Goal: Task Accomplishment & Management: Complete application form

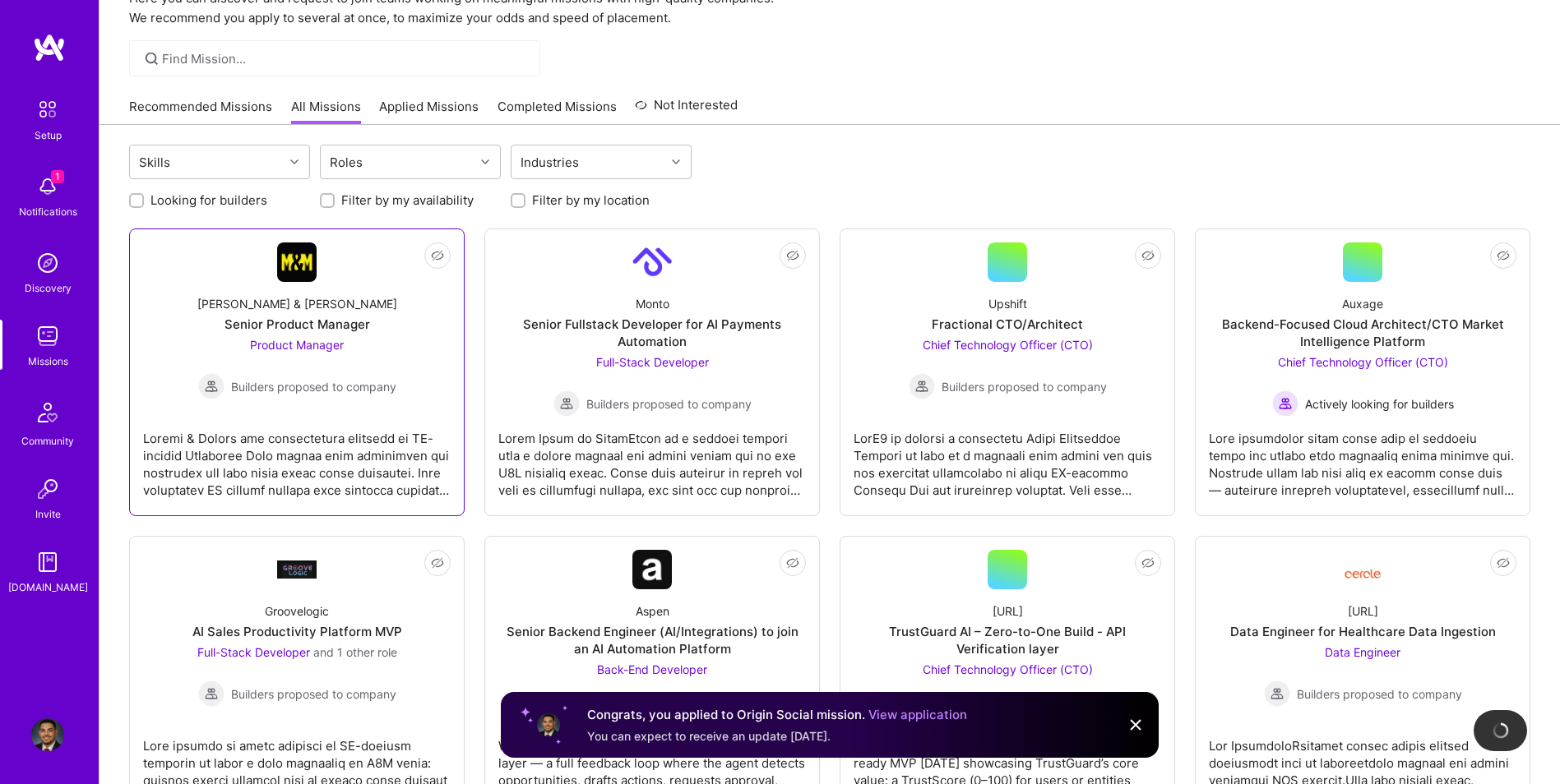
scroll to position [82, 0]
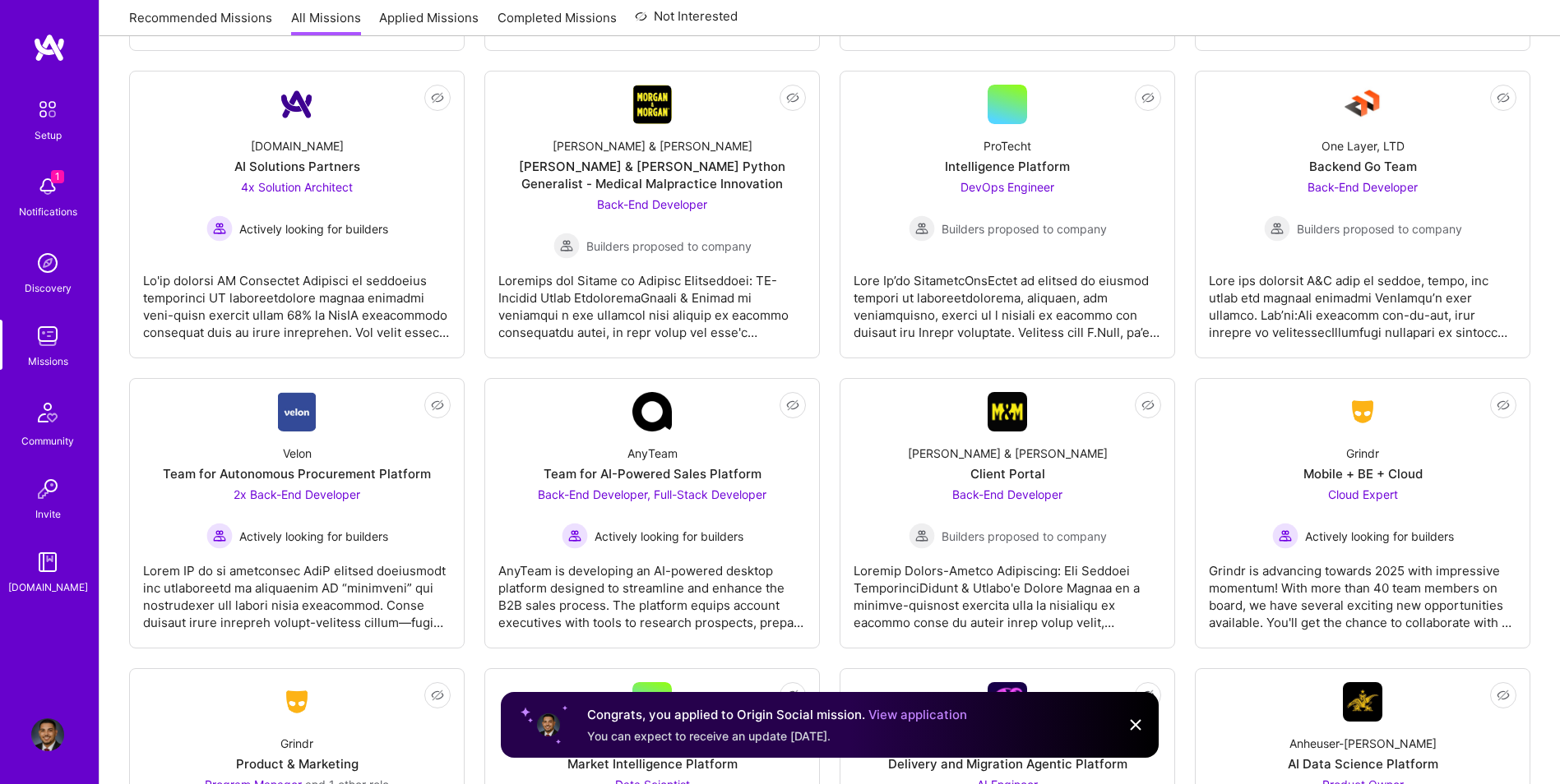
scroll to position [2719, 0]
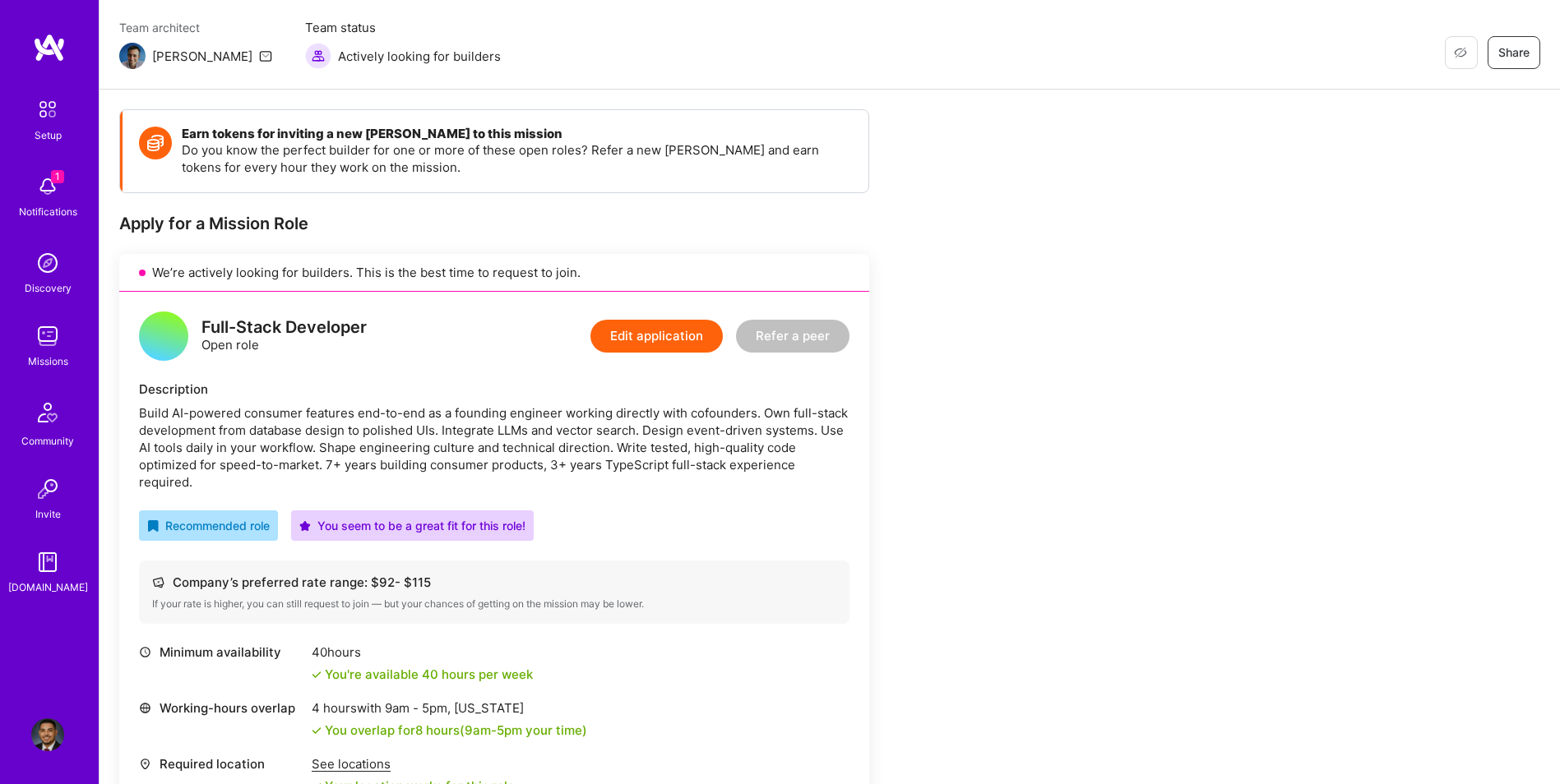
scroll to position [165, 0]
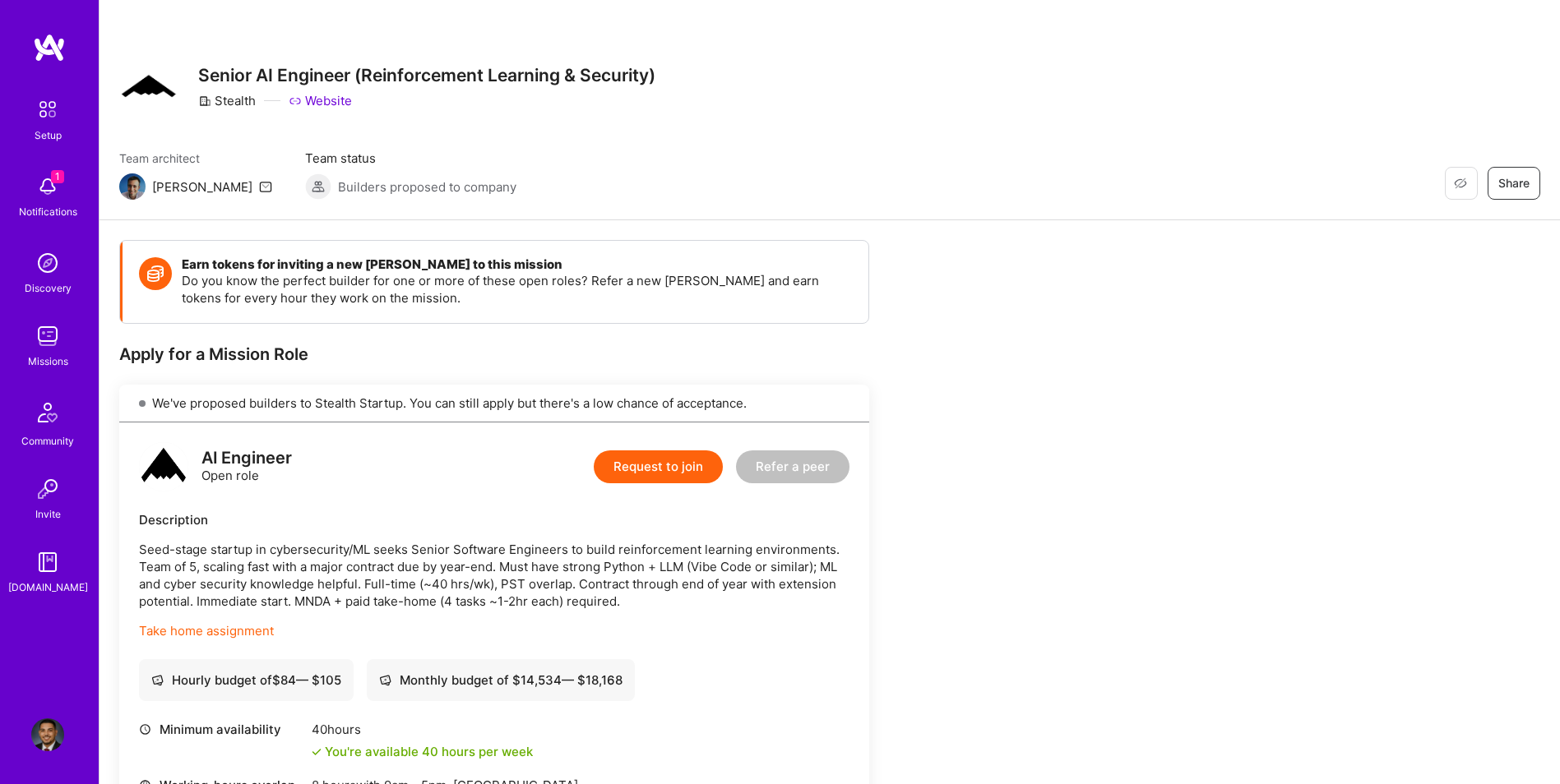
click at [663, 466] on button "Request to join" at bounding box center [658, 467] width 129 height 33
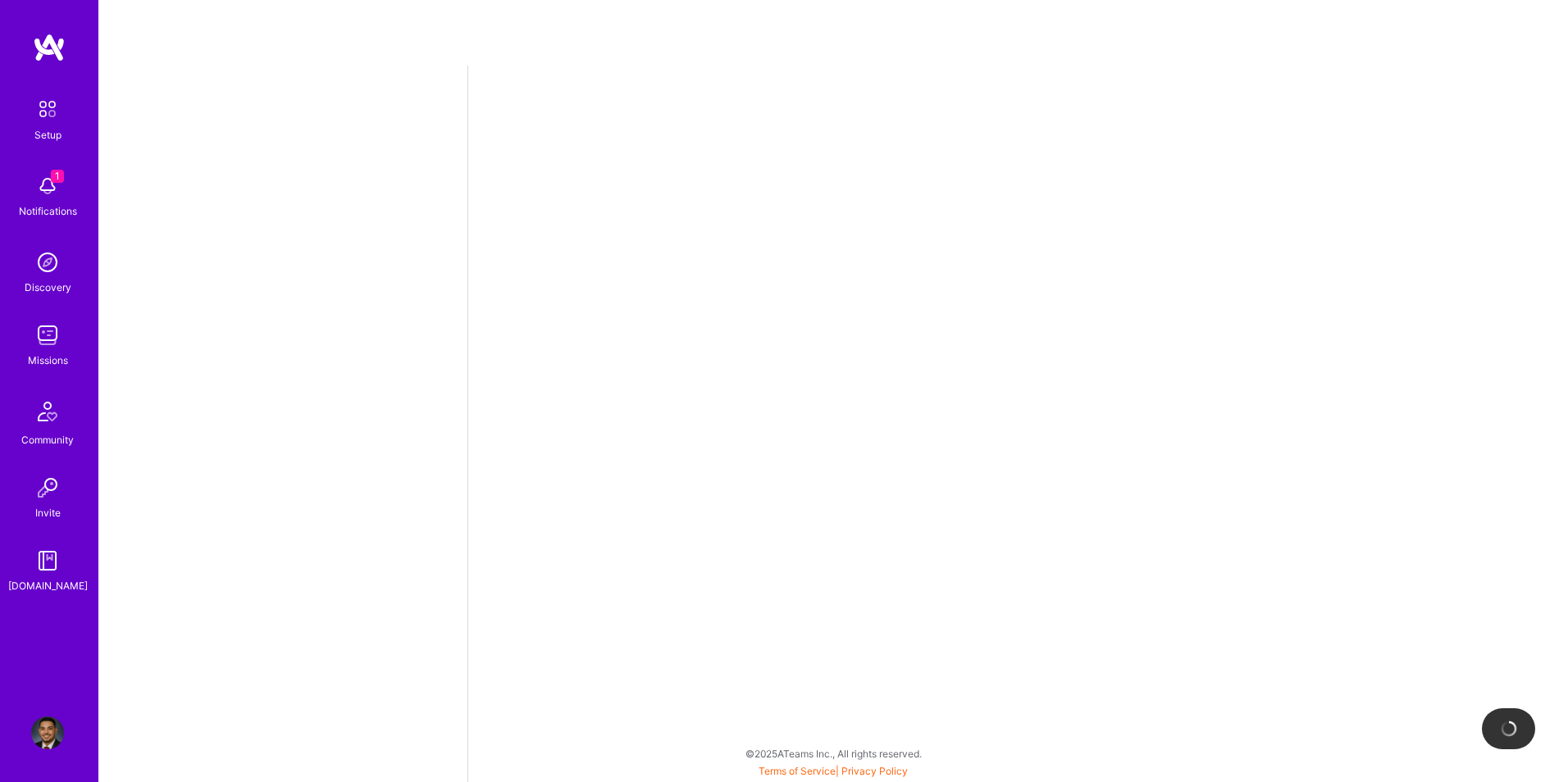
select select "US"
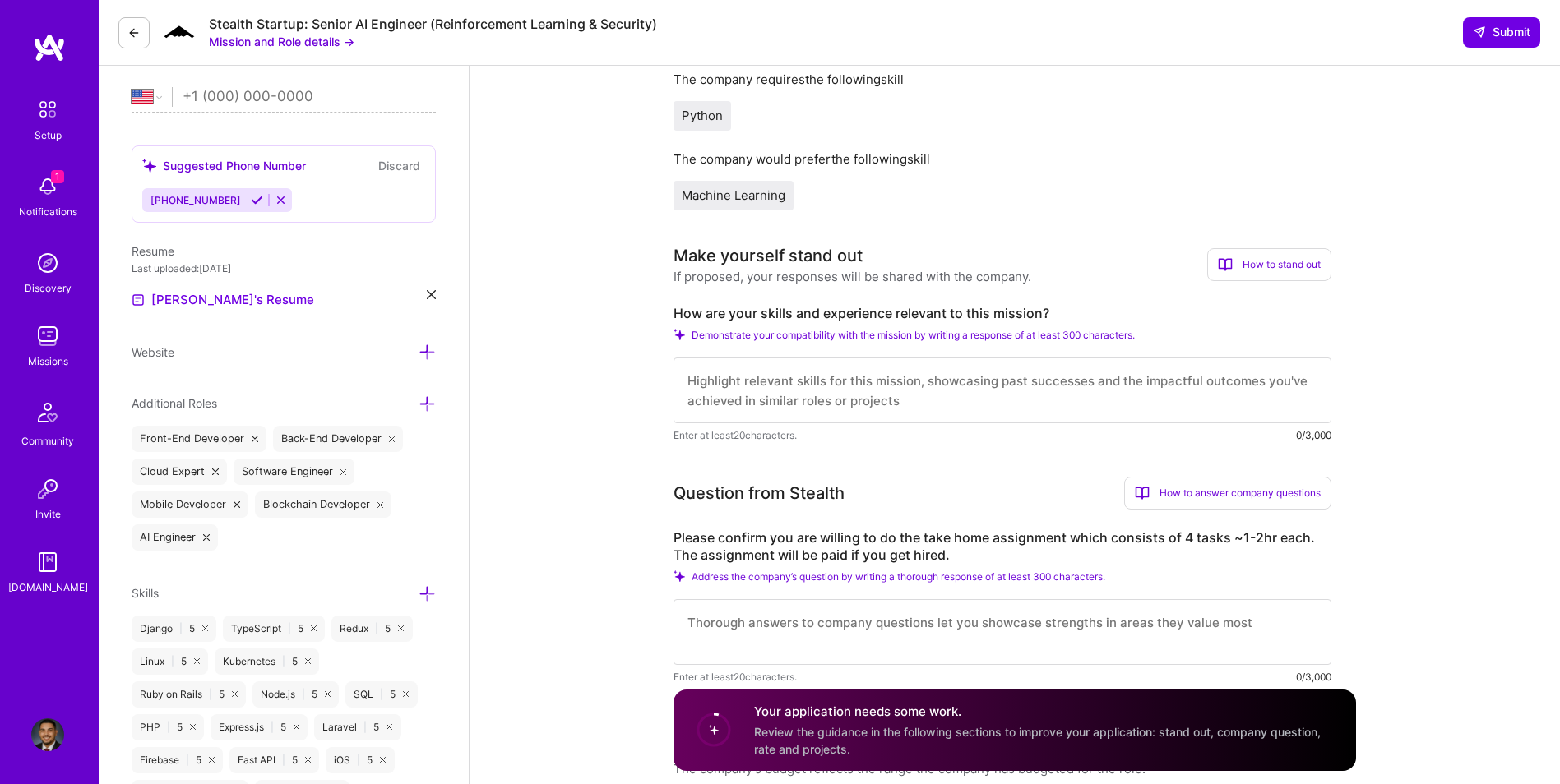
scroll to position [438, 0]
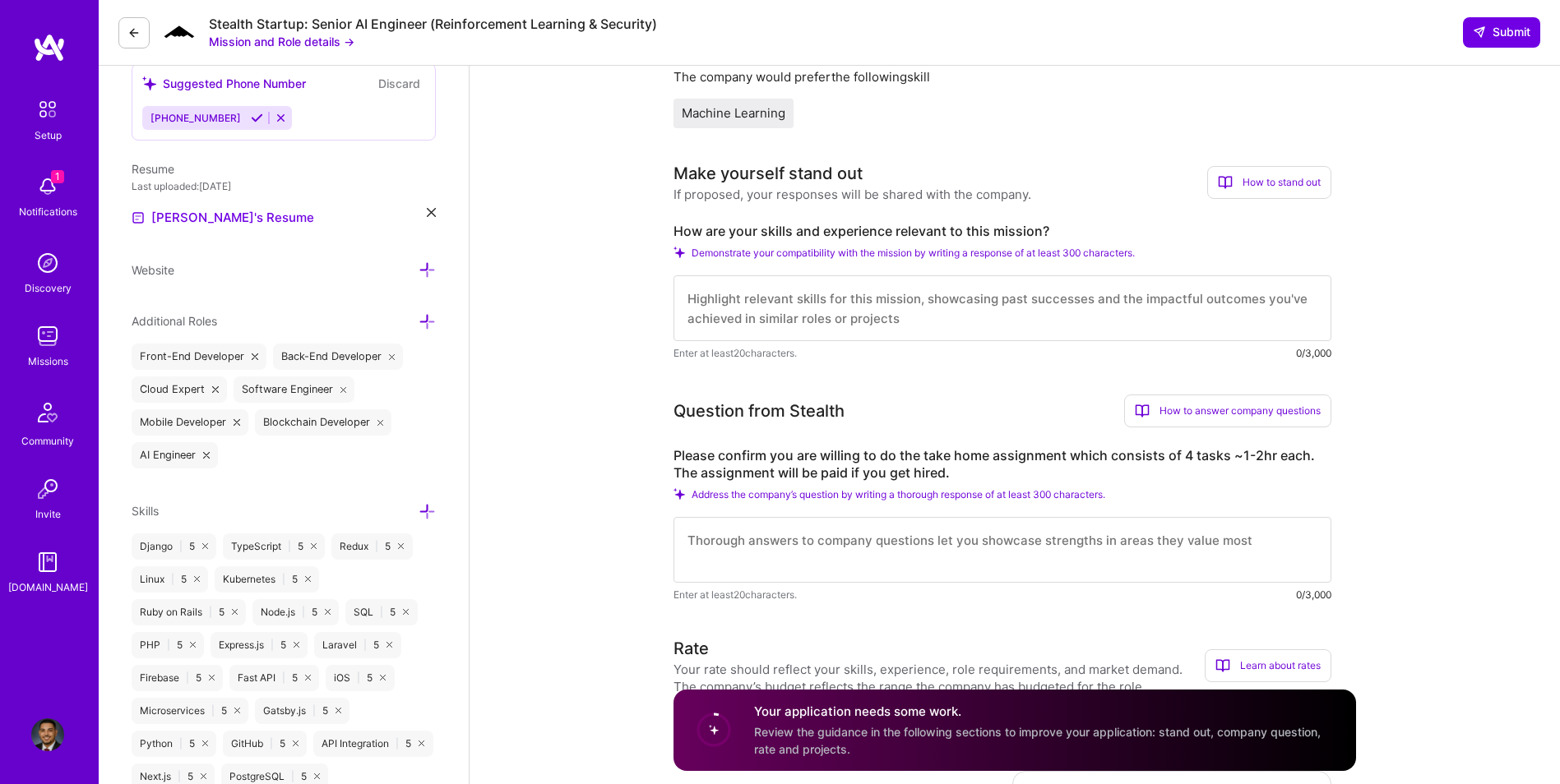
click at [882, 325] on textarea at bounding box center [1003, 308] width 658 height 66
click at [912, 316] on textarea at bounding box center [1003, 308] width 658 height 66
paste textarea "I bring deep expertise in Python, machine learning, and reinforcement learning …"
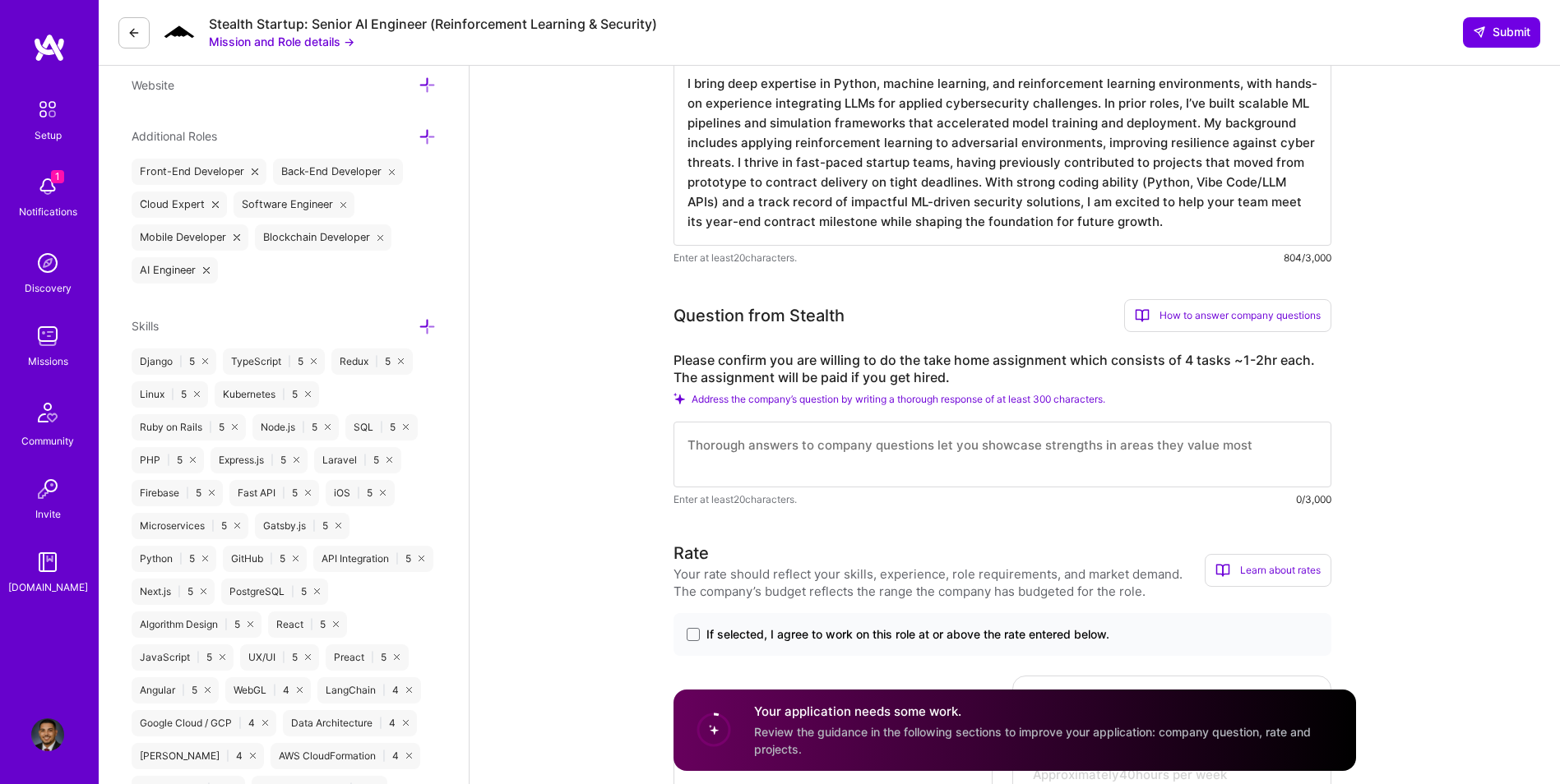
scroll to position [658, 0]
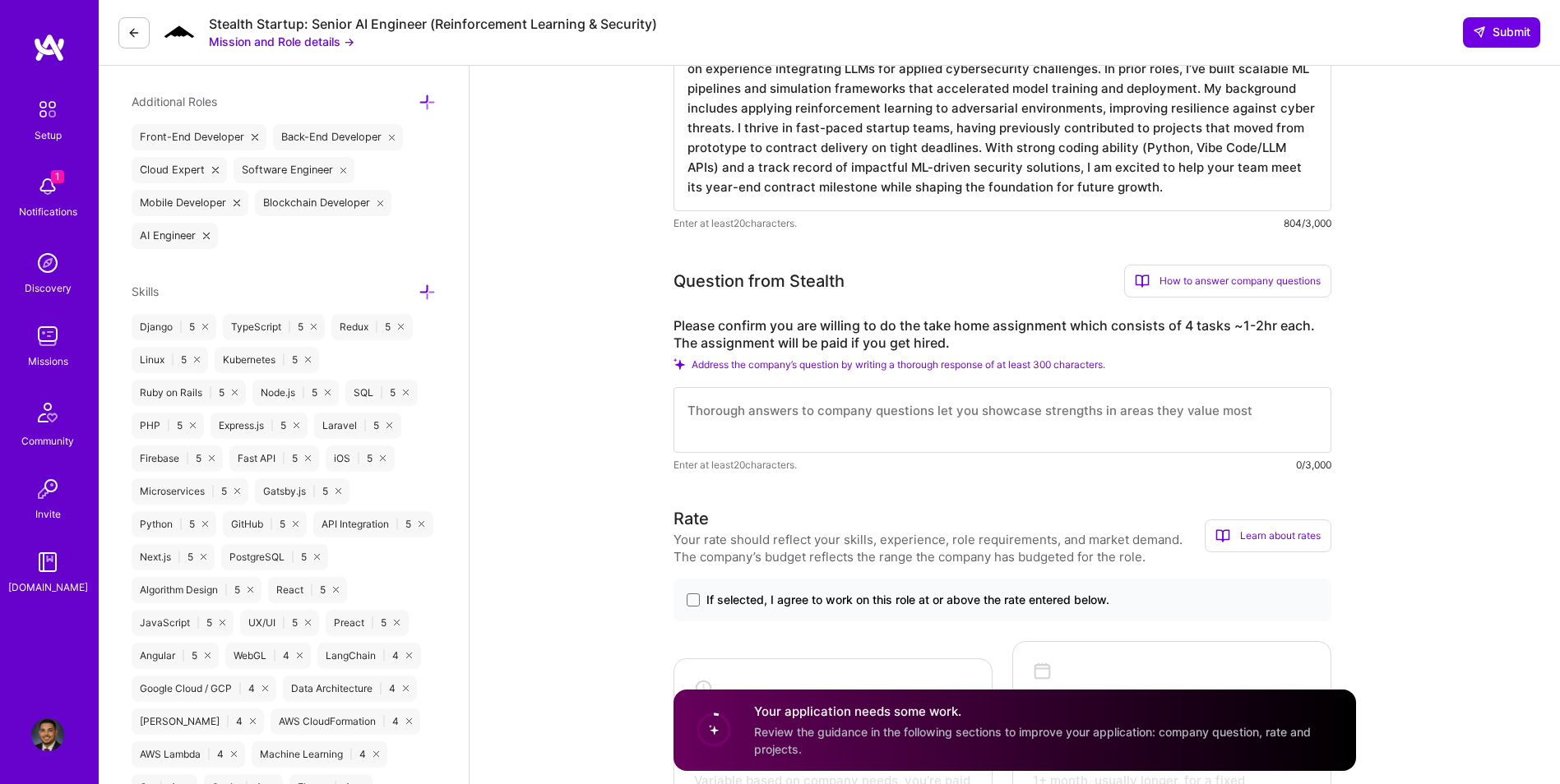
type textarea "I bring deep expertise in Python, machine learning, and reinforcement learning …"
drag, startPoint x: 870, startPoint y: 408, endPoint x: 942, endPoint y: 415, distance: 72.3
click at [870, 408] on textarea at bounding box center [1003, 420] width 658 height 66
click at [942, 415] on textarea at bounding box center [1003, 420] width 658 height 66
paste textarea "Yes, I am fully willing to complete the take-home assignment consisting of 4 ta…"
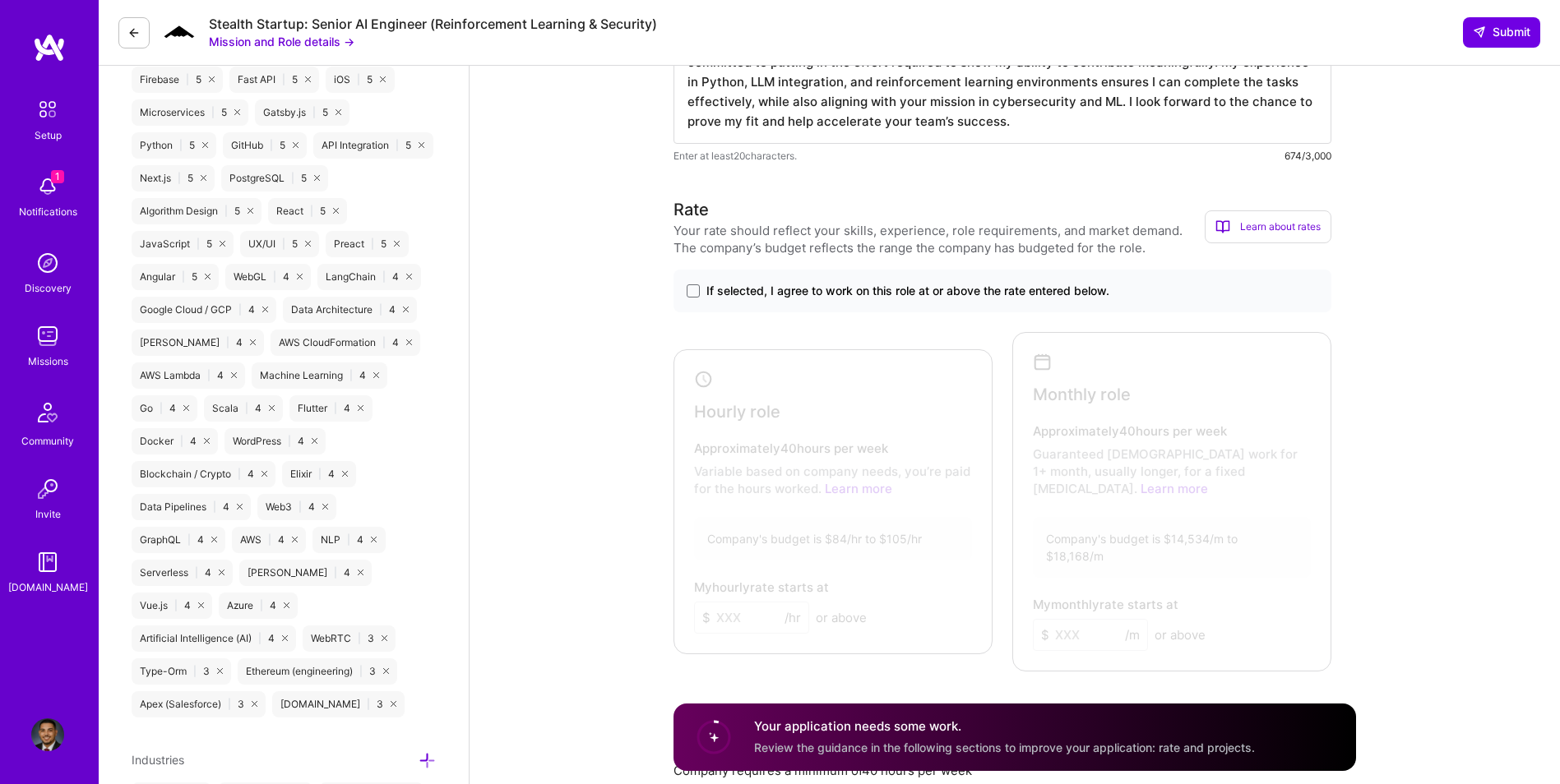
scroll to position [1096, 0]
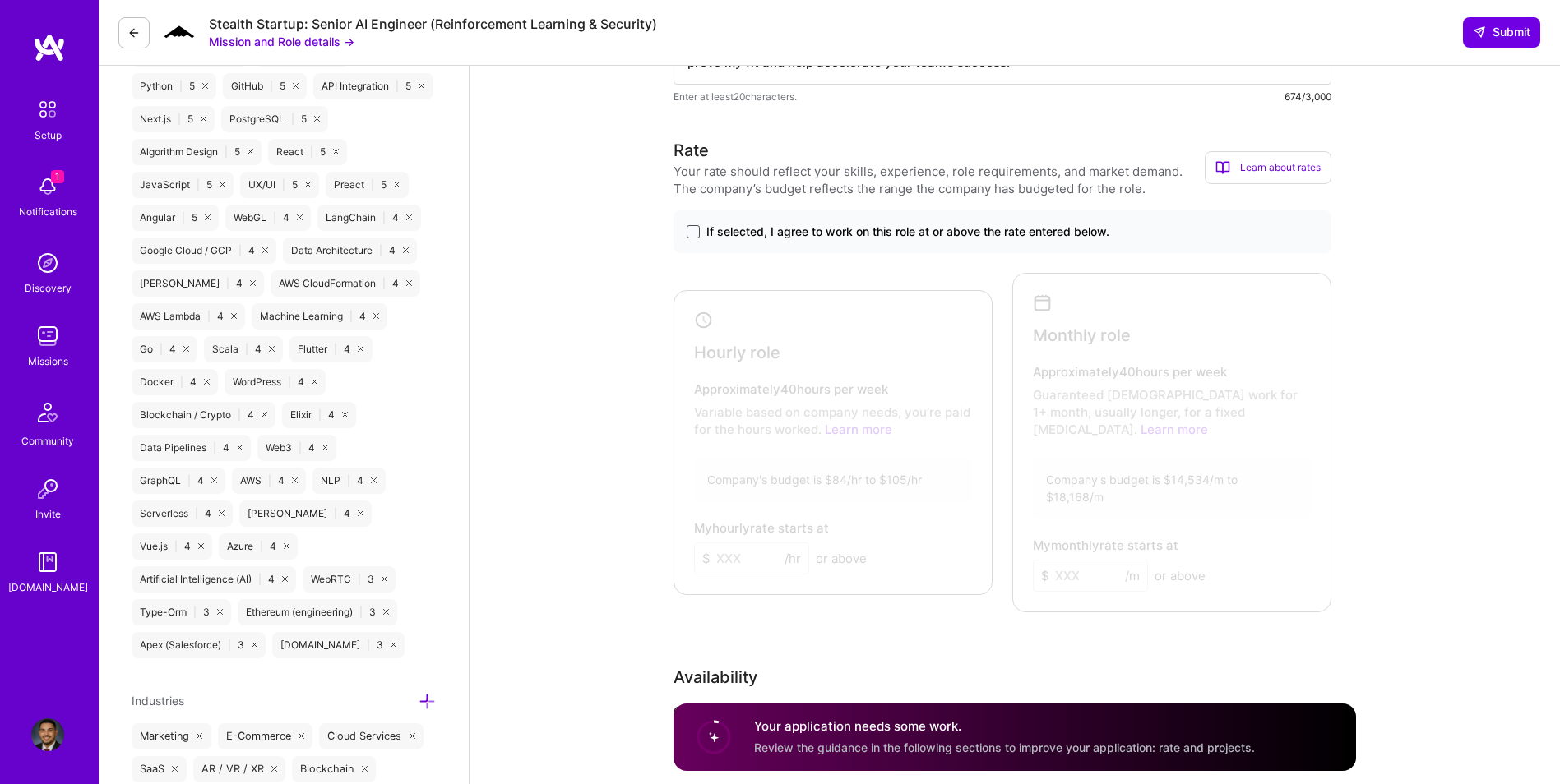
type textarea "Yes, I am fully willing to complete the take-home assignment consisting of 4 ta…"
click at [689, 232] on span at bounding box center [693, 231] width 13 height 13
click at [0, 0] on input "If selected, I agree to work on this role at or above the rate entered below." at bounding box center [0, 0] width 0 height 0
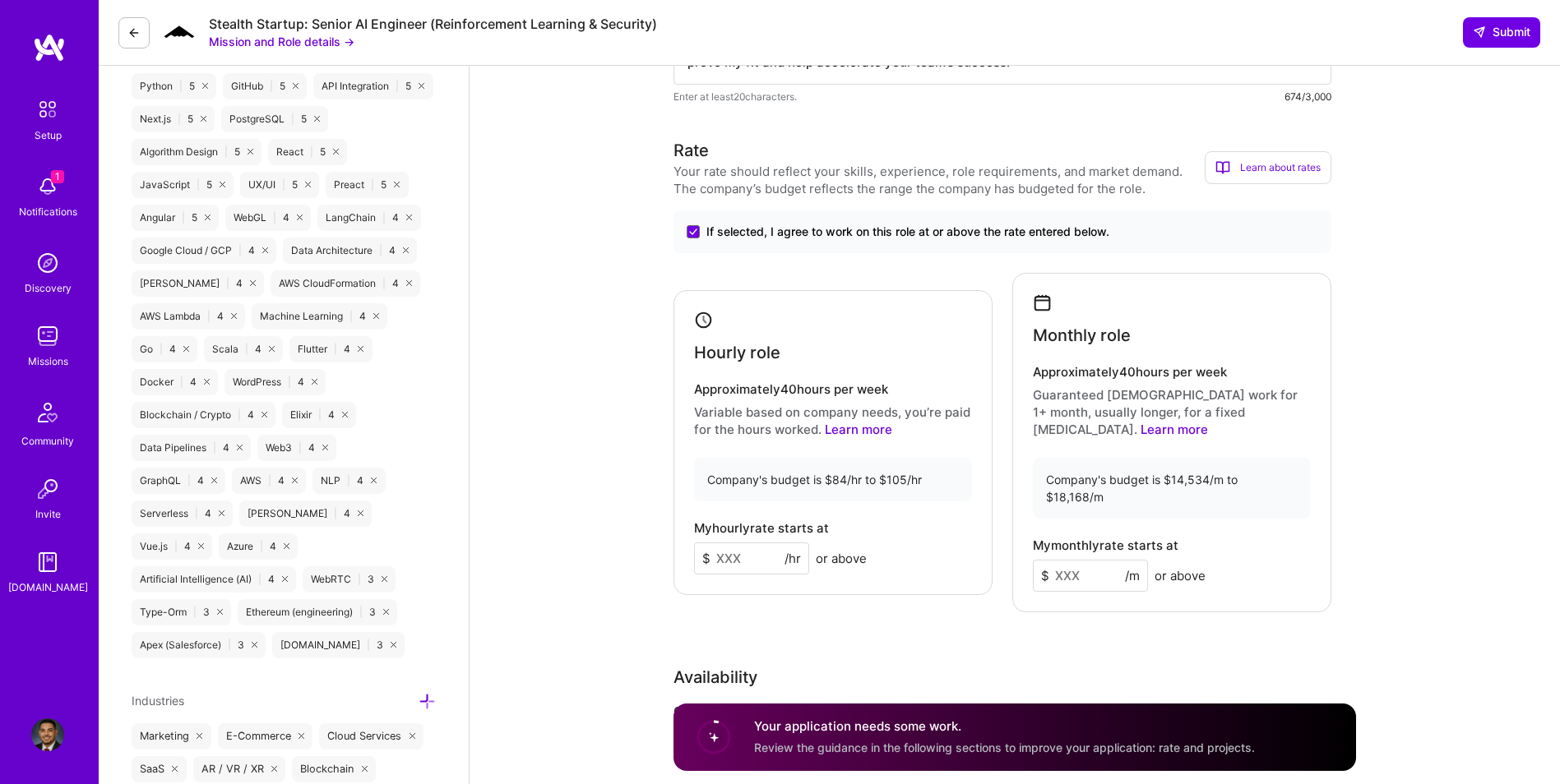
click at [745, 543] on input at bounding box center [752, 558] width 115 height 32
type input "100"
click at [1065, 560] on input at bounding box center [1090, 575] width 115 height 32
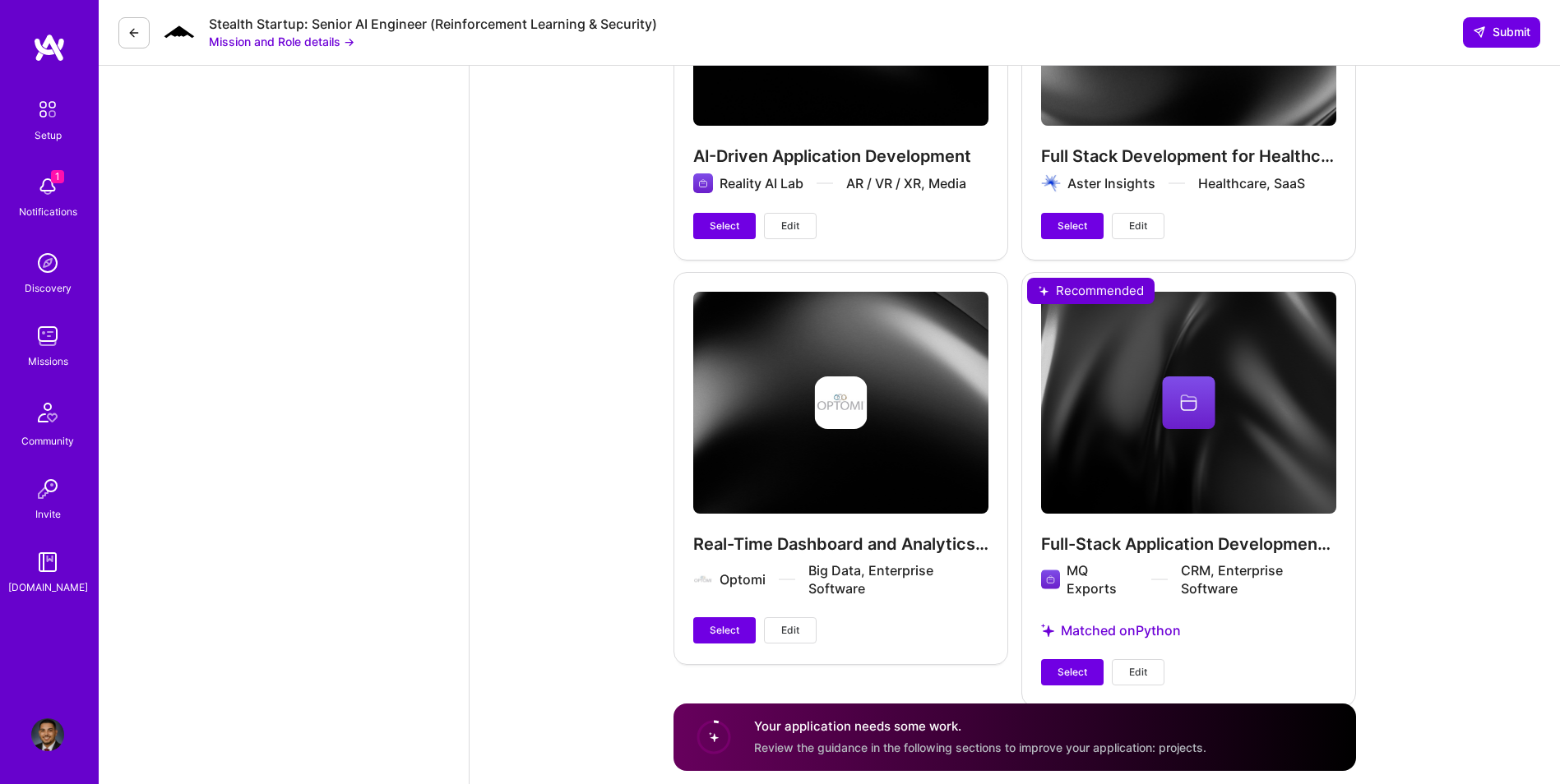
scroll to position [3323, 0]
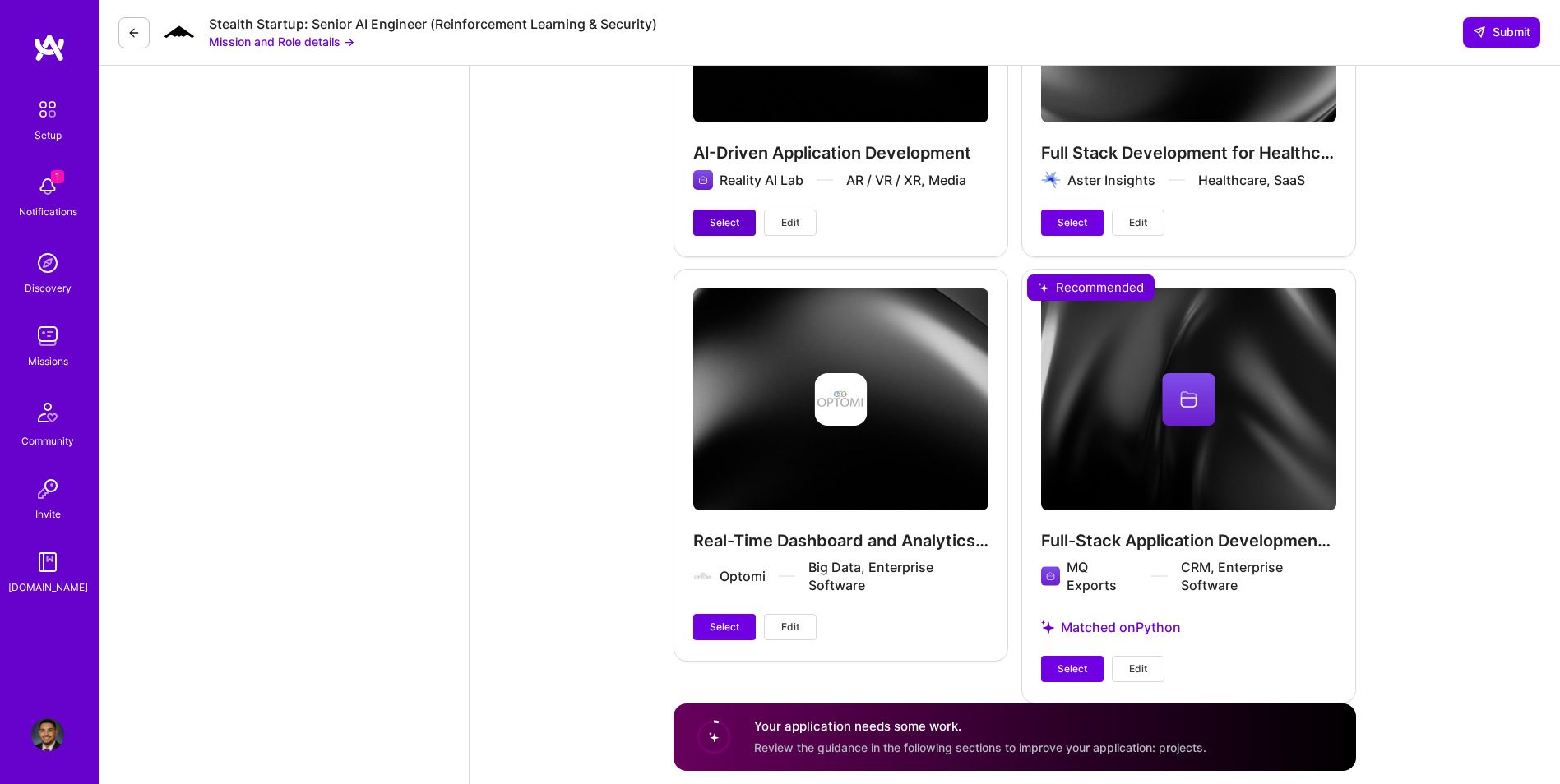
type input "16000"
click at [733, 210] on button "Select" at bounding box center [725, 223] width 62 height 27
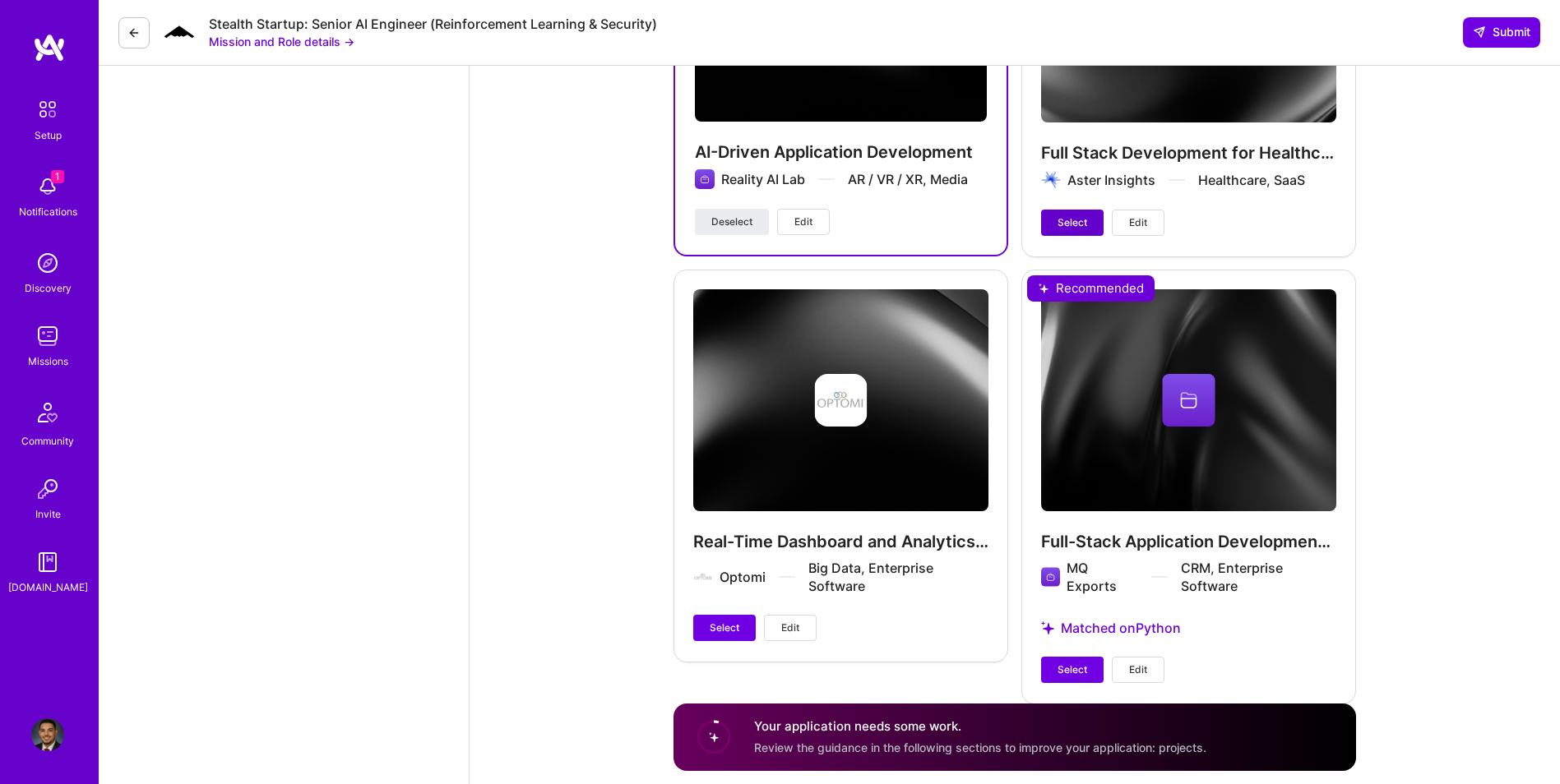
click at [1071, 216] on span "Select" at bounding box center [1072, 223] width 29 height 15
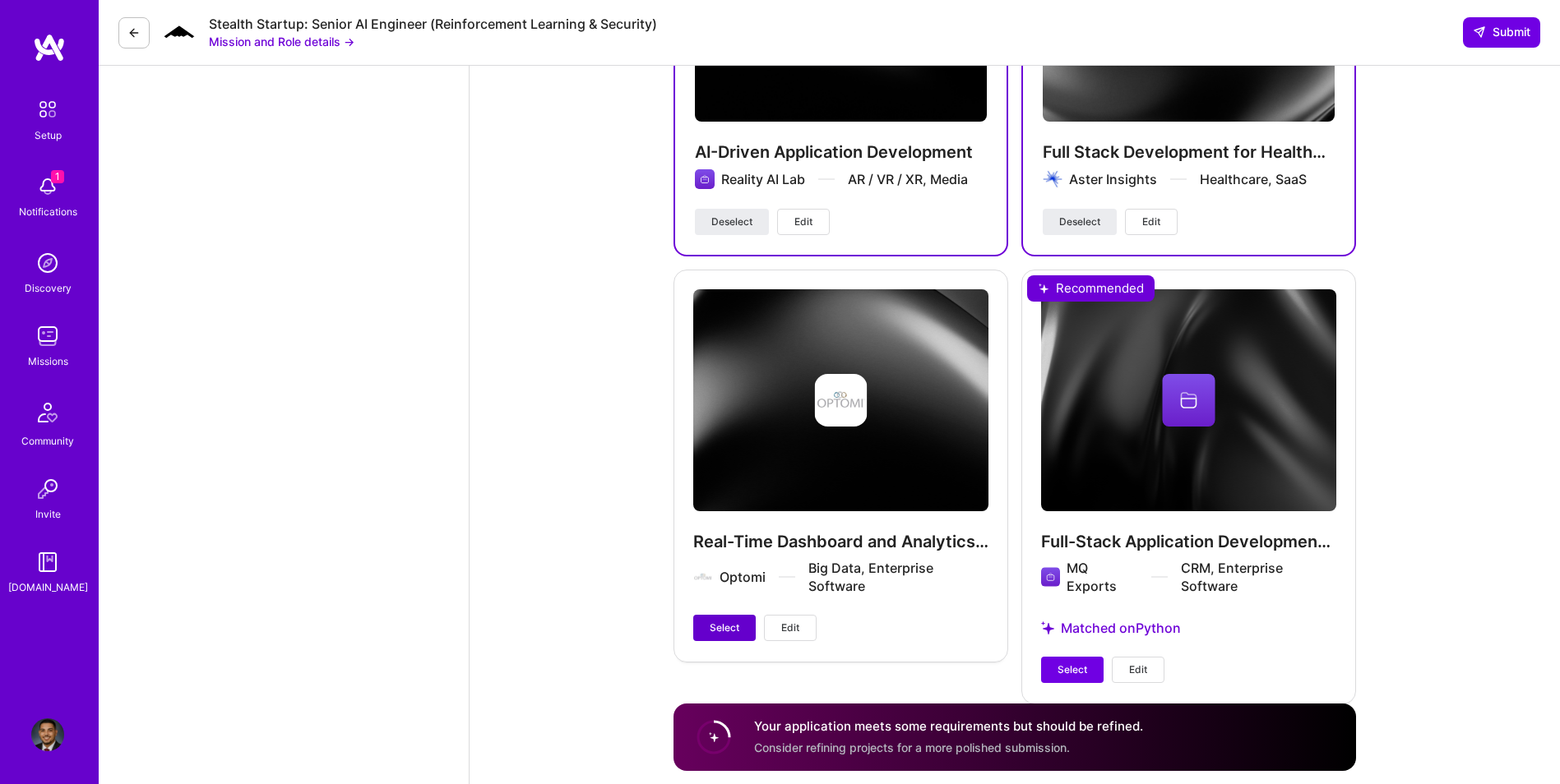
click at [728, 621] on span "Select" at bounding box center [725, 628] width 29 height 15
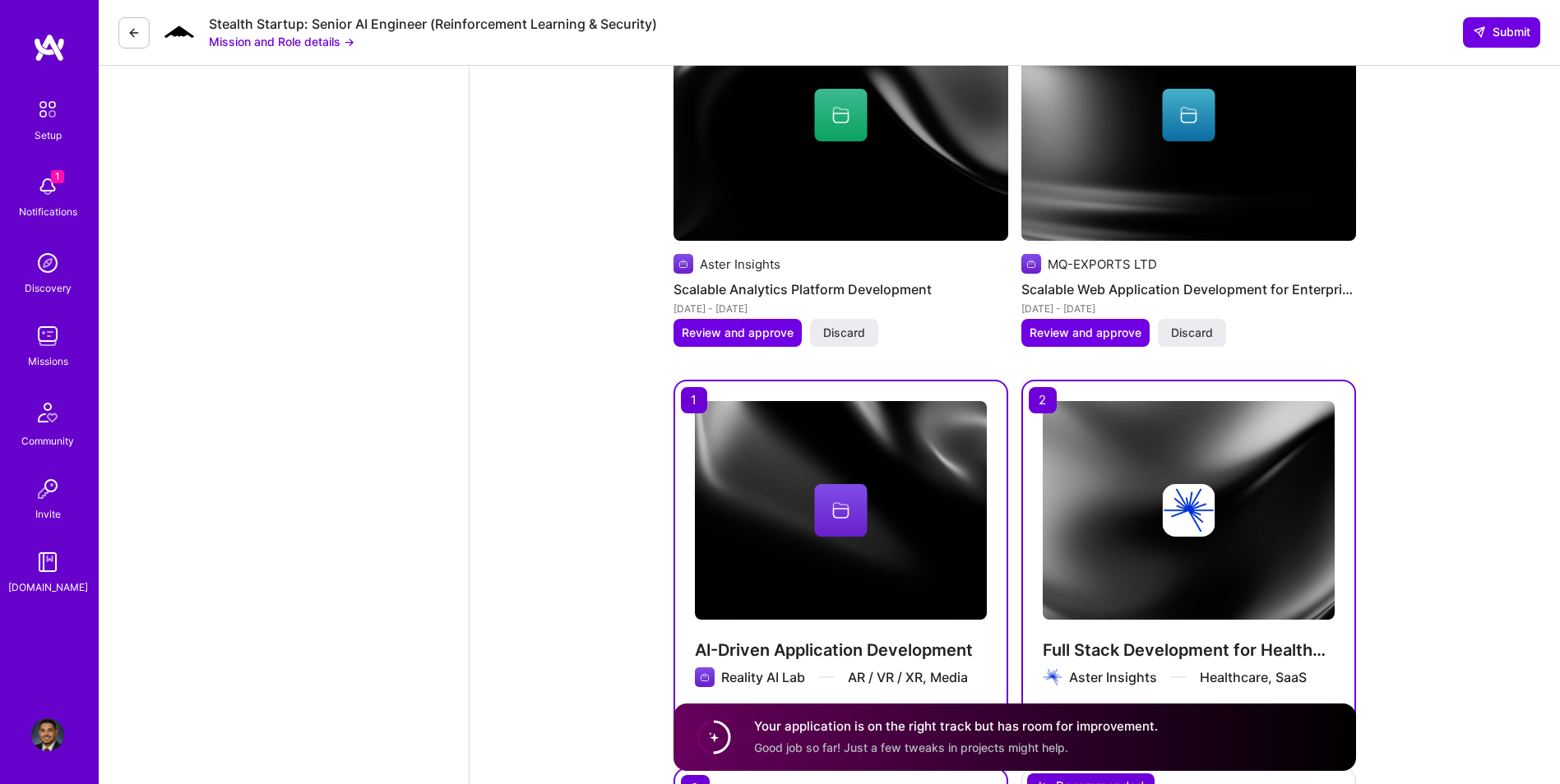
scroll to position [2748, 0]
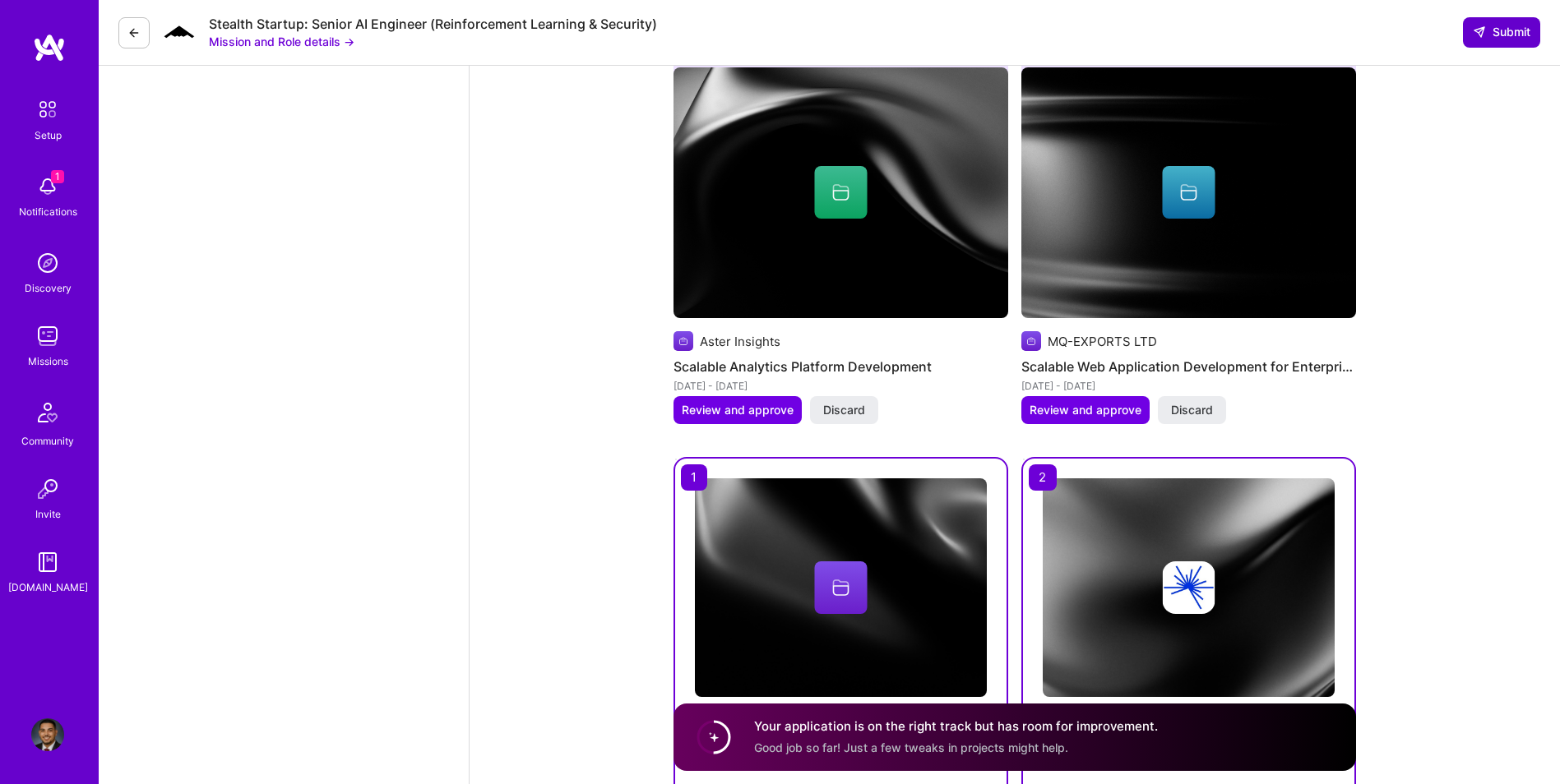
click at [1504, 28] on span "Submit" at bounding box center [1501, 32] width 58 height 16
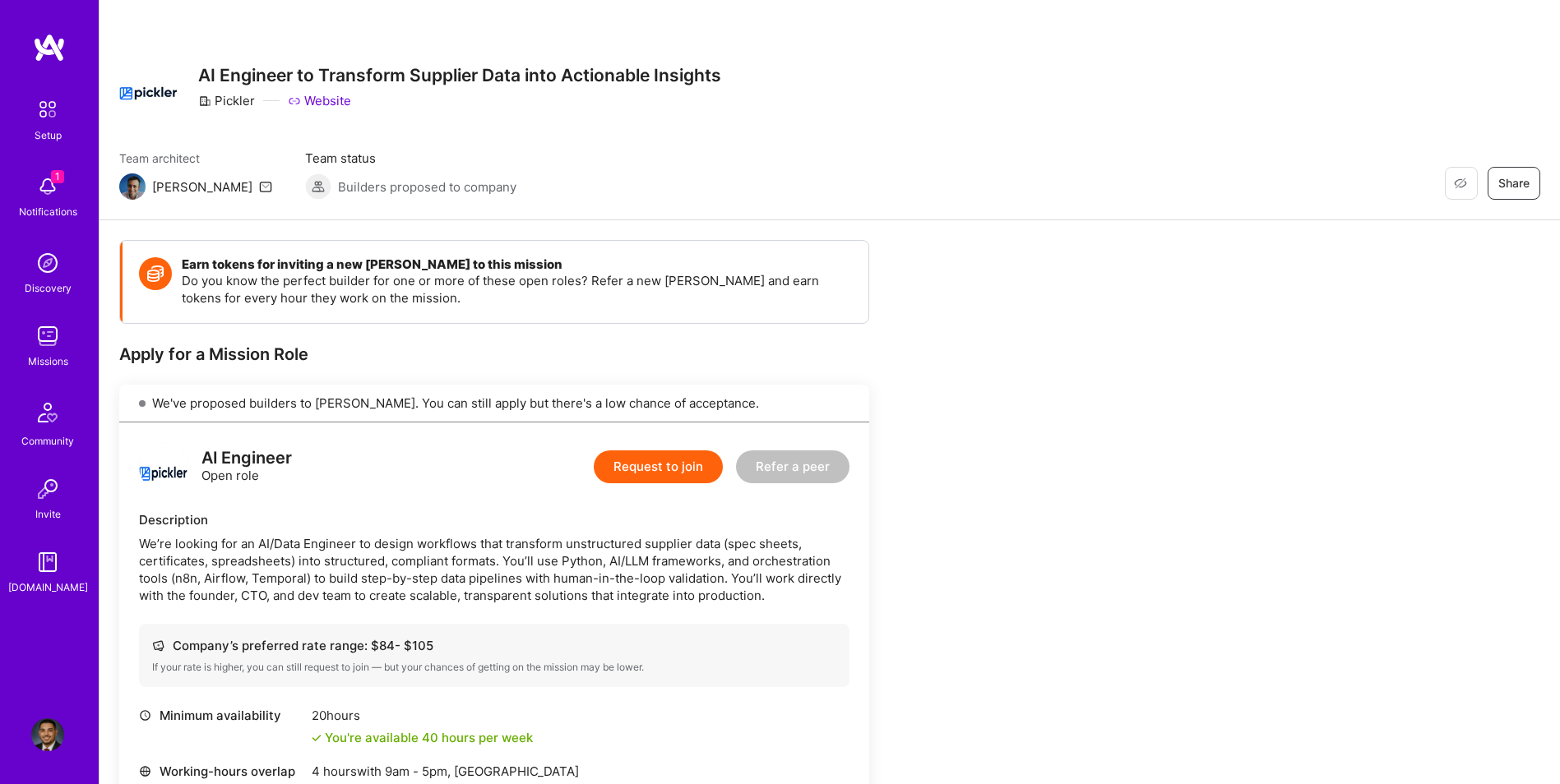
click at [623, 466] on button "Request to join" at bounding box center [658, 467] width 129 height 33
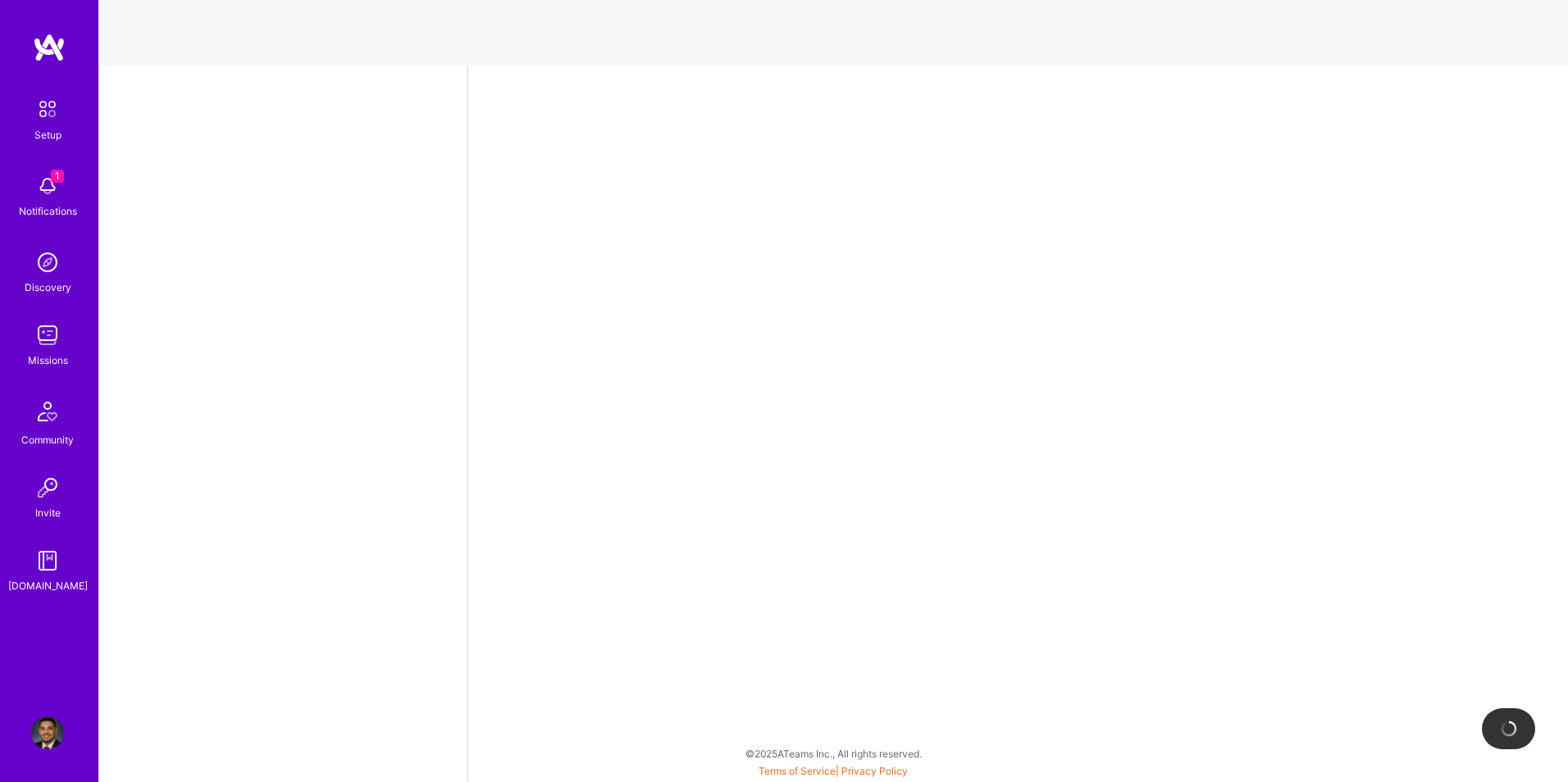
select select "US"
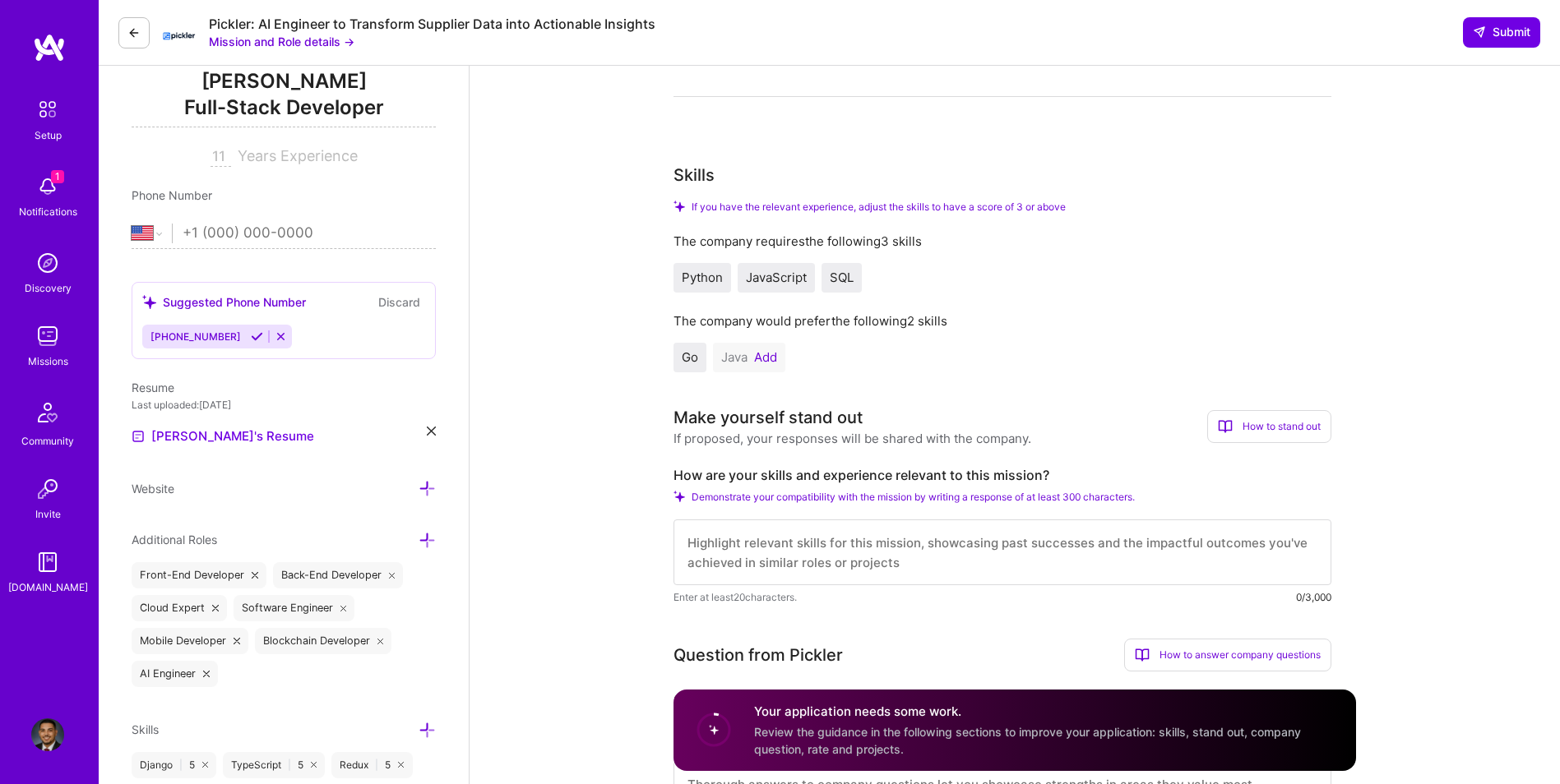
scroll to position [302, 0]
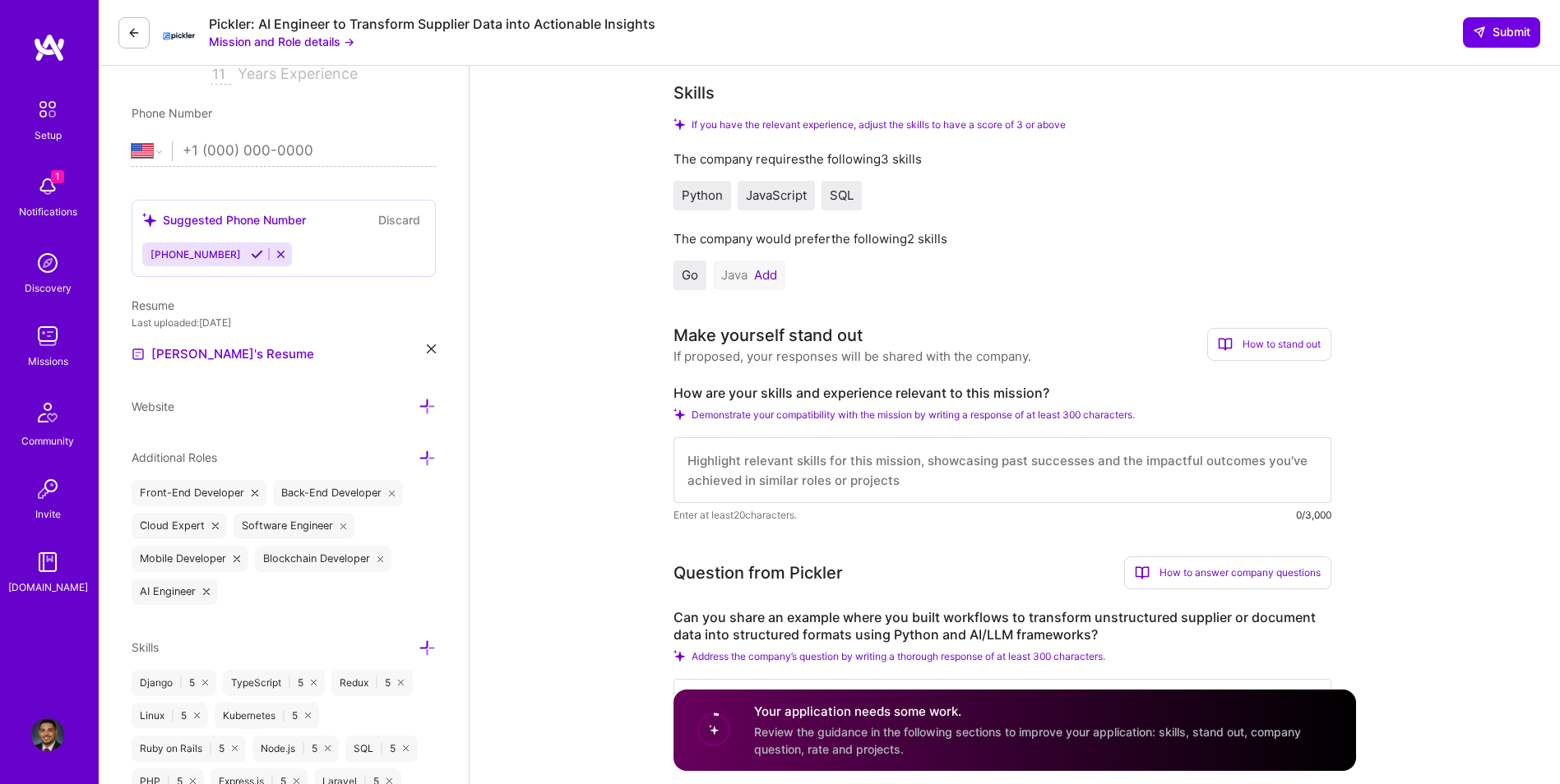
click at [767, 270] on button "Add" at bounding box center [765, 275] width 23 height 13
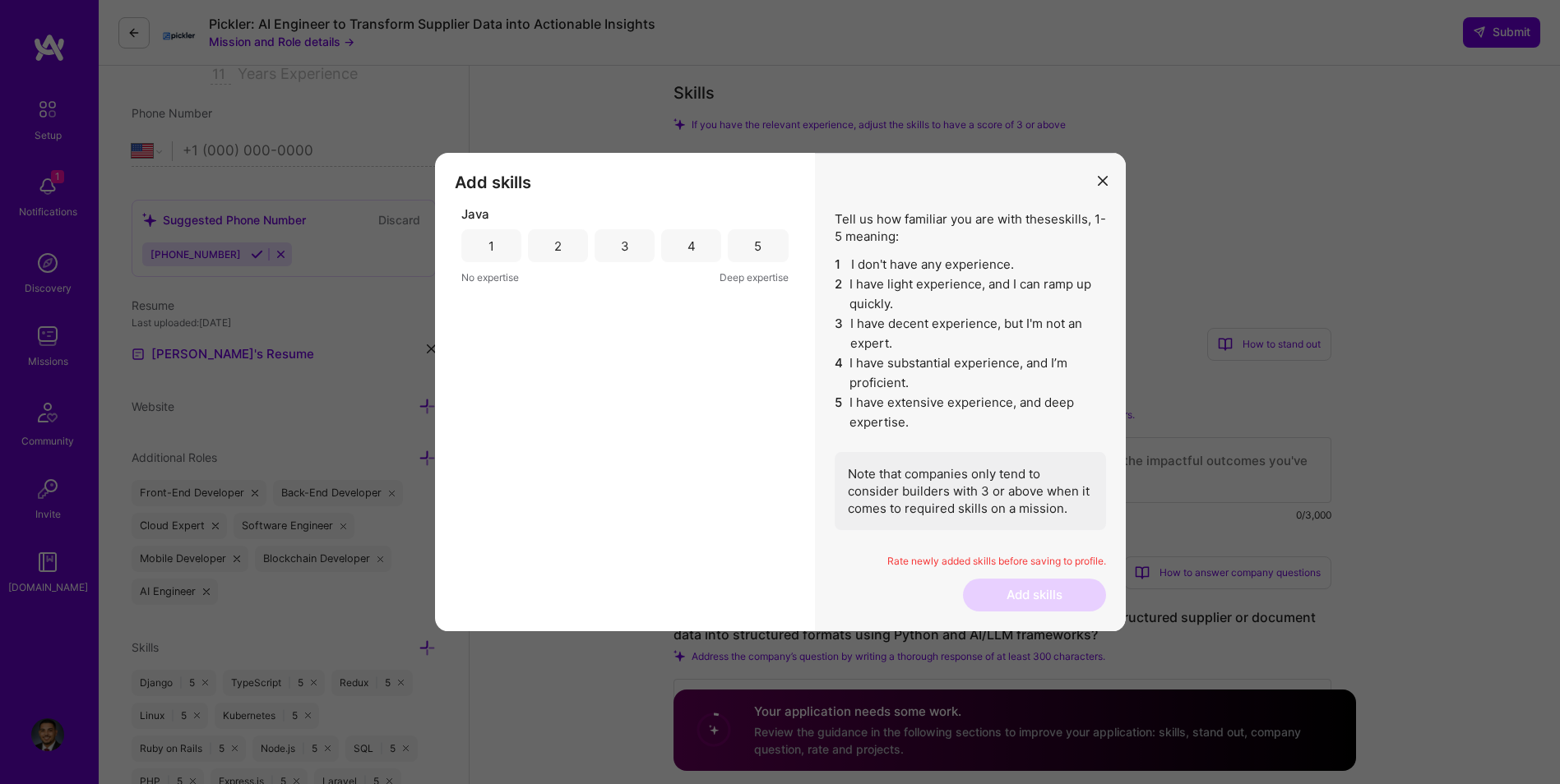
click at [711, 257] on div "4" at bounding box center [691, 246] width 60 height 33
click at [1041, 596] on button "Add skills" at bounding box center [1035, 595] width 143 height 33
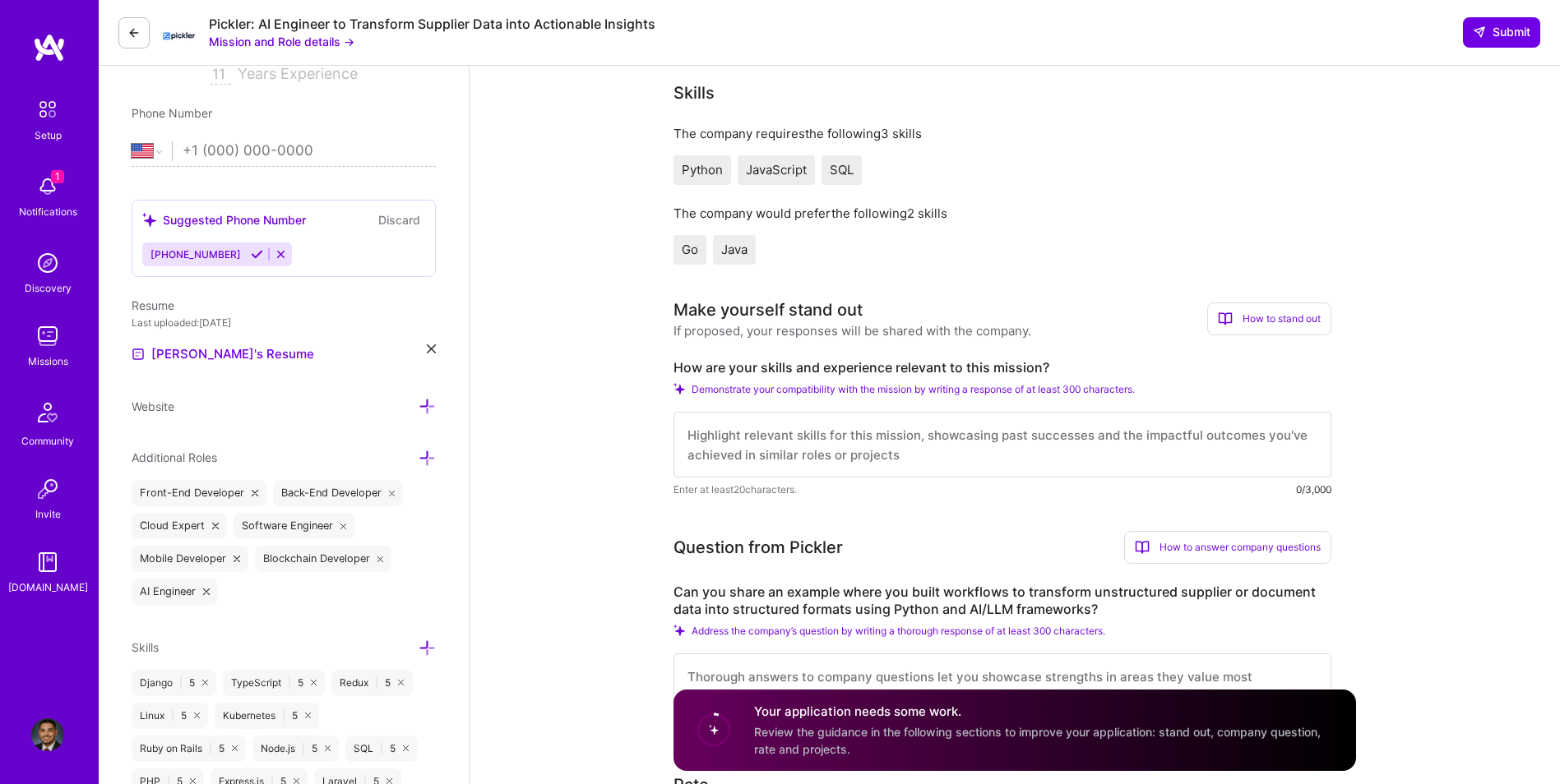
click at [825, 424] on textarea at bounding box center [1003, 445] width 658 height 66
click at [840, 452] on textarea at bounding box center [1003, 445] width 658 height 66
paste textarea "I have strong experience designing data pipelines that transform unstructured i…"
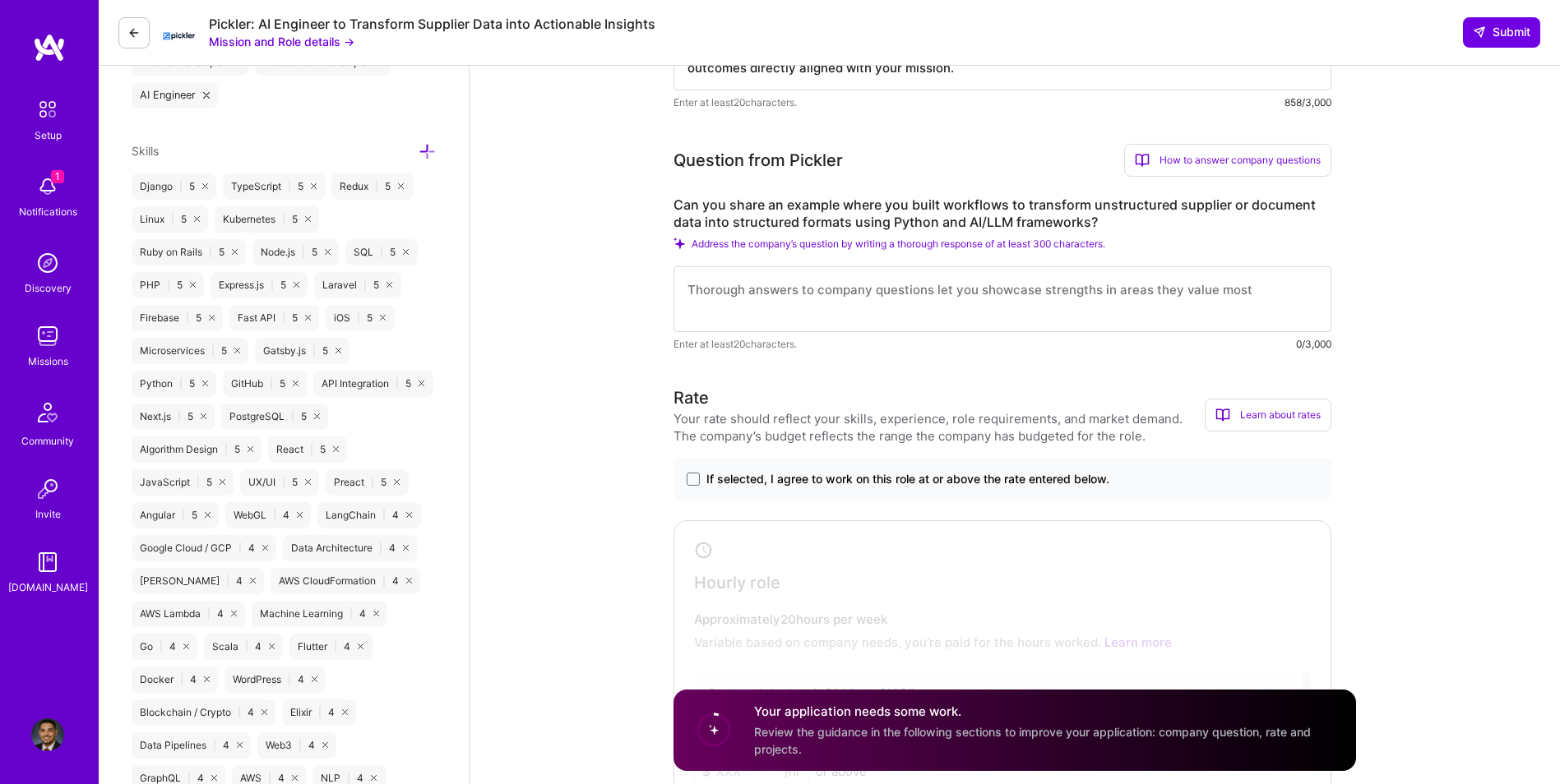
scroll to position [822, 0]
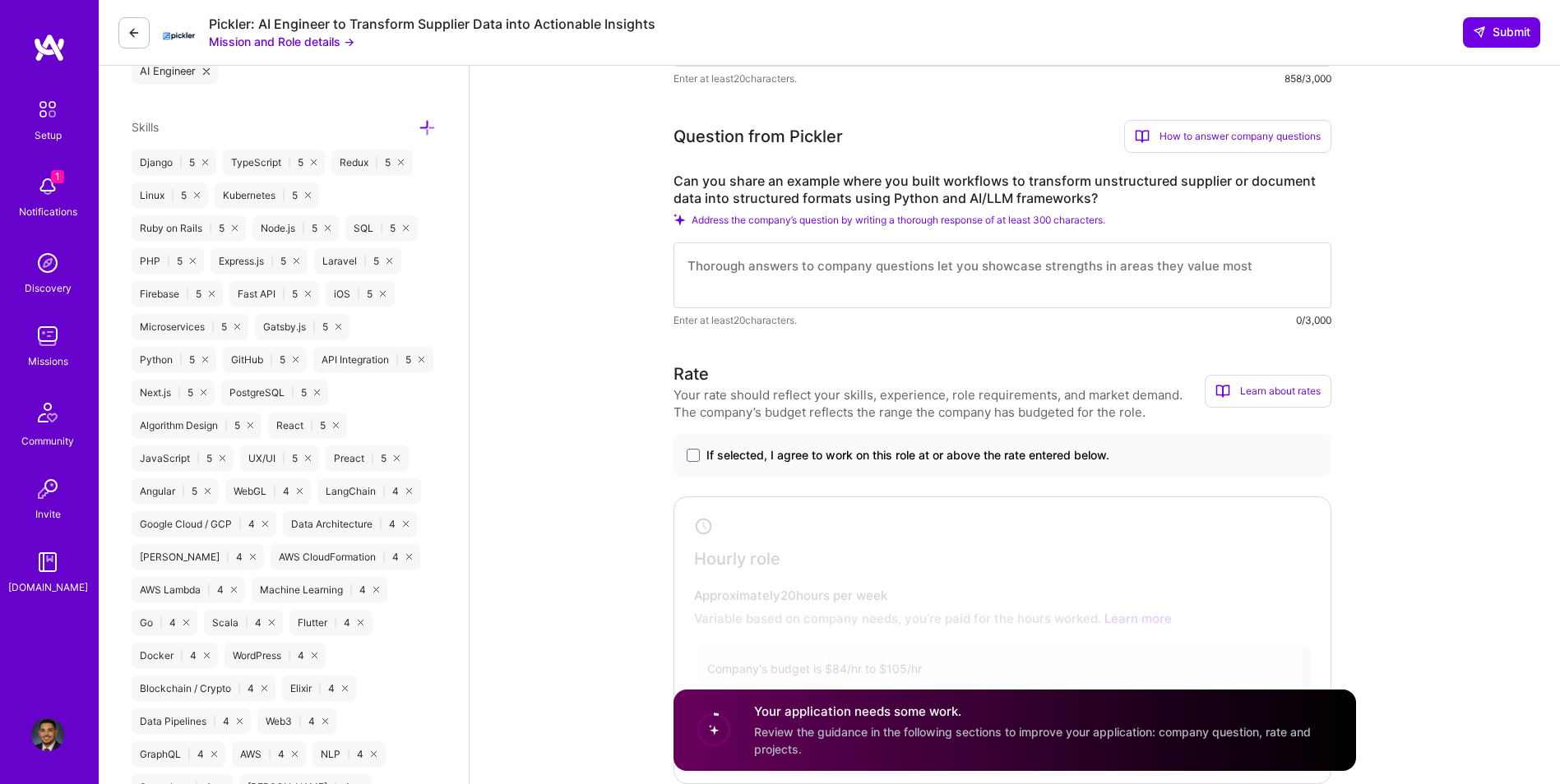
type textarea "I have strong experience designing data pipelines that transform unstructured i…"
click at [927, 562] on div at bounding box center [990, 637] width 624 height 272
click at [795, 262] on textarea at bounding box center [1003, 275] width 658 height 66
click at [841, 267] on textarea at bounding box center [1003, 275] width 658 height 66
paste textarea "In a recent project, I developed a Python-based pipeline that ingested unstruct…"
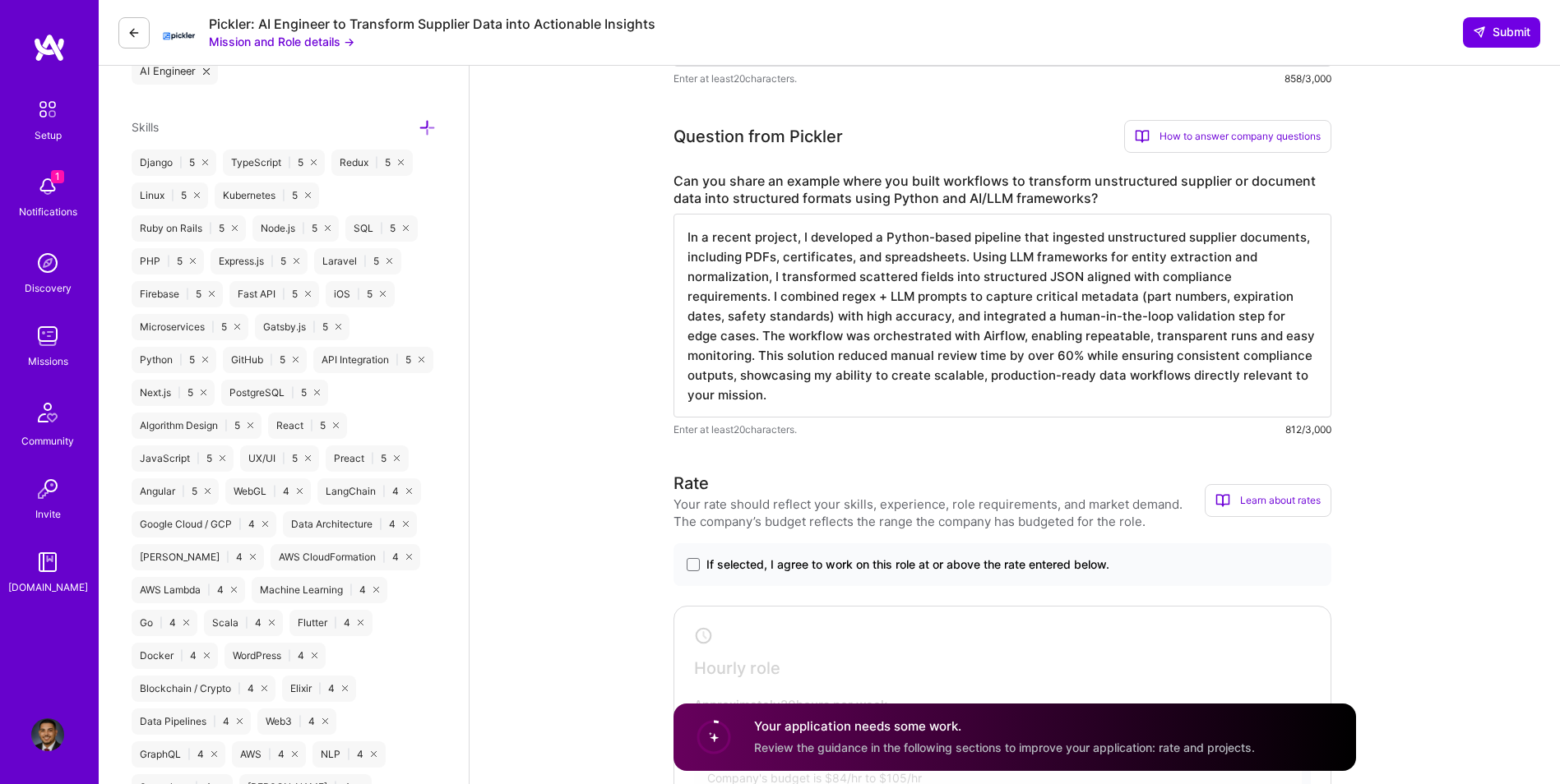
scroll to position [2, 0]
type textarea "In a recent project, I developed a Python-based pipeline that ingested unstruct…"
click at [694, 563] on span at bounding box center [693, 564] width 13 height 13
click at [0, 0] on input "If selected, I agree to work on this role at or above the rate entered below." at bounding box center [0, 0] width 0 height 0
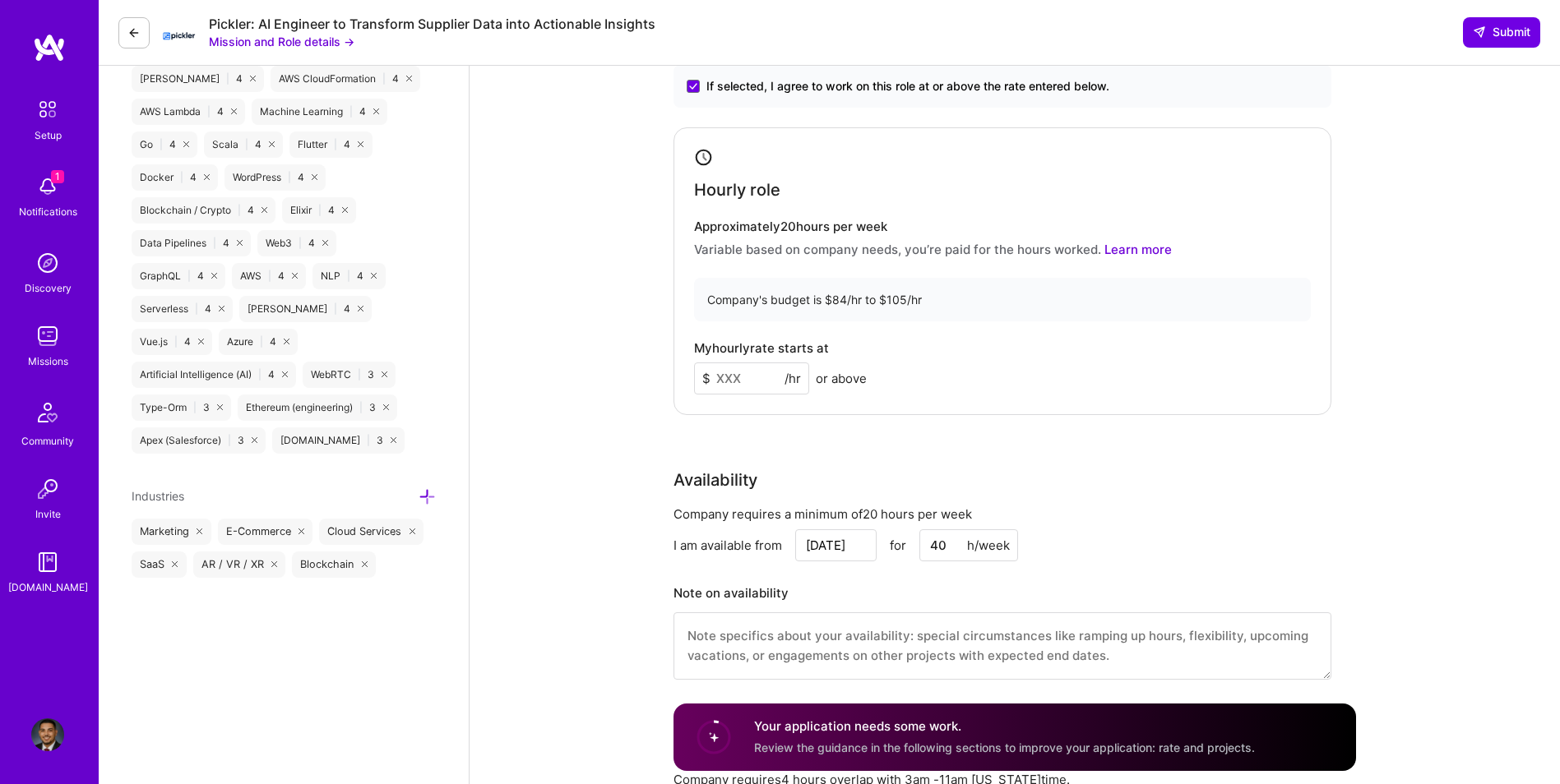
scroll to position [1315, 0]
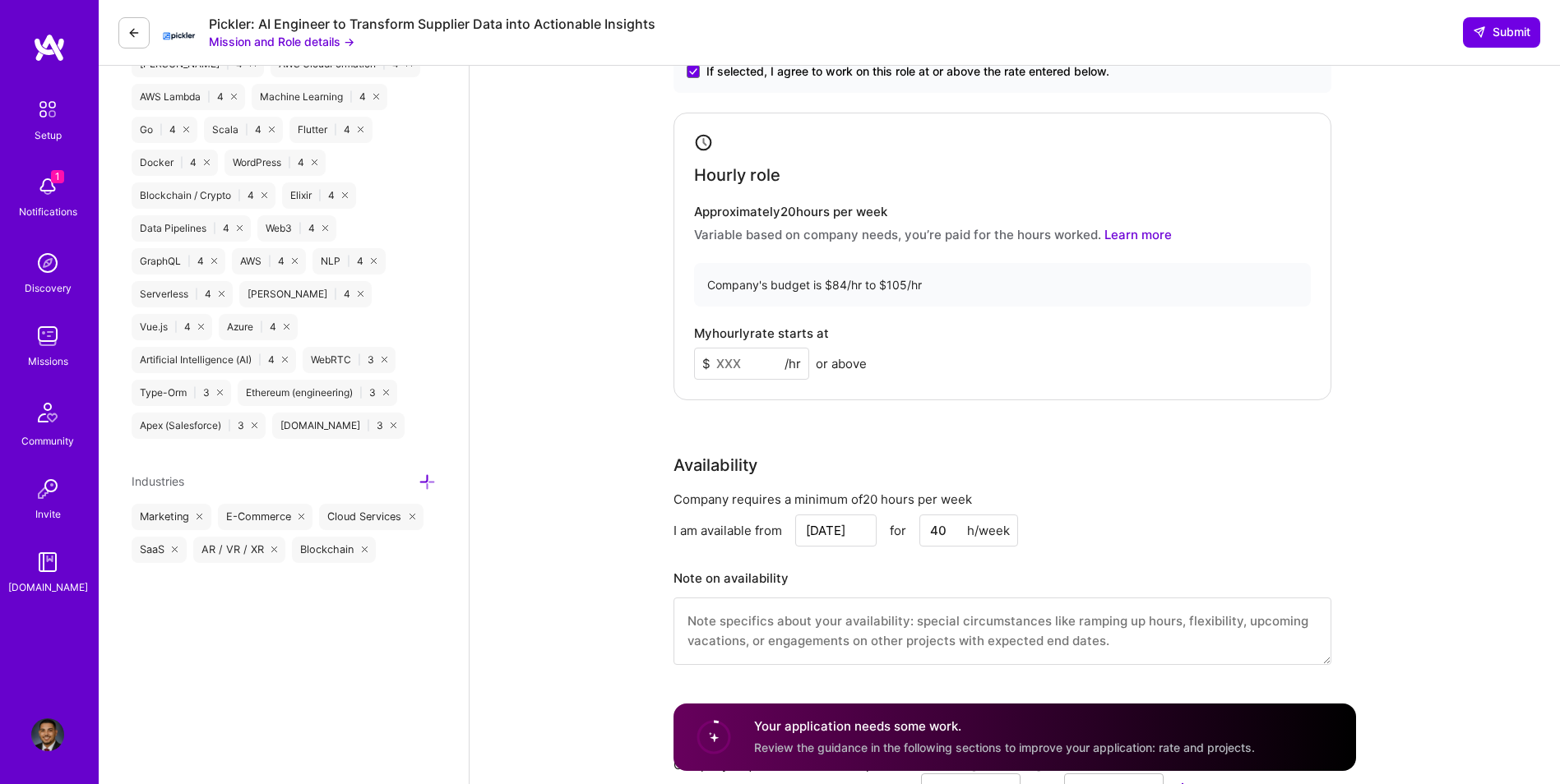
click at [748, 354] on input at bounding box center [752, 363] width 115 height 32
click at [747, 358] on input at bounding box center [752, 363] width 115 height 32
type input "100"
click at [597, 379] on div "AI Engineer role description We’re looking for an AI/Data Engineer to design wo…" at bounding box center [1015, 792] width 1091 height 4084
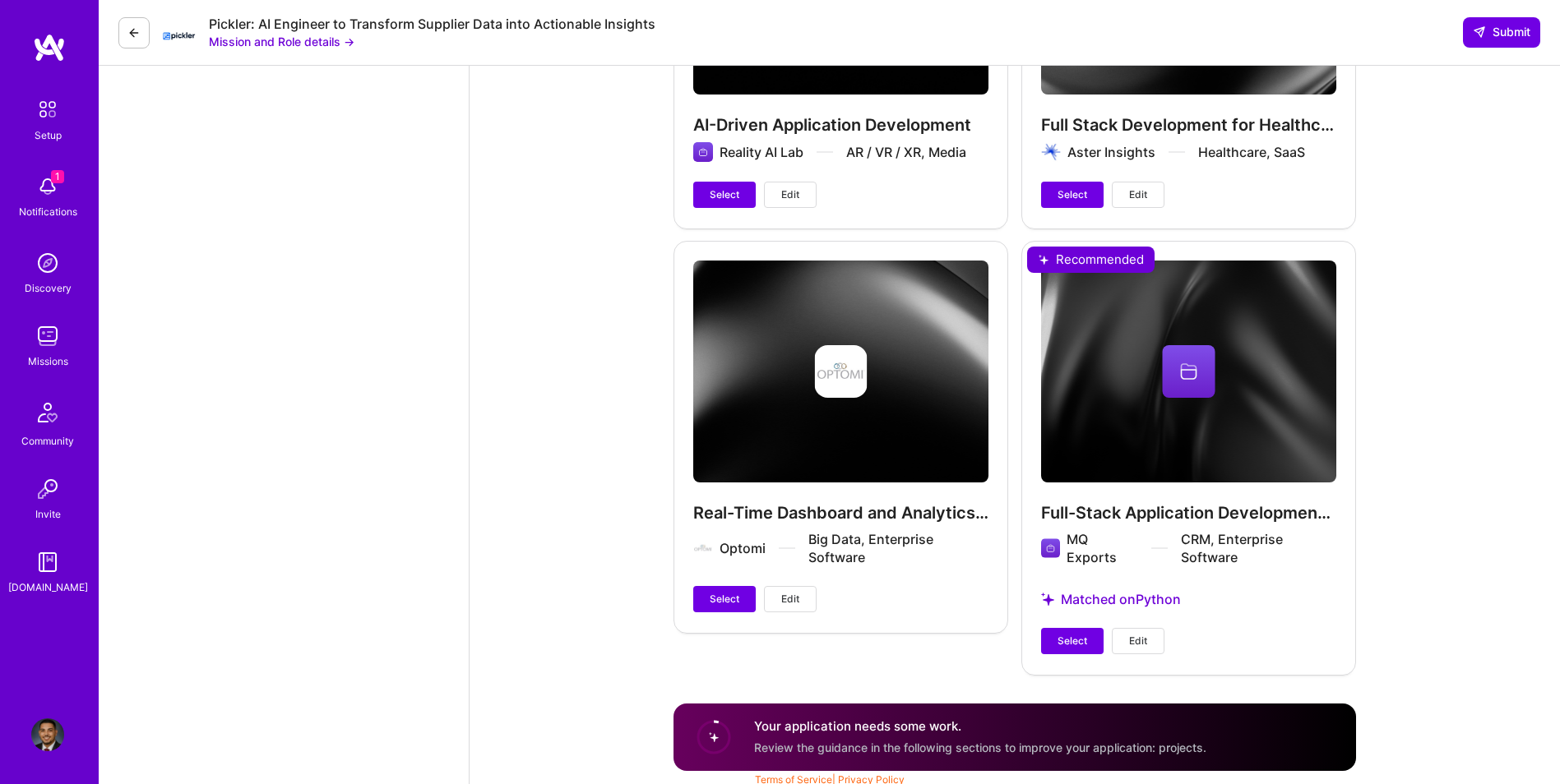
scroll to position [3365, 0]
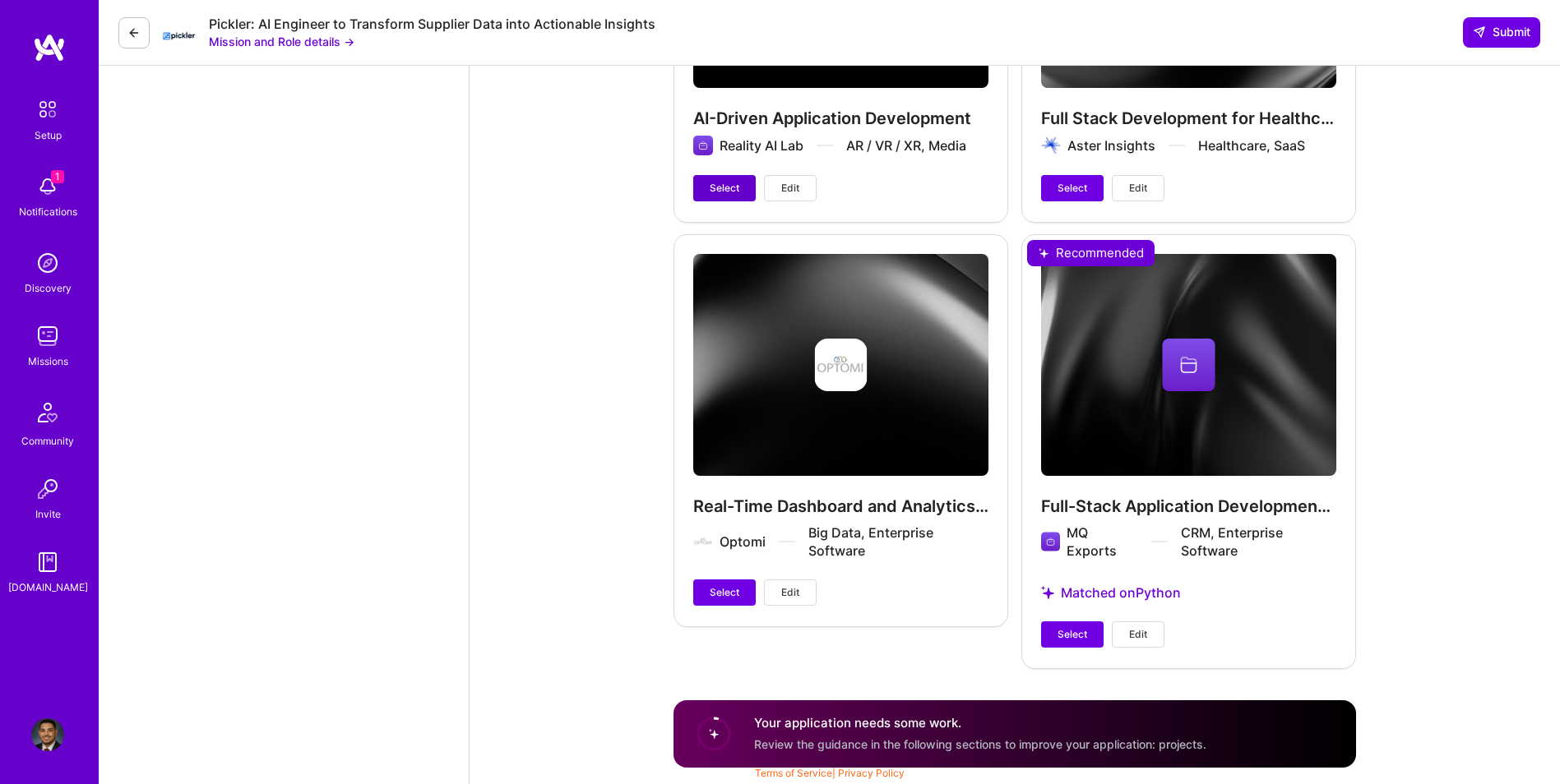
click at [720, 196] on span "Select" at bounding box center [725, 188] width 29 height 15
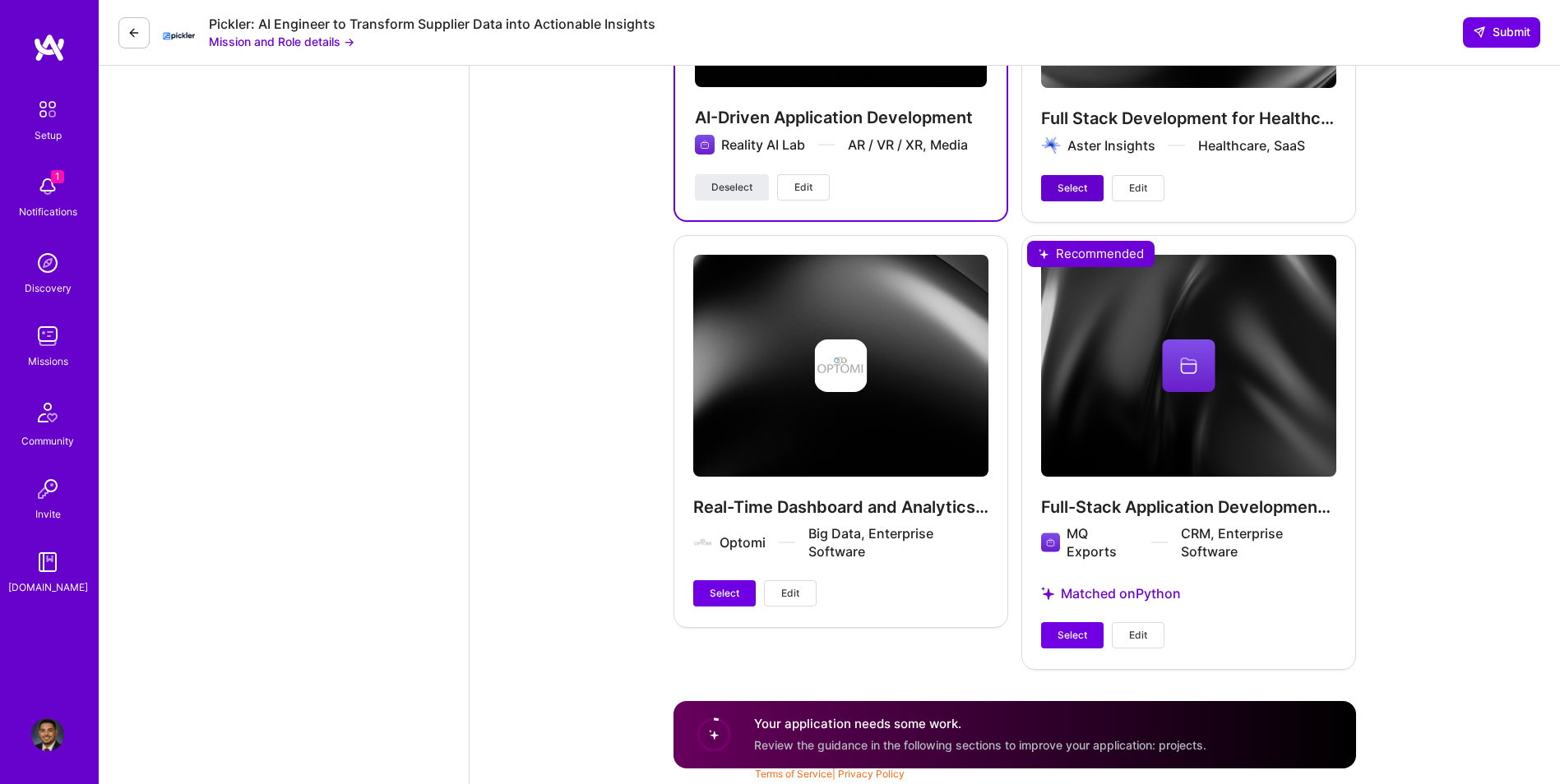
click at [1078, 191] on span "Select" at bounding box center [1072, 188] width 29 height 15
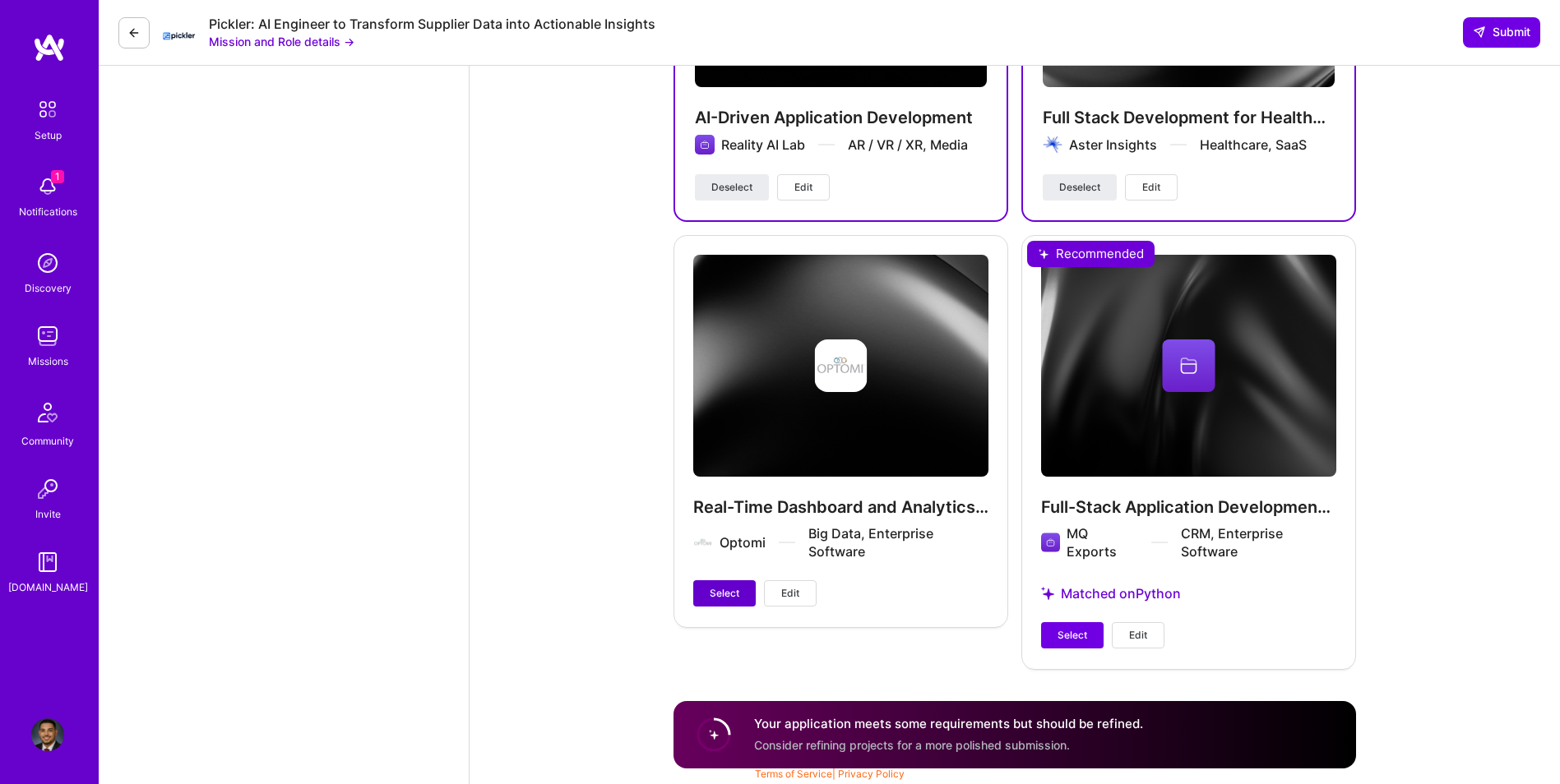
click at [720, 593] on span "Select" at bounding box center [725, 593] width 29 height 15
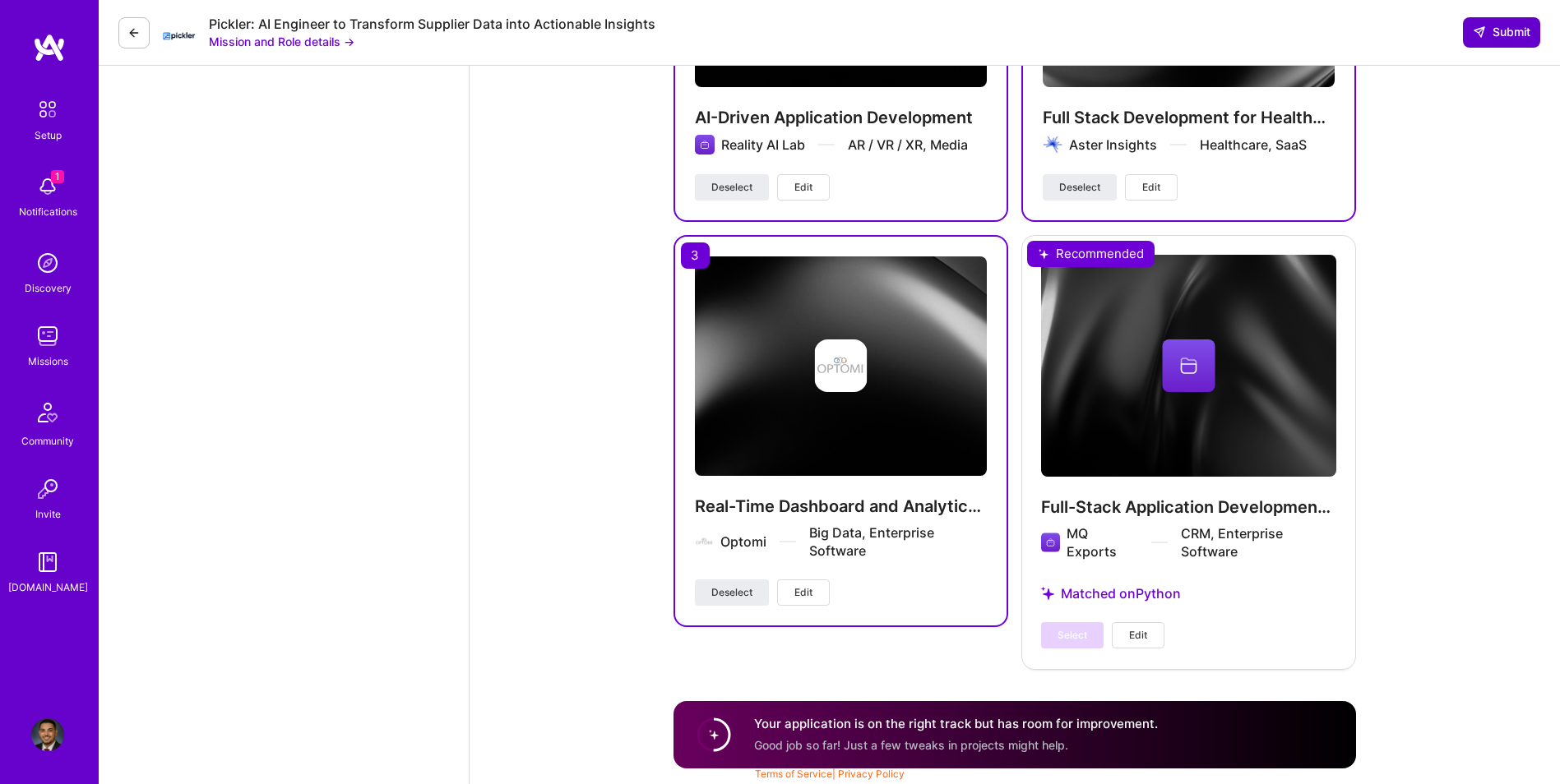
click at [1513, 39] on span "Submit" at bounding box center [1501, 32] width 58 height 16
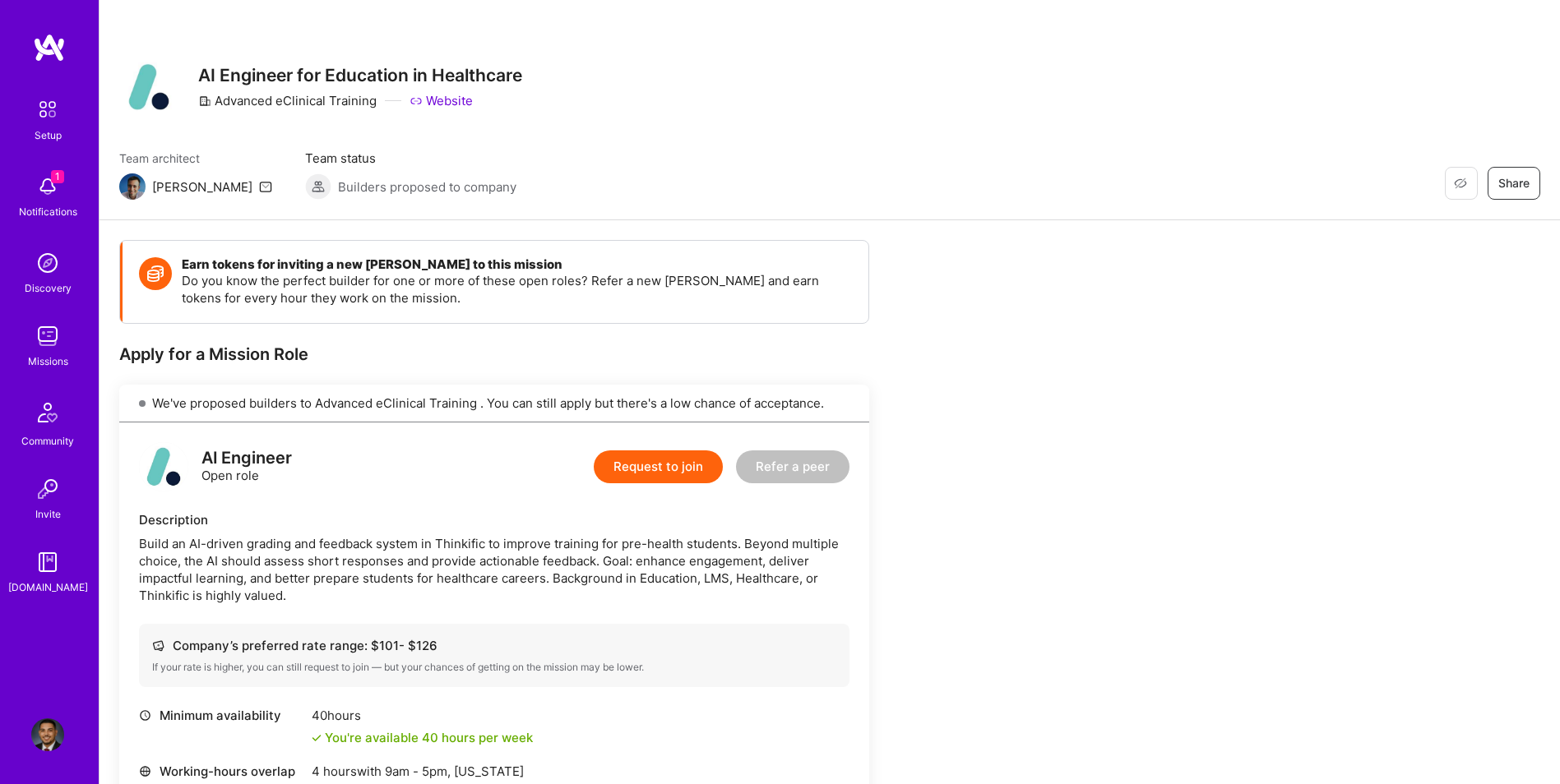
click at [650, 466] on button "Request to join" at bounding box center [658, 467] width 129 height 33
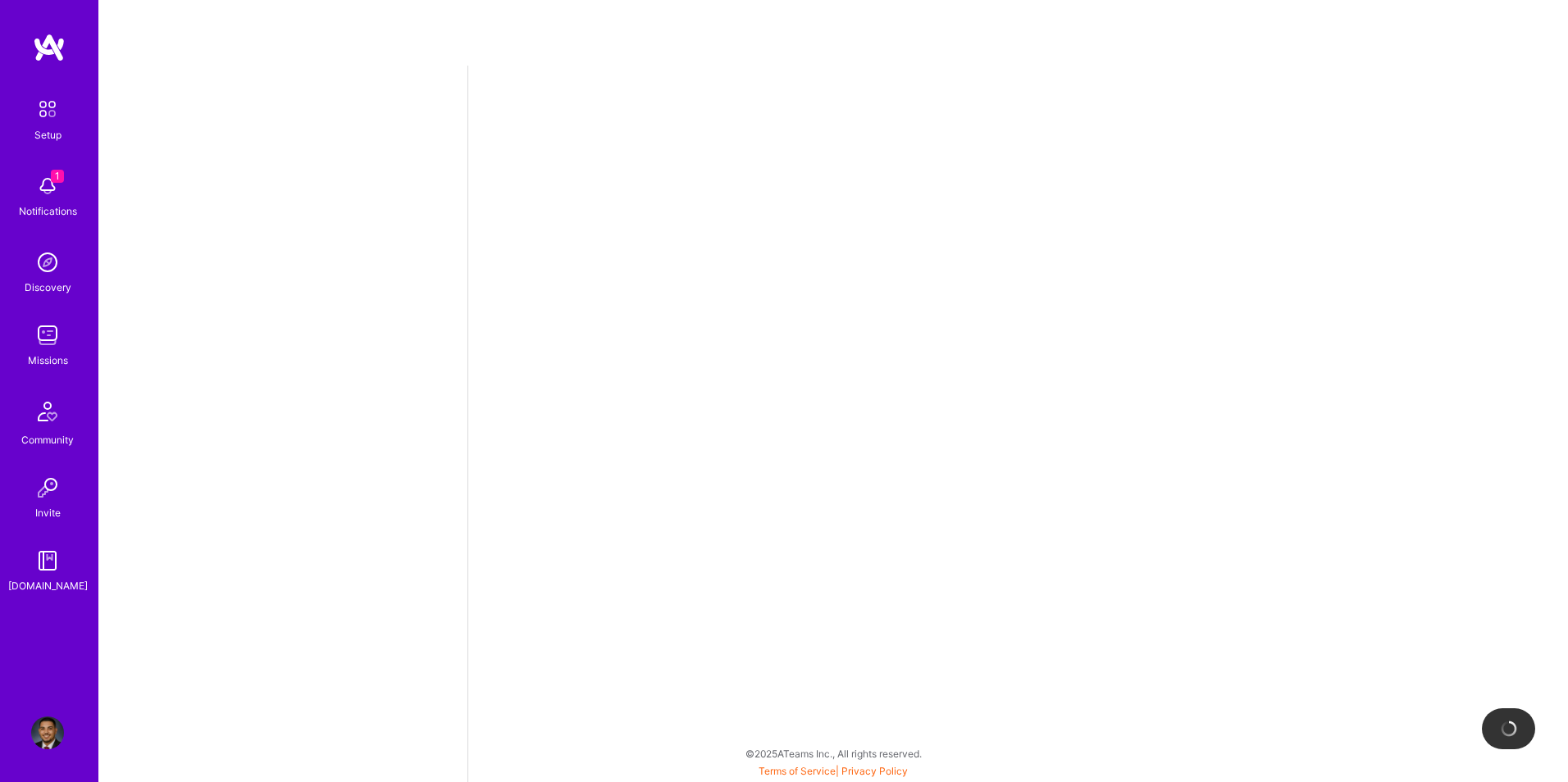
select select "US"
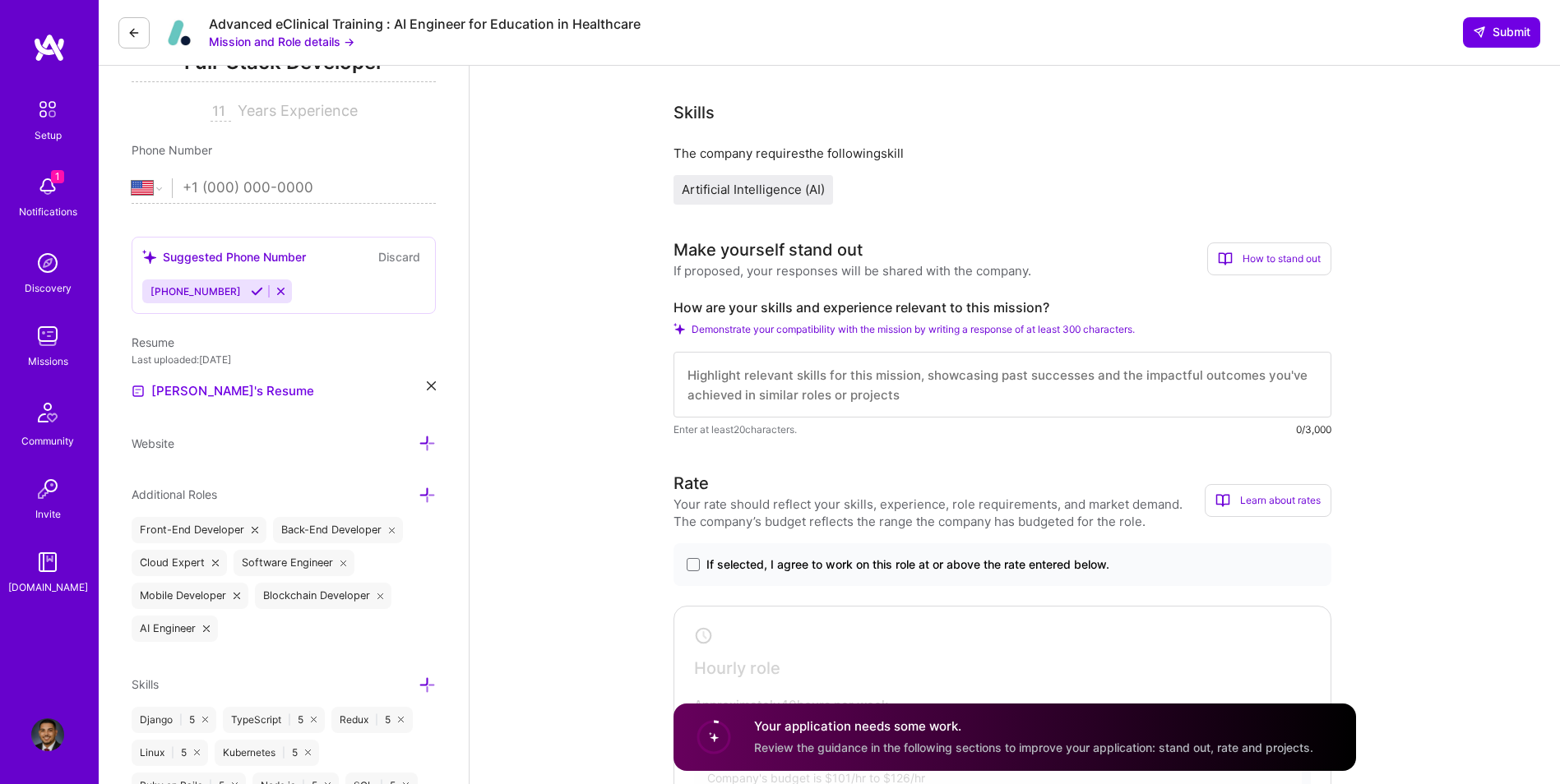
scroll to position [329, 0]
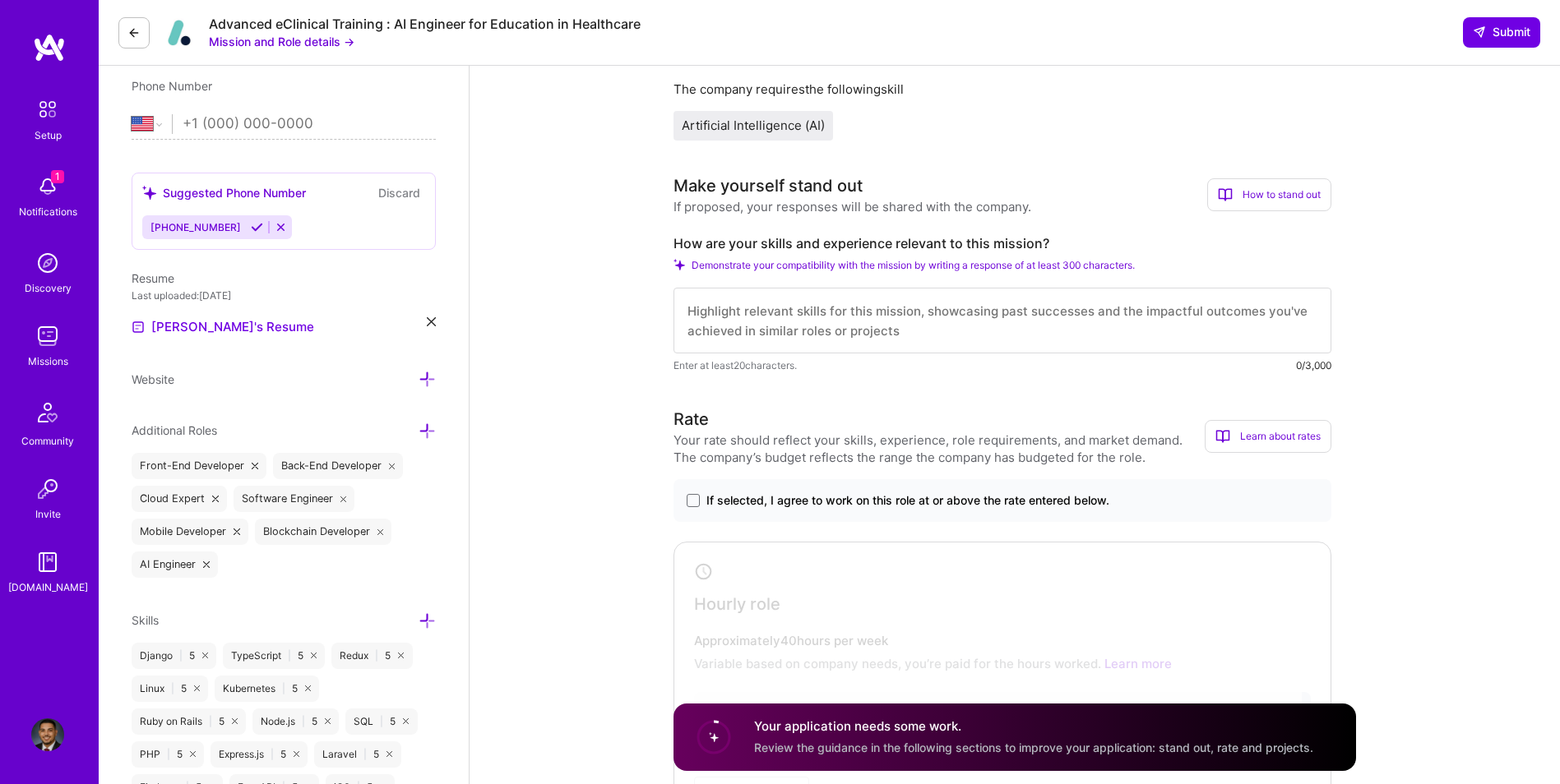
drag, startPoint x: 907, startPoint y: 339, endPoint x: 922, endPoint y: 334, distance: 15.8
click at [907, 339] on textarea at bounding box center [1003, 321] width 658 height 66
click at [922, 334] on textarea at bounding box center [1003, 321] width 658 height 66
paste textarea "I bring strong experience at the intersection of AI, education technology, and …"
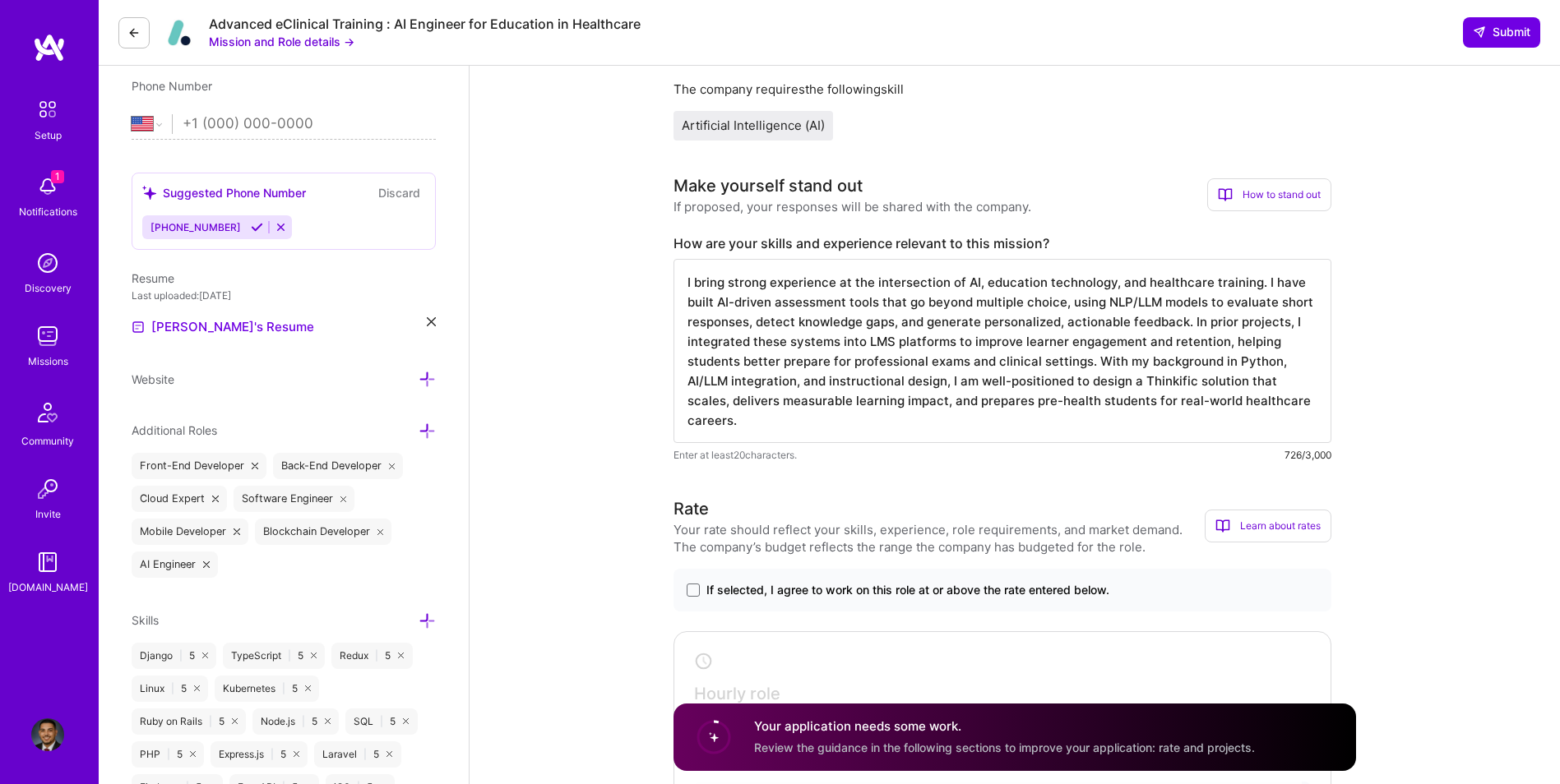
type textarea "I bring strong experience at the intersection of AI, education technology, and …"
click at [697, 591] on span at bounding box center [693, 590] width 13 height 13
click at [0, 0] on input "If selected, I agree to work on this role at or above the rate entered below." at bounding box center [0, 0] width 0 height 0
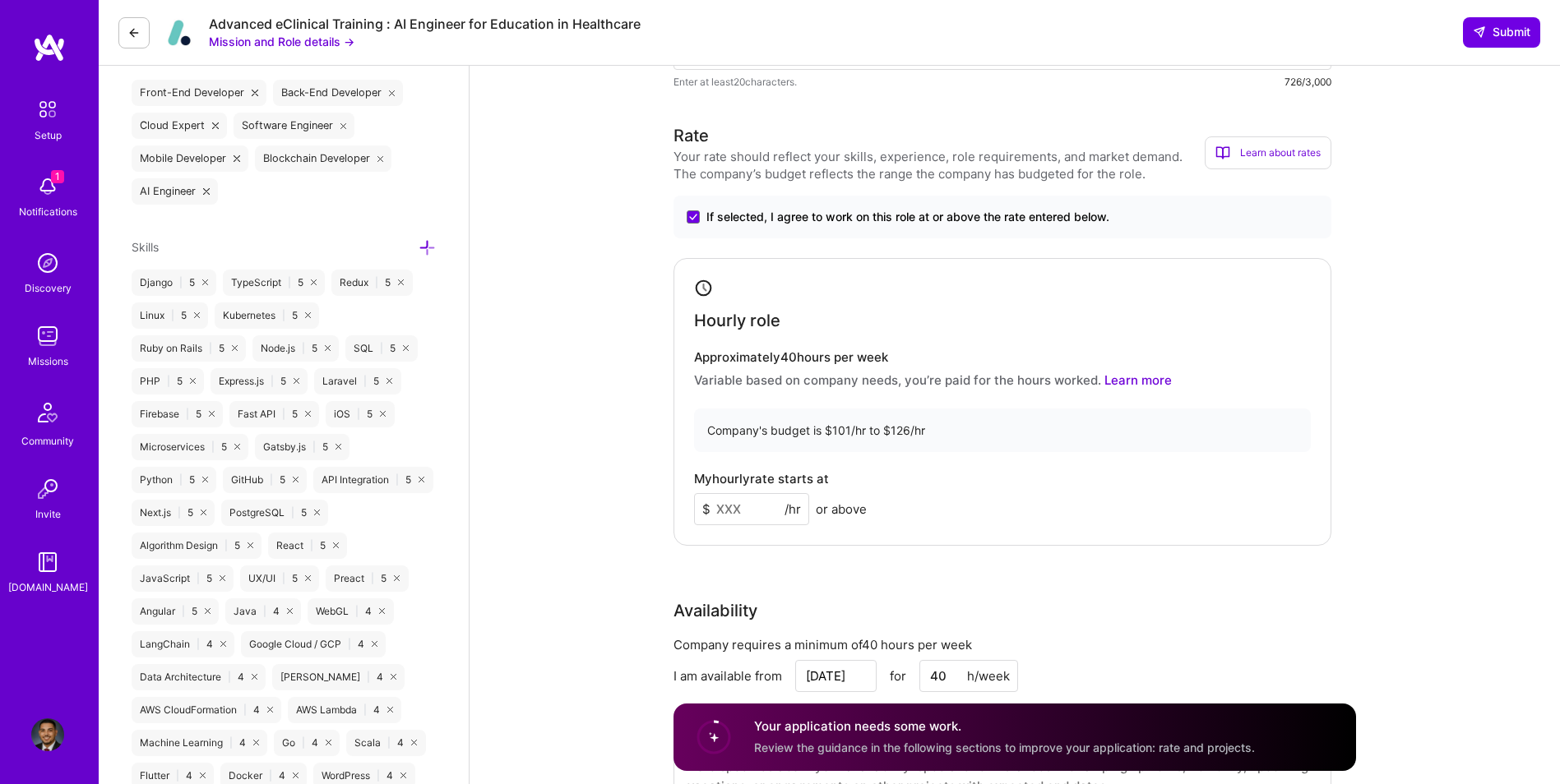
scroll to position [740, 0]
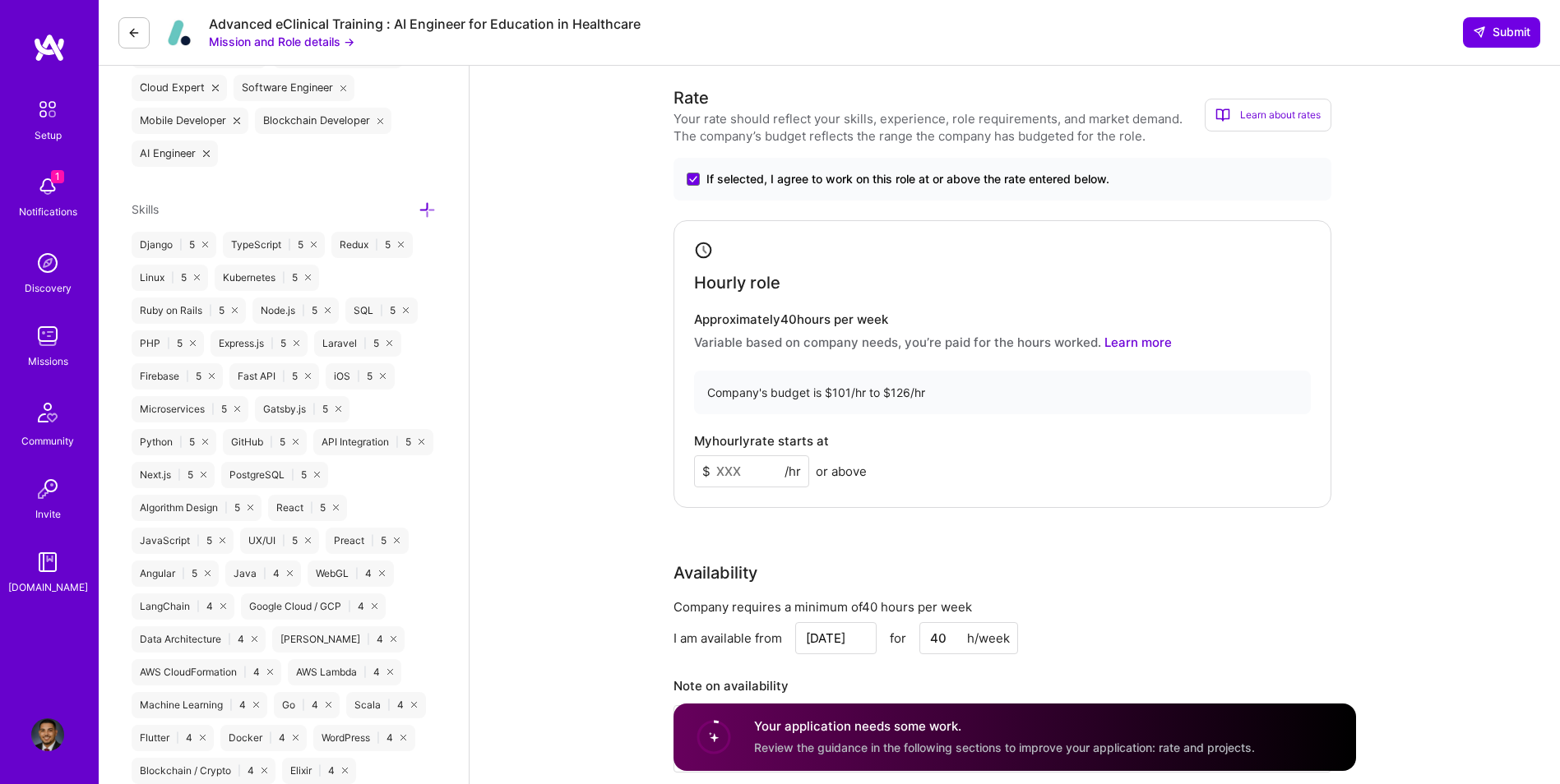
click at [748, 469] on input at bounding box center [752, 471] width 115 height 32
type input "110"
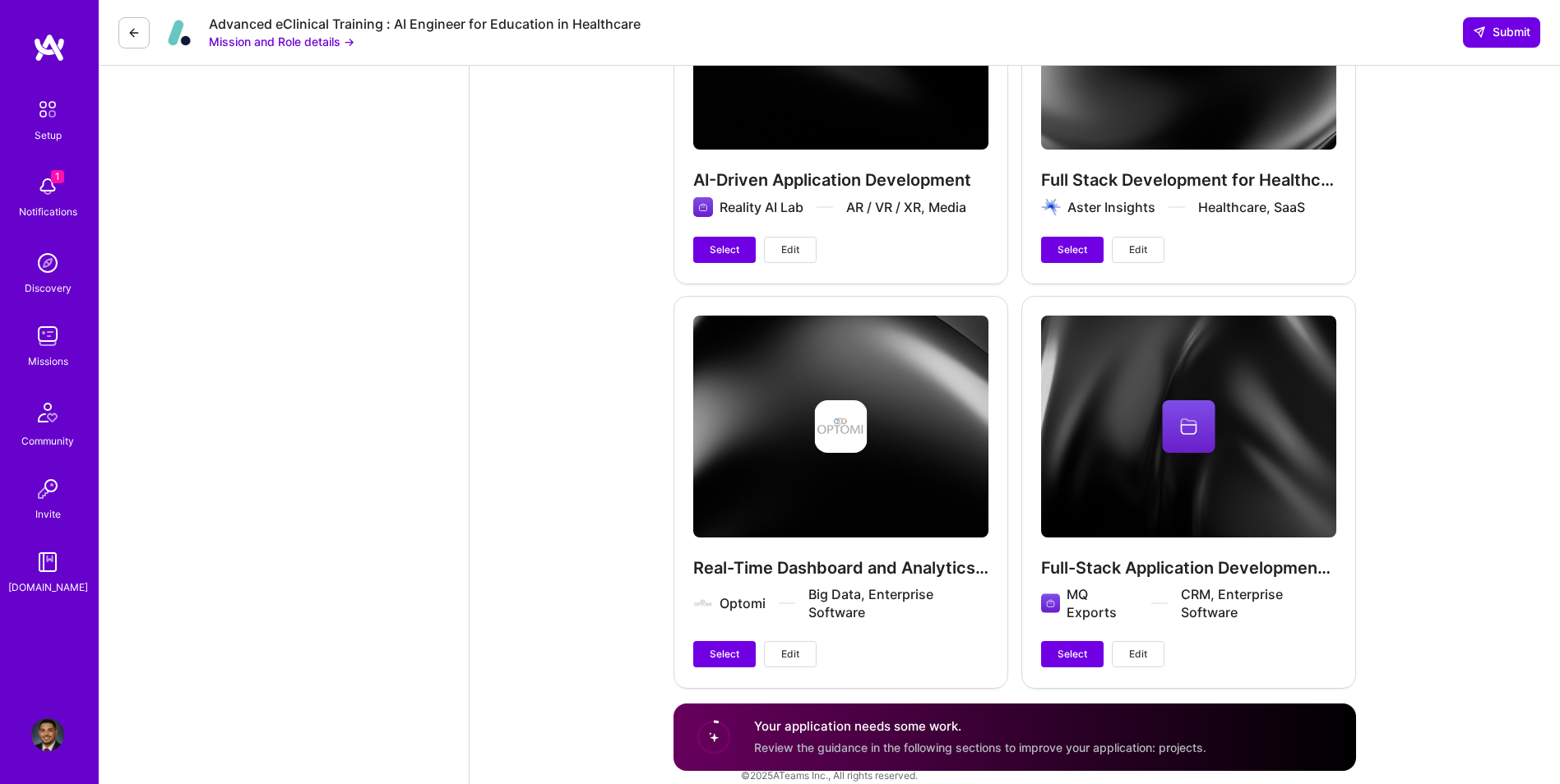
scroll to position [2856, 0]
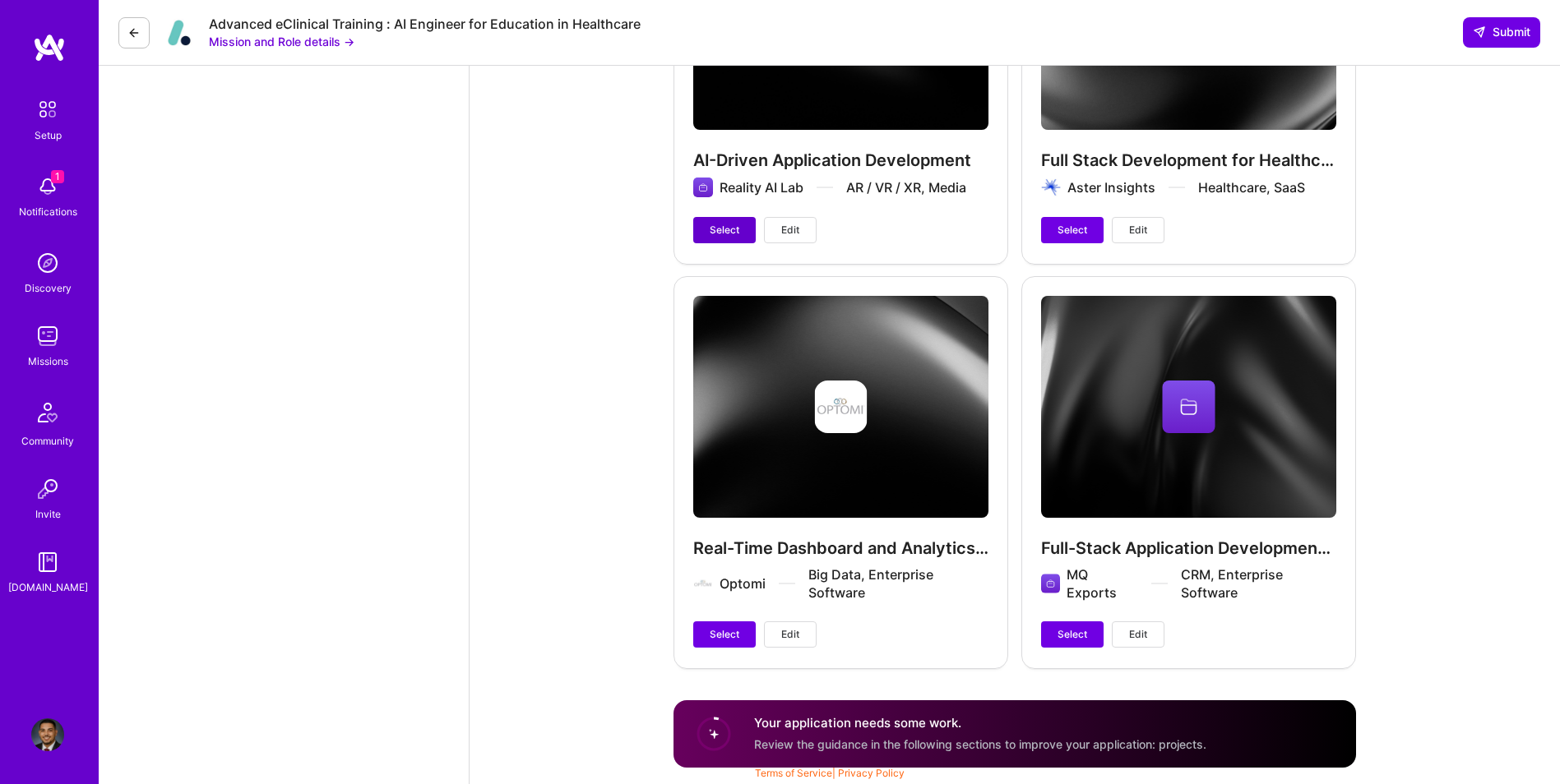
click at [713, 238] on button "Select" at bounding box center [725, 230] width 62 height 27
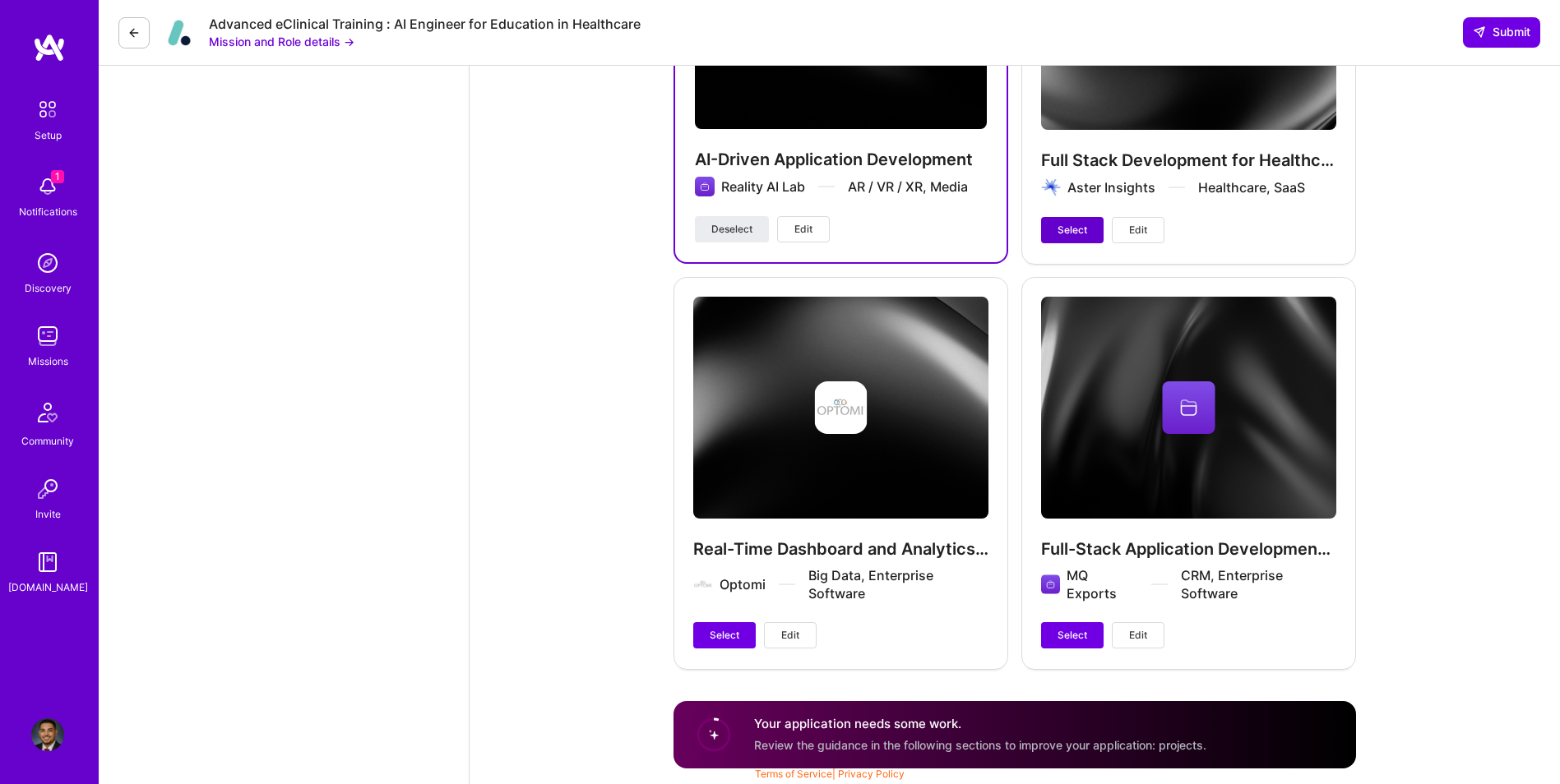
click at [1054, 242] on button "Select" at bounding box center [1072, 230] width 62 height 27
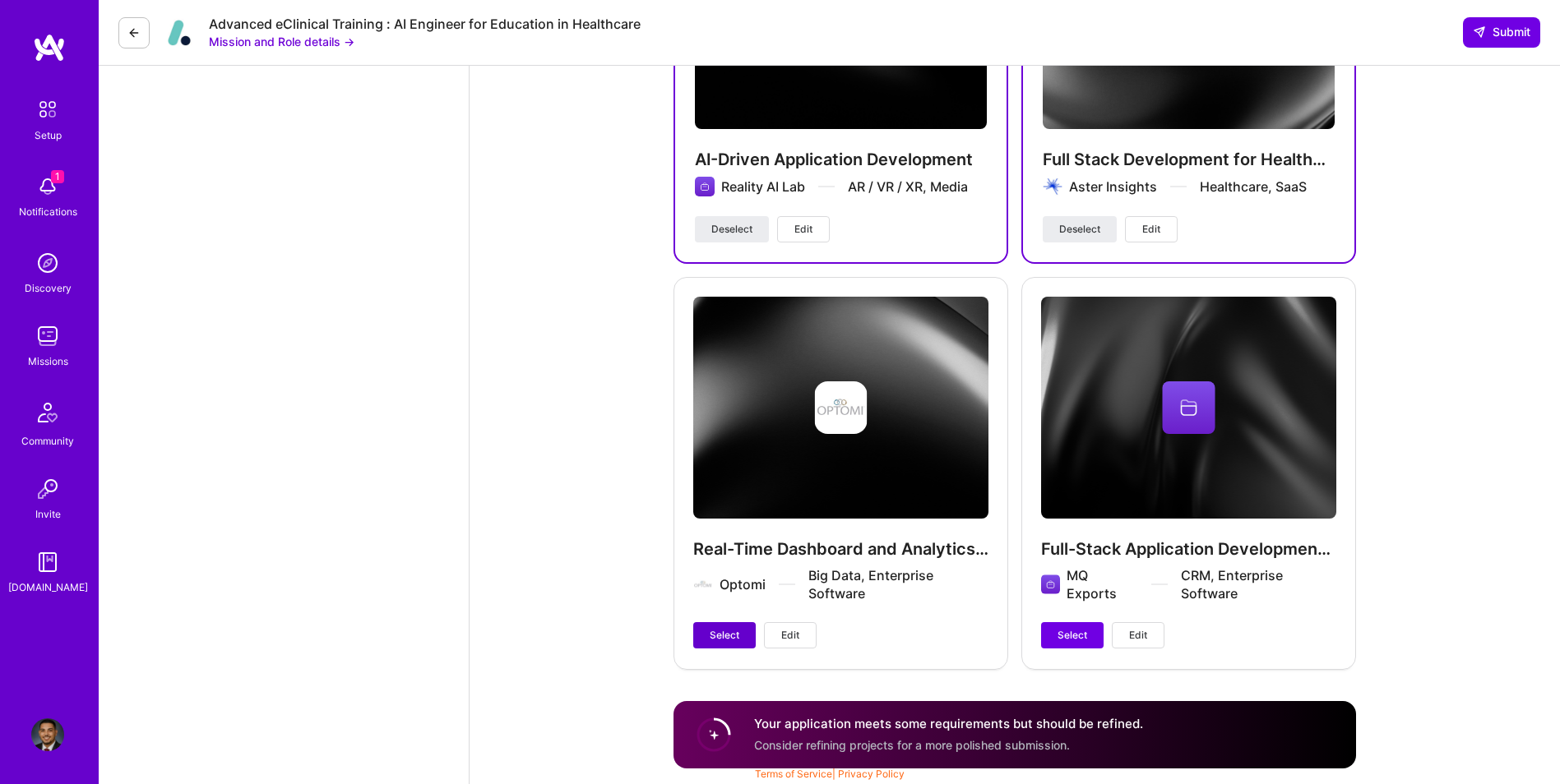
click at [738, 634] on span "Select" at bounding box center [725, 635] width 29 height 15
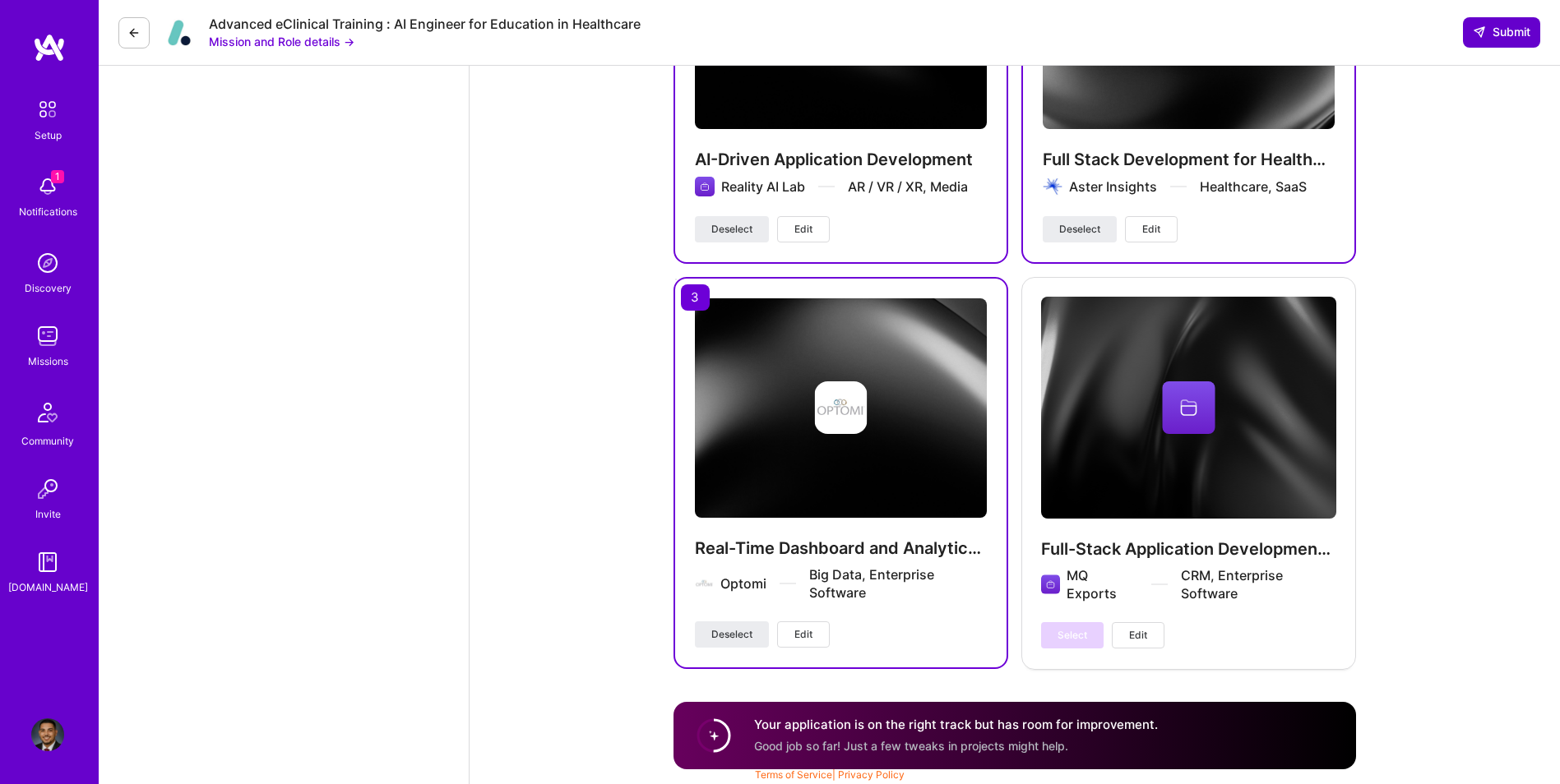
click at [1507, 31] on span "Submit" at bounding box center [1501, 32] width 58 height 16
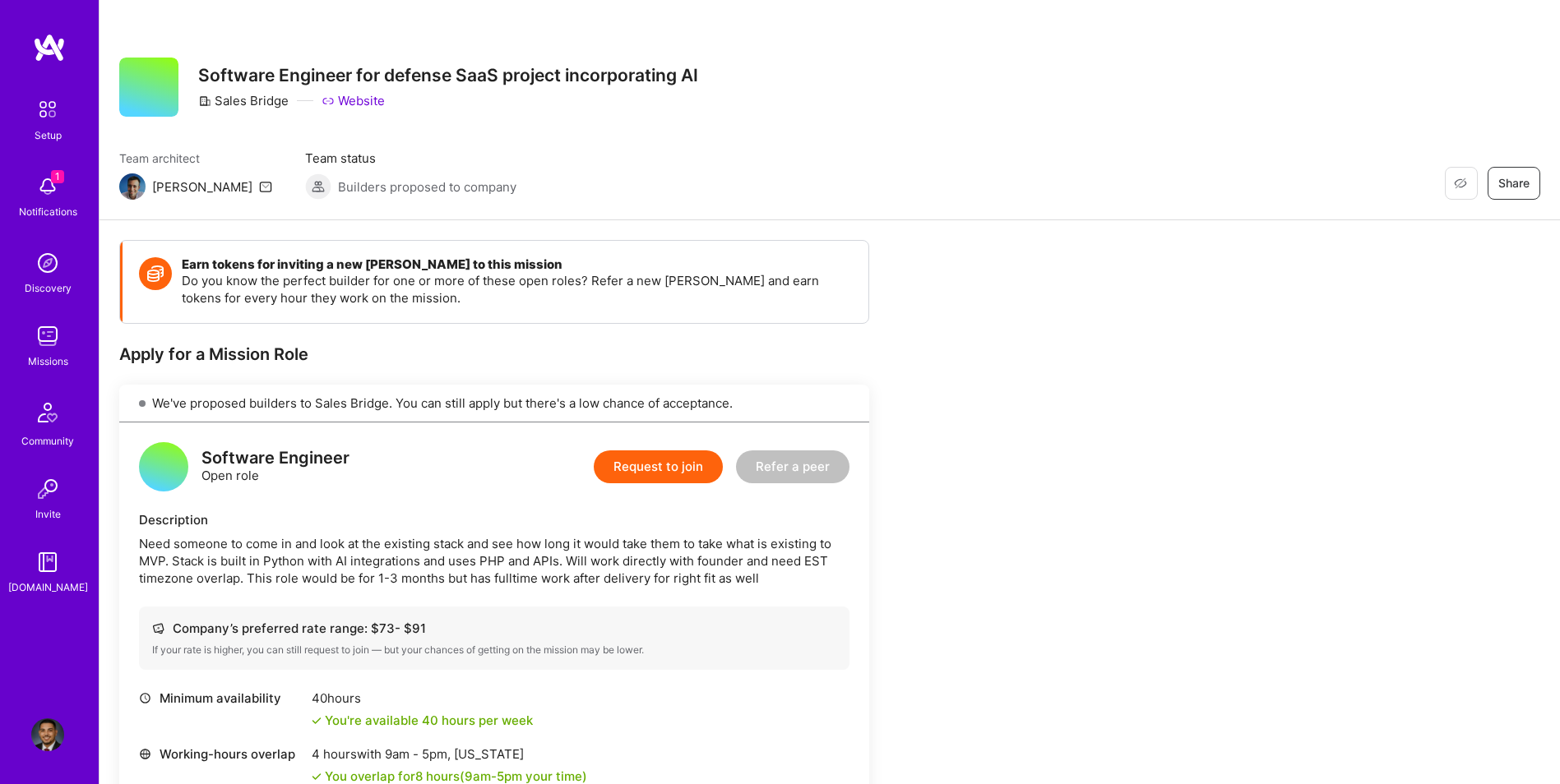
click at [677, 467] on button "Request to join" at bounding box center [658, 467] width 129 height 33
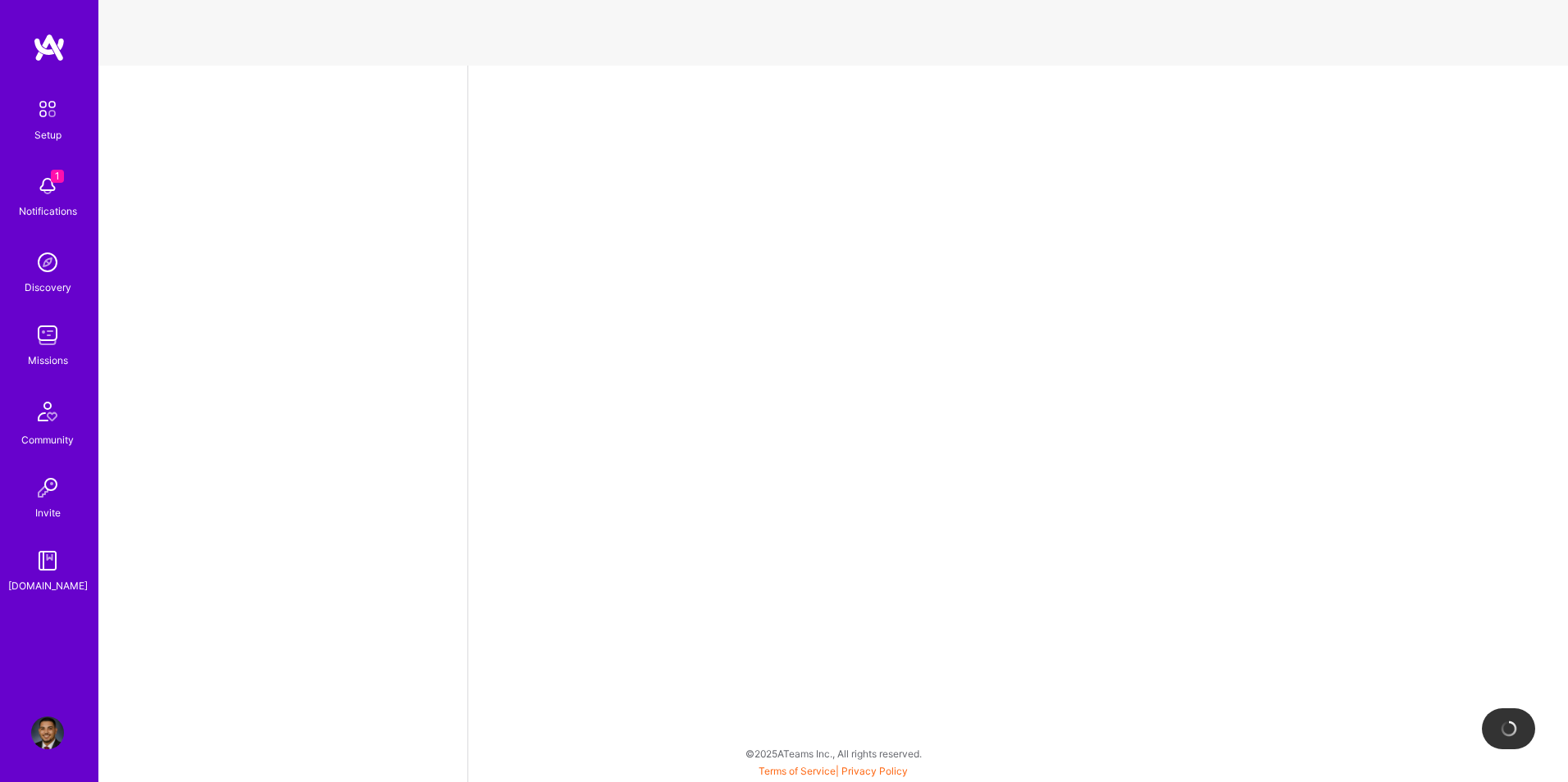
select select "US"
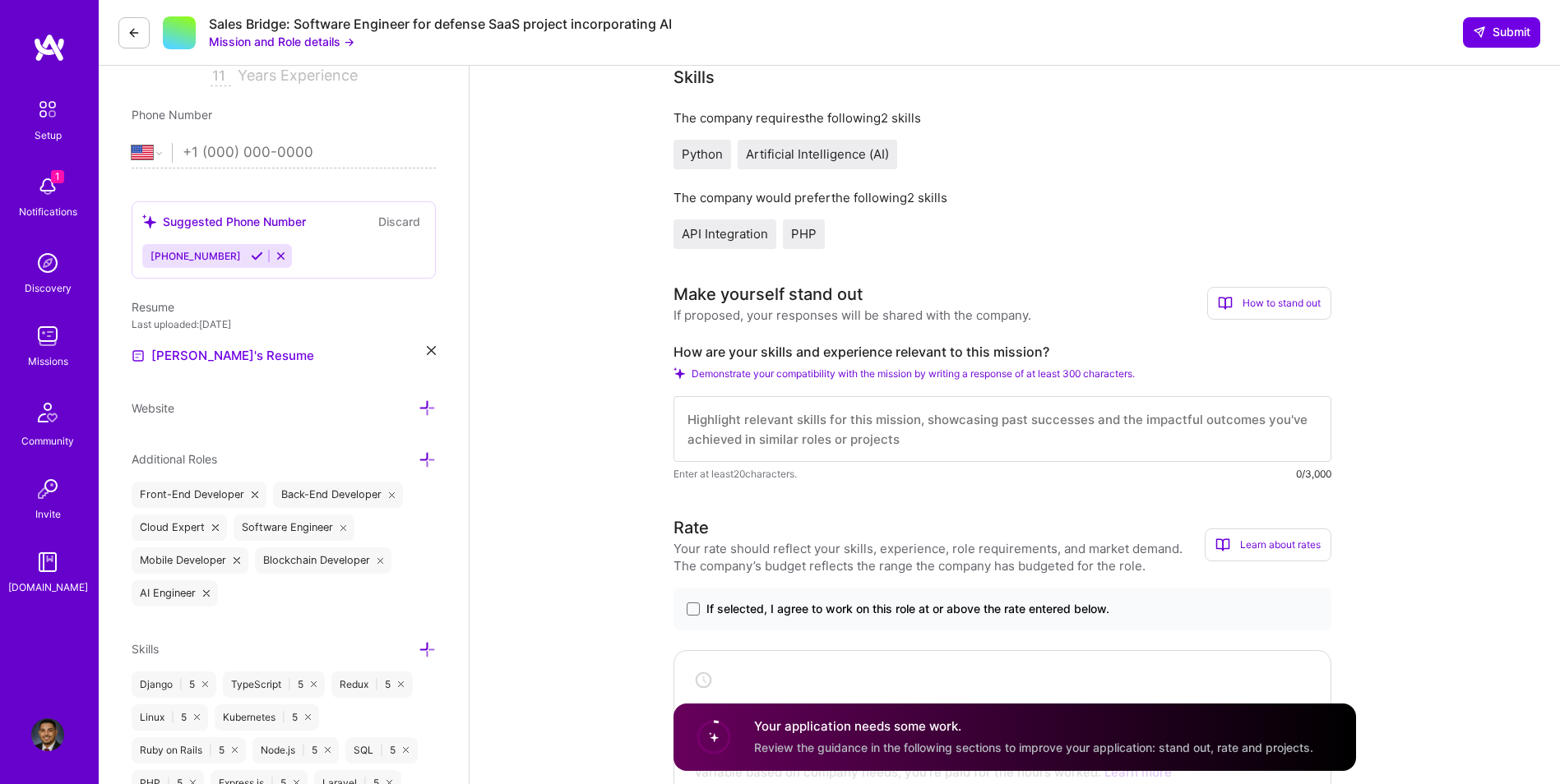
scroll to position [329, 0]
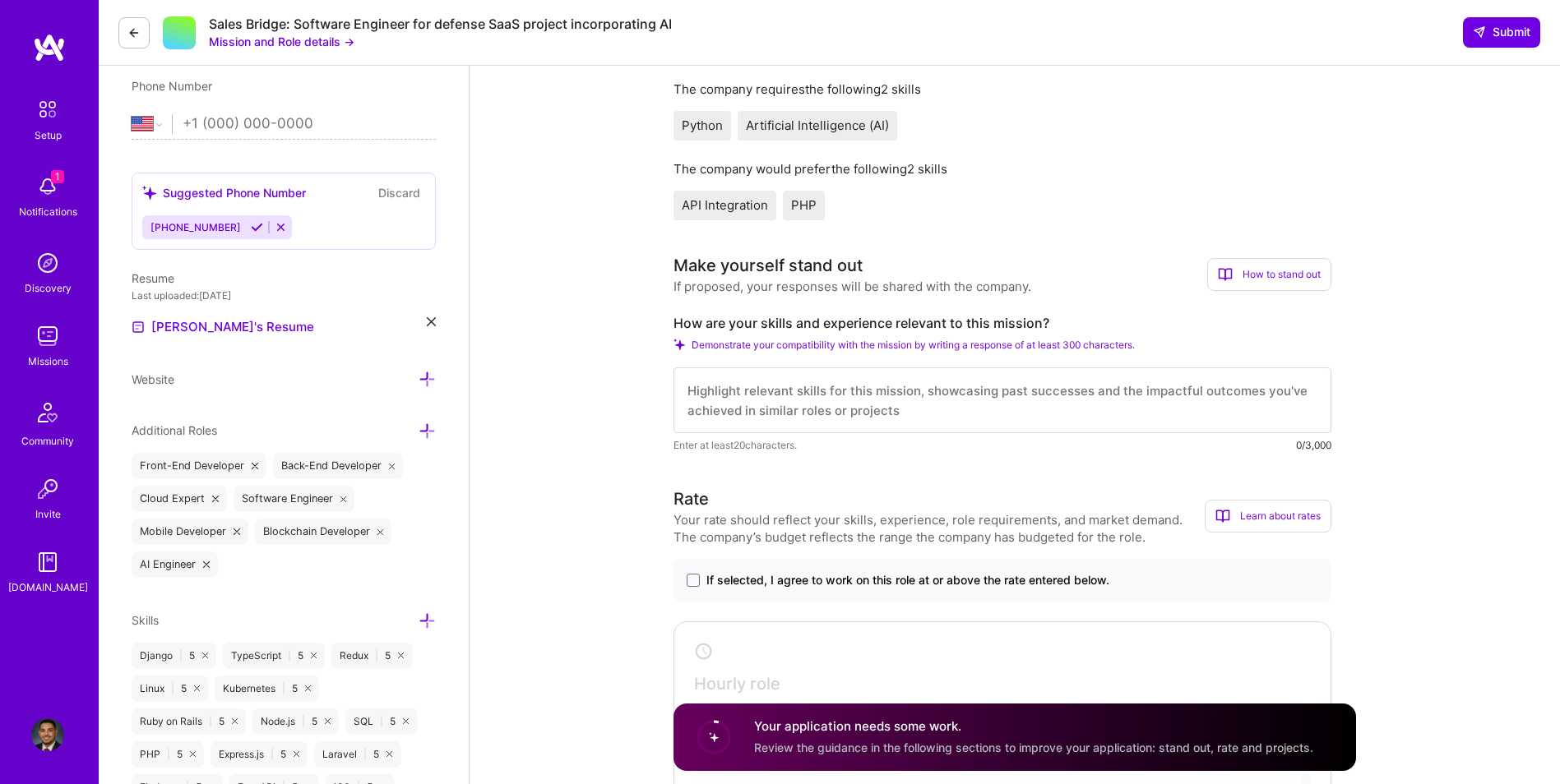
drag, startPoint x: 836, startPoint y: 414, endPoint x: 872, endPoint y: 406, distance: 36.9
click at [836, 414] on textarea at bounding box center [1003, 400] width 658 height 66
click at [872, 406] on textarea at bounding box center [1003, 400] width 658 height 66
paste textarea "I have extensive experience evaluating existing codebases and accelerating them…"
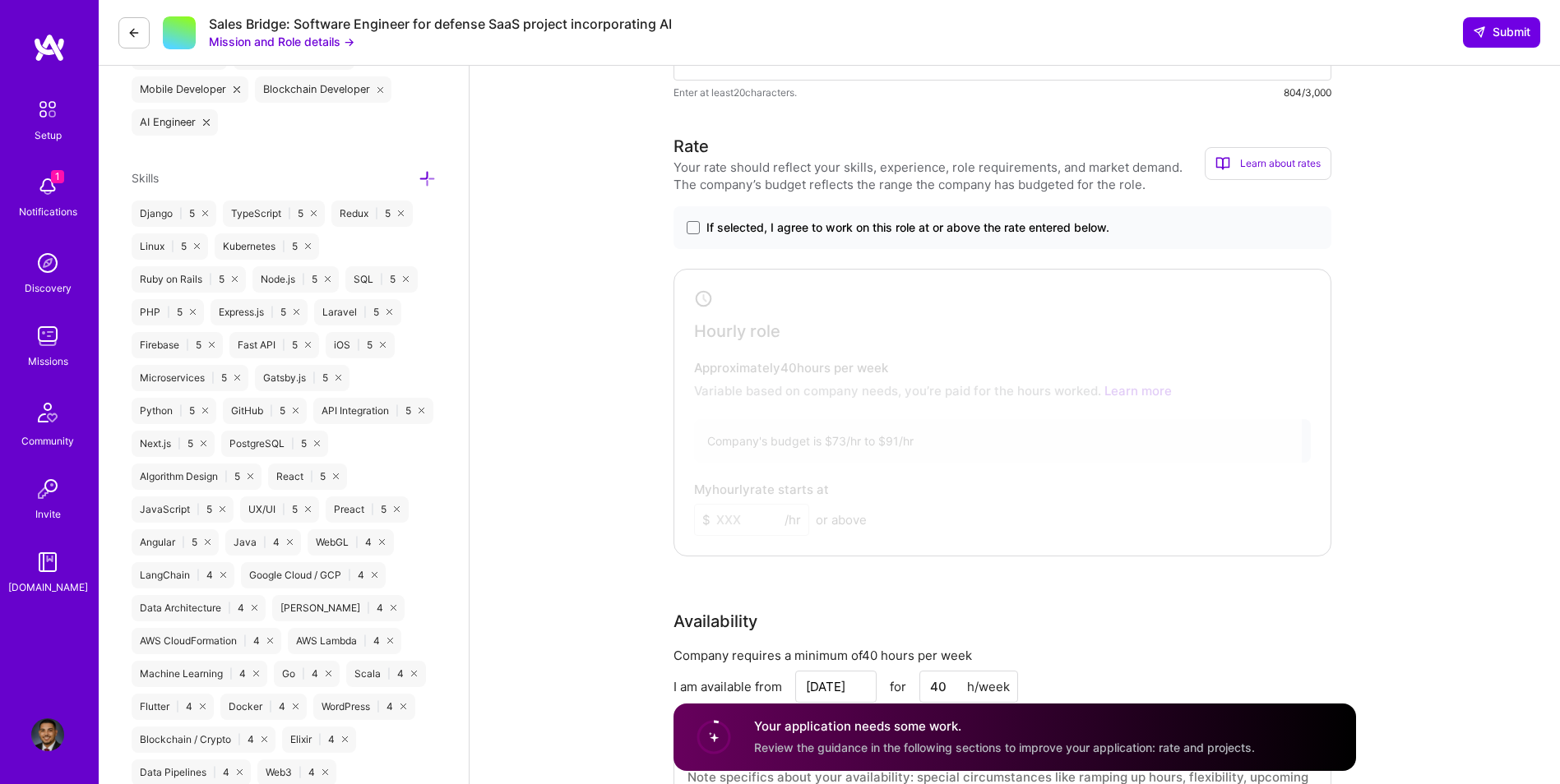
scroll to position [822, 0]
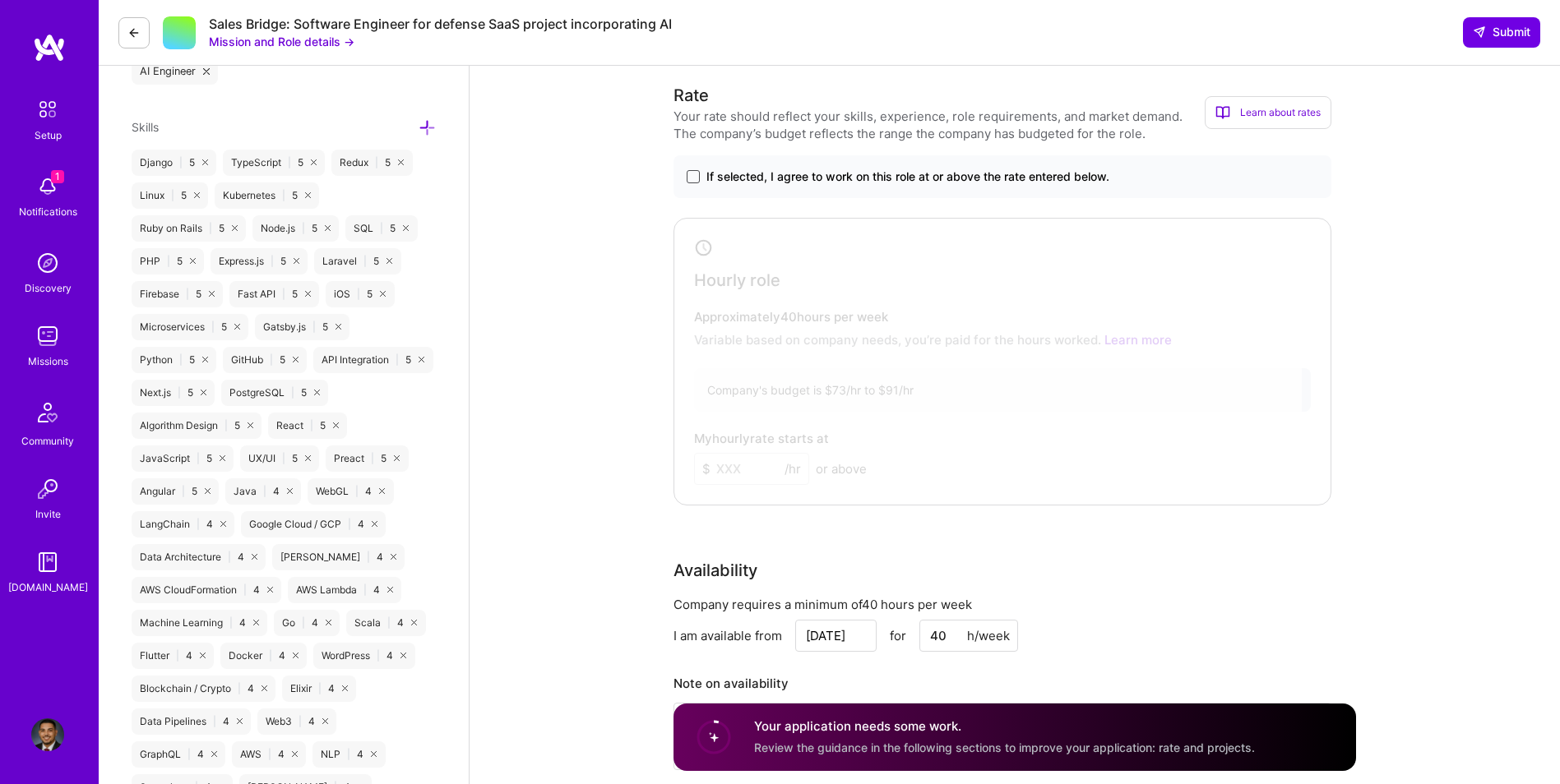
type textarea "I have extensive experience evaluating existing codebases and accelerating them…"
click at [689, 173] on span at bounding box center [693, 176] width 13 height 13
click at [0, 0] on input "If selected, I agree to work on this role at or above the rate entered below." at bounding box center [0, 0] width 0 height 0
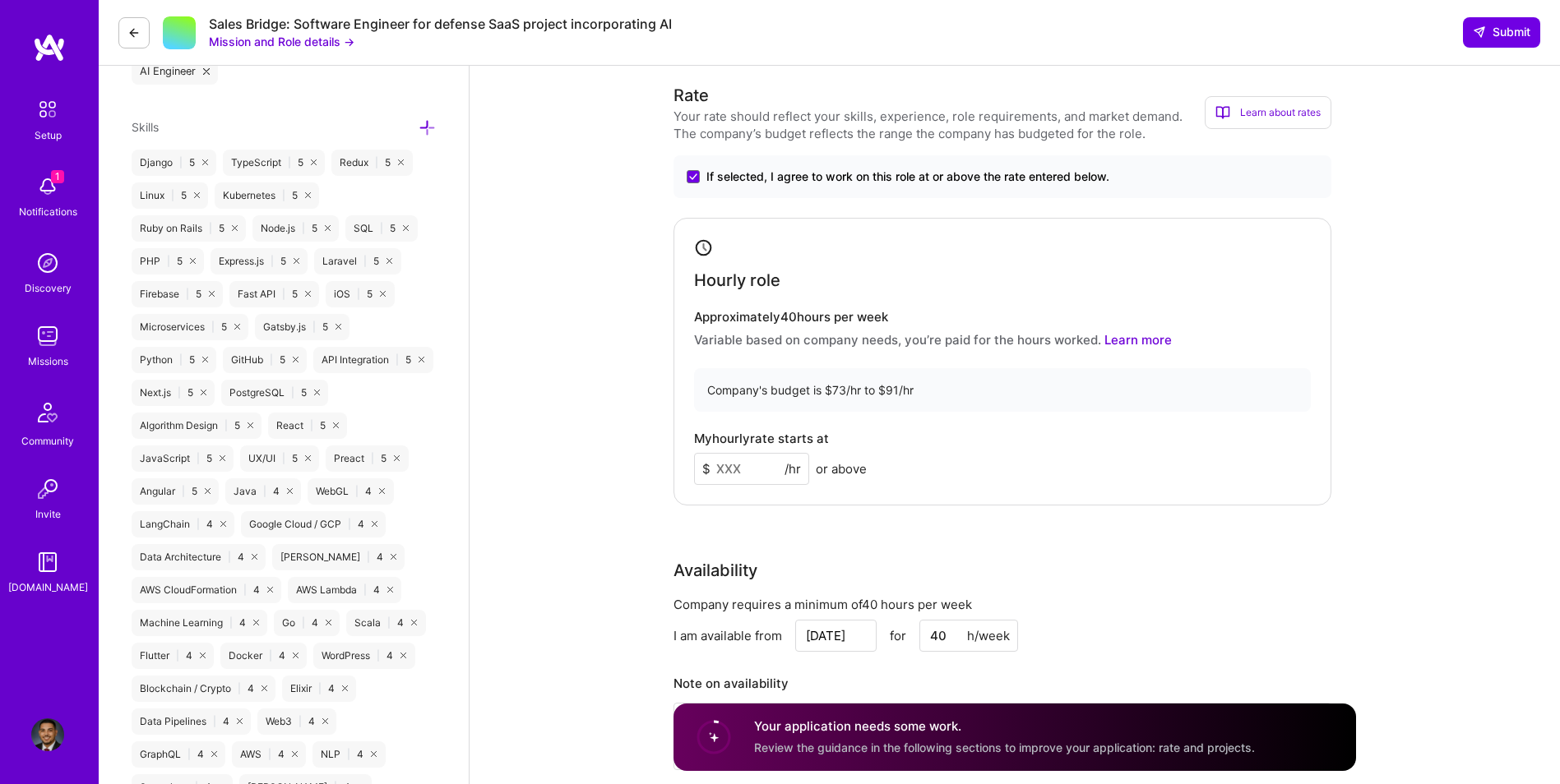
click at [745, 460] on input at bounding box center [752, 468] width 115 height 32
type input "80"
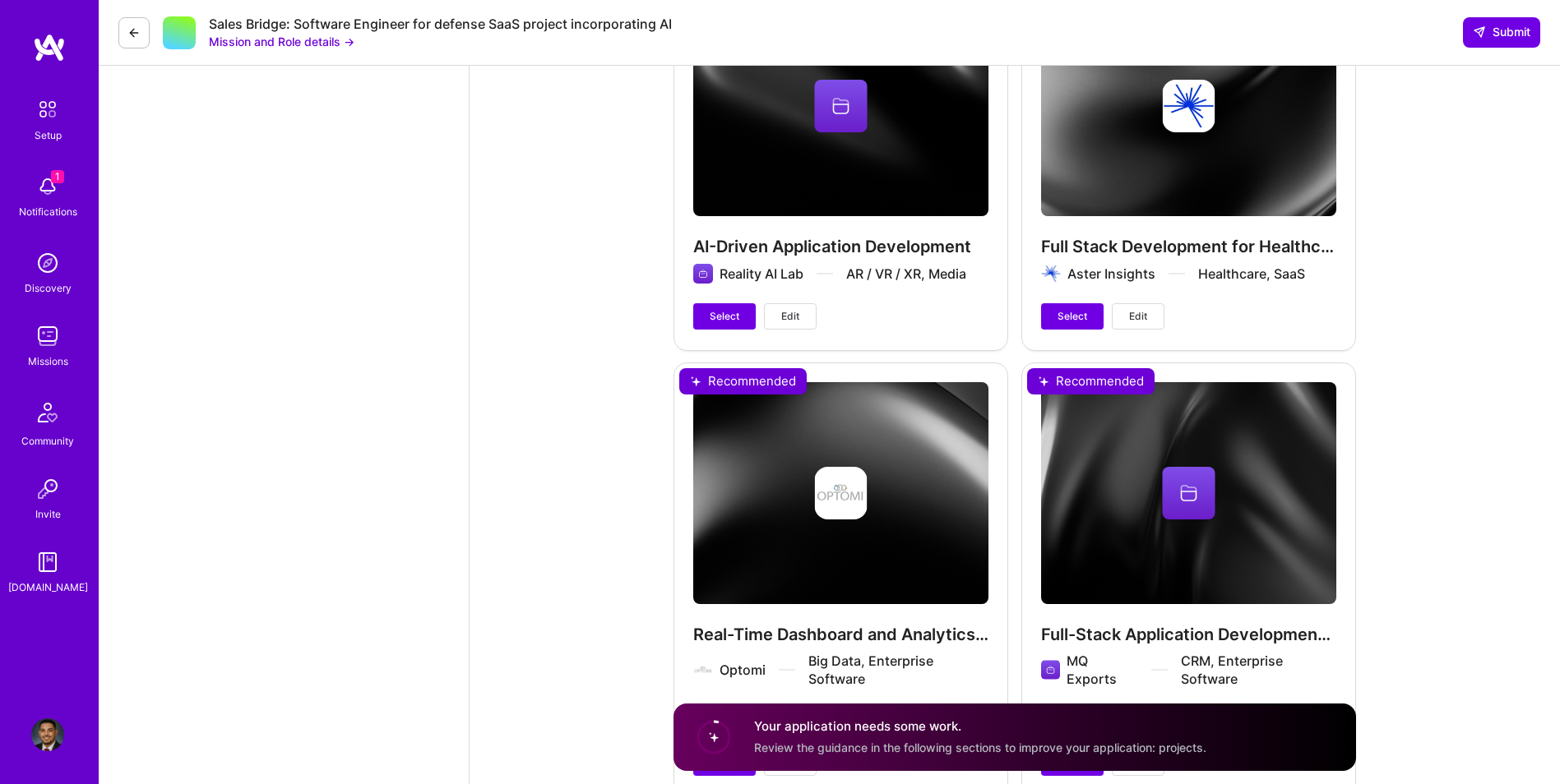
scroll to position [2851, 0]
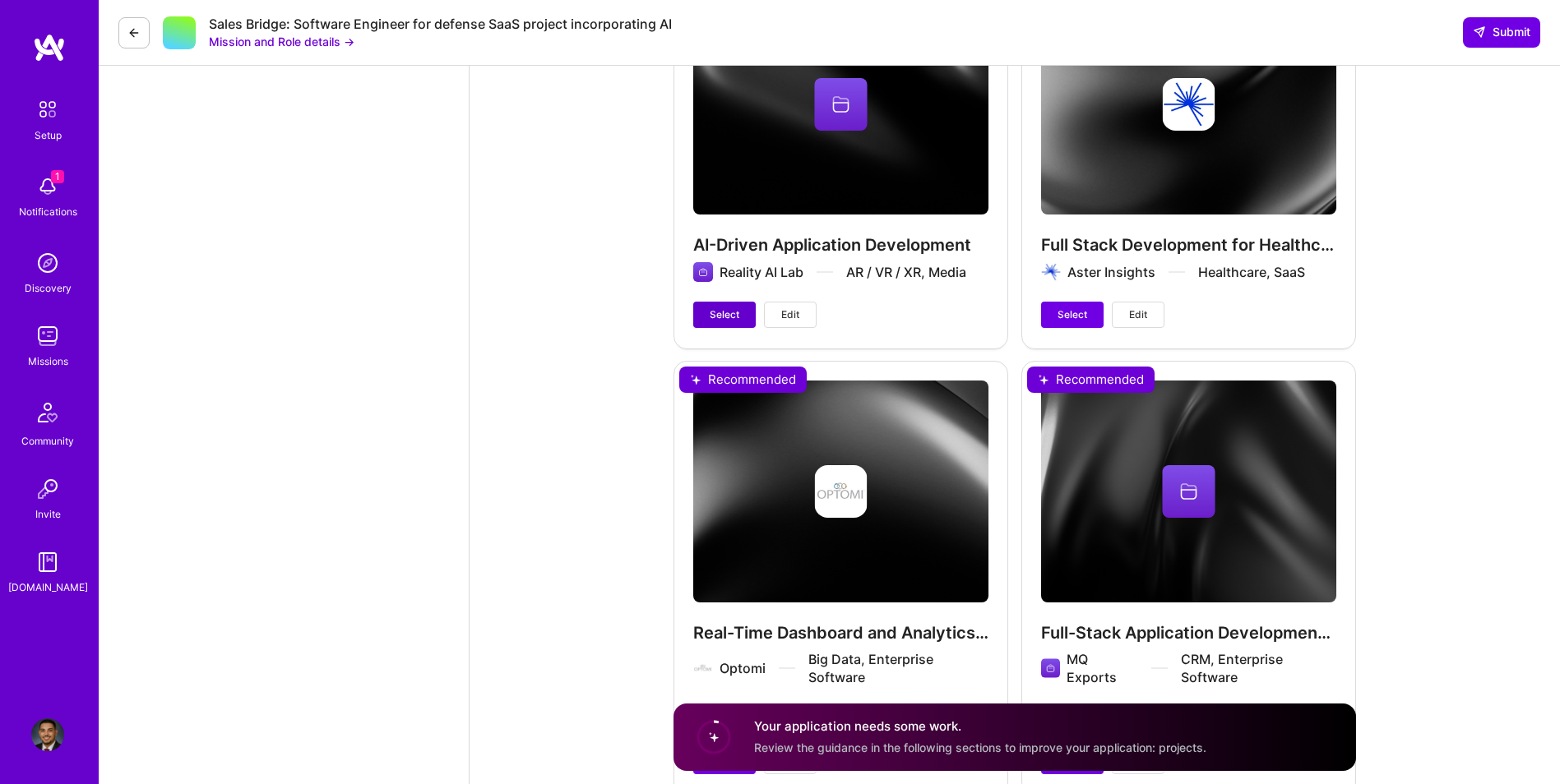
click at [730, 303] on button "Select" at bounding box center [725, 315] width 62 height 27
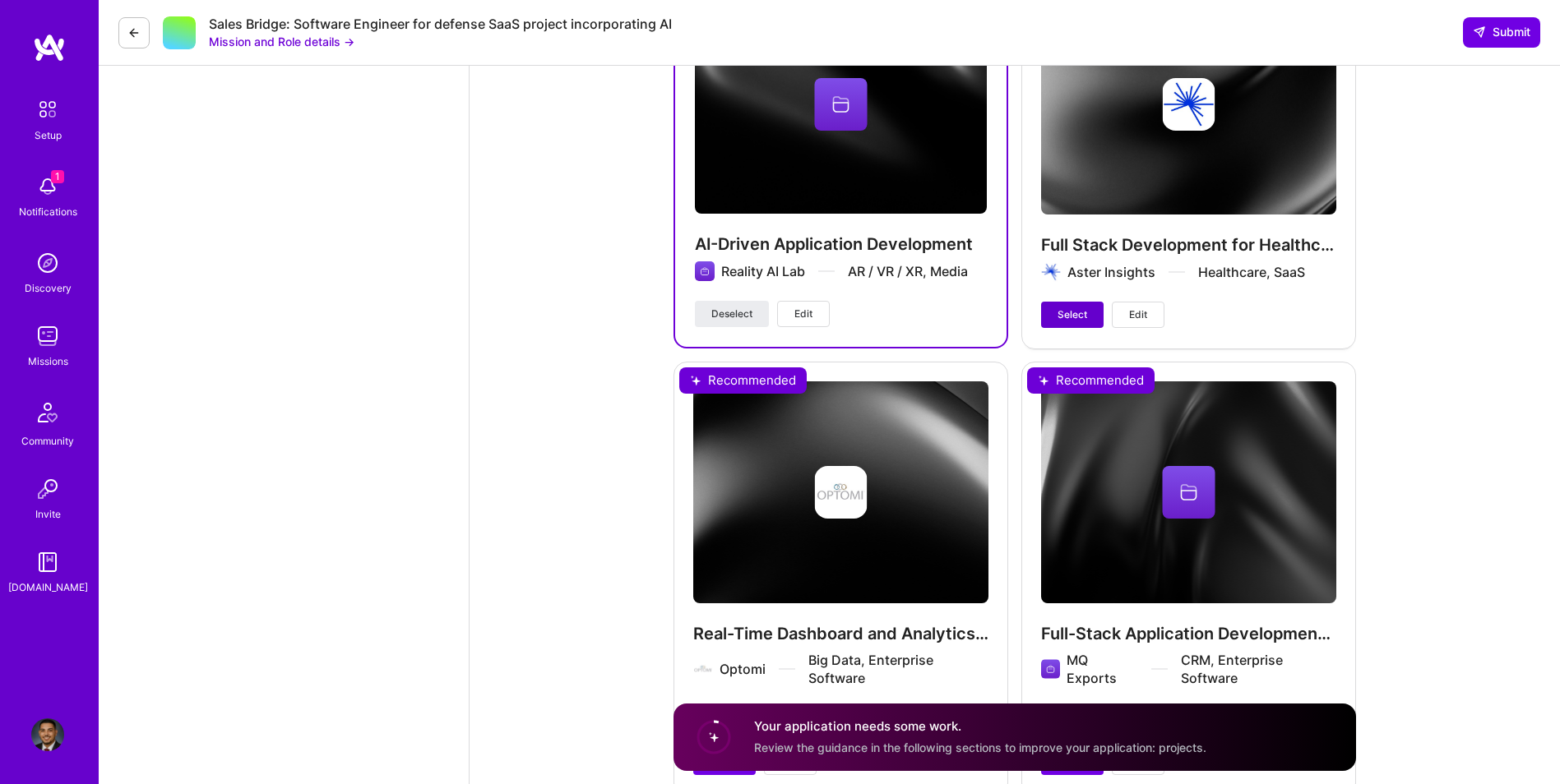
click at [1072, 318] on span "Select" at bounding box center [1072, 315] width 29 height 15
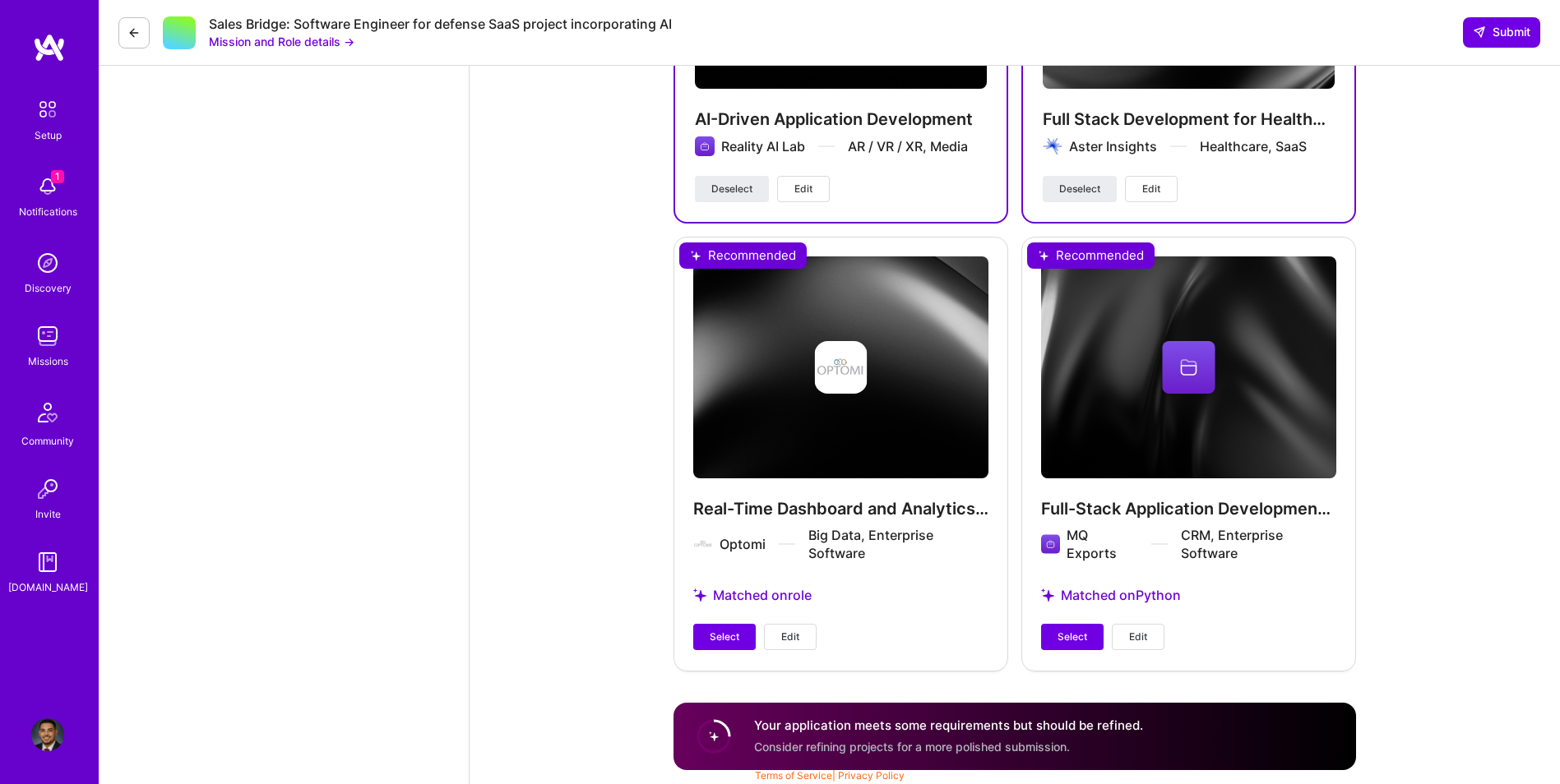
scroll to position [2978, 0]
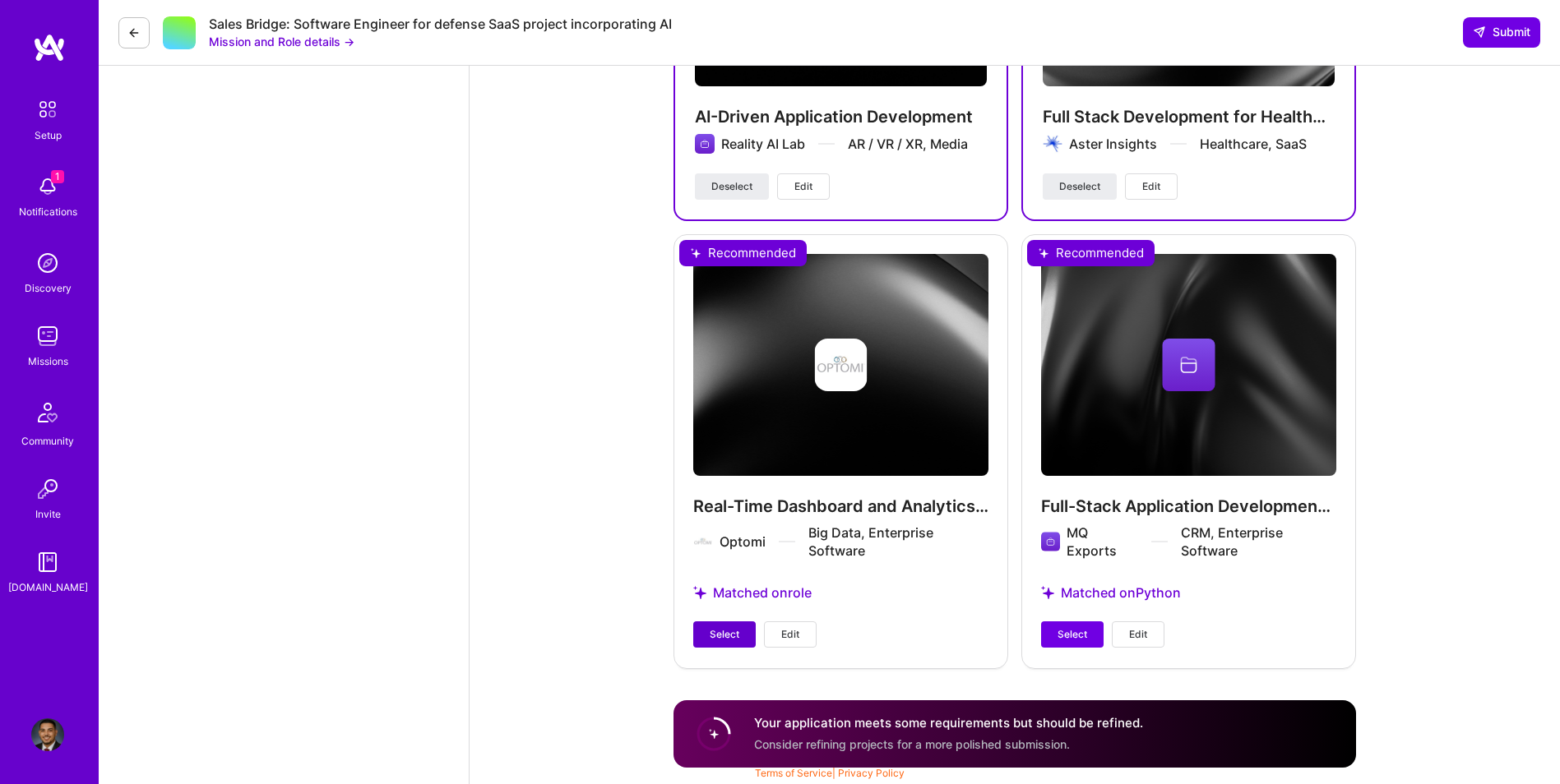
click at [722, 640] on span "Select" at bounding box center [725, 634] width 29 height 15
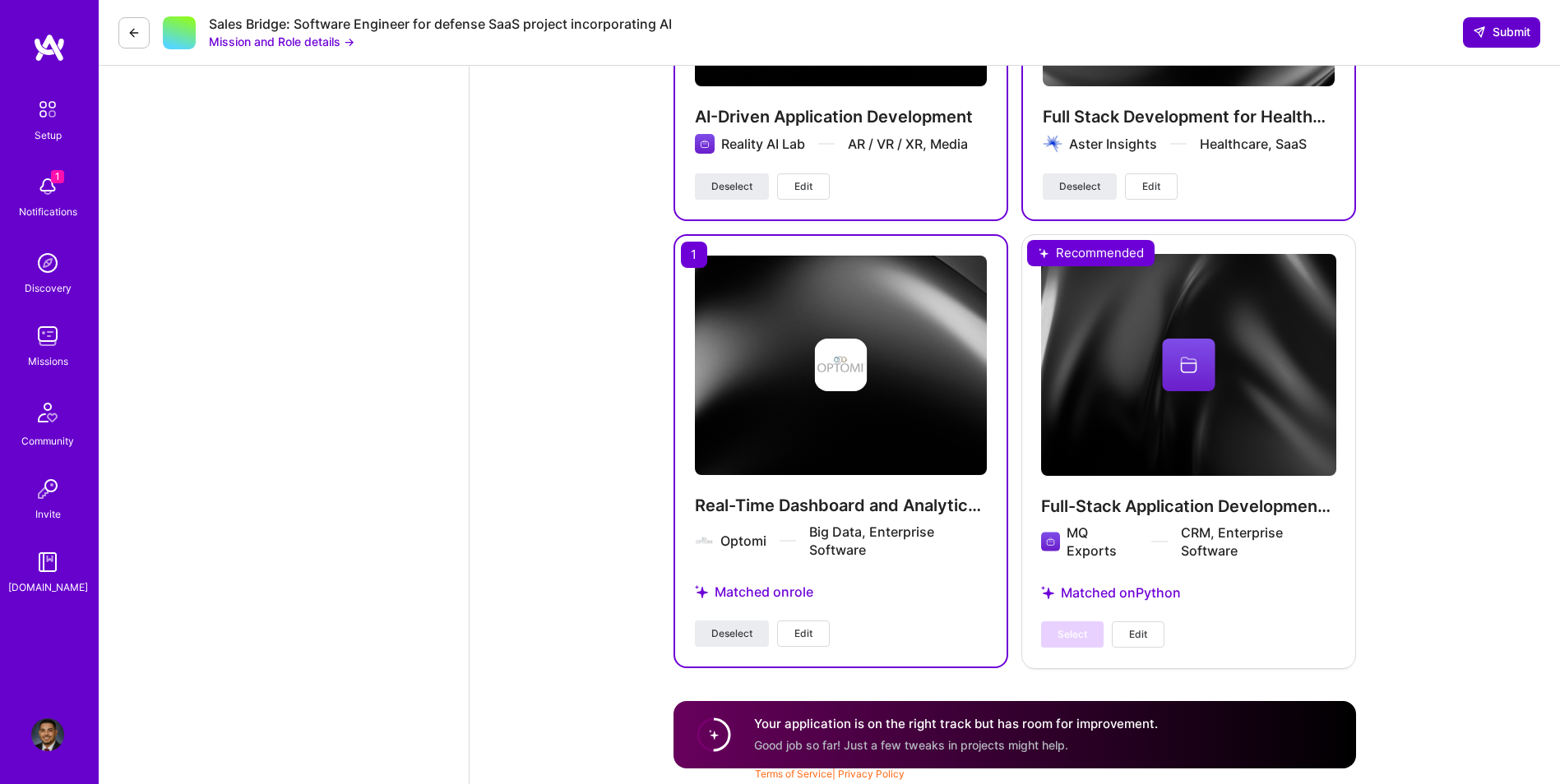
click at [1517, 33] on span "Submit" at bounding box center [1501, 32] width 58 height 16
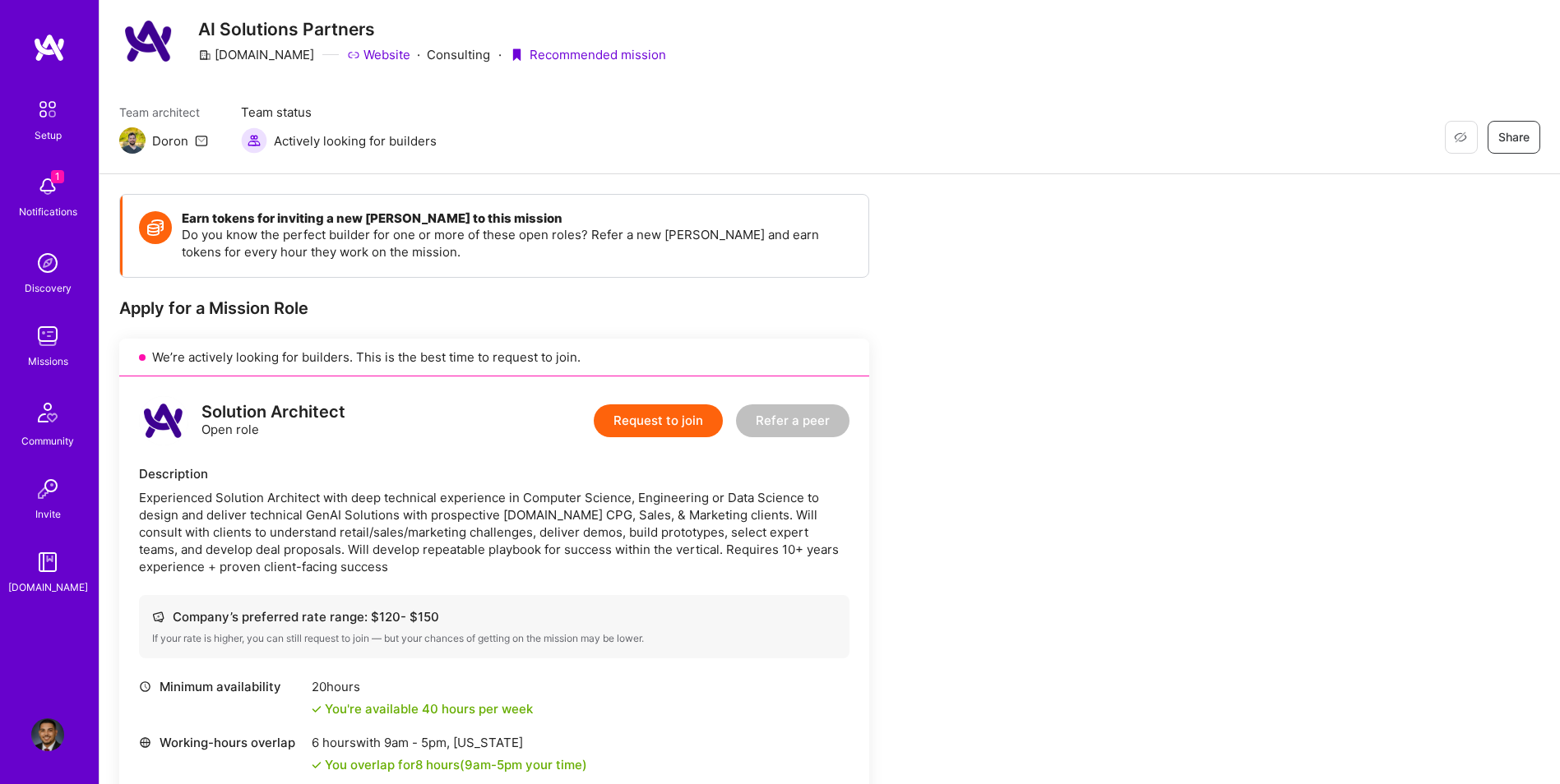
scroll to position [82, 0]
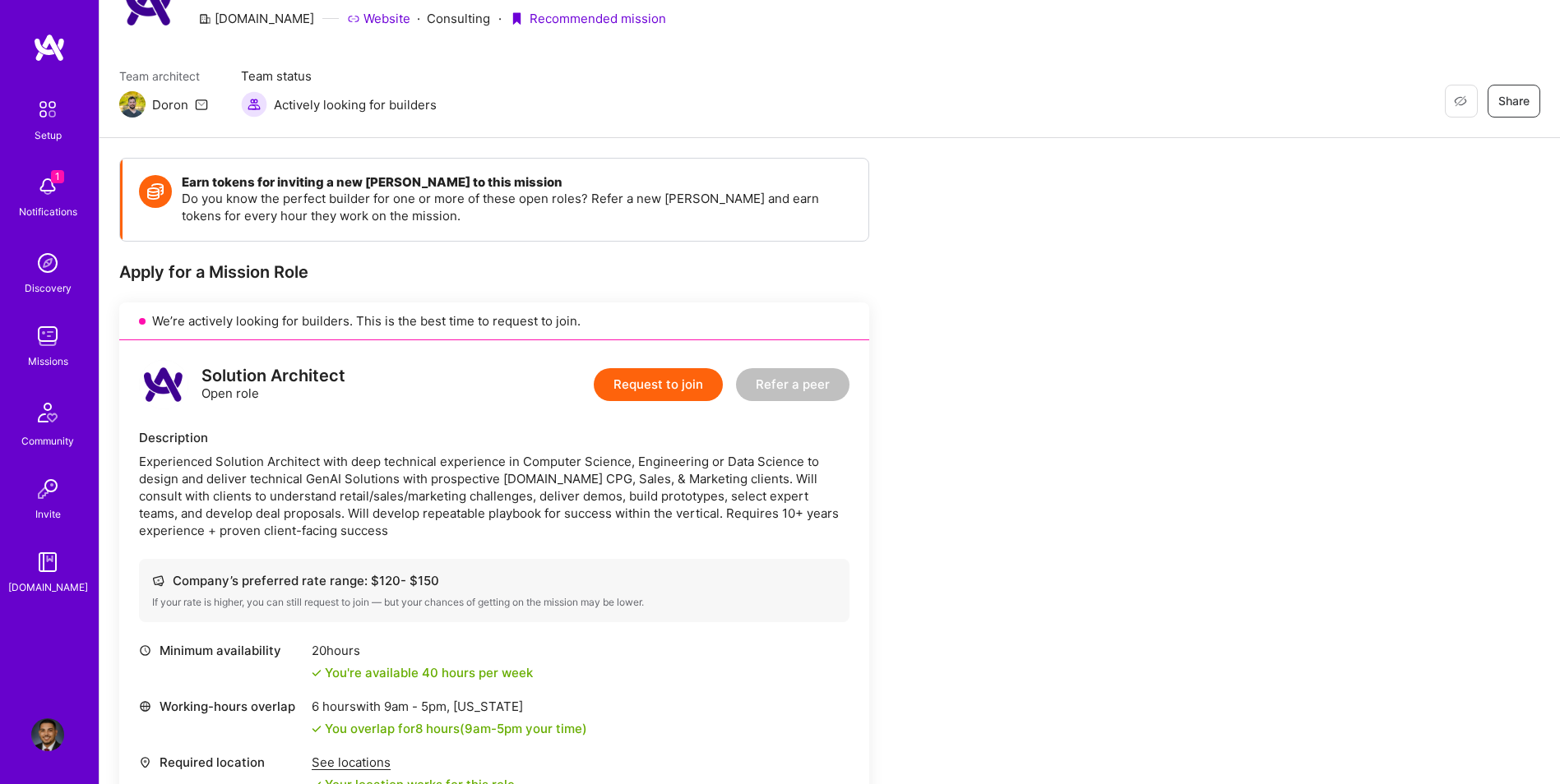
click at [654, 460] on div "Experienced Solution Architect with deep technical experience in Computer Scien…" at bounding box center [494, 496] width 711 height 86
click at [675, 382] on button "Request to join" at bounding box center [658, 385] width 129 height 33
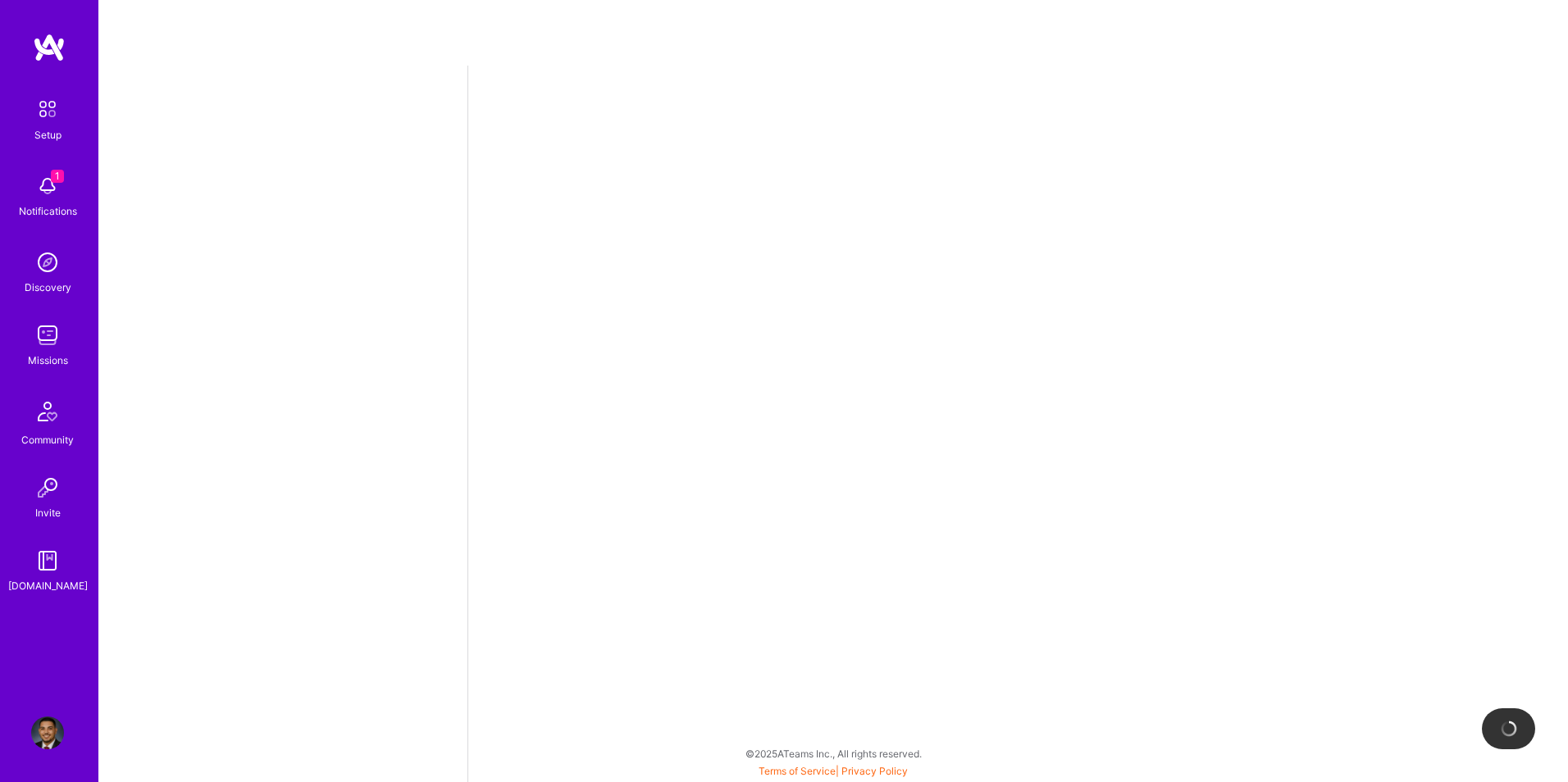
select select "US"
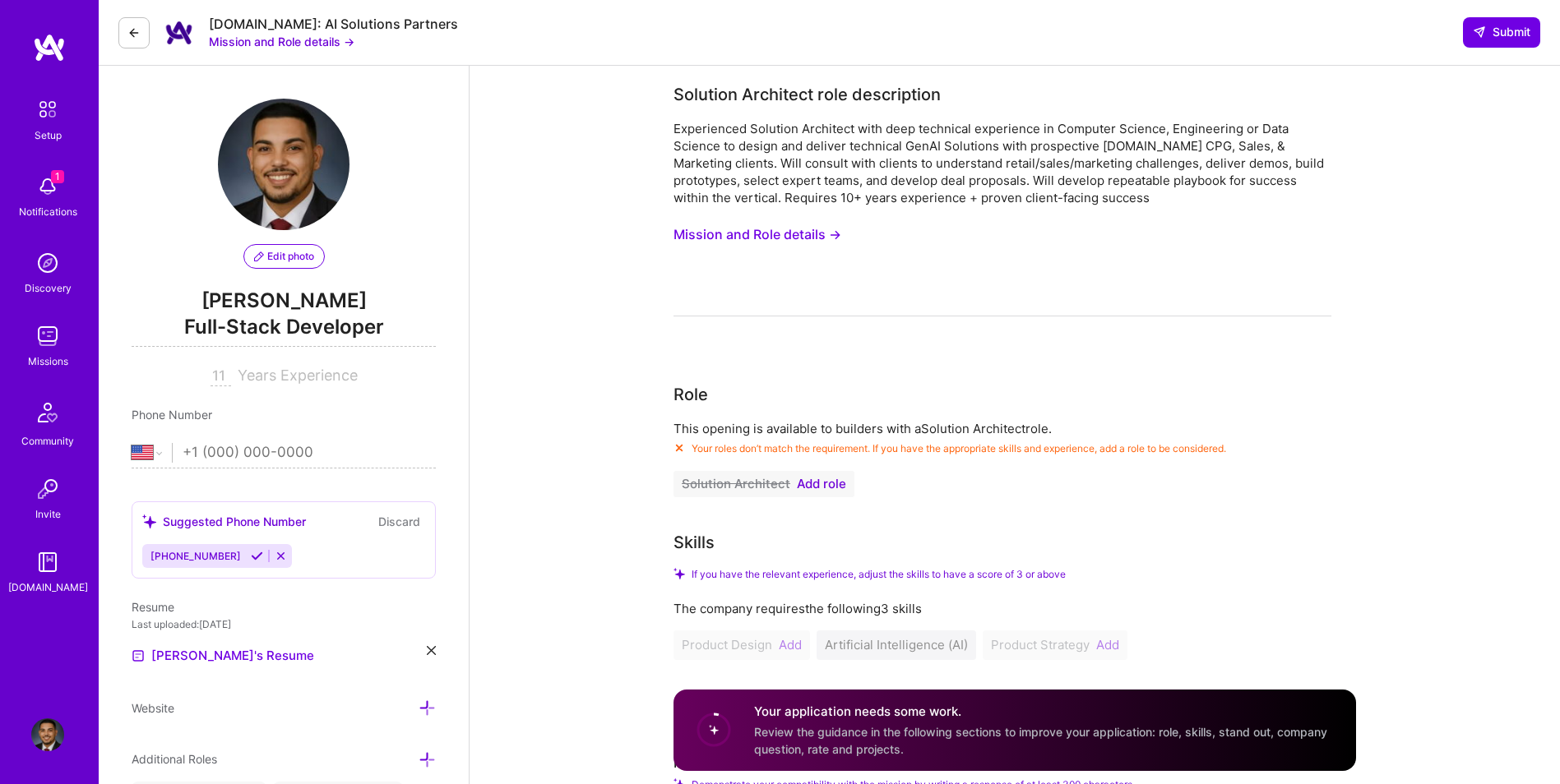
click at [819, 479] on span "Add role" at bounding box center [821, 484] width 49 height 13
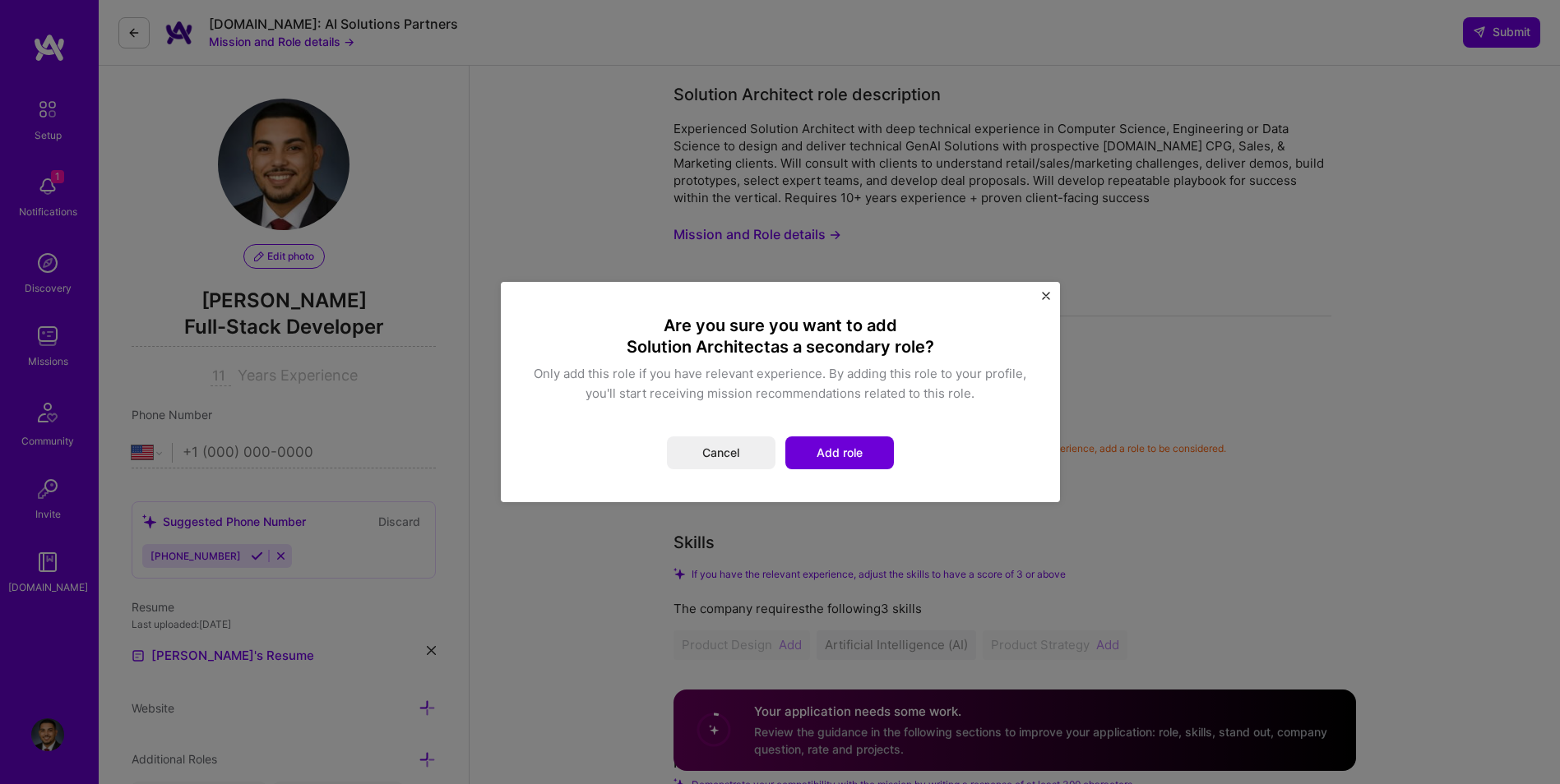
click at [840, 456] on button "Add role" at bounding box center [840, 453] width 109 height 33
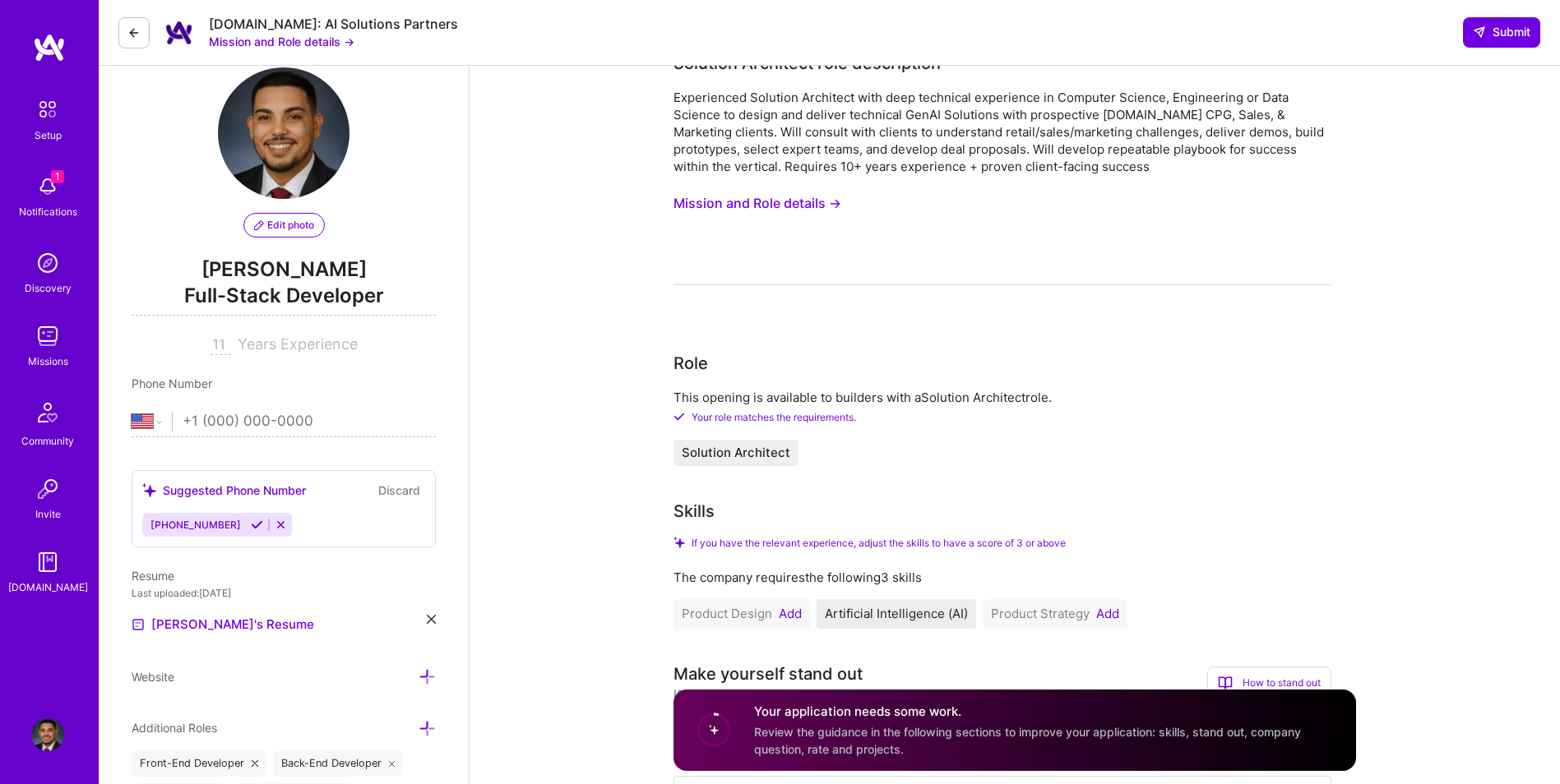
scroll to position [55, 0]
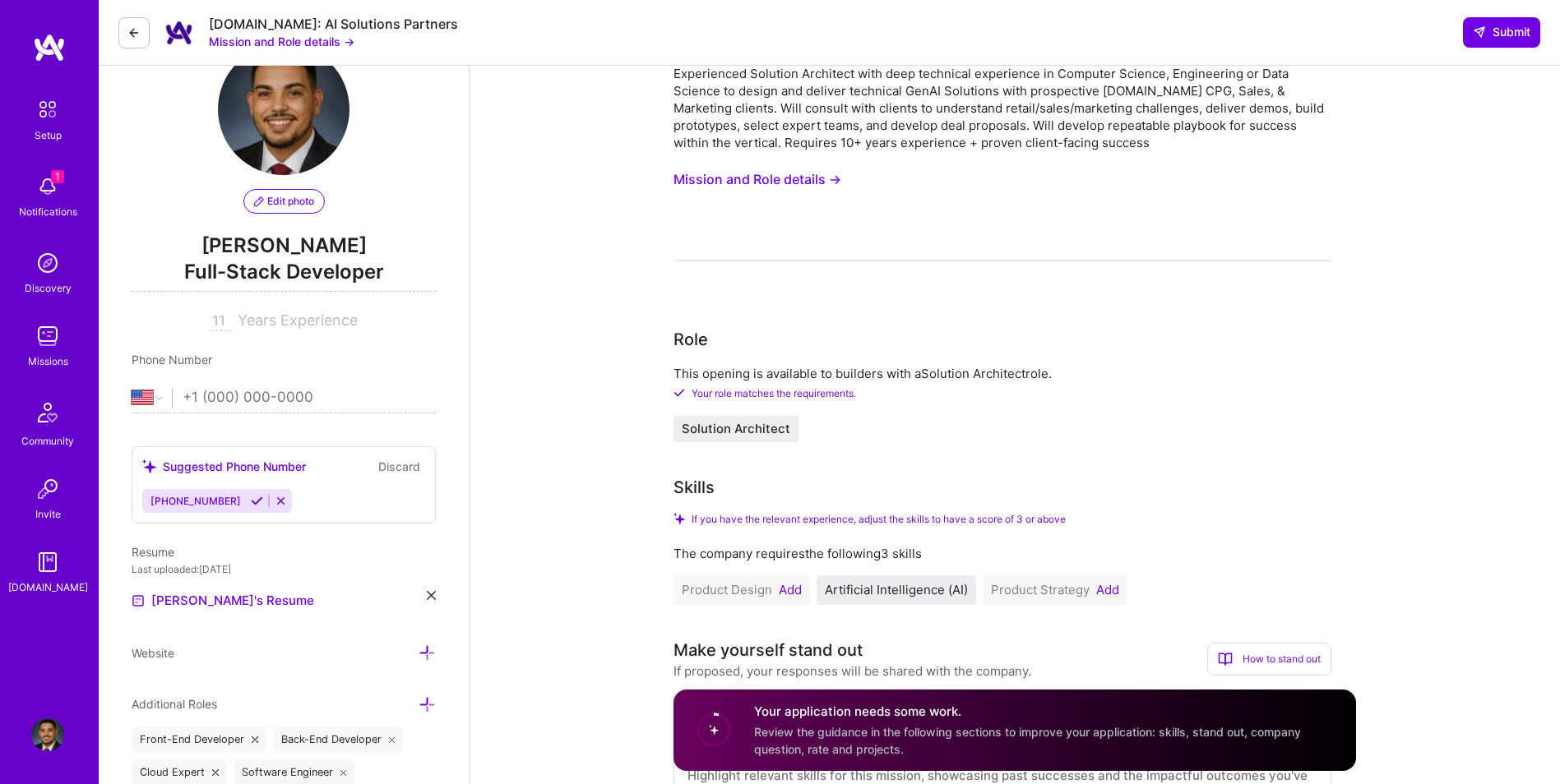
click at [790, 590] on button "Add" at bounding box center [790, 590] width 23 height 13
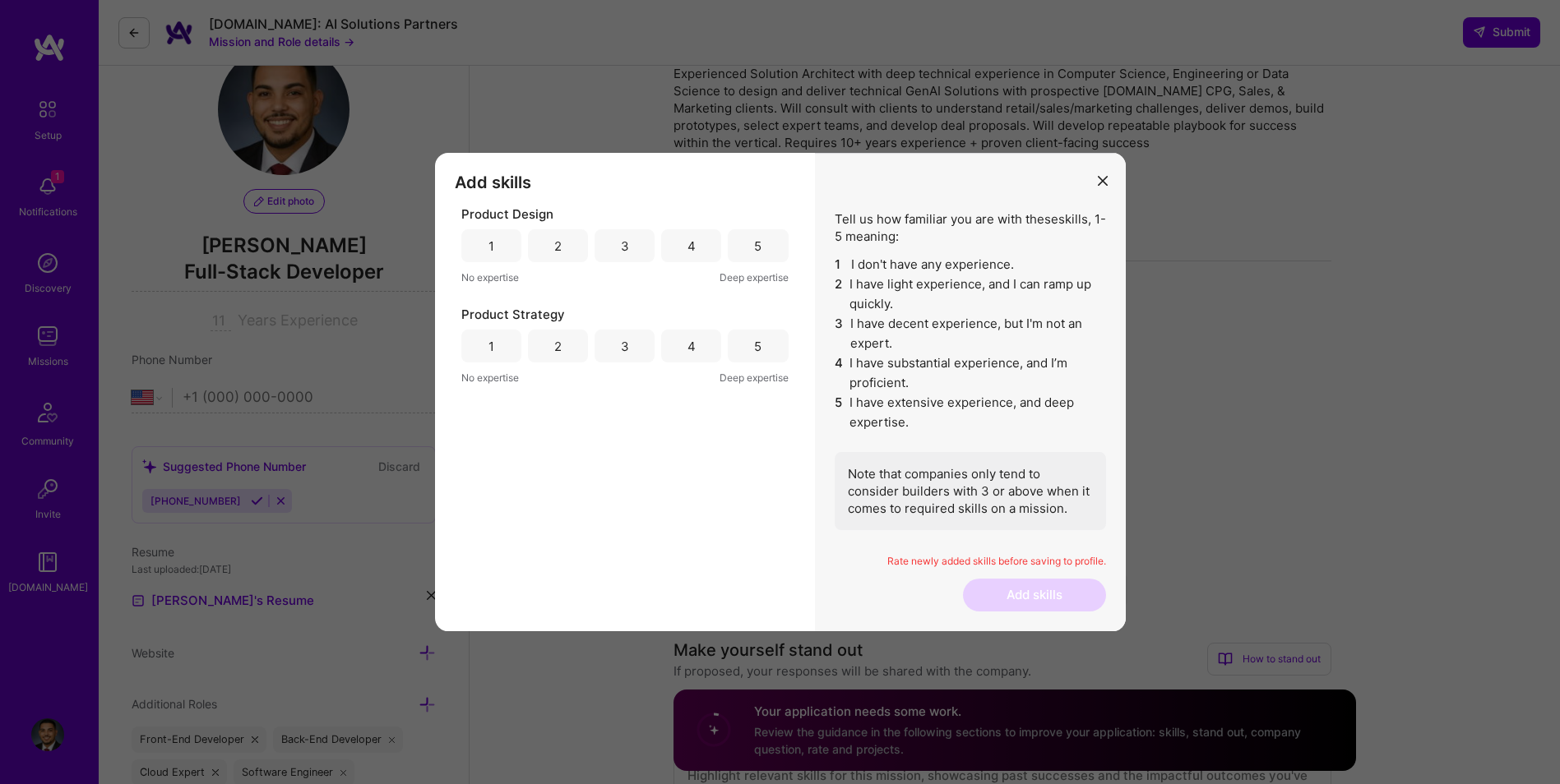
click at [701, 244] on div "4" at bounding box center [691, 246] width 60 height 33
click at [734, 348] on div "5" at bounding box center [758, 346] width 60 height 33
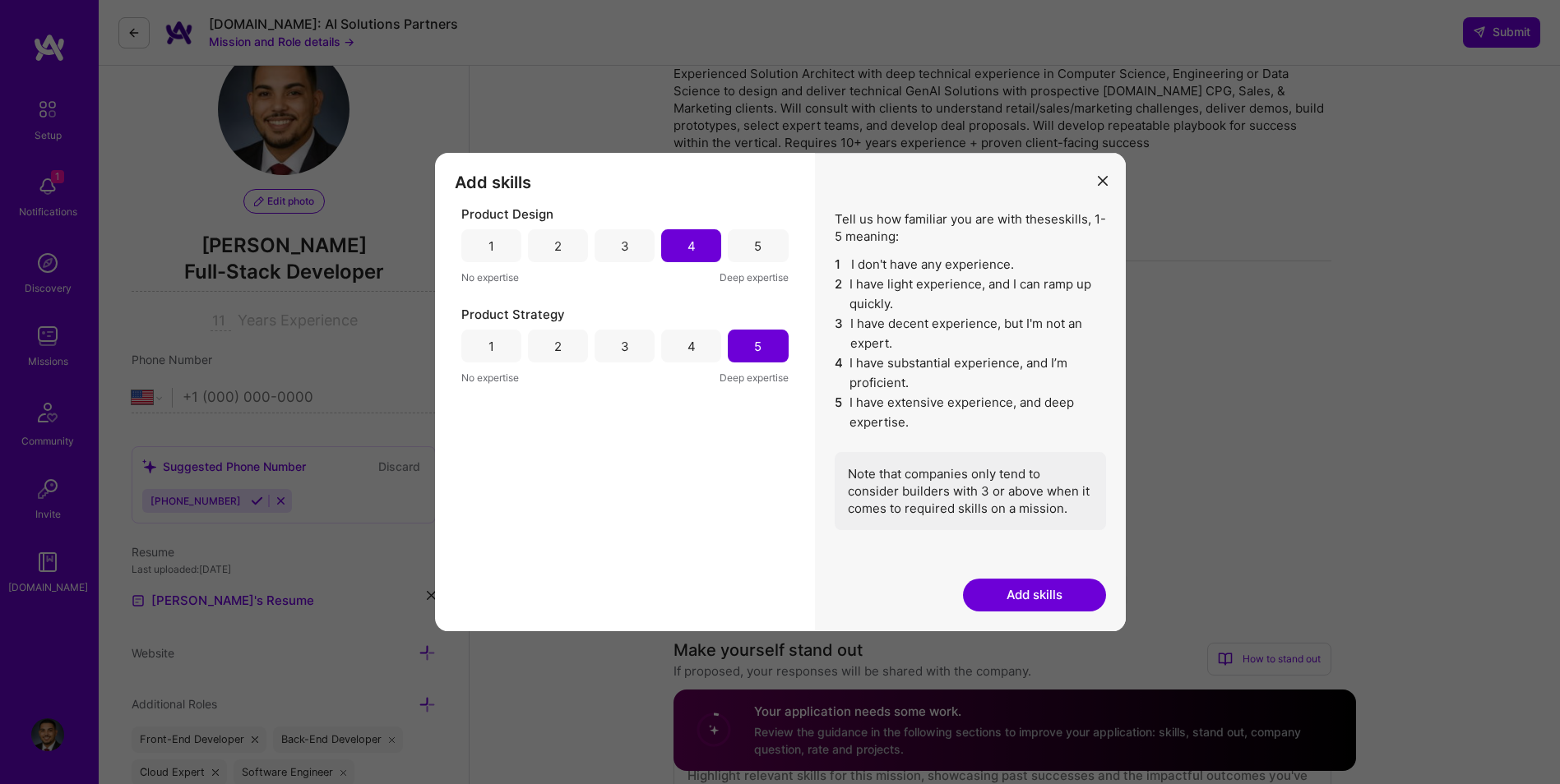
click at [1022, 599] on button "Add skills" at bounding box center [1035, 595] width 143 height 33
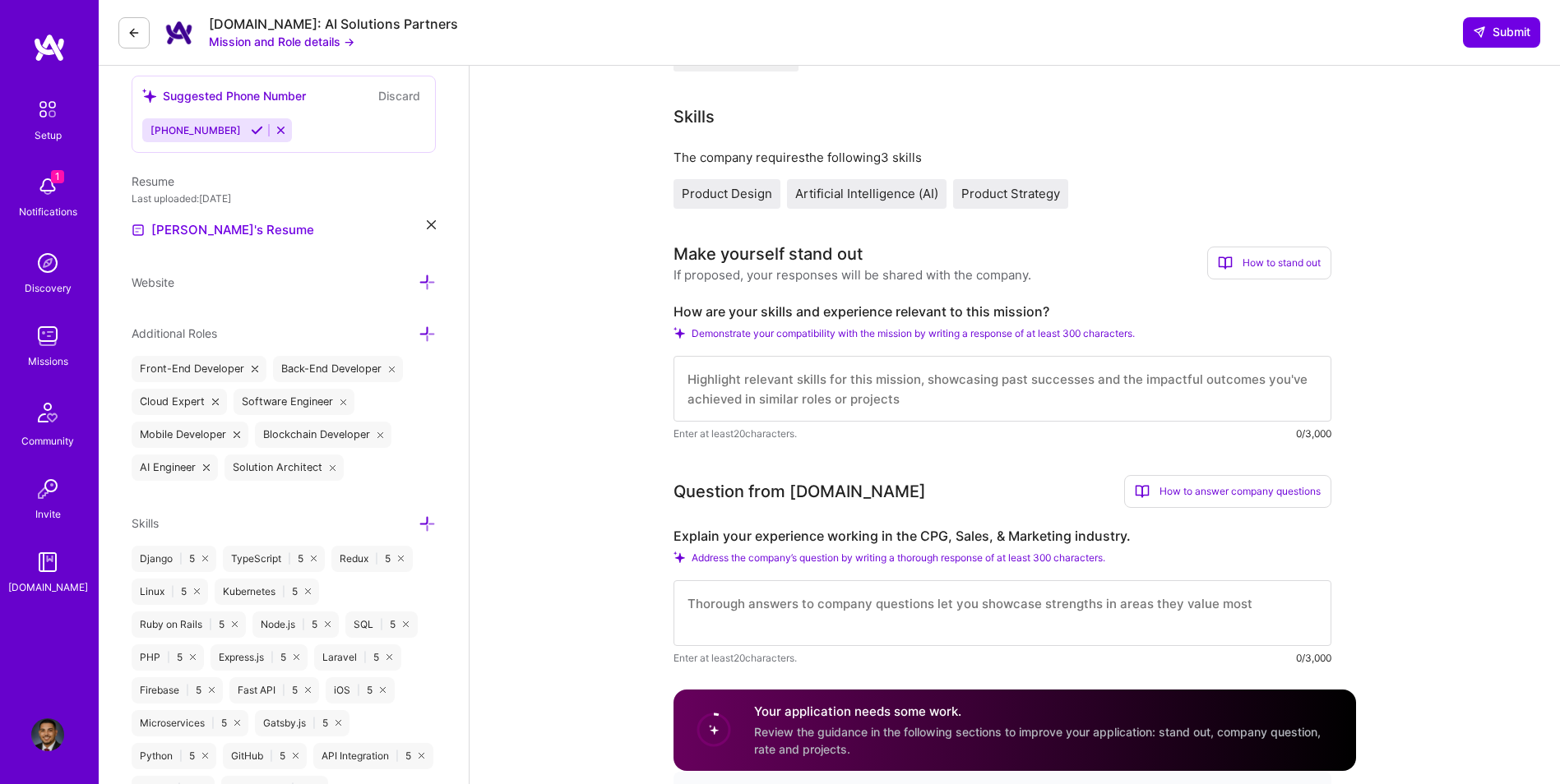
scroll to position [438, 0]
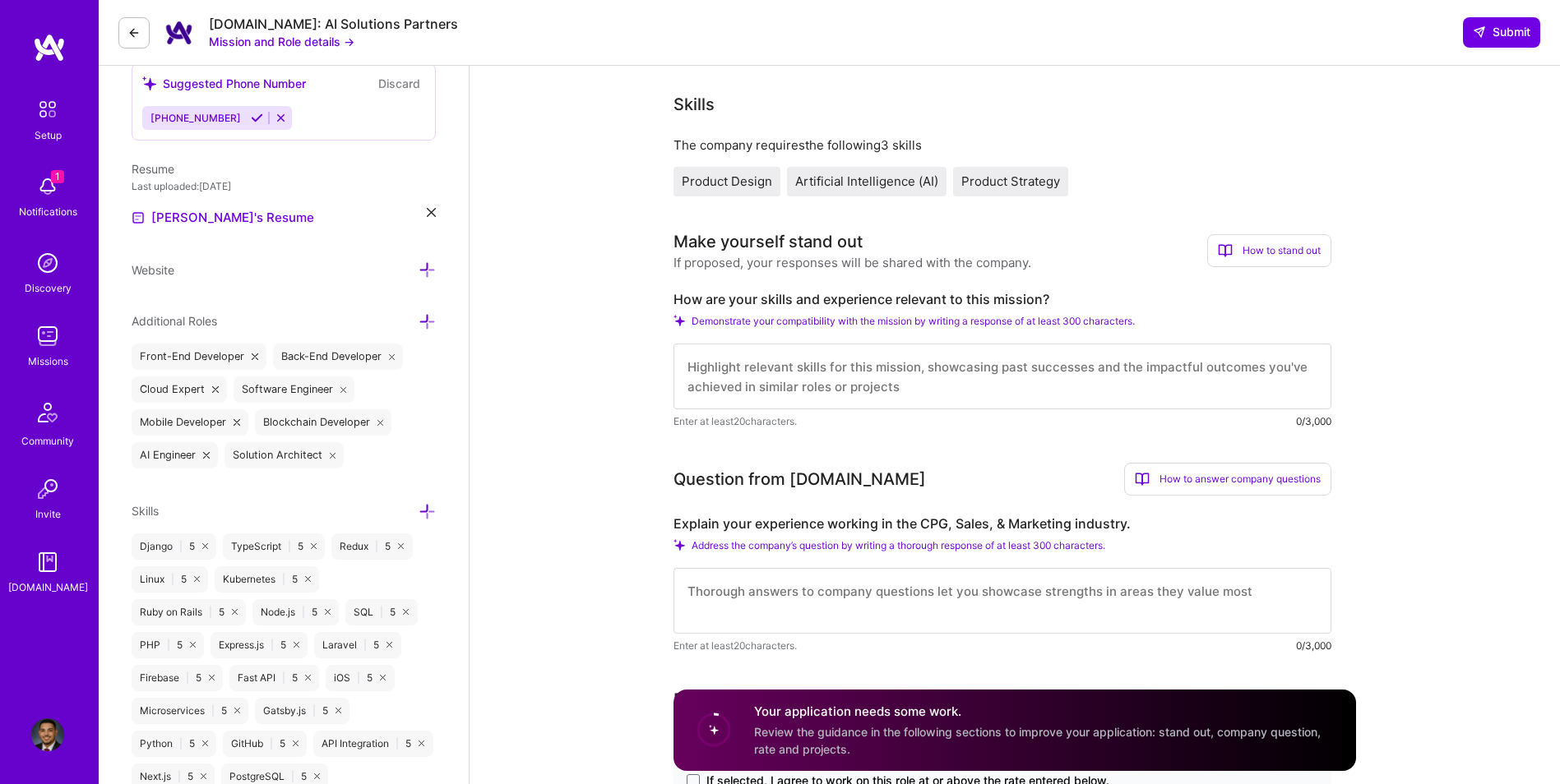
drag, startPoint x: 740, startPoint y: 358, endPoint x: 771, endPoint y: 364, distance: 31.6
click at [762, 362] on textarea at bounding box center [1003, 376] width 658 height 66
click at [771, 364] on textarea at bounding box center [1003, 376] width 658 height 66
paste textarea "With over a decade of experience bridging technology, data science, and client-…"
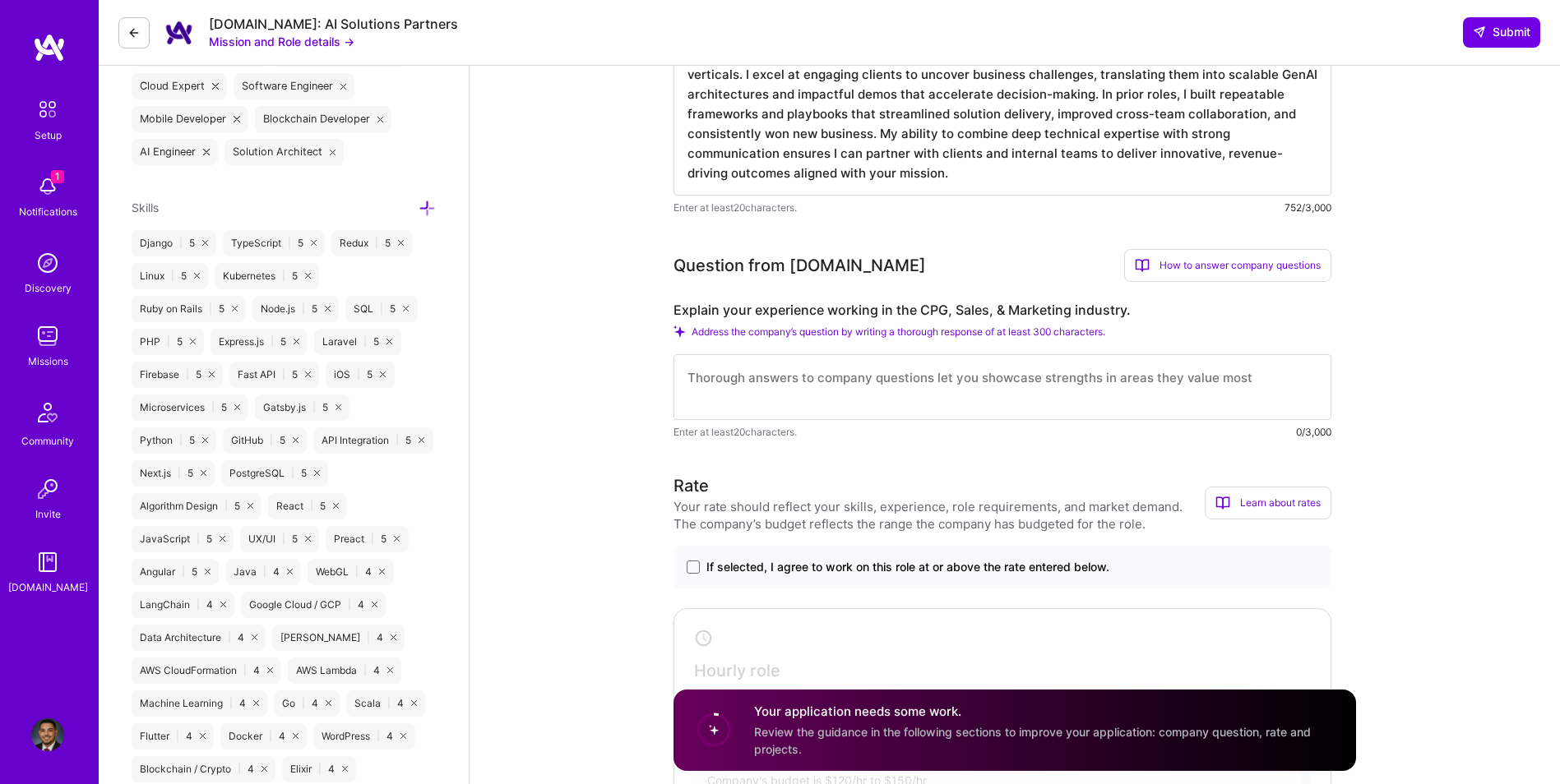
scroll to position [740, 0]
type textarea "With over a decade of experience bridging technology, data science, and client-…"
drag, startPoint x: 833, startPoint y: 396, endPoint x: 850, endPoint y: 391, distance: 17.7
click at [833, 396] on textarea at bounding box center [1003, 389] width 658 height 66
click at [850, 391] on textarea at bounding box center [1003, 389] width 658 height 66
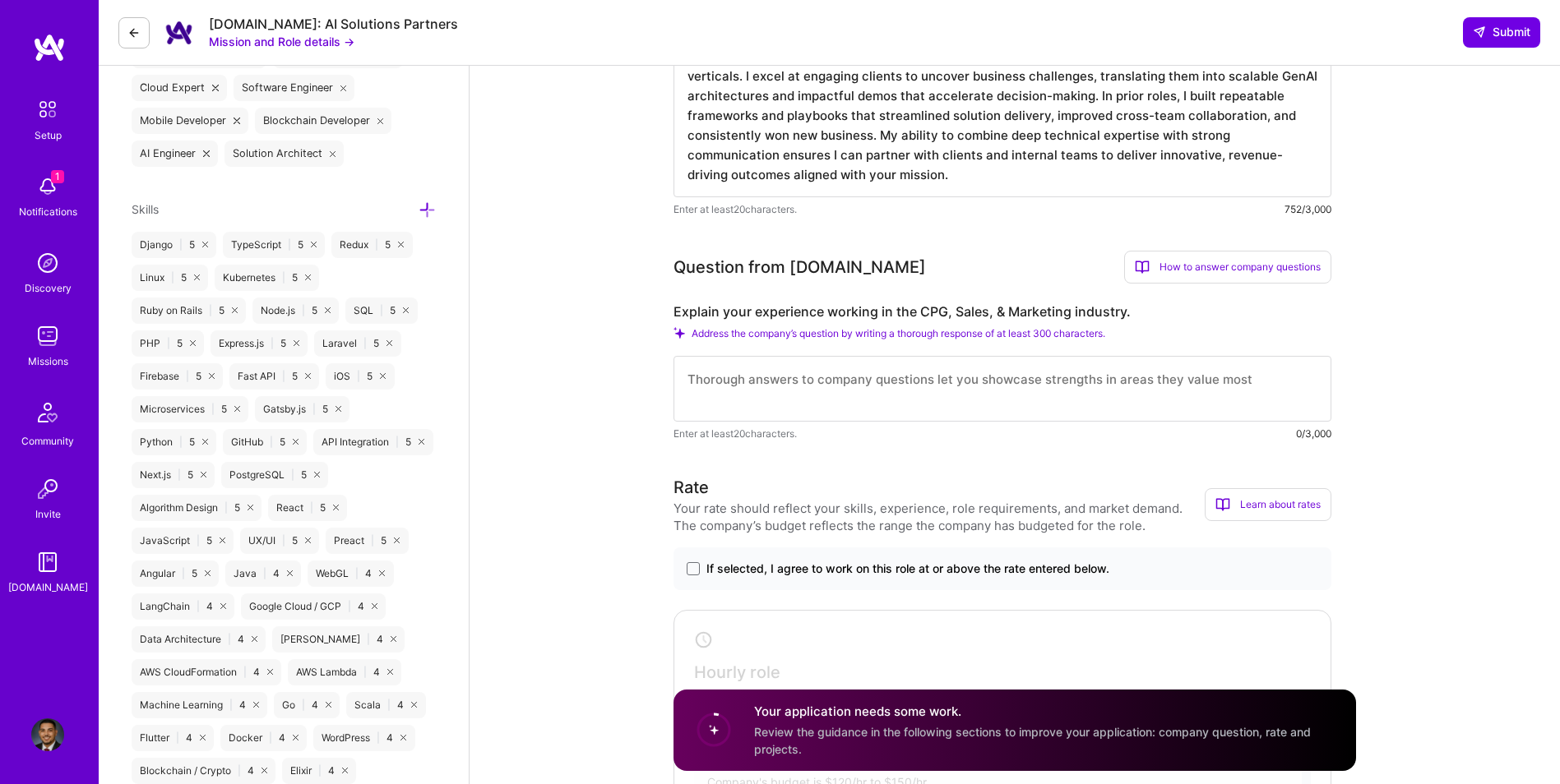
paste textarea "I’ve spent 10+ years delivering data-driven solutions for CPG, sales, and marke…"
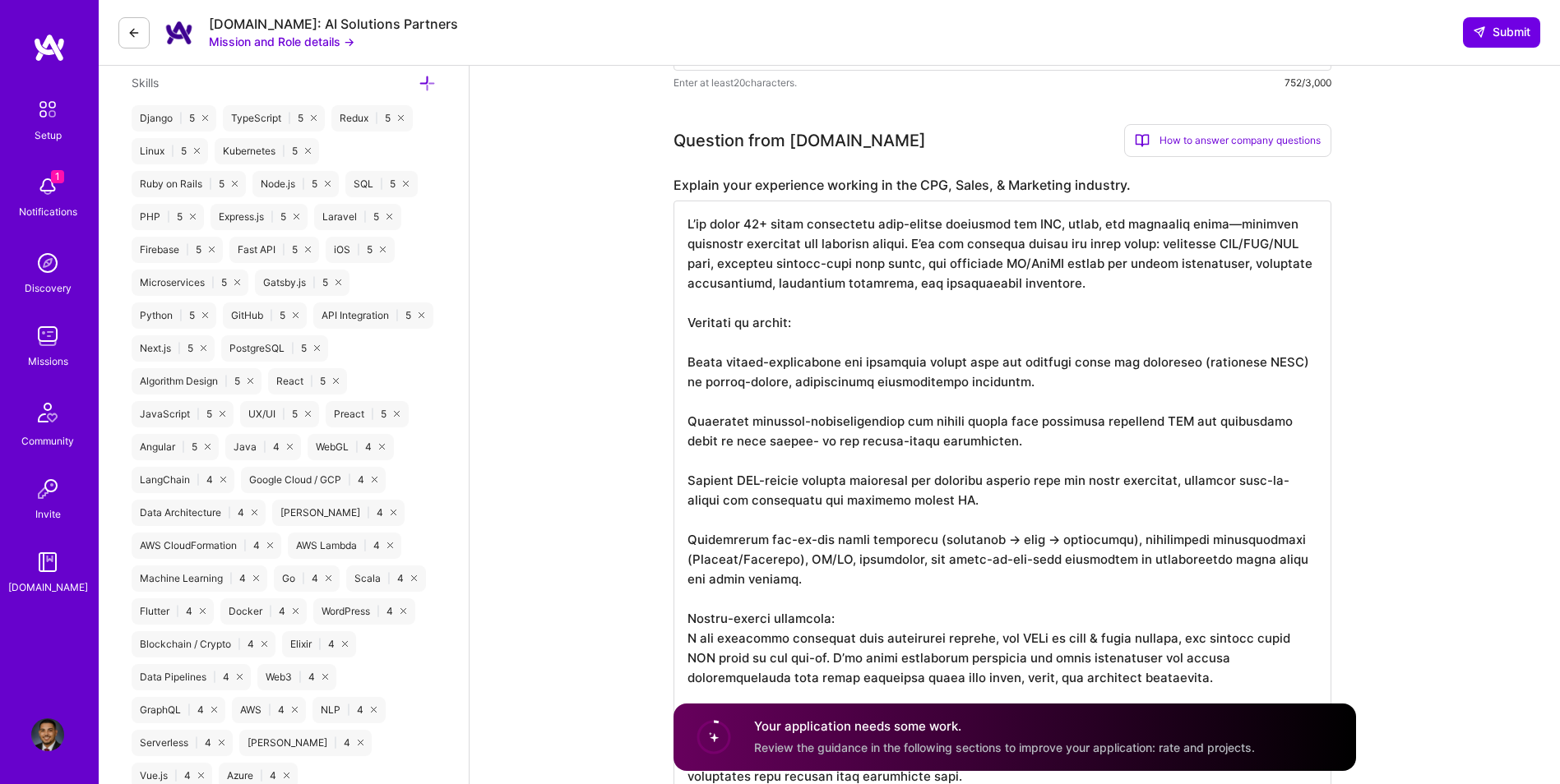
scroll to position [2, 0]
click at [689, 364] on textarea at bounding box center [1003, 500] width 658 height 599
click at [689, 424] on textarea at bounding box center [1003, 500] width 658 height 599
click at [694, 405] on textarea at bounding box center [1003, 500] width 658 height 599
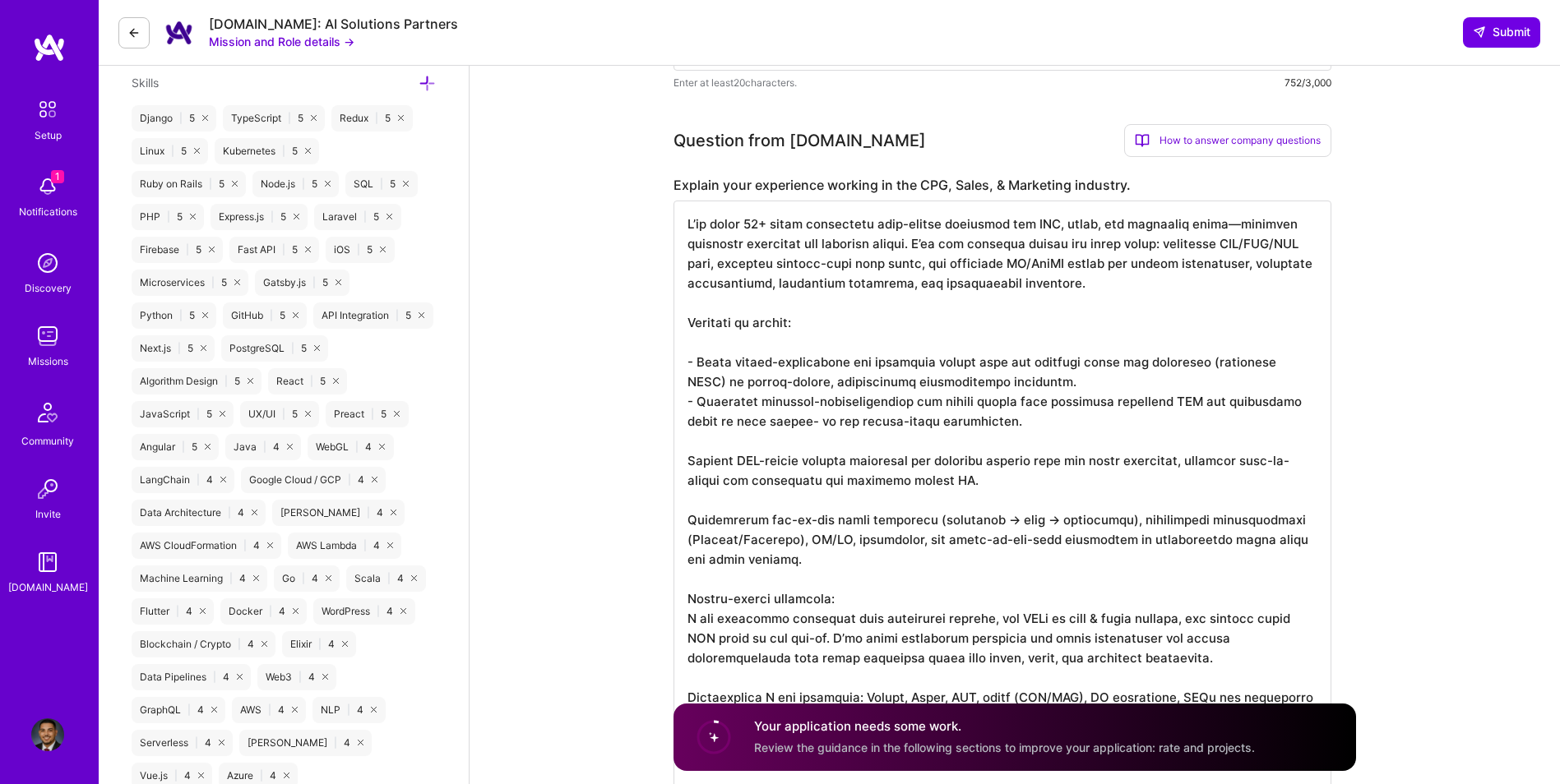
scroll to position [0, 0]
click at [701, 440] on textarea at bounding box center [1003, 490] width 658 height 579
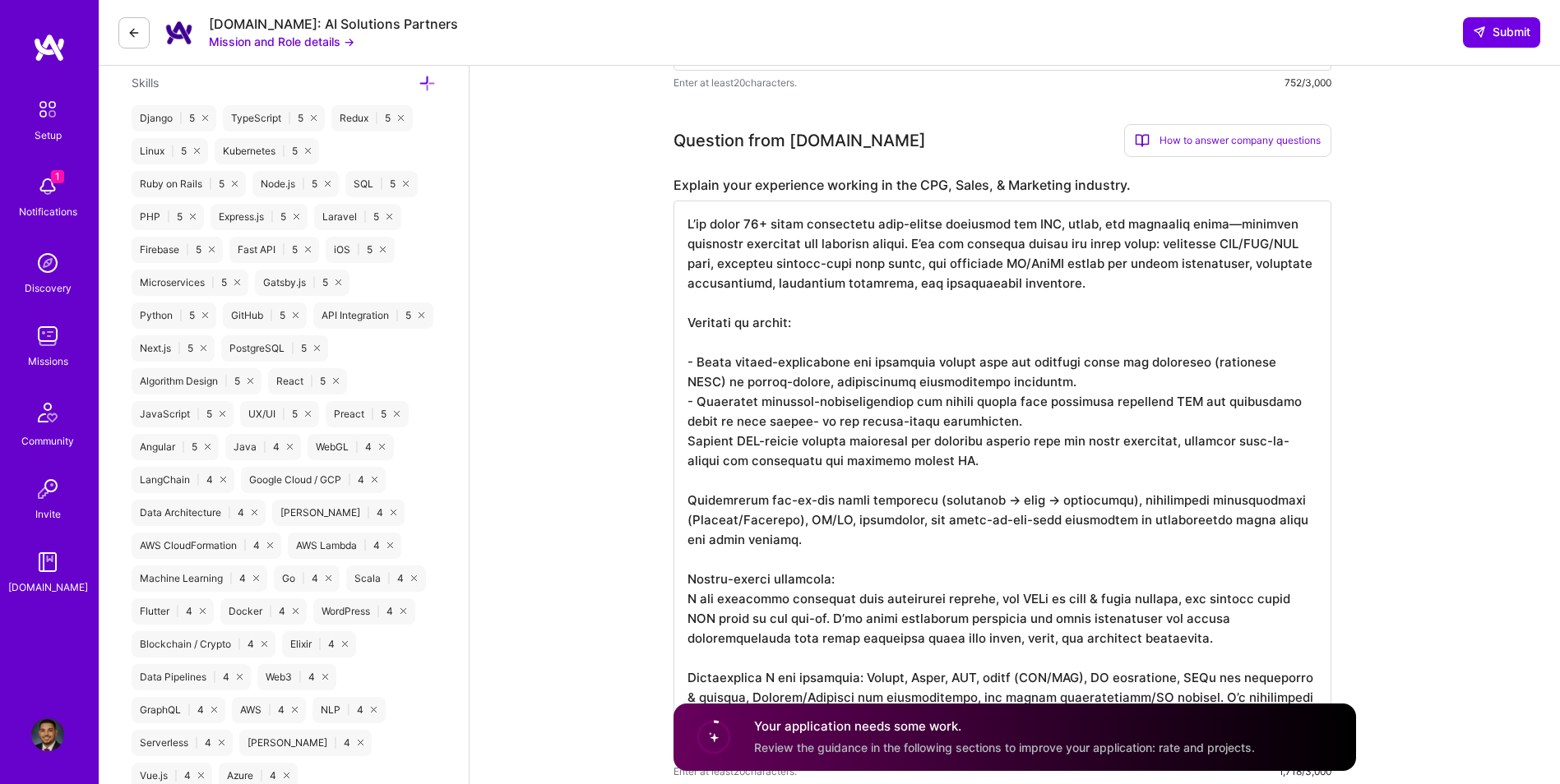
click at [701, 476] on textarea at bounding box center [1003, 480] width 658 height 559
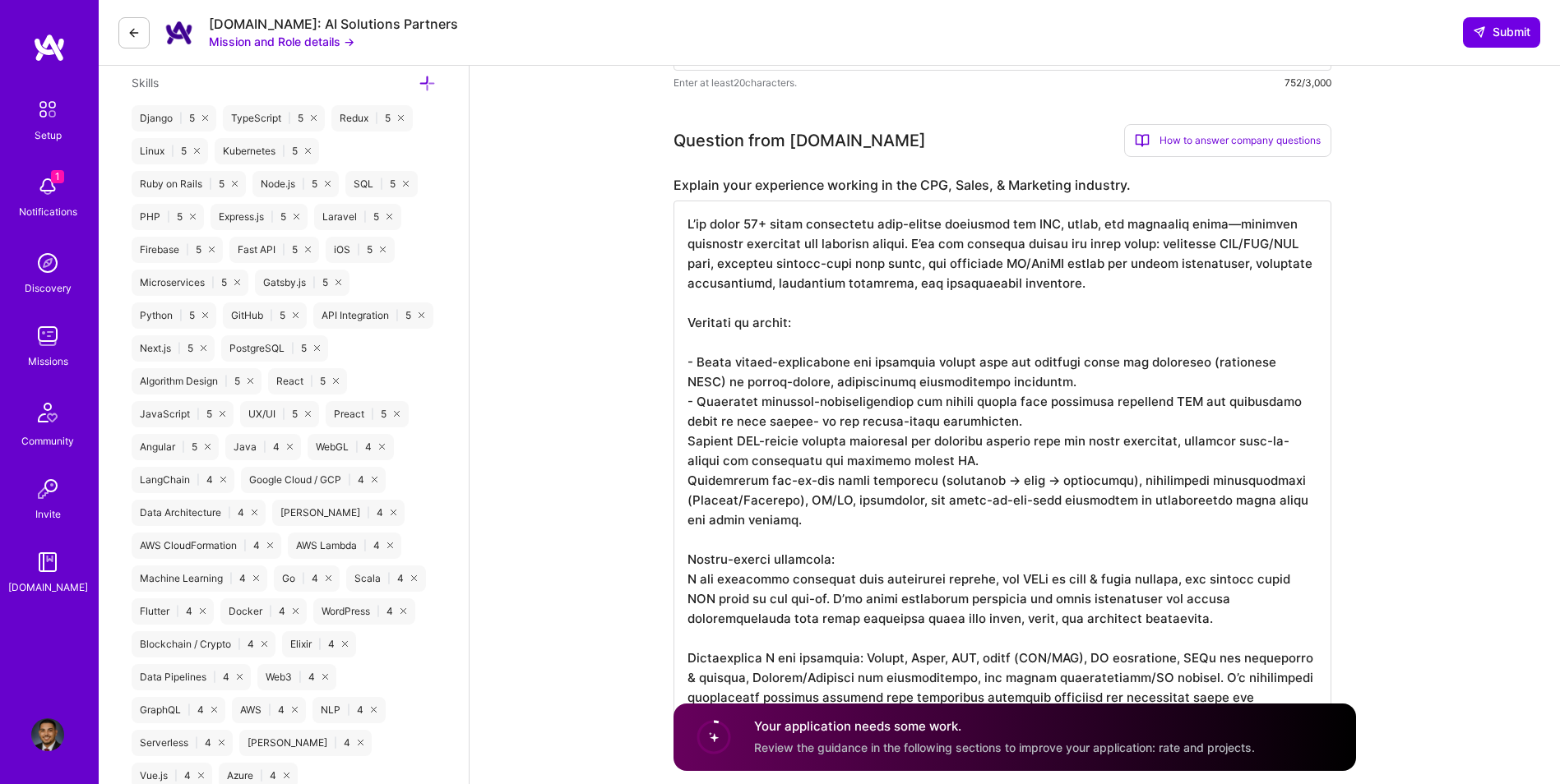
click at [685, 445] on textarea at bounding box center [1003, 470] width 658 height 539
click at [688, 481] on textarea at bounding box center [1003, 470] width 658 height 539
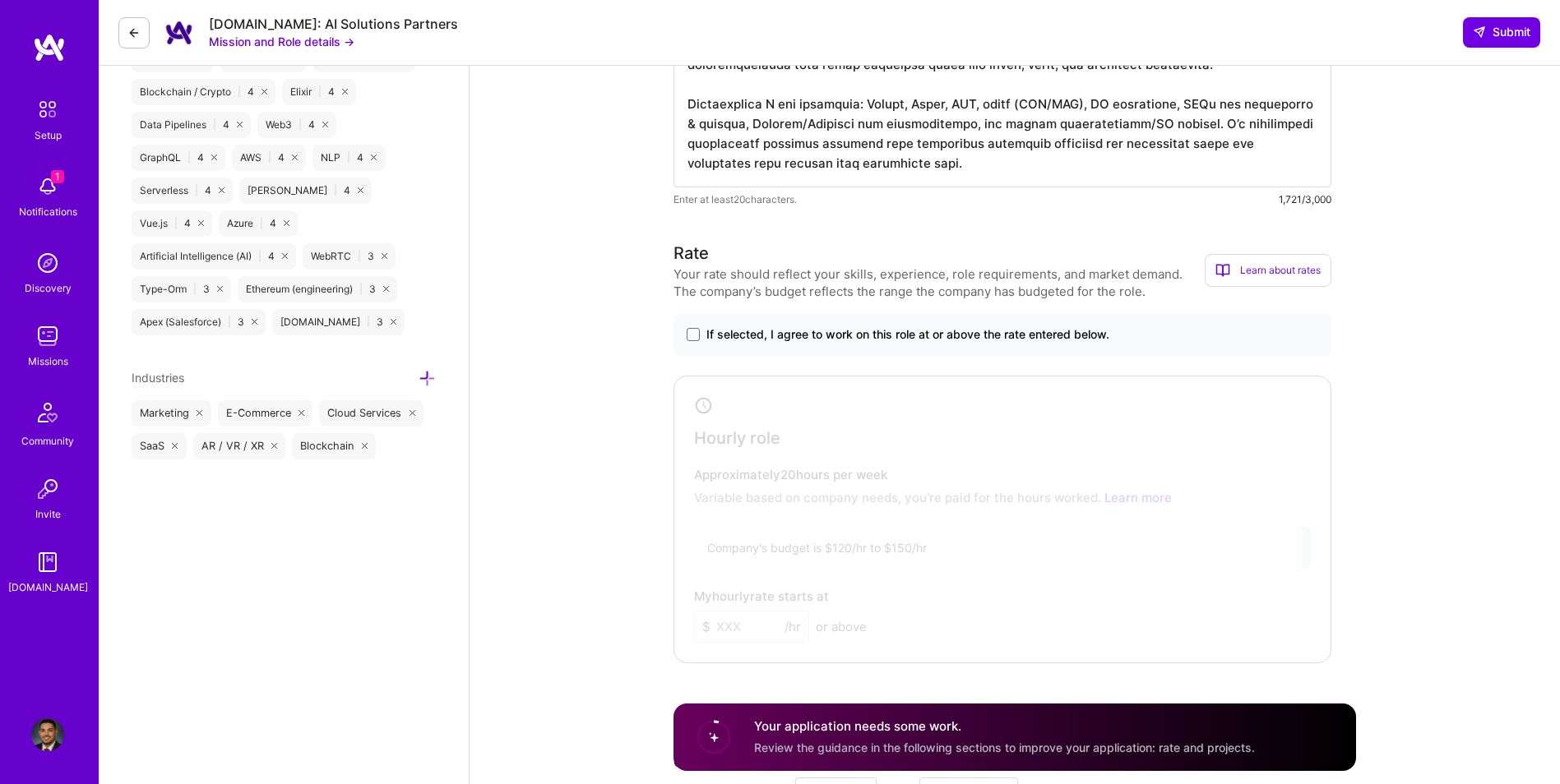
scroll to position [1579, 0]
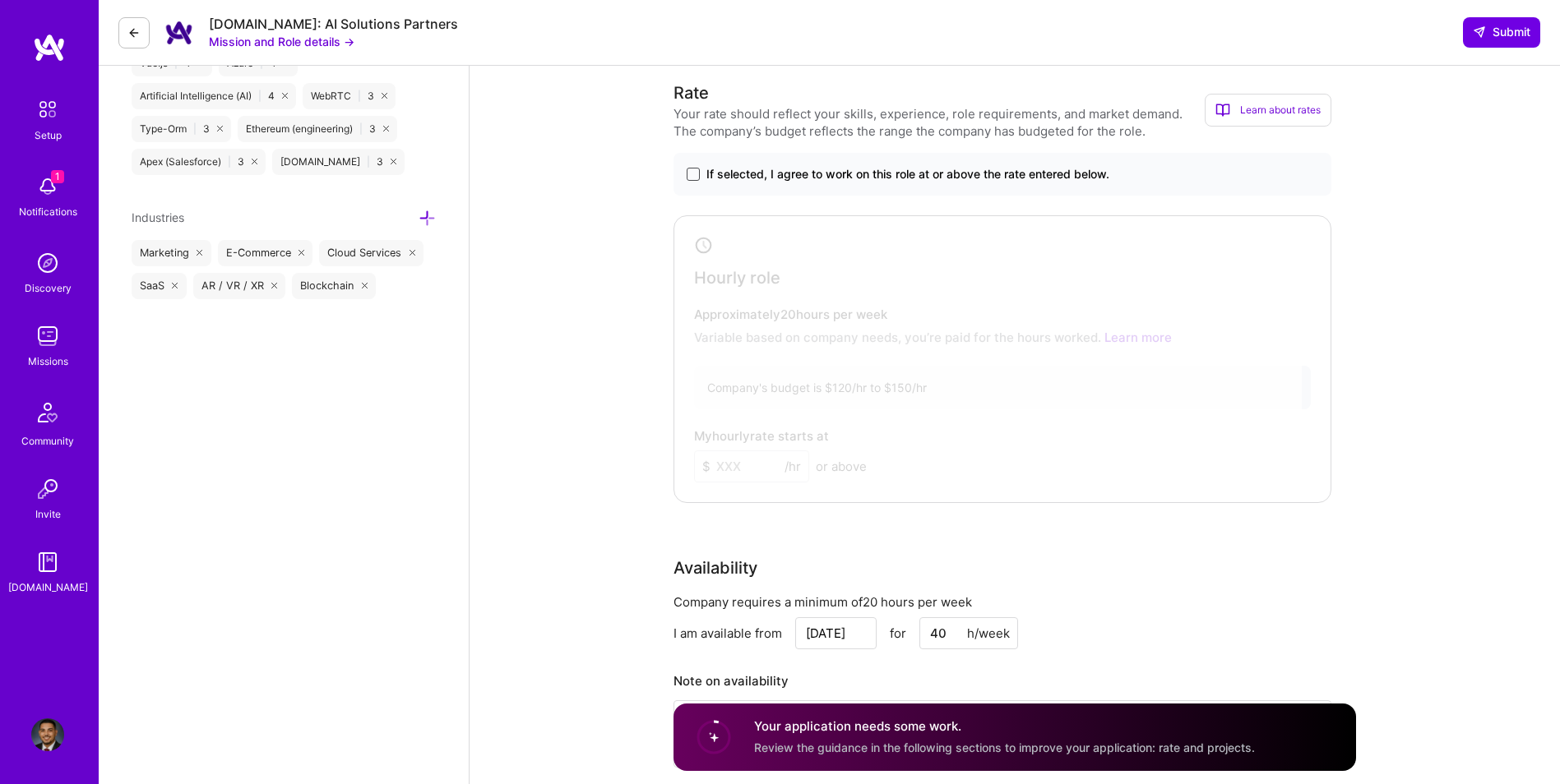
type textarea "I’ve spent 10+ years delivering data-driven solutions for CPG, sales, and marke…"
click at [694, 170] on span at bounding box center [693, 173] width 13 height 13
click at [0, 0] on input "If selected, I agree to work on this role at or above the rate entered below." at bounding box center [0, 0] width 0 height 0
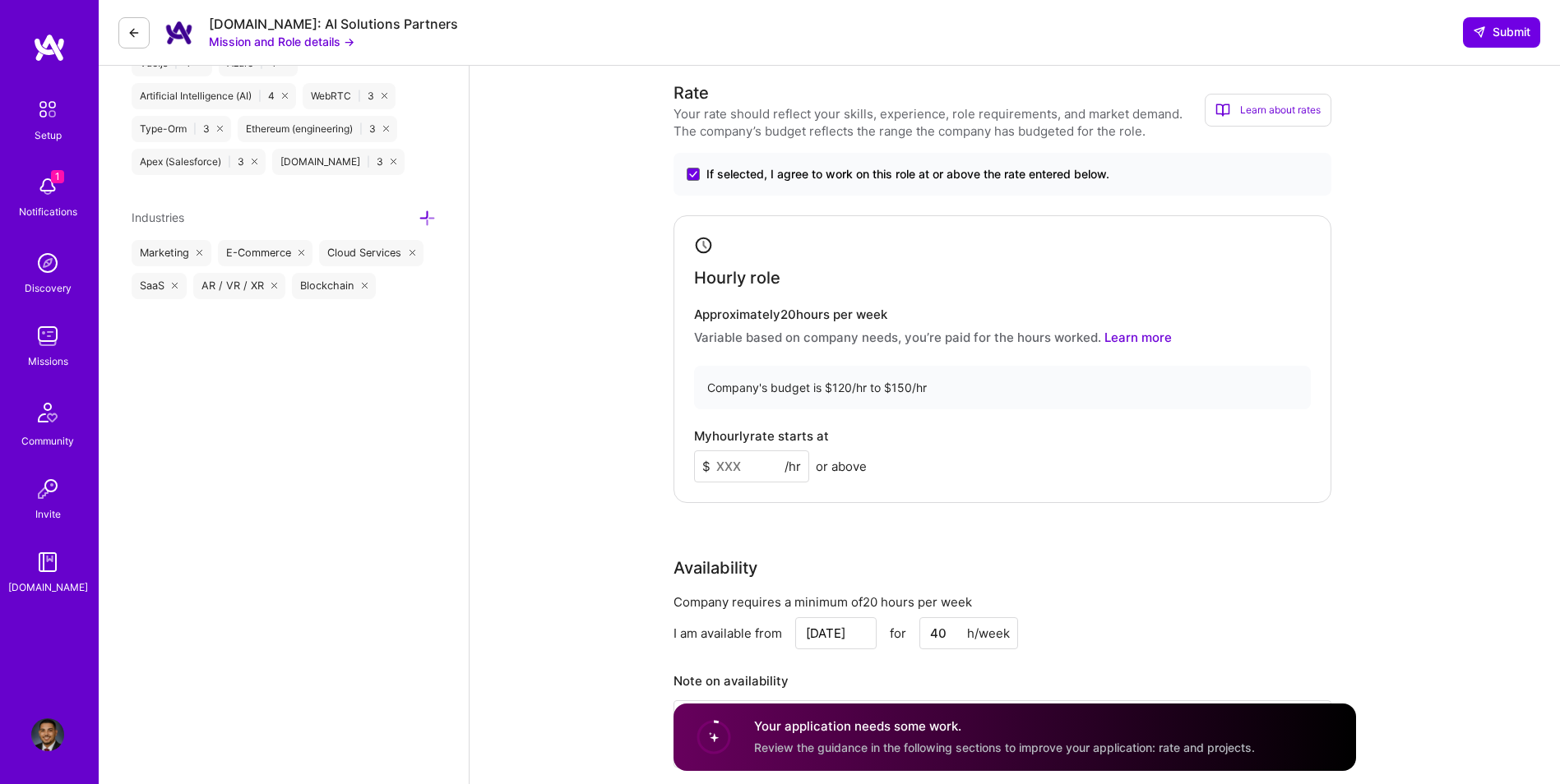
click at [757, 462] on input at bounding box center [752, 466] width 115 height 32
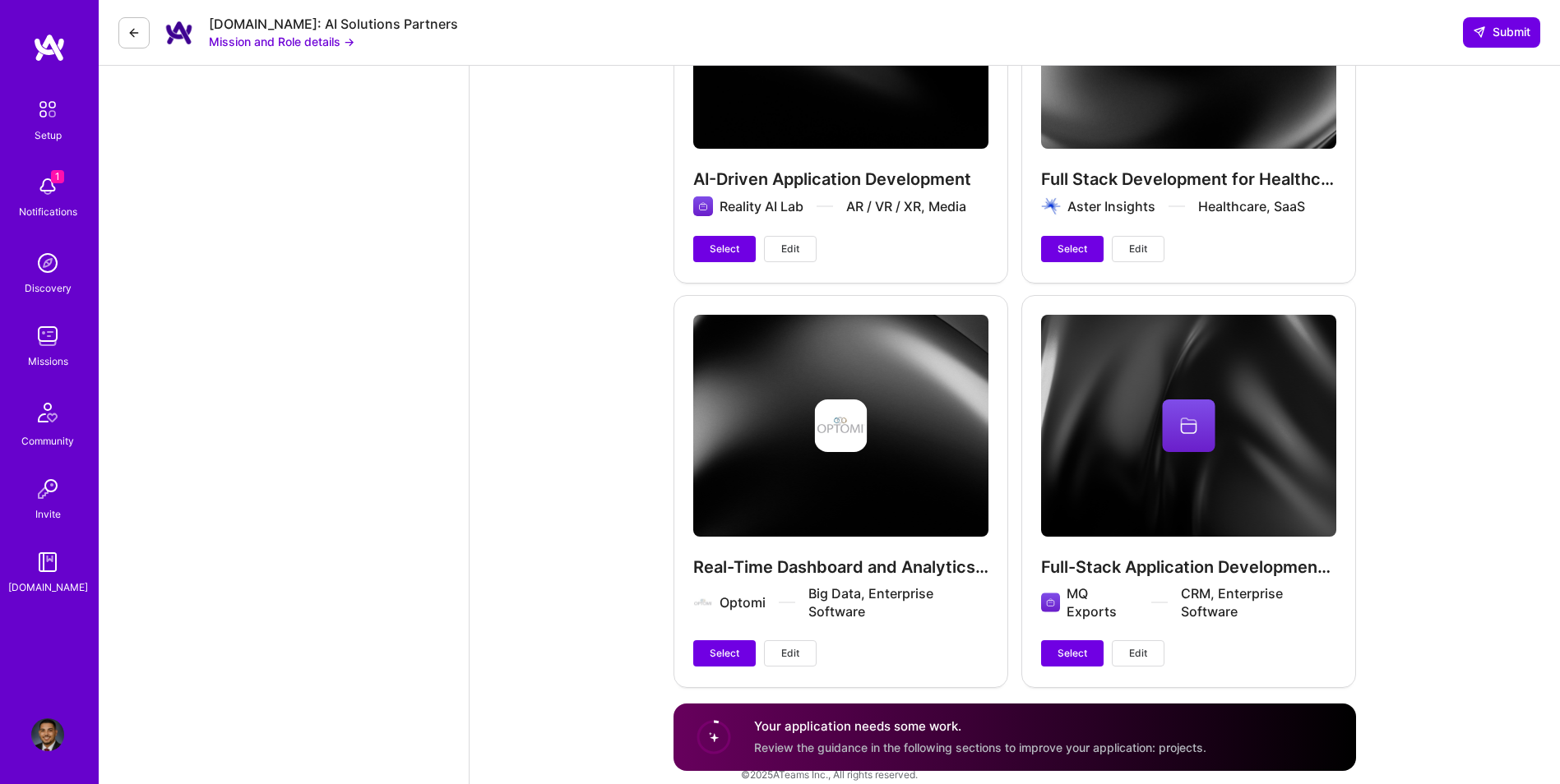
scroll to position [3690, 0]
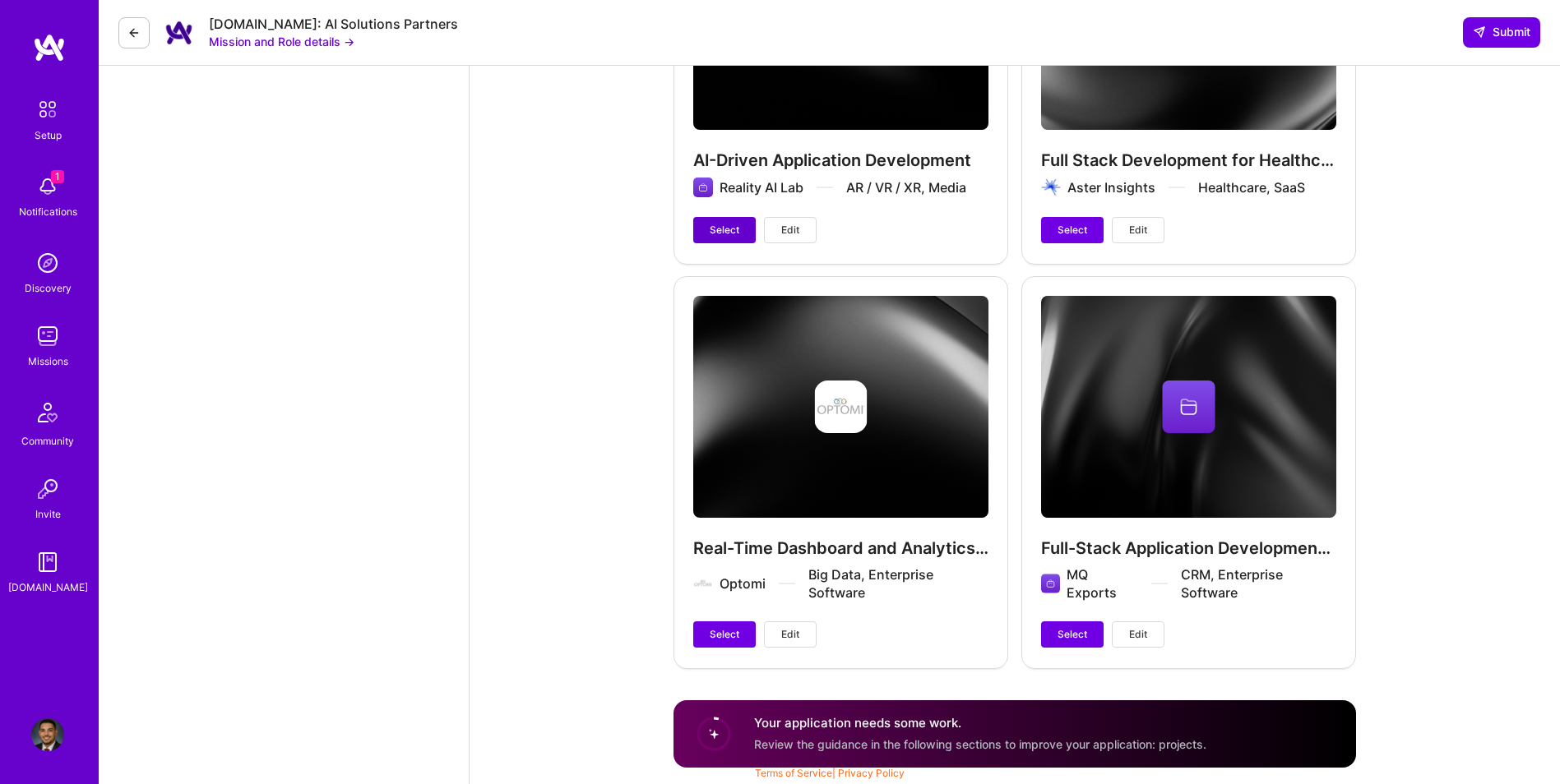
type input "130"
click at [720, 223] on span "Select" at bounding box center [725, 229] width 29 height 15
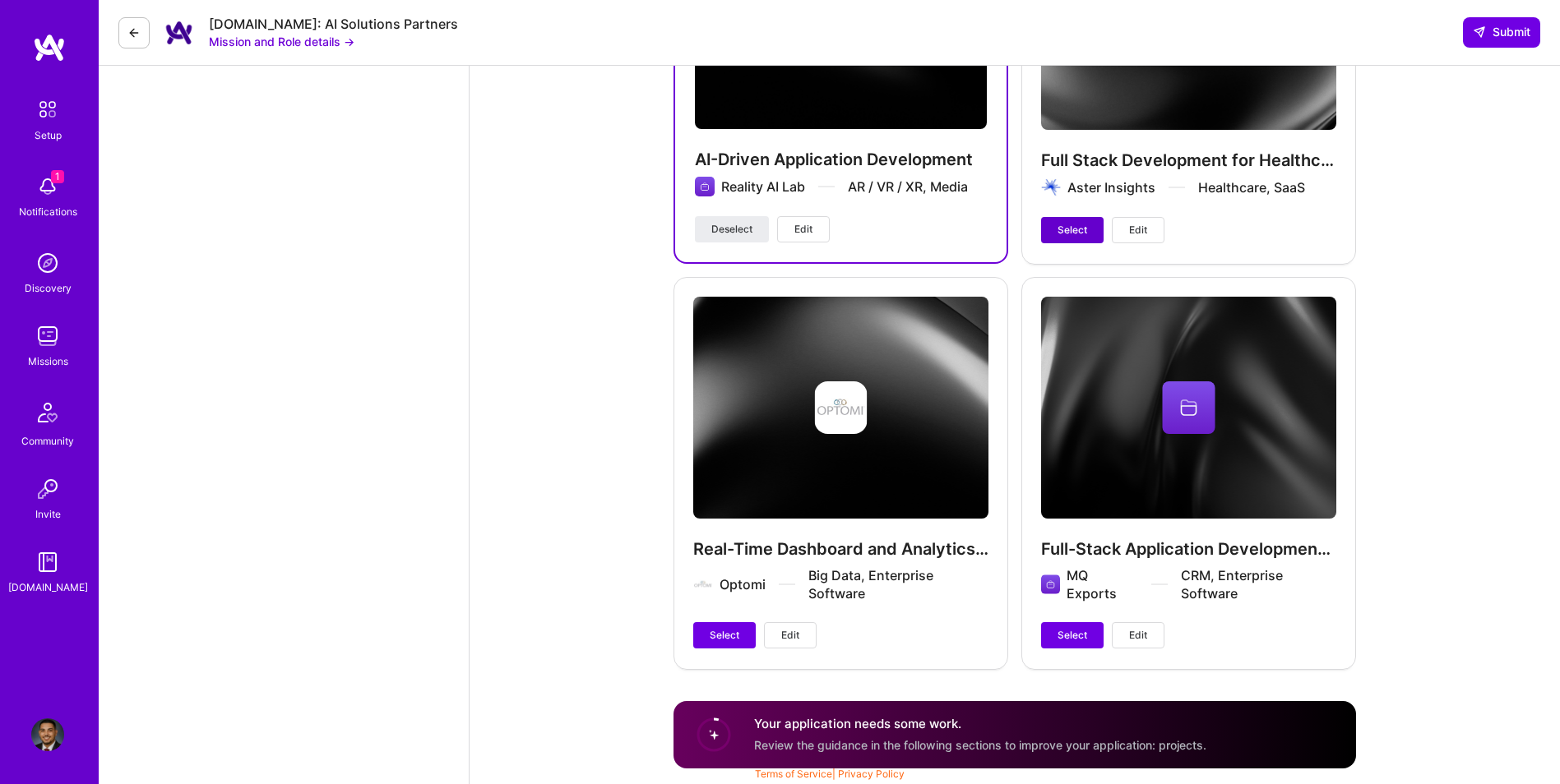
click at [1091, 231] on button "Select" at bounding box center [1072, 230] width 62 height 27
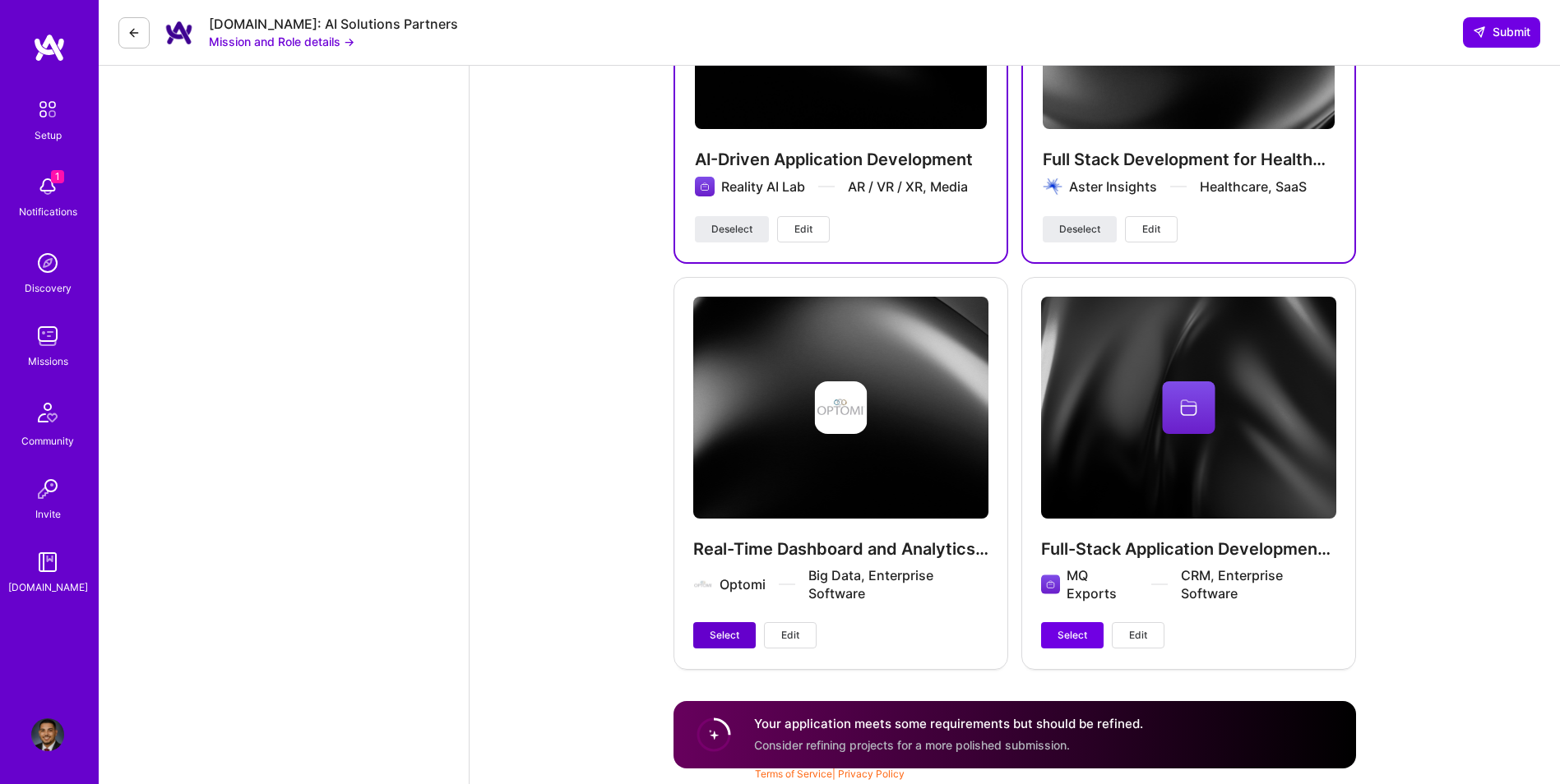
click at [745, 635] on button "Select" at bounding box center [725, 636] width 62 height 27
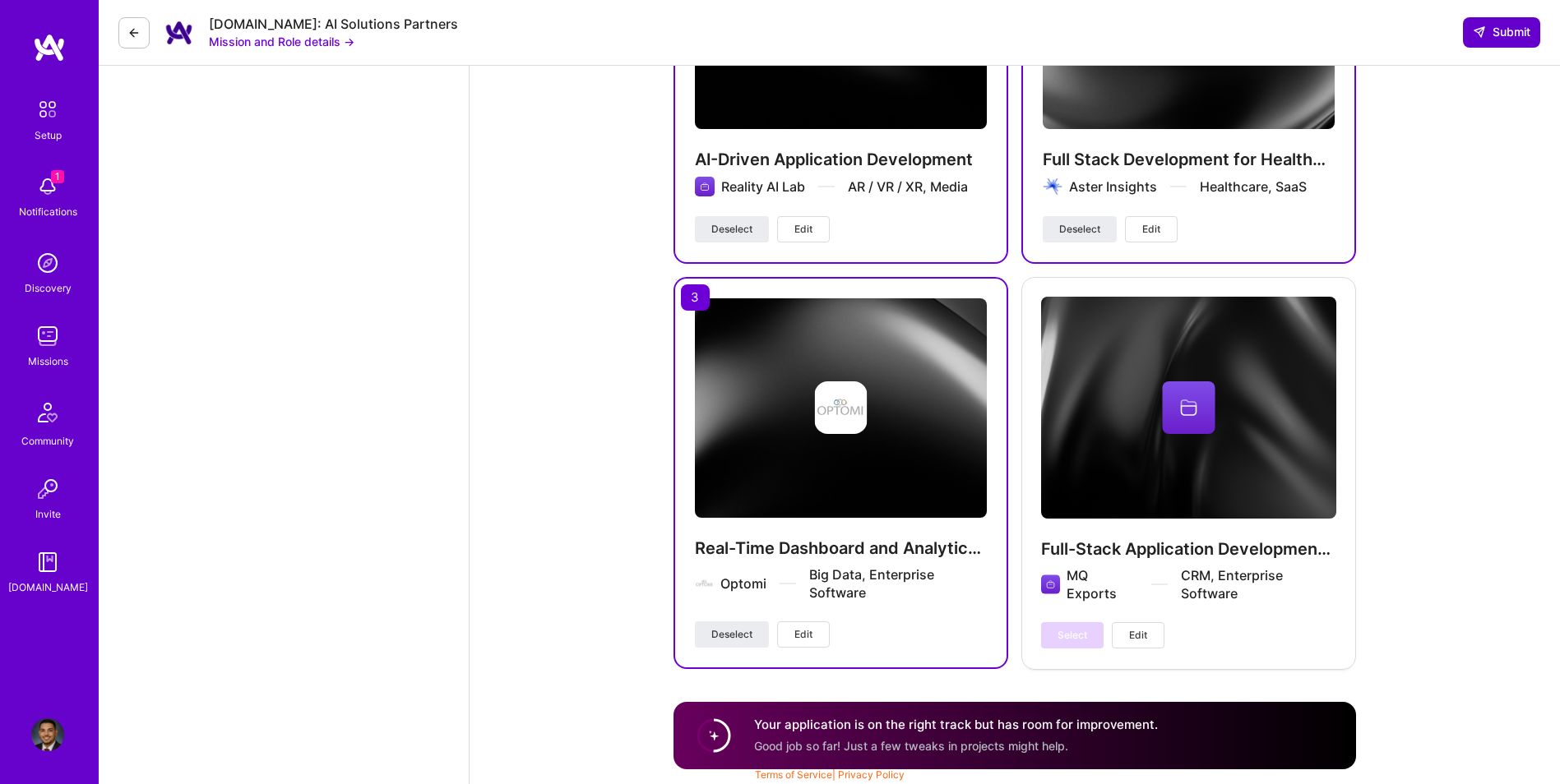
click at [1483, 40] on span "Submit" at bounding box center [1501, 32] width 58 height 16
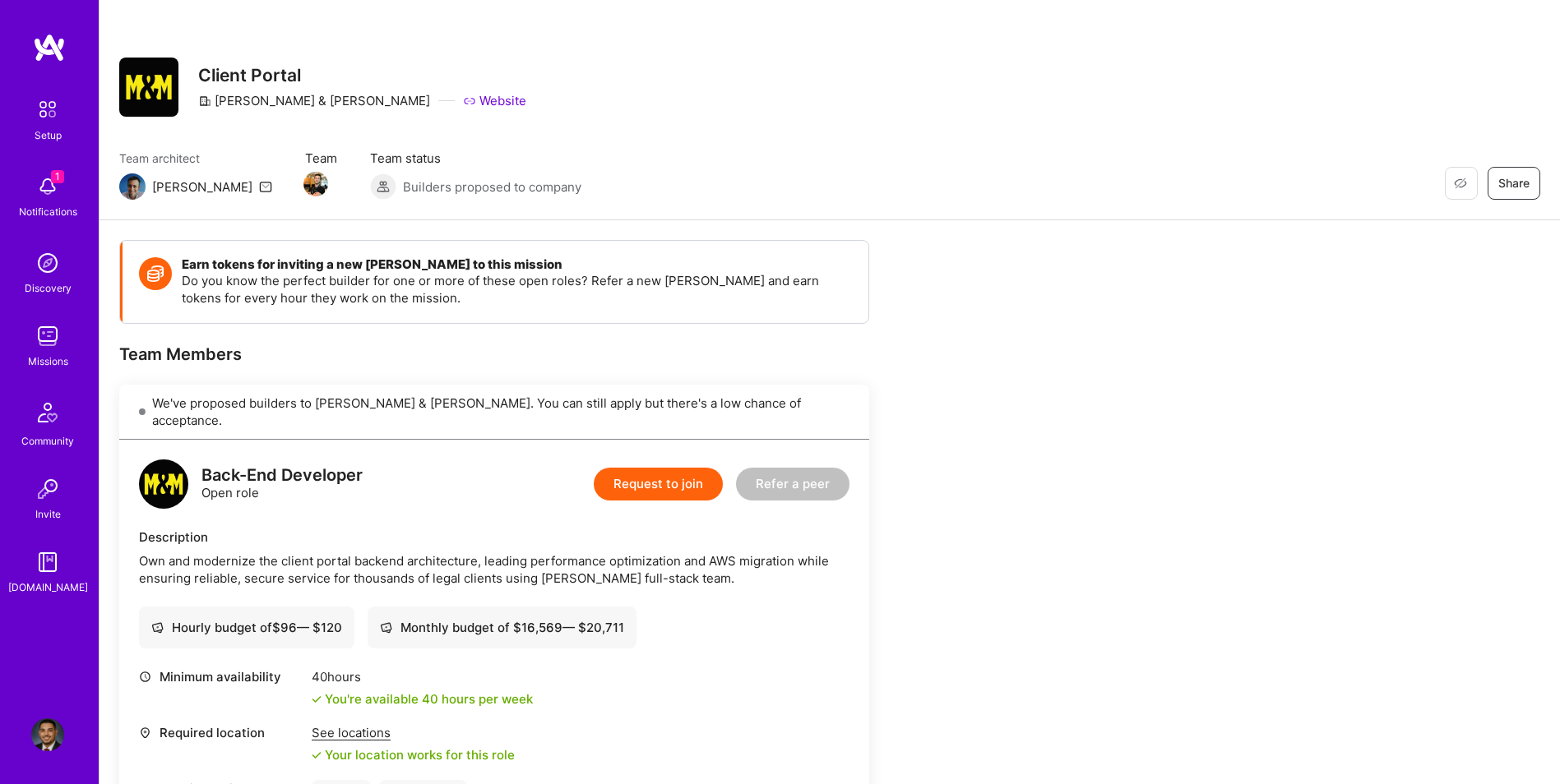
click at [683, 478] on button "Request to join" at bounding box center [658, 484] width 129 height 33
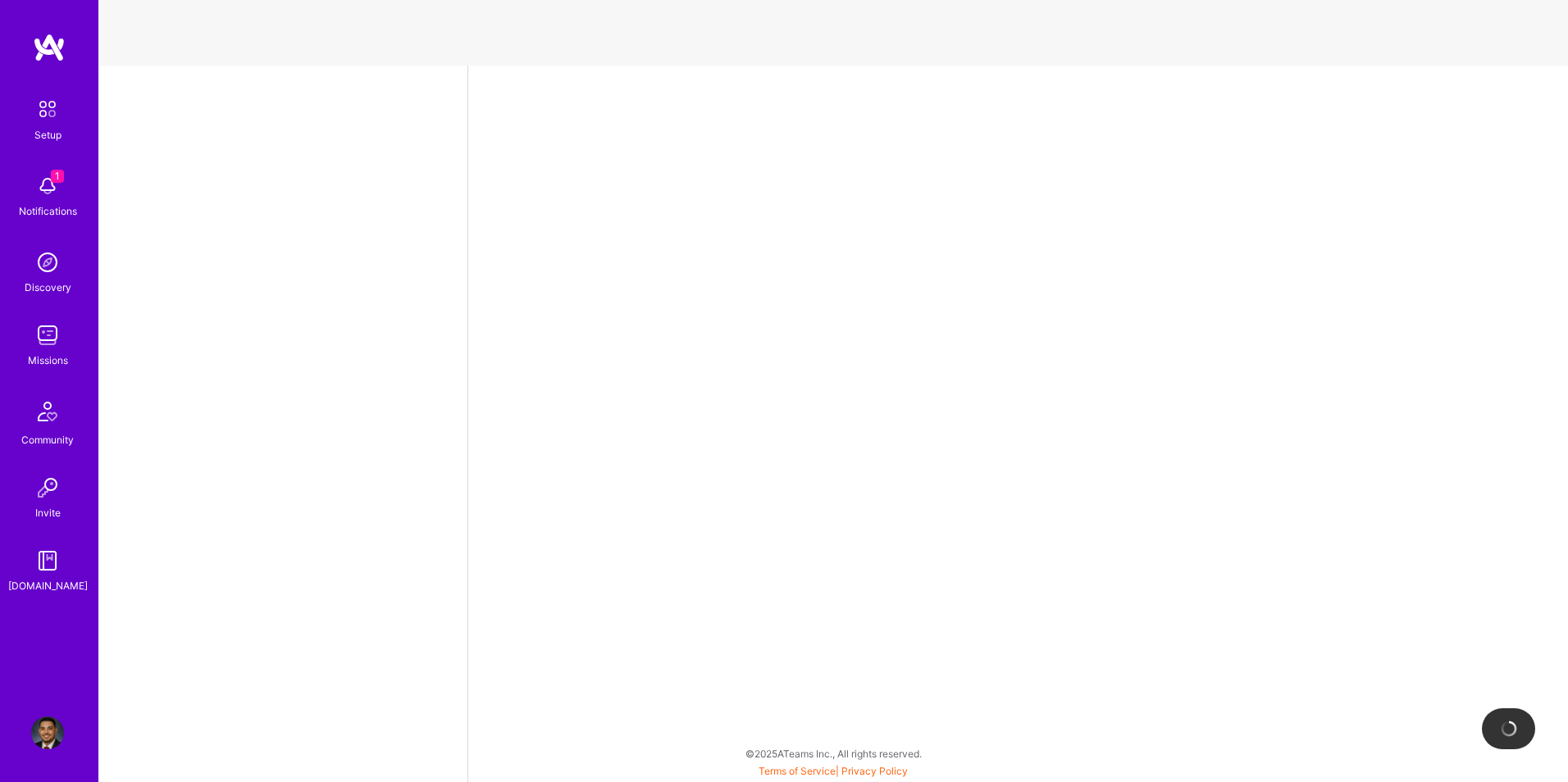
select select "US"
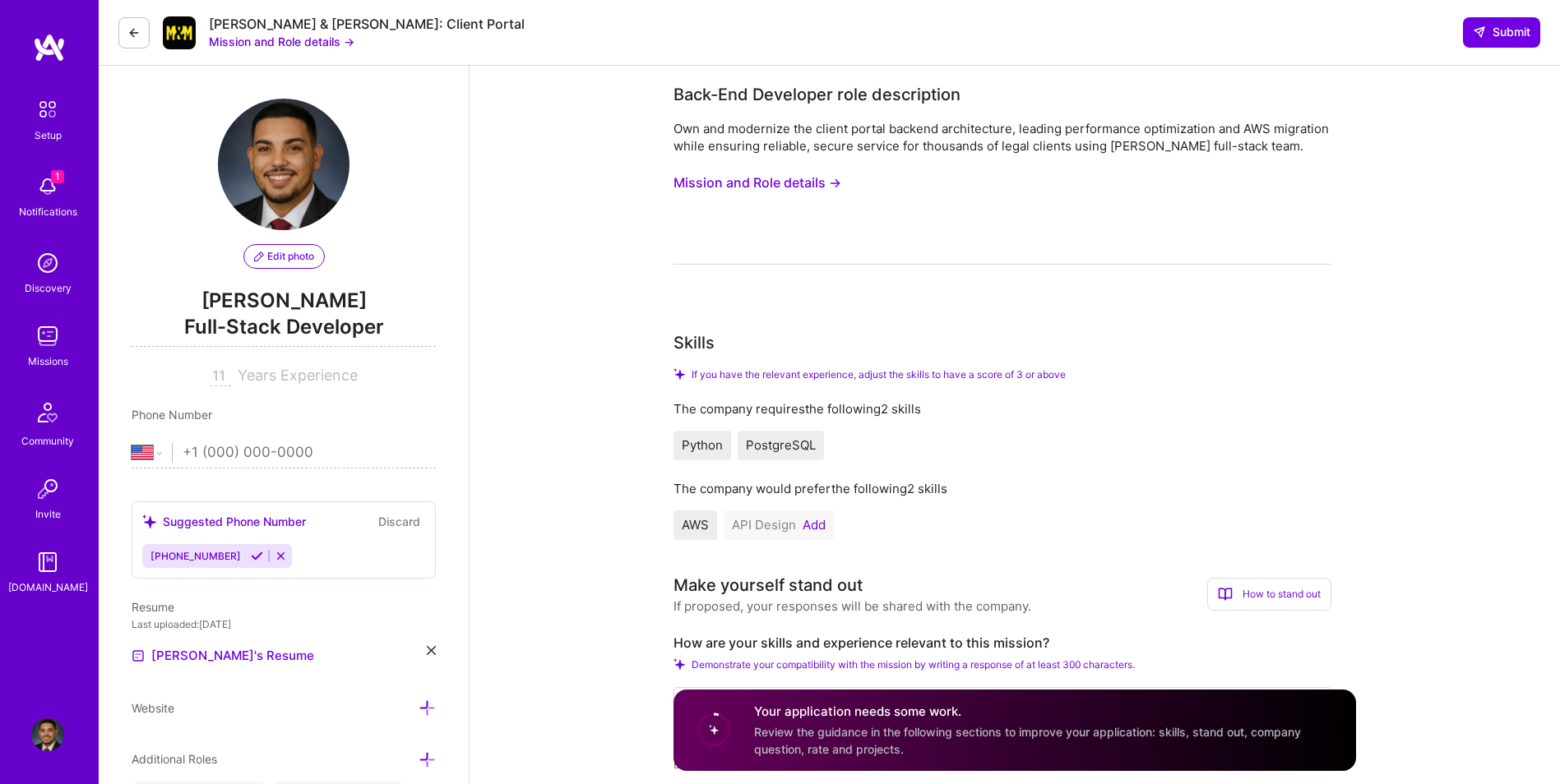
click at [813, 528] on button "Add" at bounding box center [814, 525] width 23 height 13
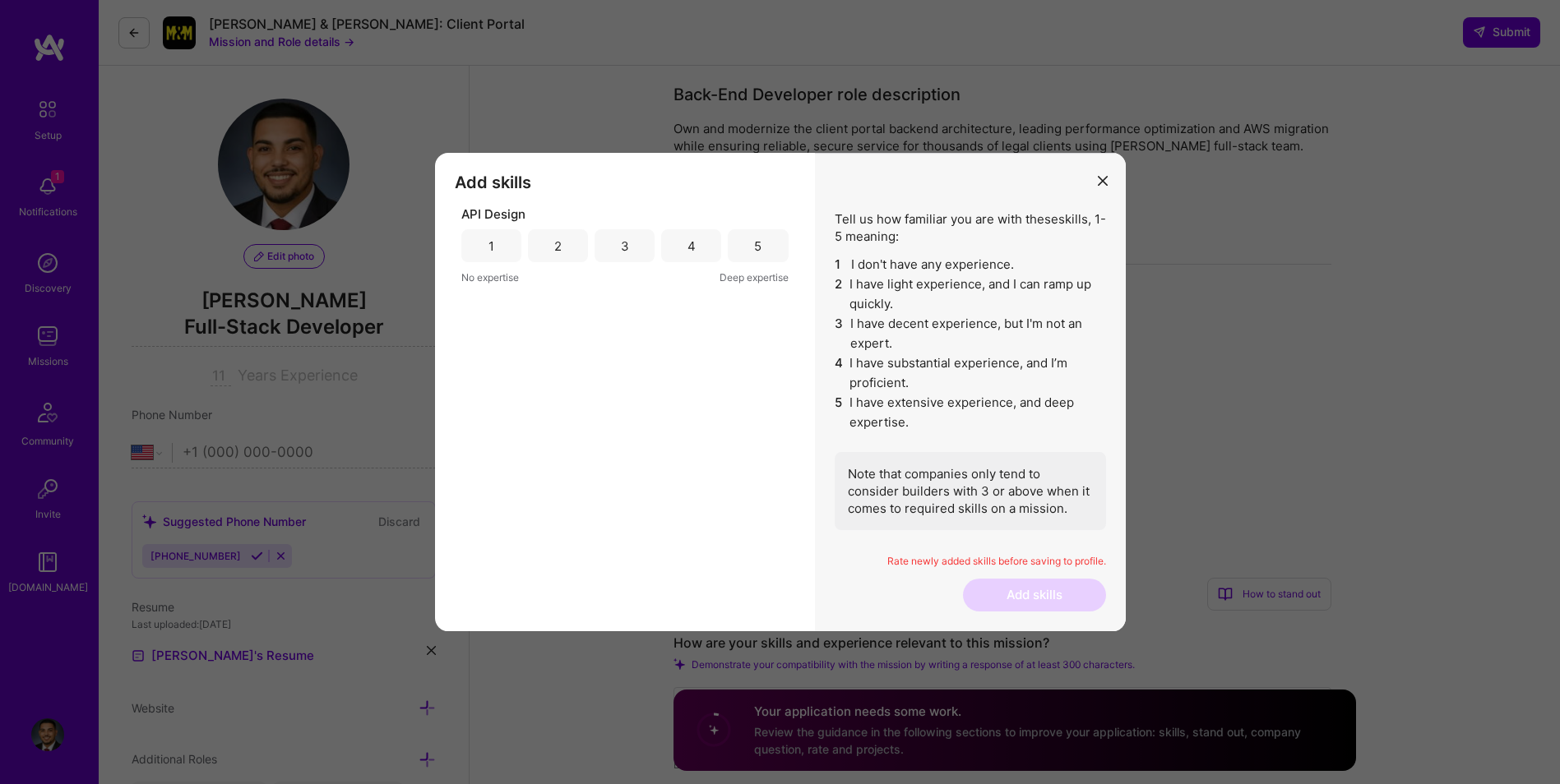
click at [688, 253] on div "4" at bounding box center [692, 246] width 9 height 17
click at [1017, 595] on button "Add skills" at bounding box center [1035, 595] width 143 height 33
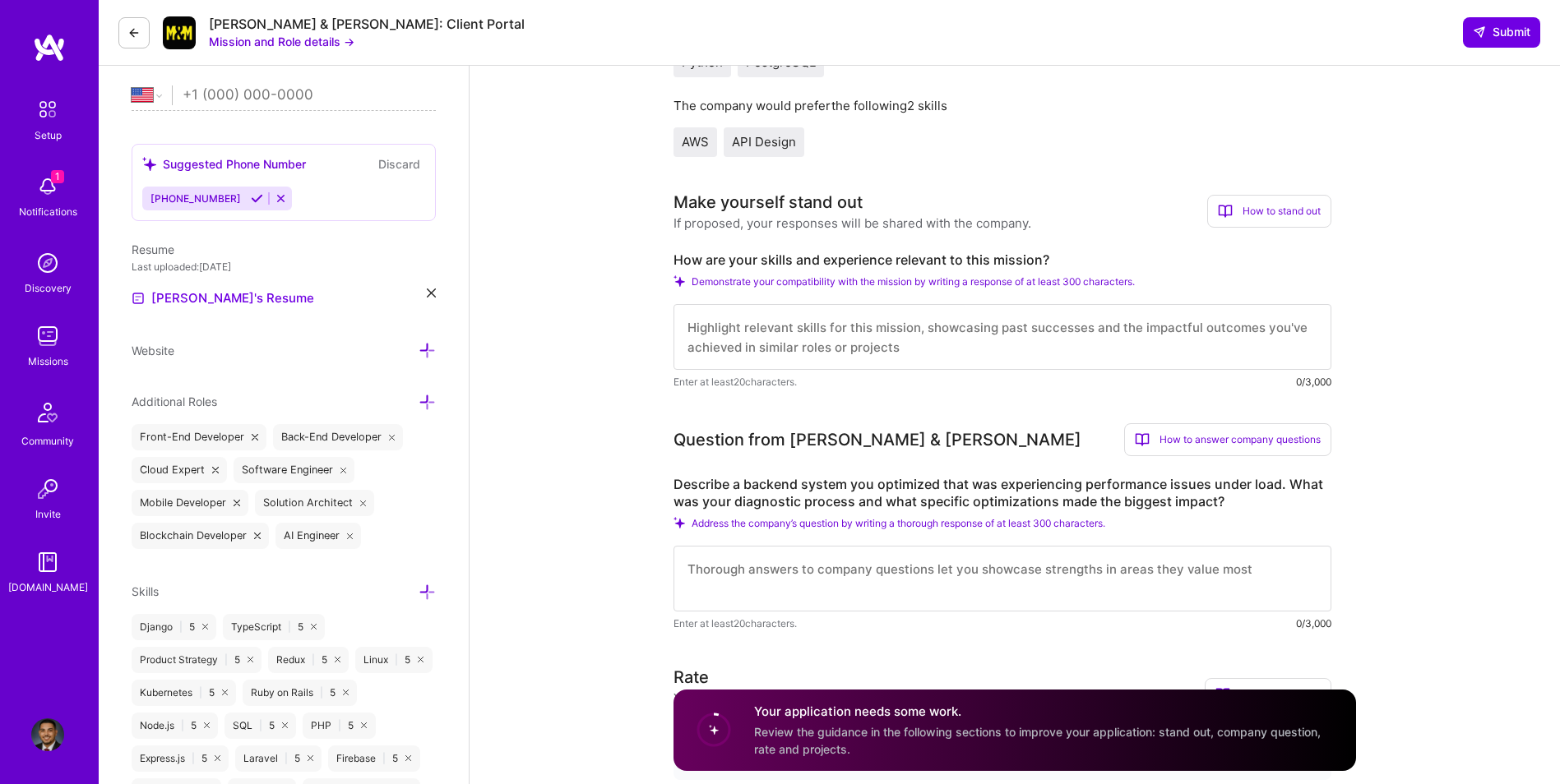
scroll to position [384, 0]
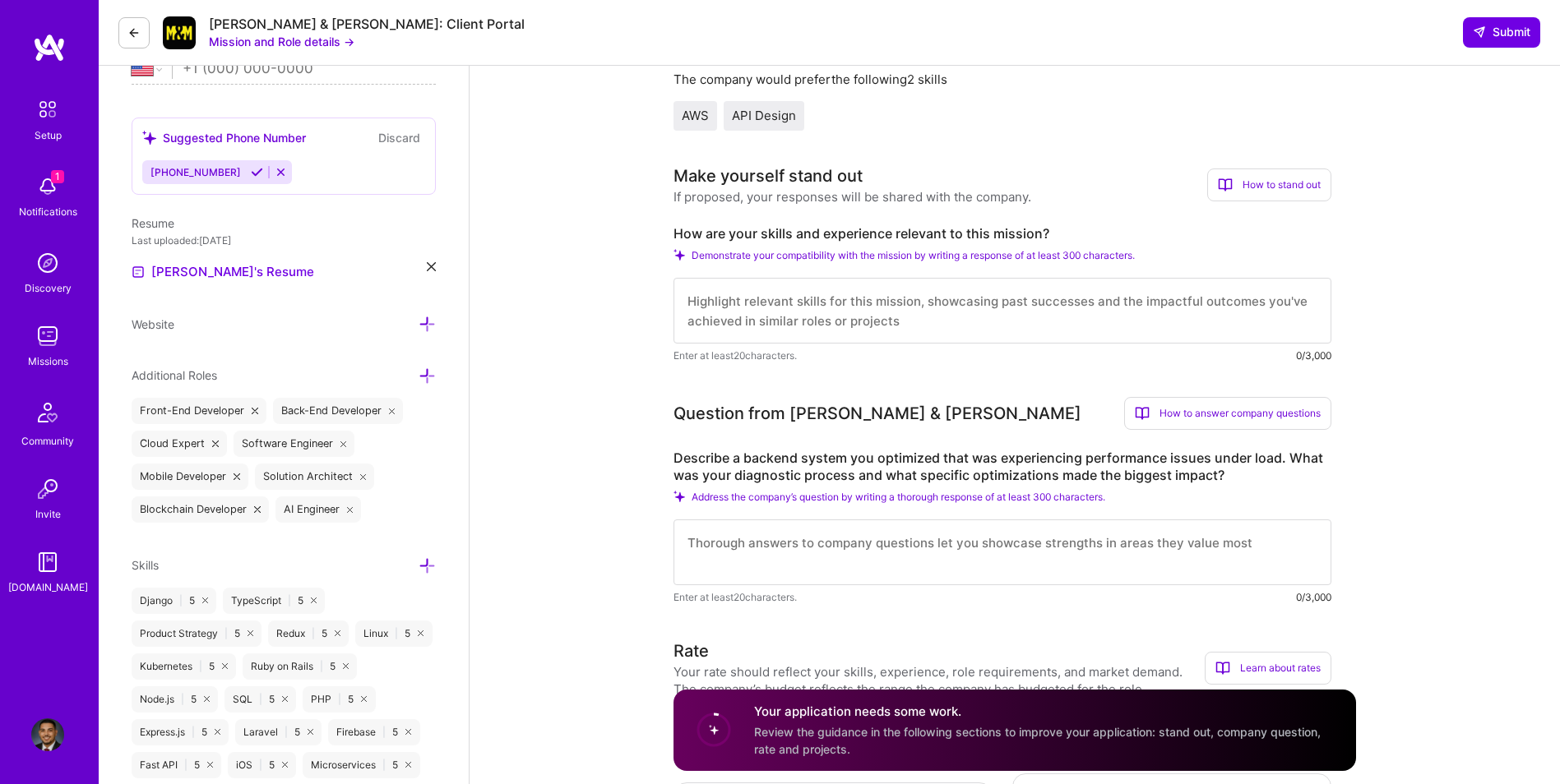
click at [701, 526] on textarea at bounding box center [1003, 552] width 658 height 66
click at [721, 289] on textarea at bounding box center [1003, 310] width 658 height 66
click at [731, 306] on textarea at bounding box center [1003, 310] width 658 height 66
paste textarea "I have extensive experience modernizing backend architectures and leading migra…"
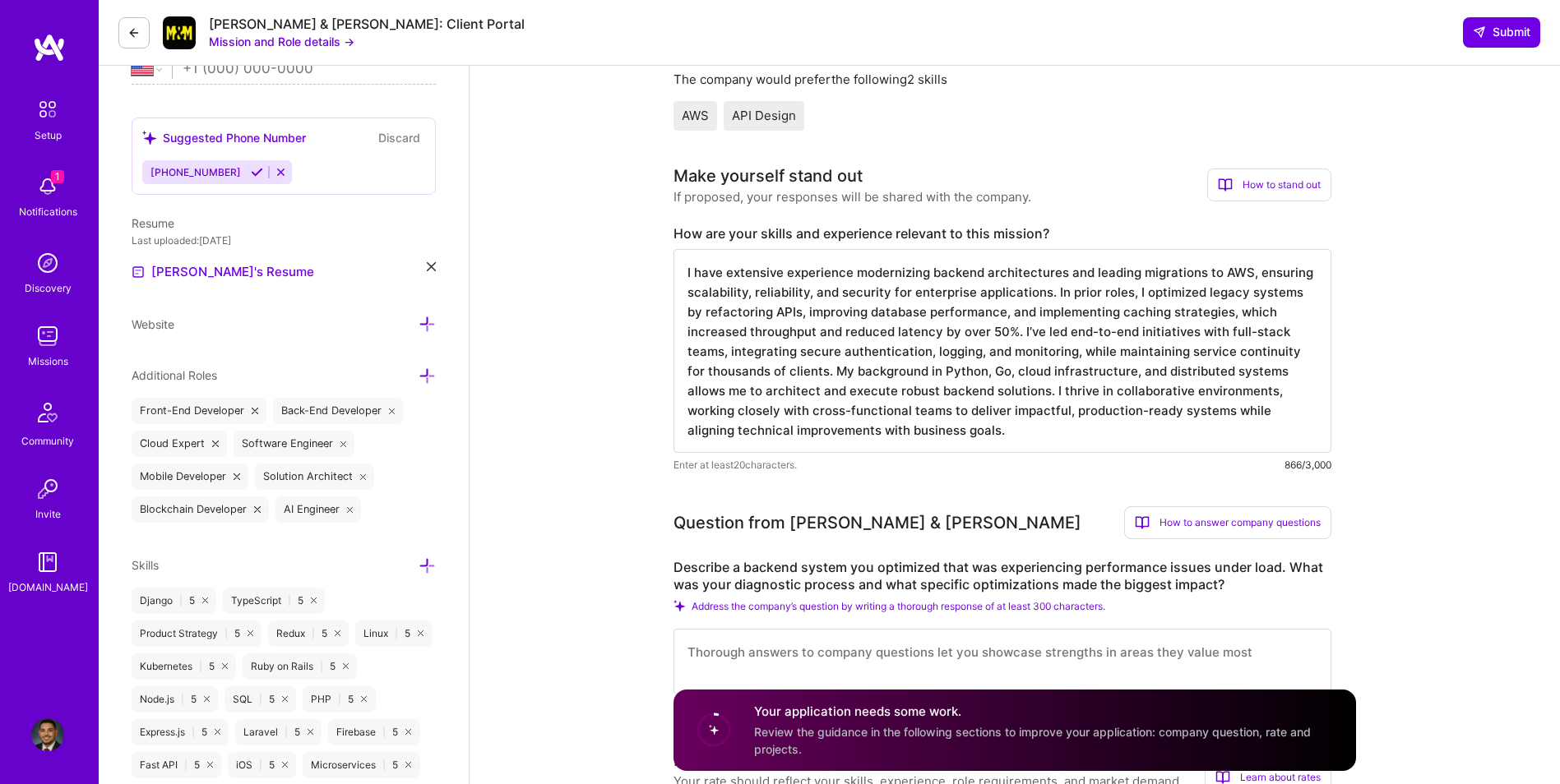
type textarea "I have extensive experience modernizing backend architectures and leading migra…"
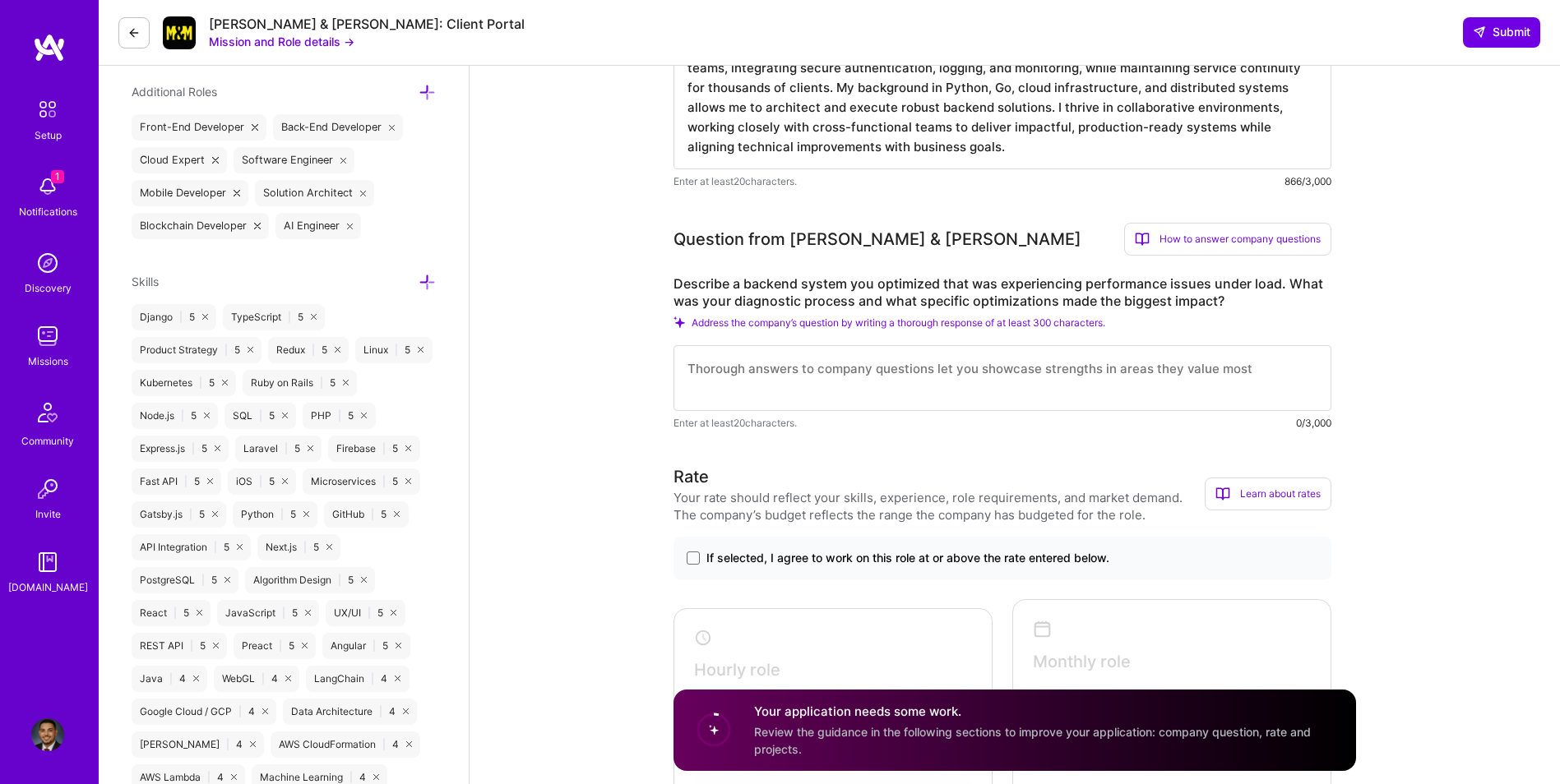
scroll to position [767, 0]
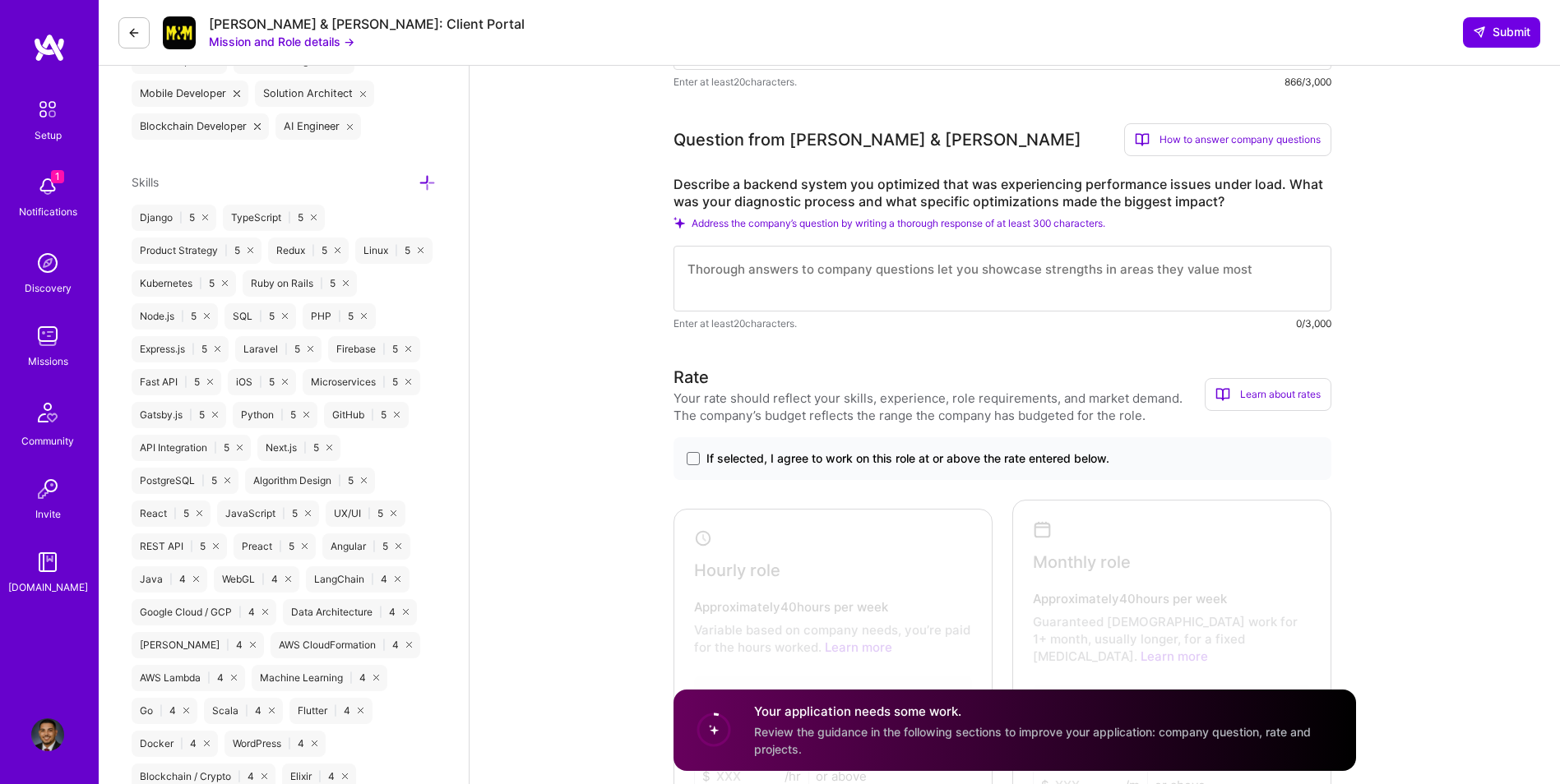
drag, startPoint x: 735, startPoint y: 279, endPoint x: 788, endPoint y: 278, distance: 53.0
click at [737, 279] on textarea at bounding box center [1003, 279] width 658 height 66
click at [788, 278] on textarea at bounding box center [1003, 279] width 658 height 66
paste textarea "In a previous role, I worked on a backend API serving high-volume requests that…"
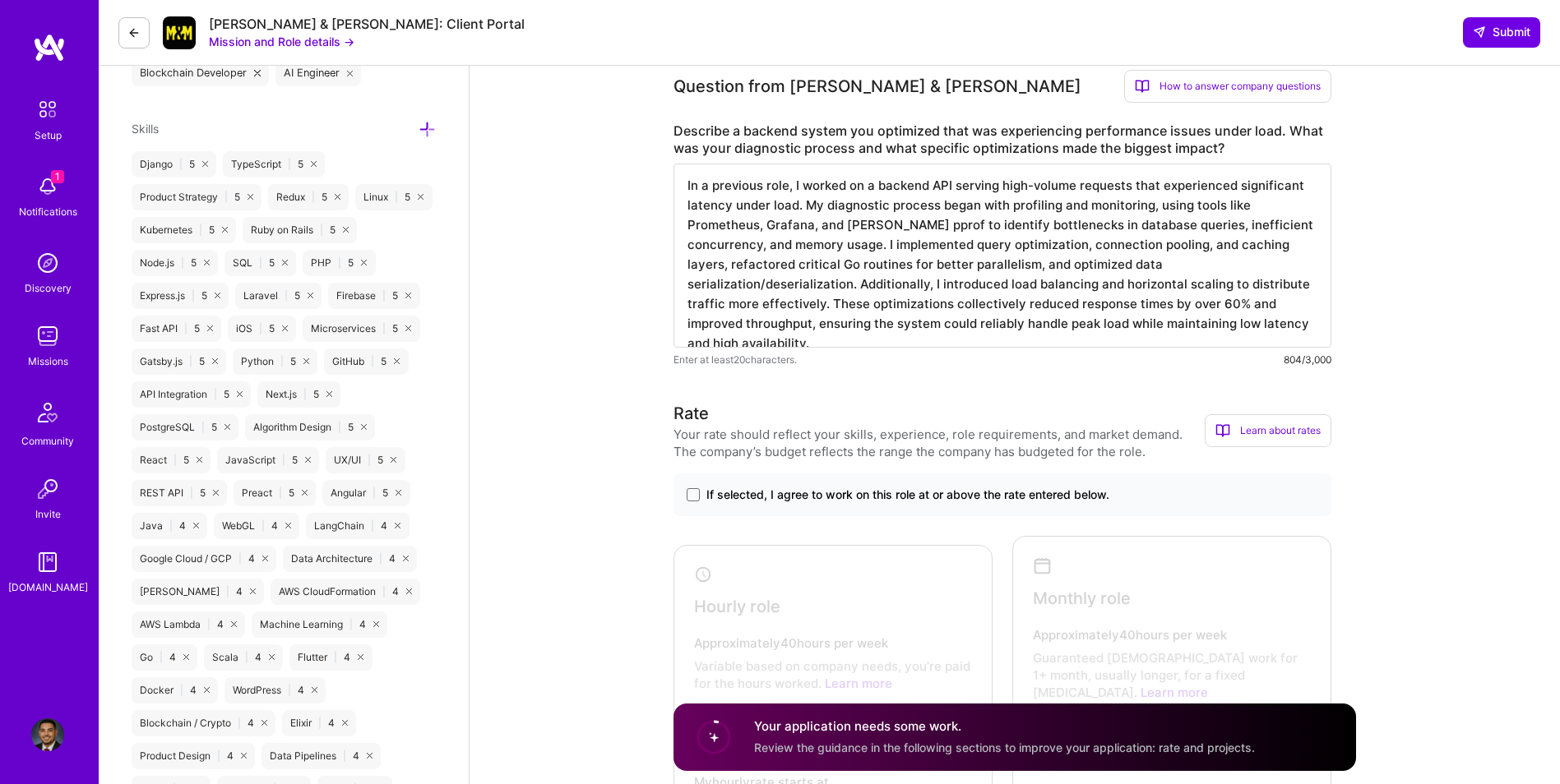
scroll to position [850, 0]
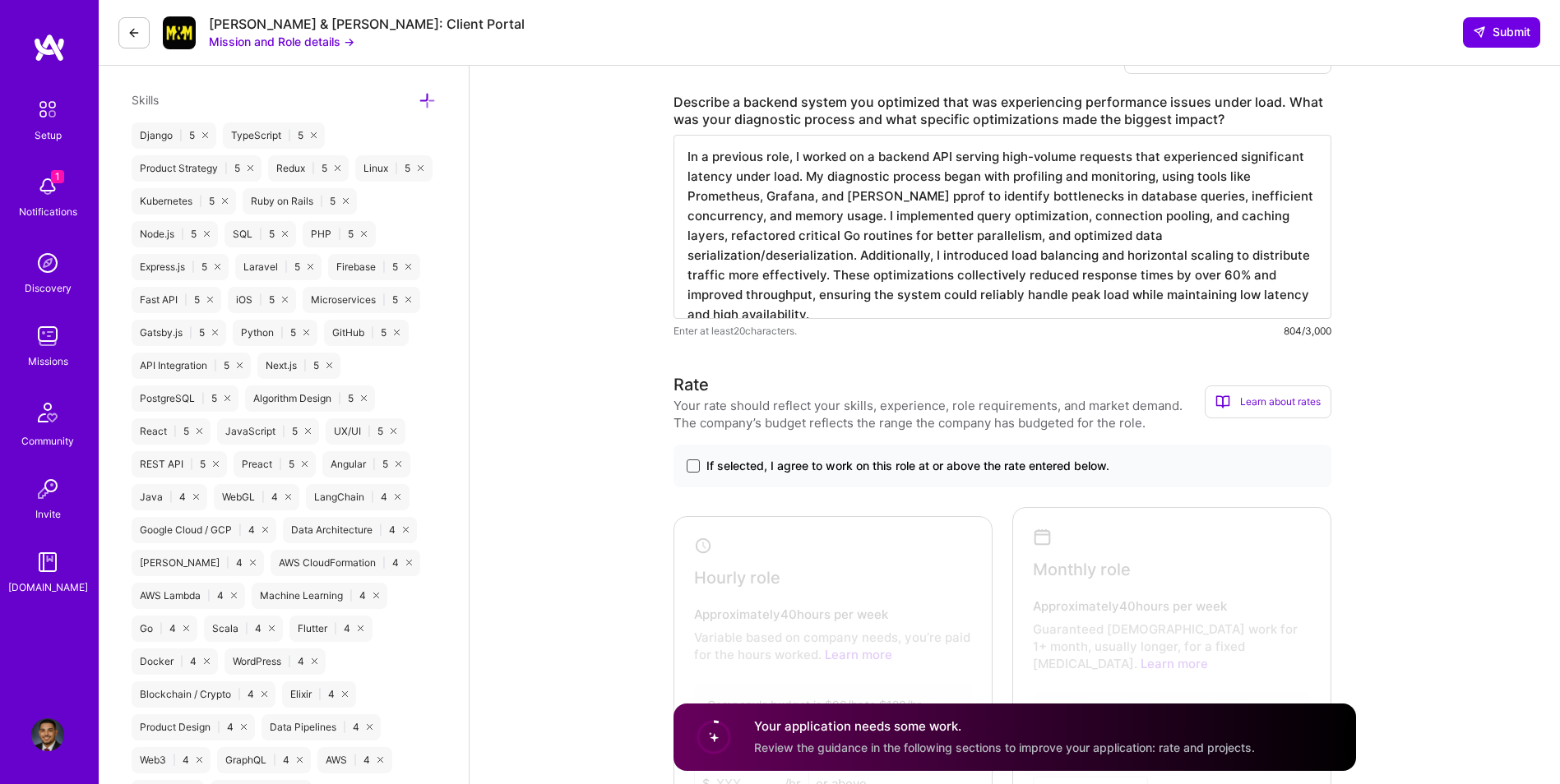
type textarea "In a previous role, I worked on a backend API serving high-volume requests that…"
click at [690, 467] on span at bounding box center [693, 466] width 13 height 13
click at [0, 0] on input "If selected, I agree to work on this role at or above the rate entered below." at bounding box center [0, 0] width 0 height 0
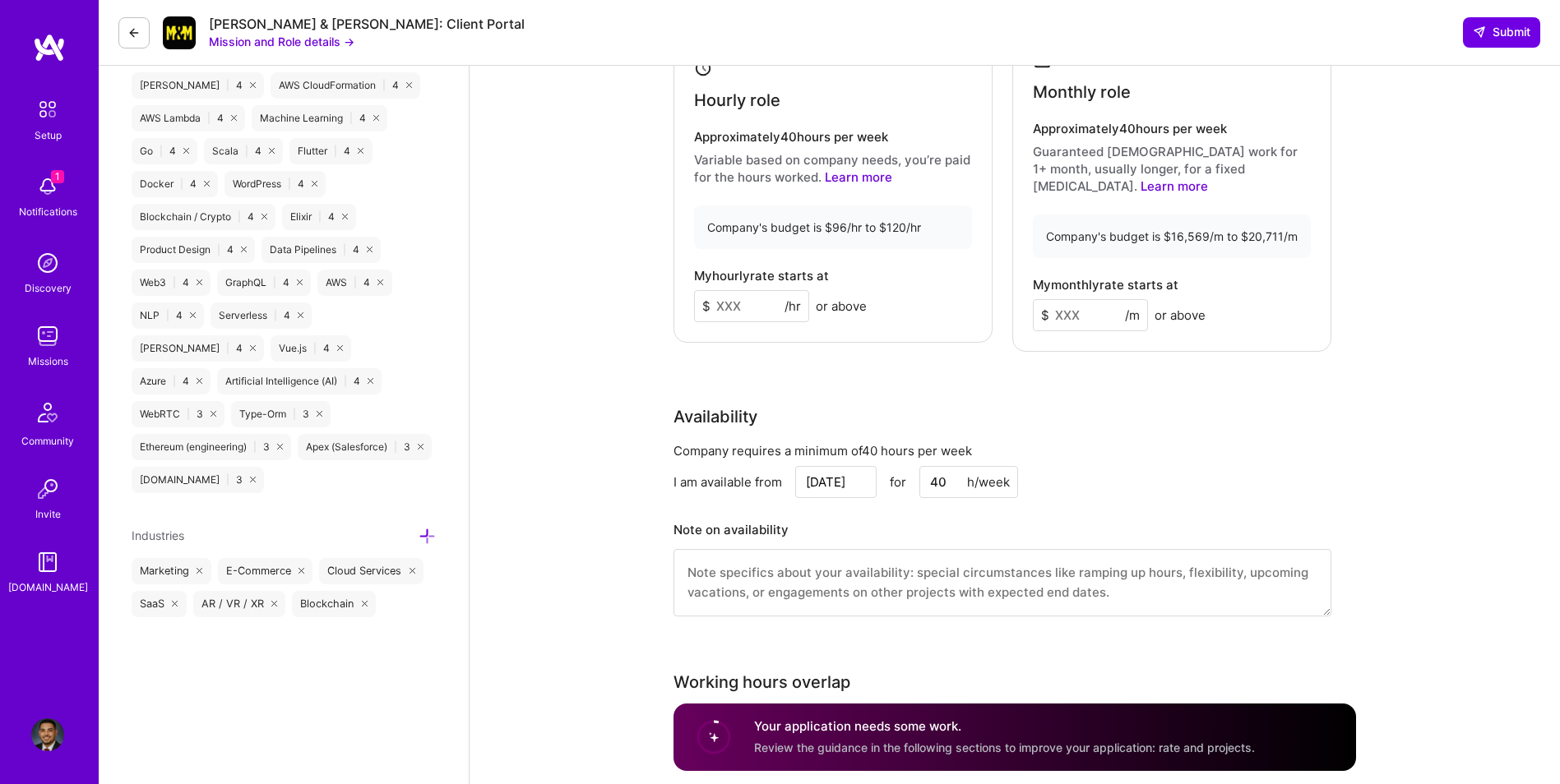
scroll to position [1343, 0]
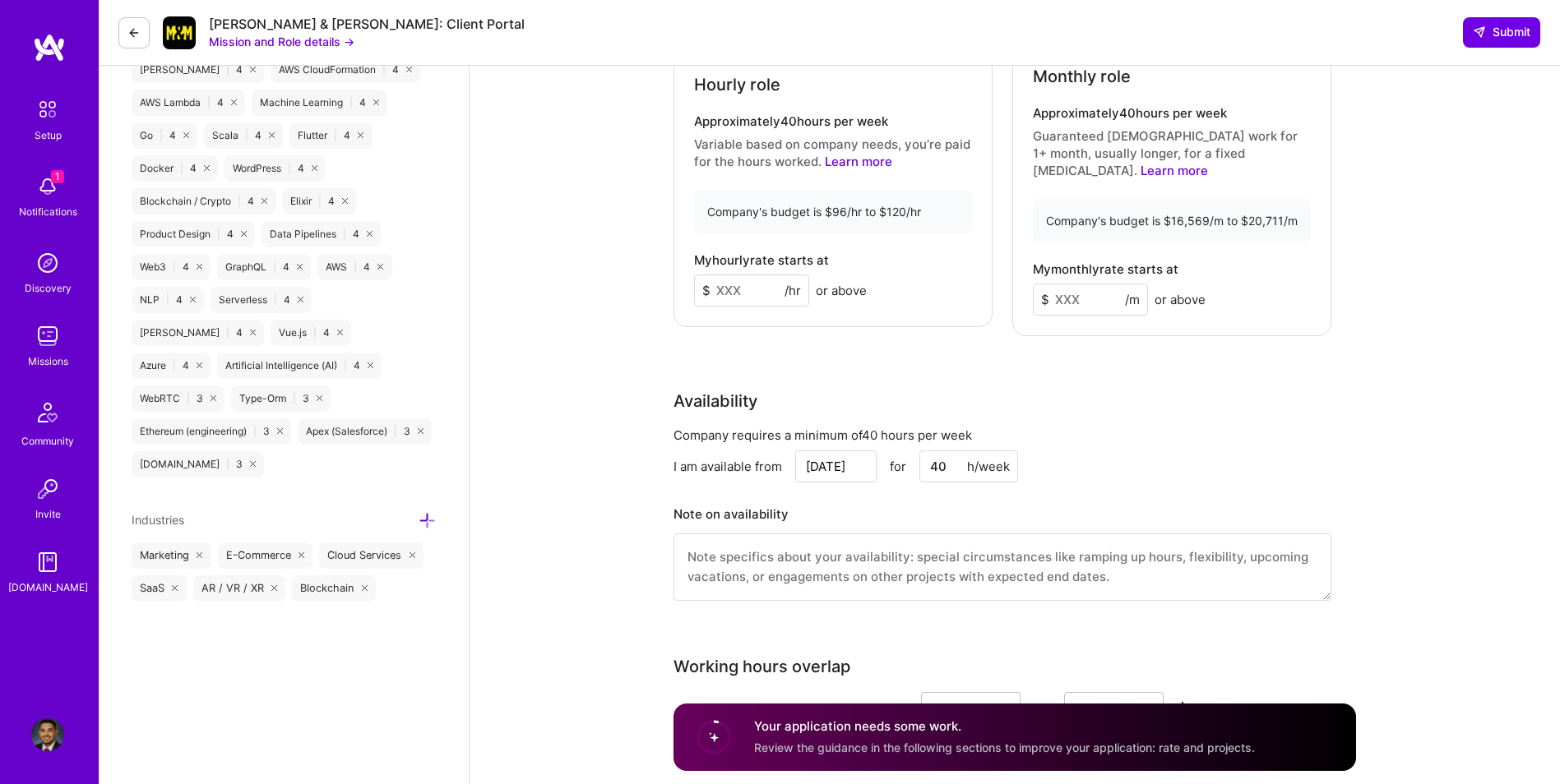
click at [738, 288] on input at bounding box center [752, 290] width 115 height 32
type input "100"
click at [1061, 288] on input at bounding box center [1090, 299] width 115 height 32
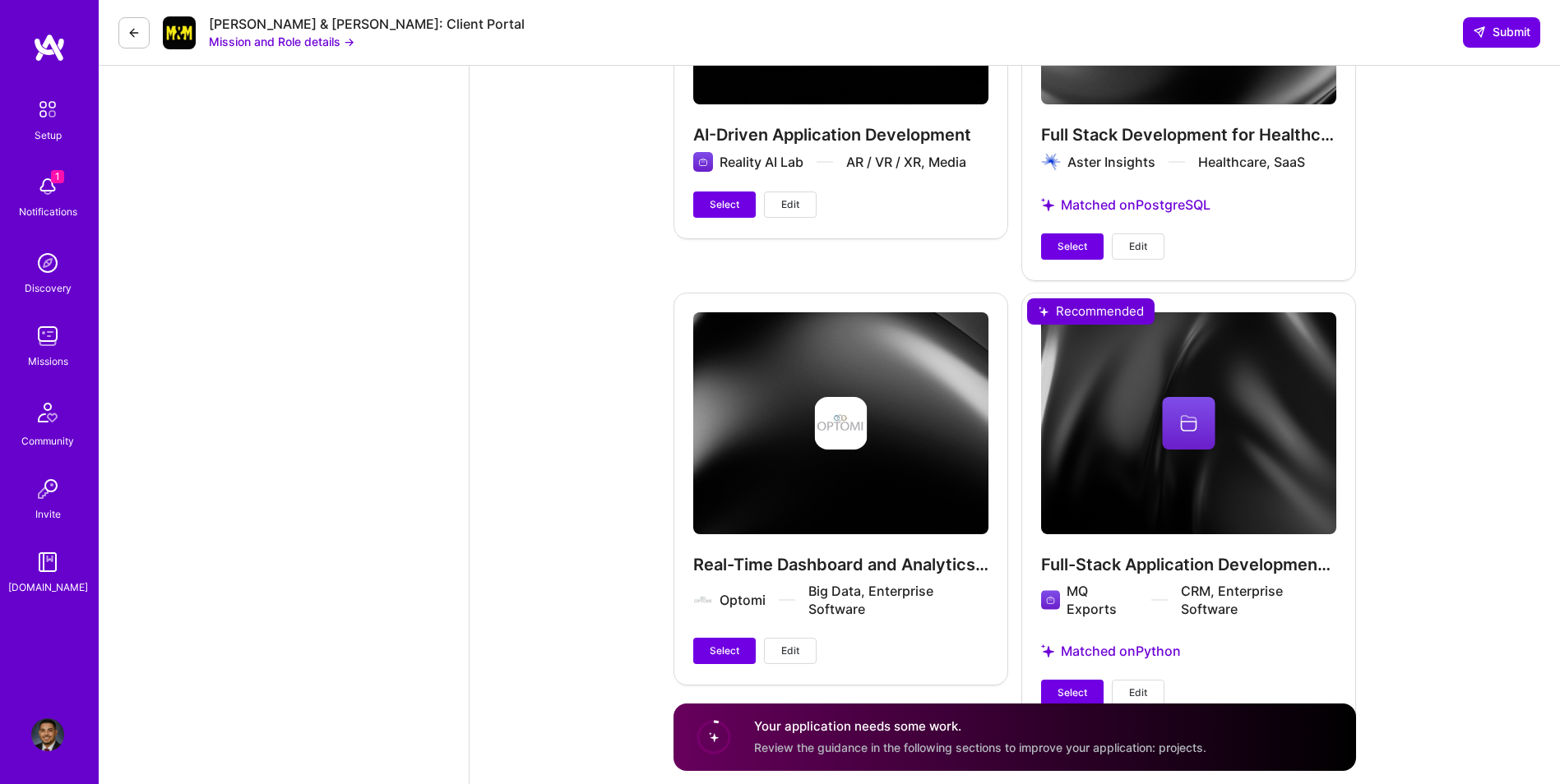
scroll to position [3316, 0]
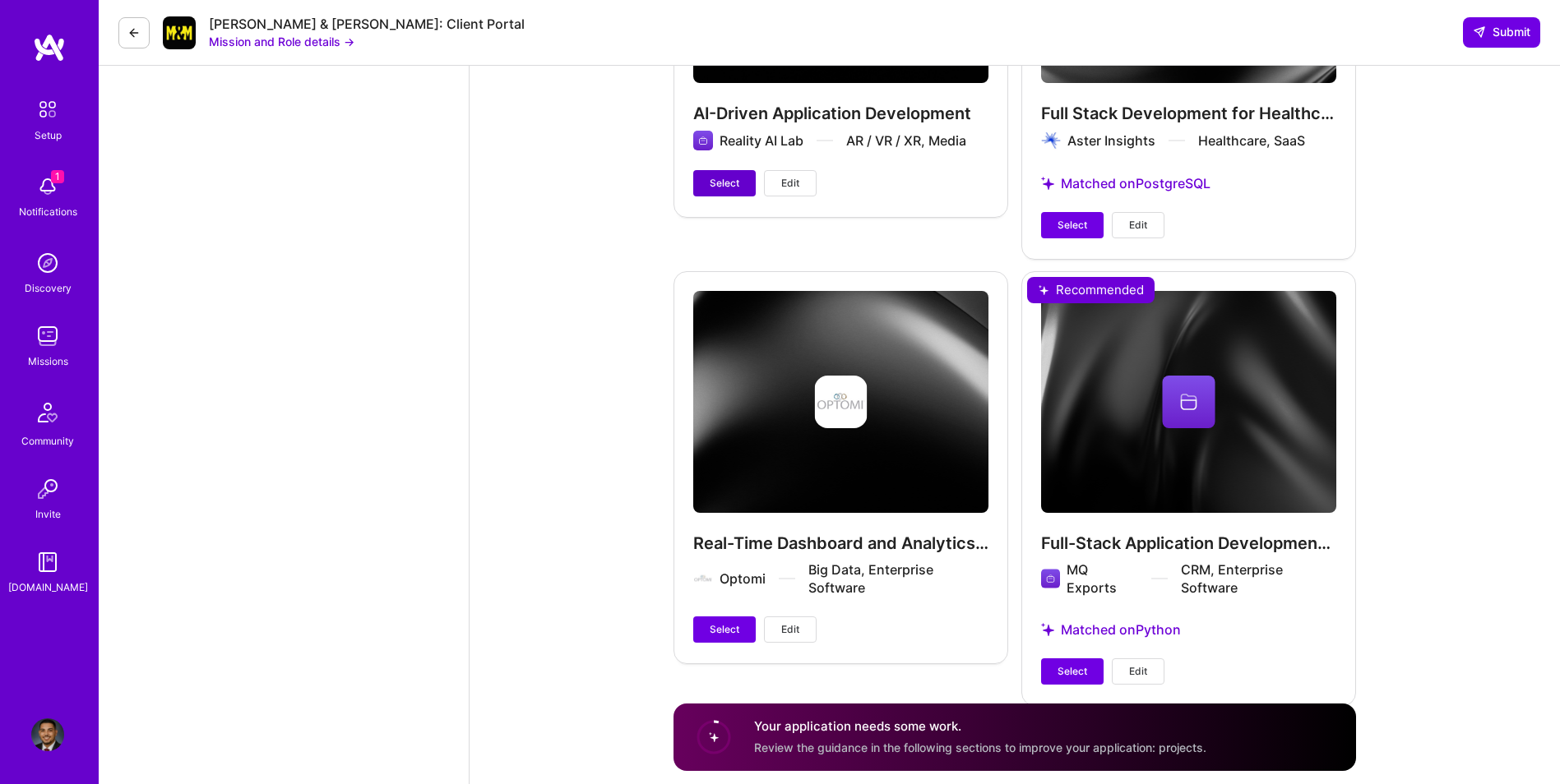
type input "18000"
click at [734, 176] on span "Select" at bounding box center [725, 183] width 29 height 15
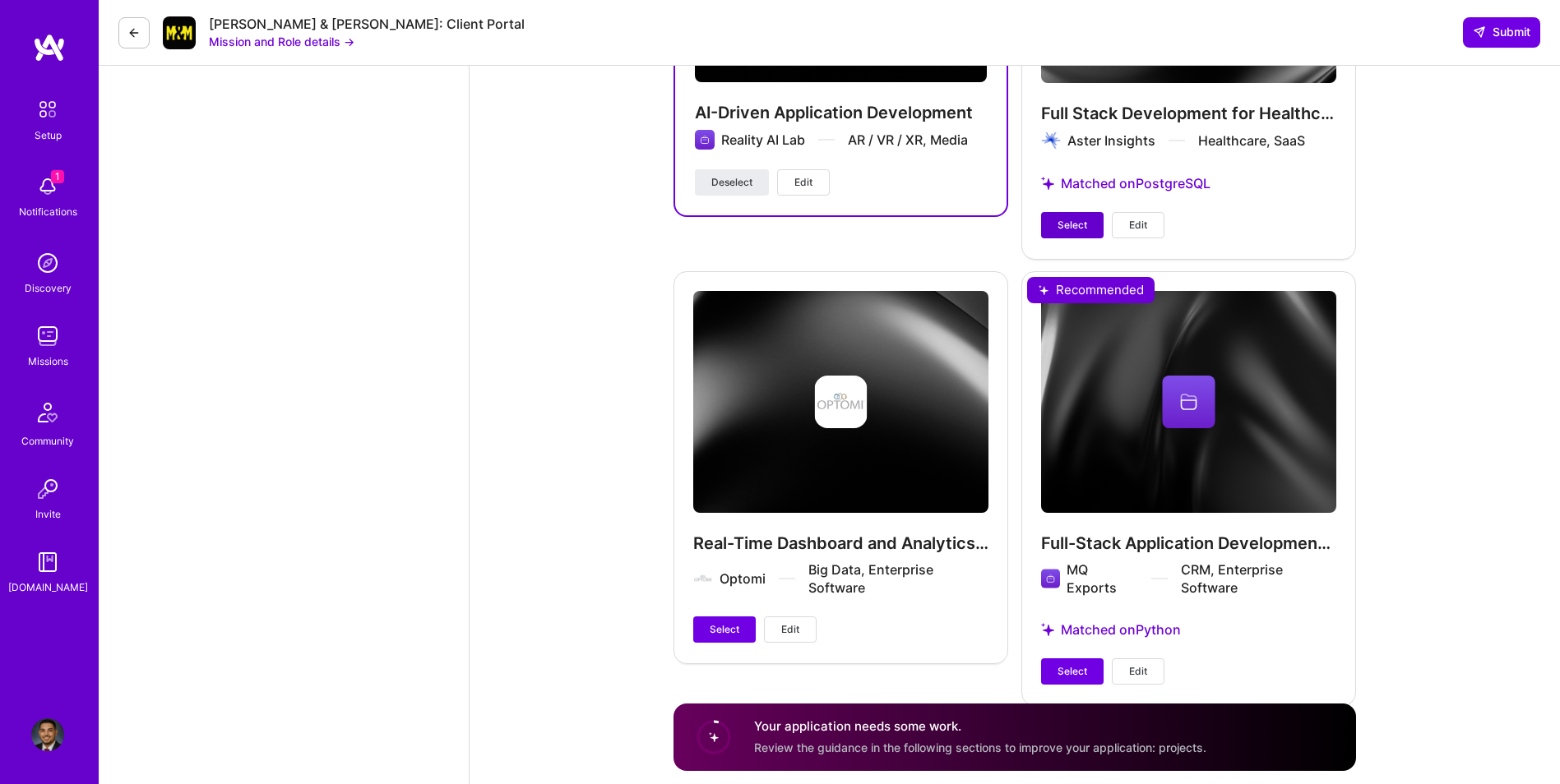
click at [1066, 218] on span "Select" at bounding box center [1072, 225] width 29 height 15
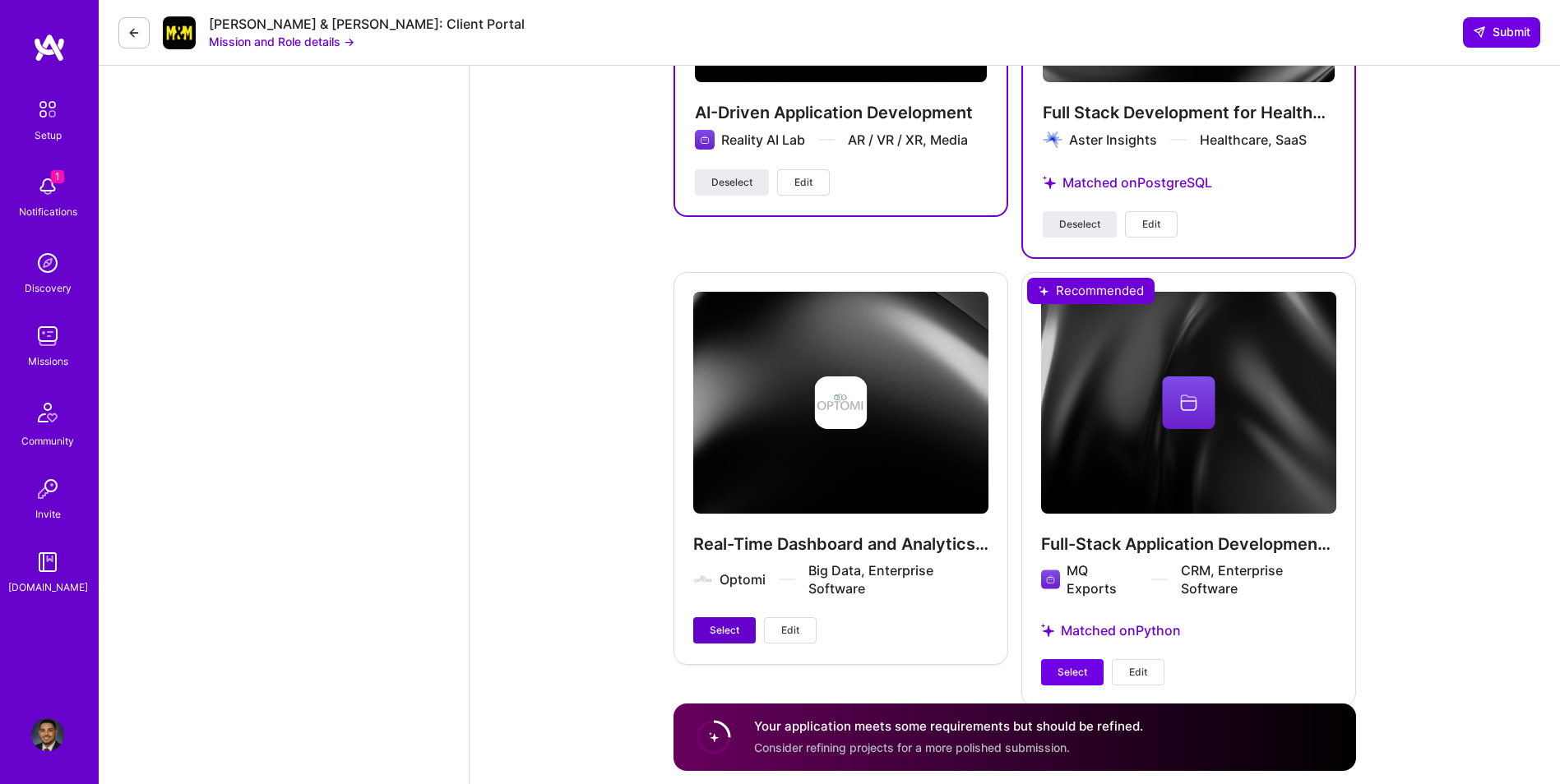
click at [727, 621] on button "Select" at bounding box center [725, 630] width 62 height 27
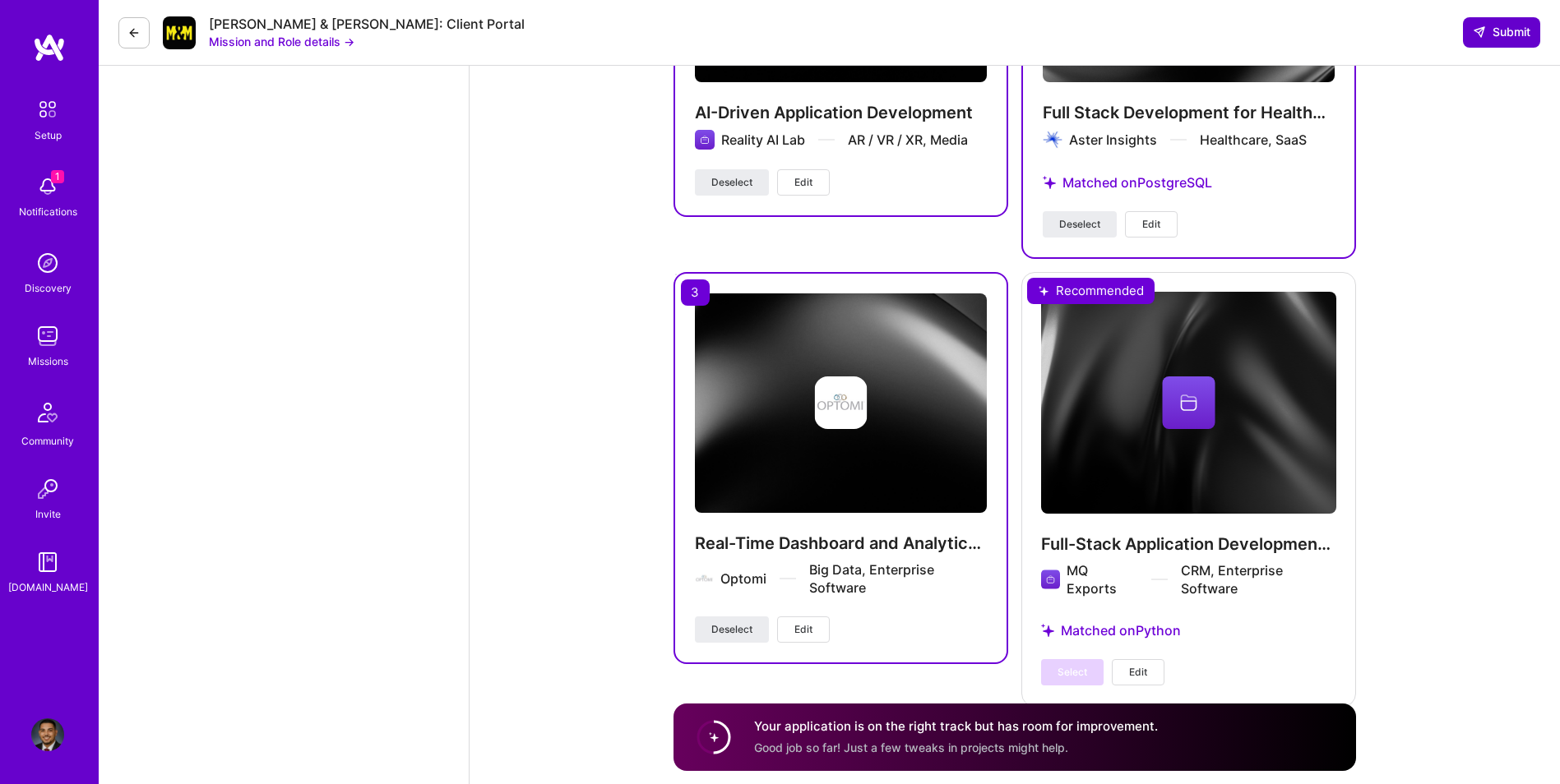
click at [1484, 42] on button "Submit" at bounding box center [1502, 32] width 78 height 29
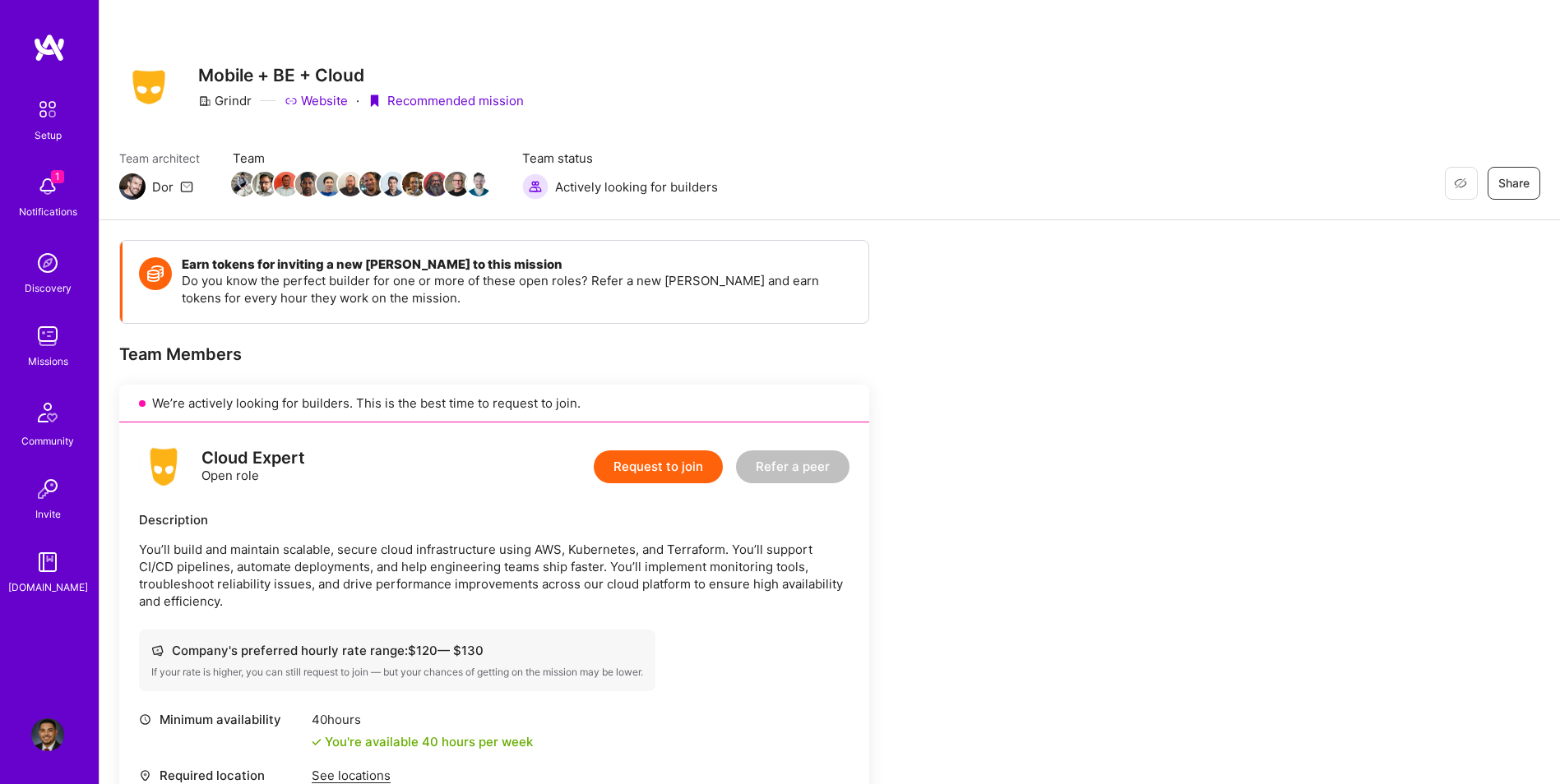
click at [658, 451] on button "Request to join" at bounding box center [658, 467] width 129 height 33
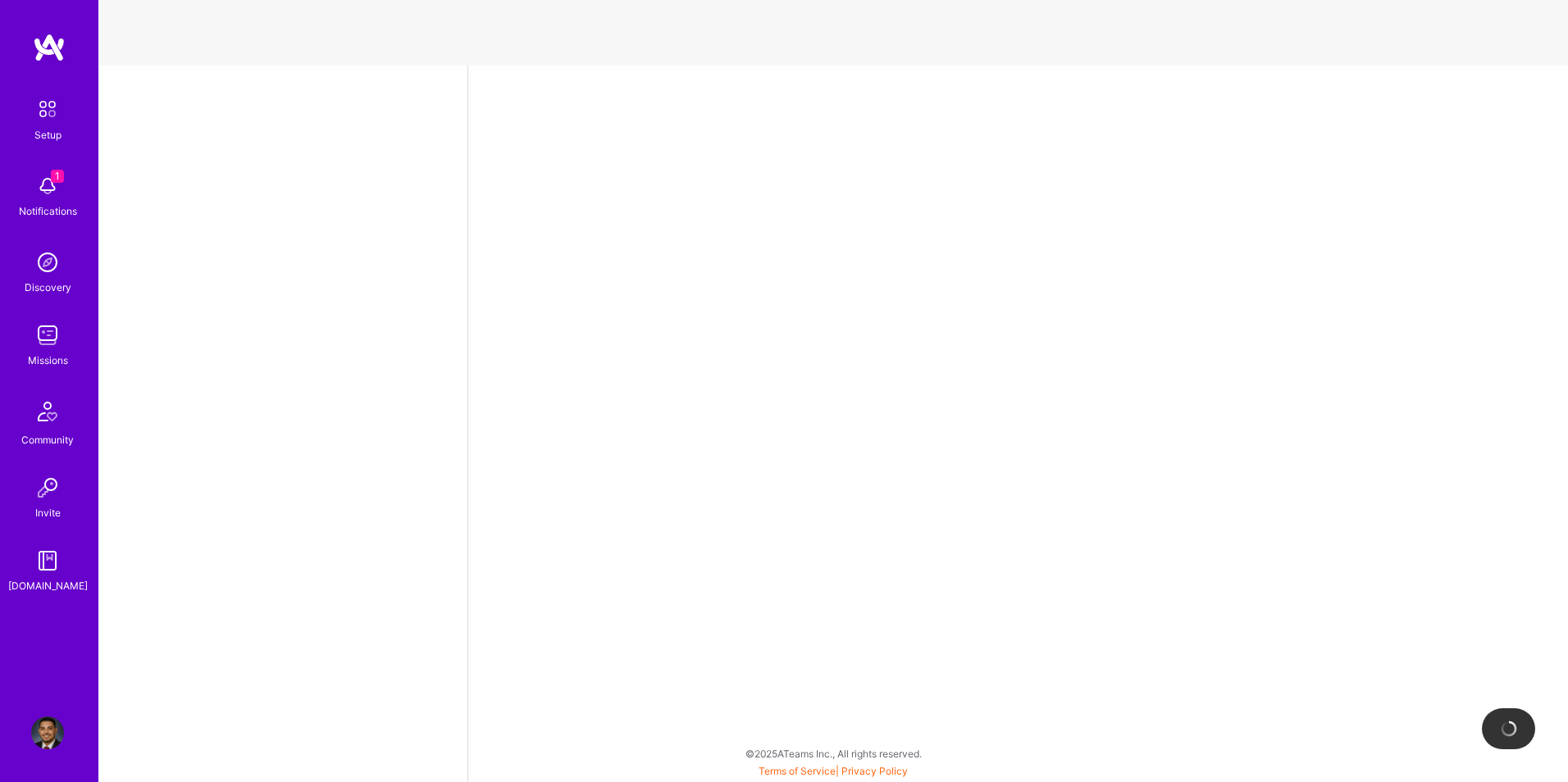
select select "US"
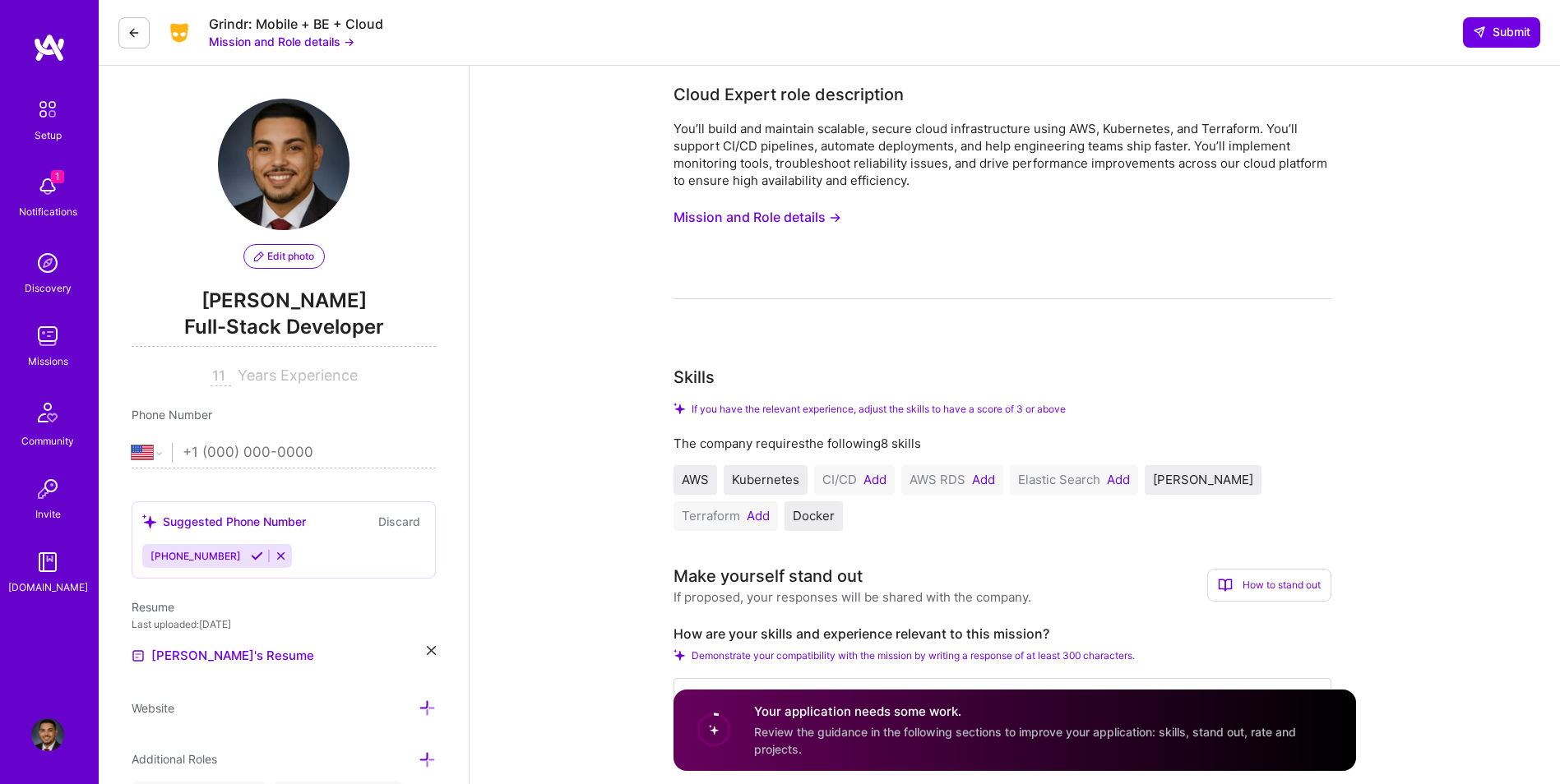
click at [876, 474] on button "Add" at bounding box center [875, 480] width 23 height 13
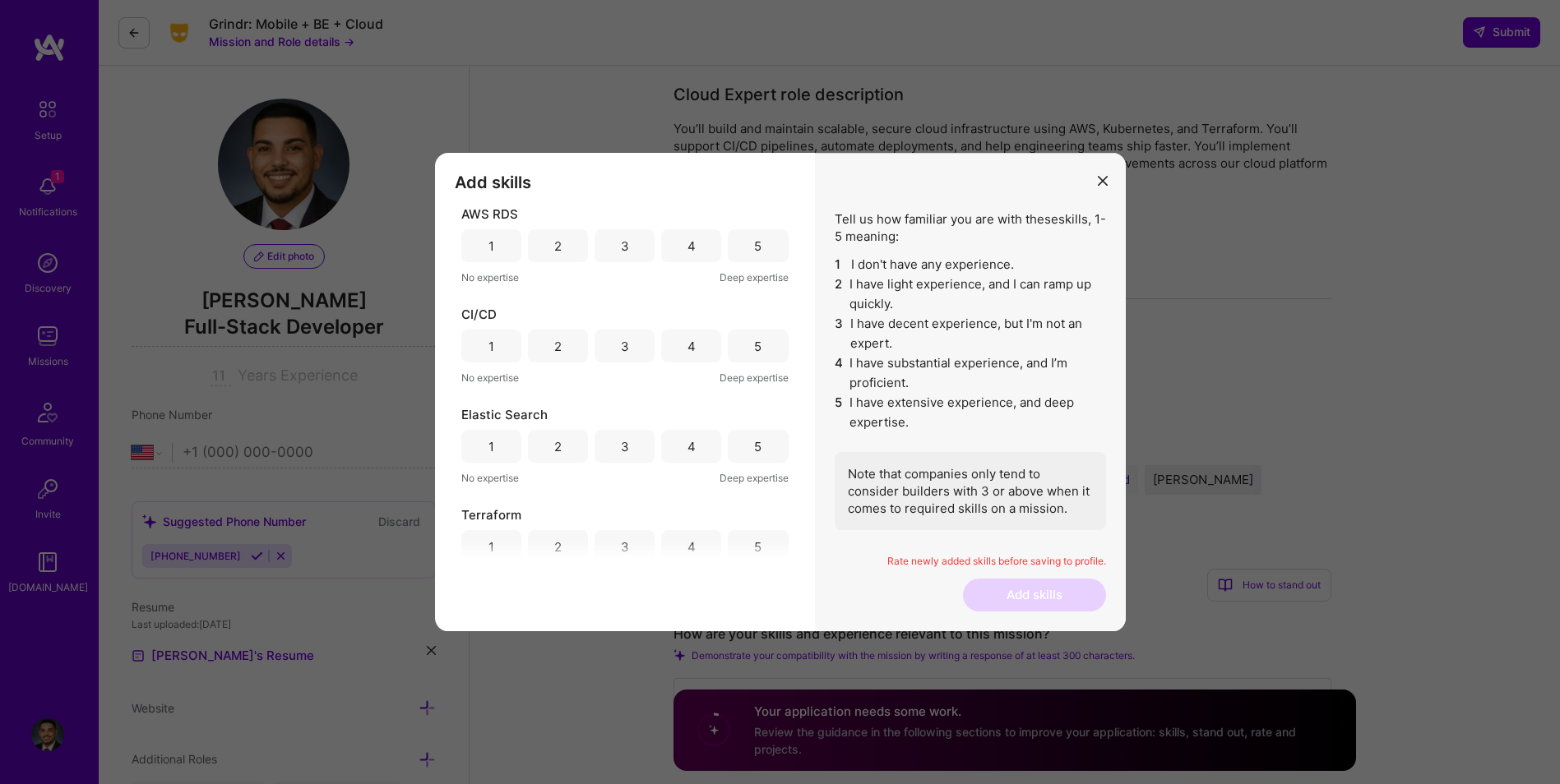
click at [748, 263] on div "AWS RDS 1 2 3 4 5 No expertise Deep expertise" at bounding box center [625, 245] width 327 height 80
click at [750, 255] on div "5" at bounding box center [758, 246] width 60 height 33
click at [759, 352] on div "5" at bounding box center [758, 346] width 60 height 33
click at [740, 444] on div "5" at bounding box center [758, 447] width 60 height 33
click at [745, 547] on div "5" at bounding box center [758, 547] width 60 height 33
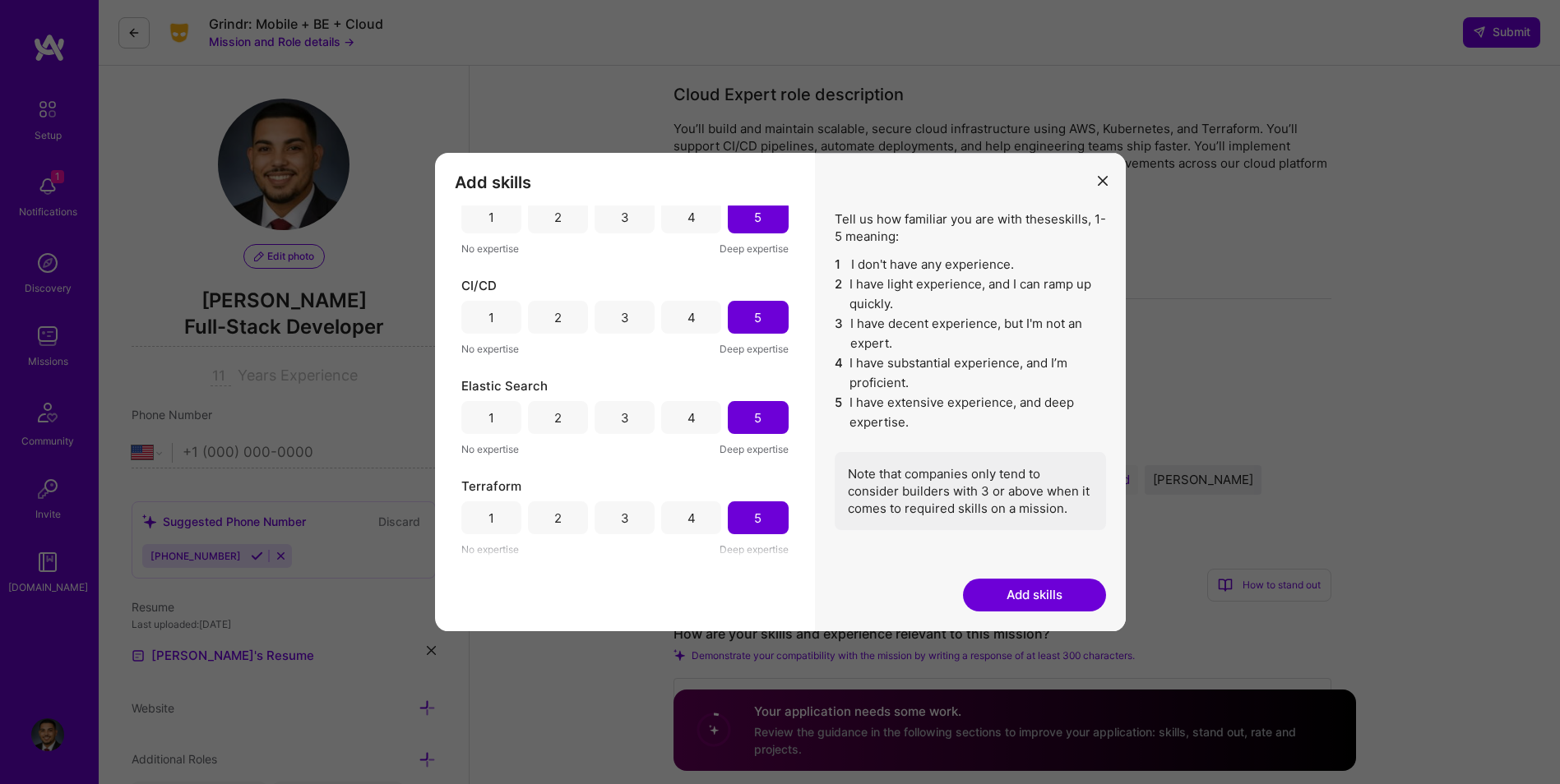
scroll to position [110, 0]
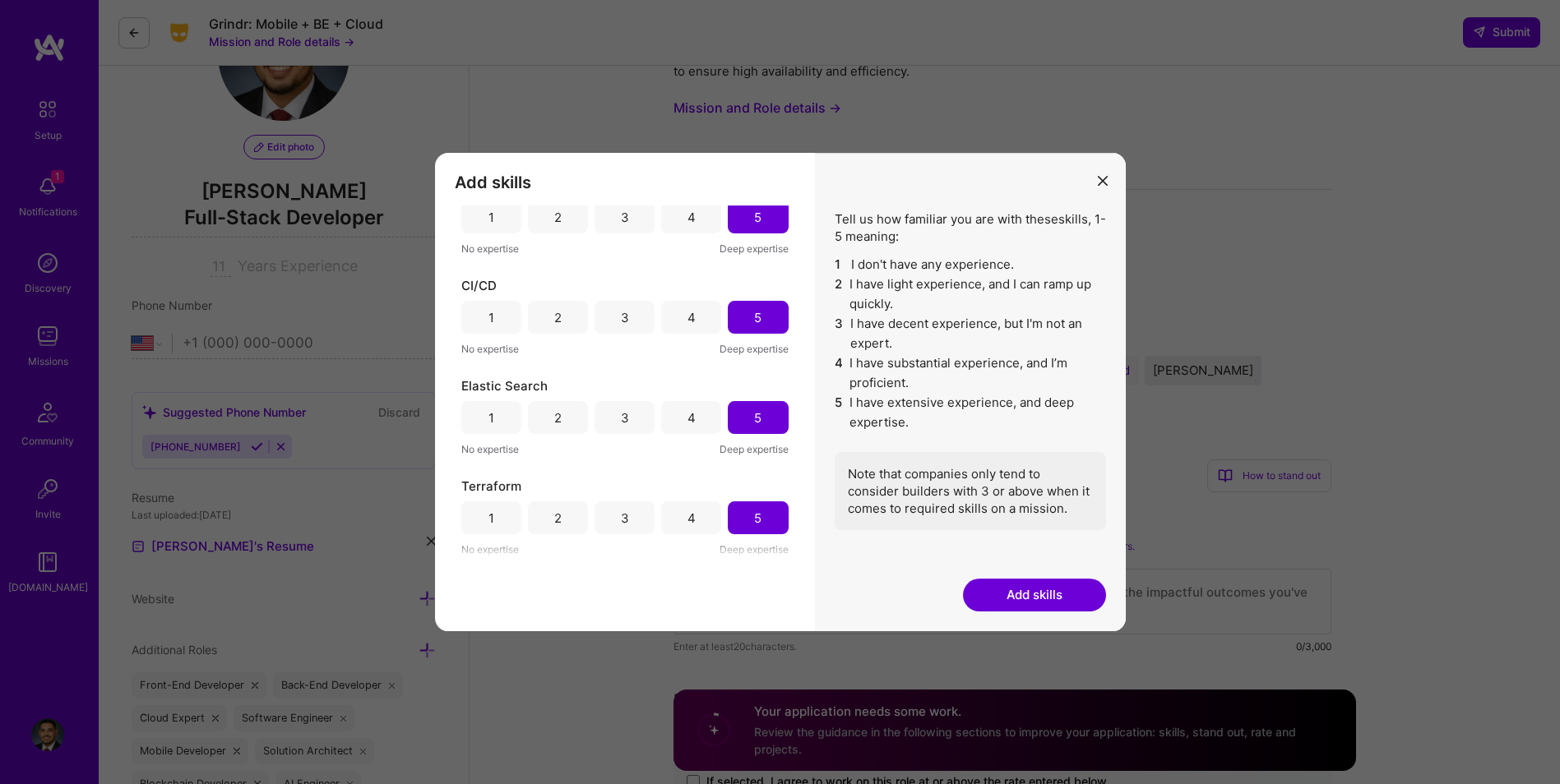
click at [995, 590] on button "Add skills" at bounding box center [1035, 595] width 143 height 33
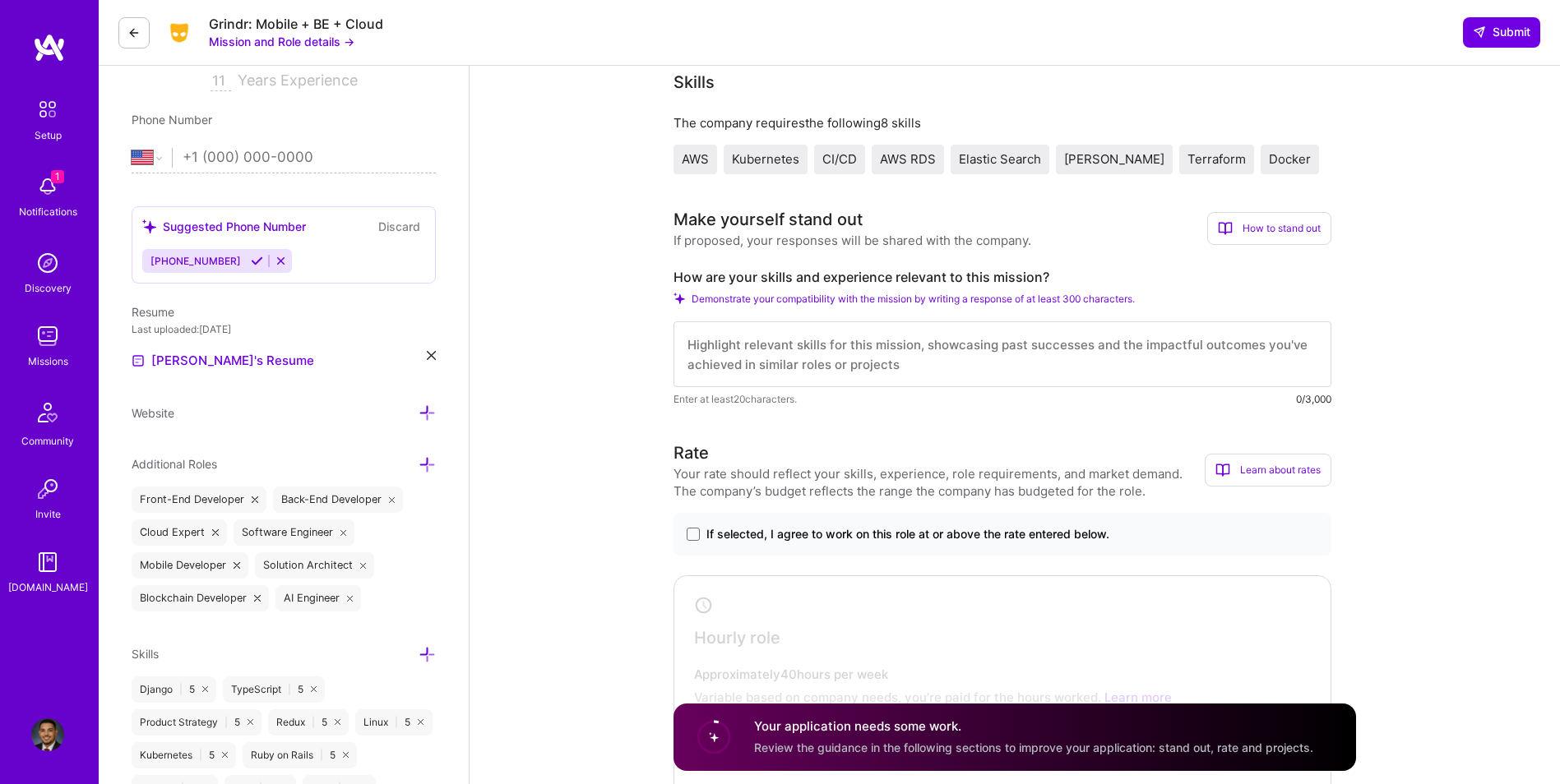
scroll to position [302, 0]
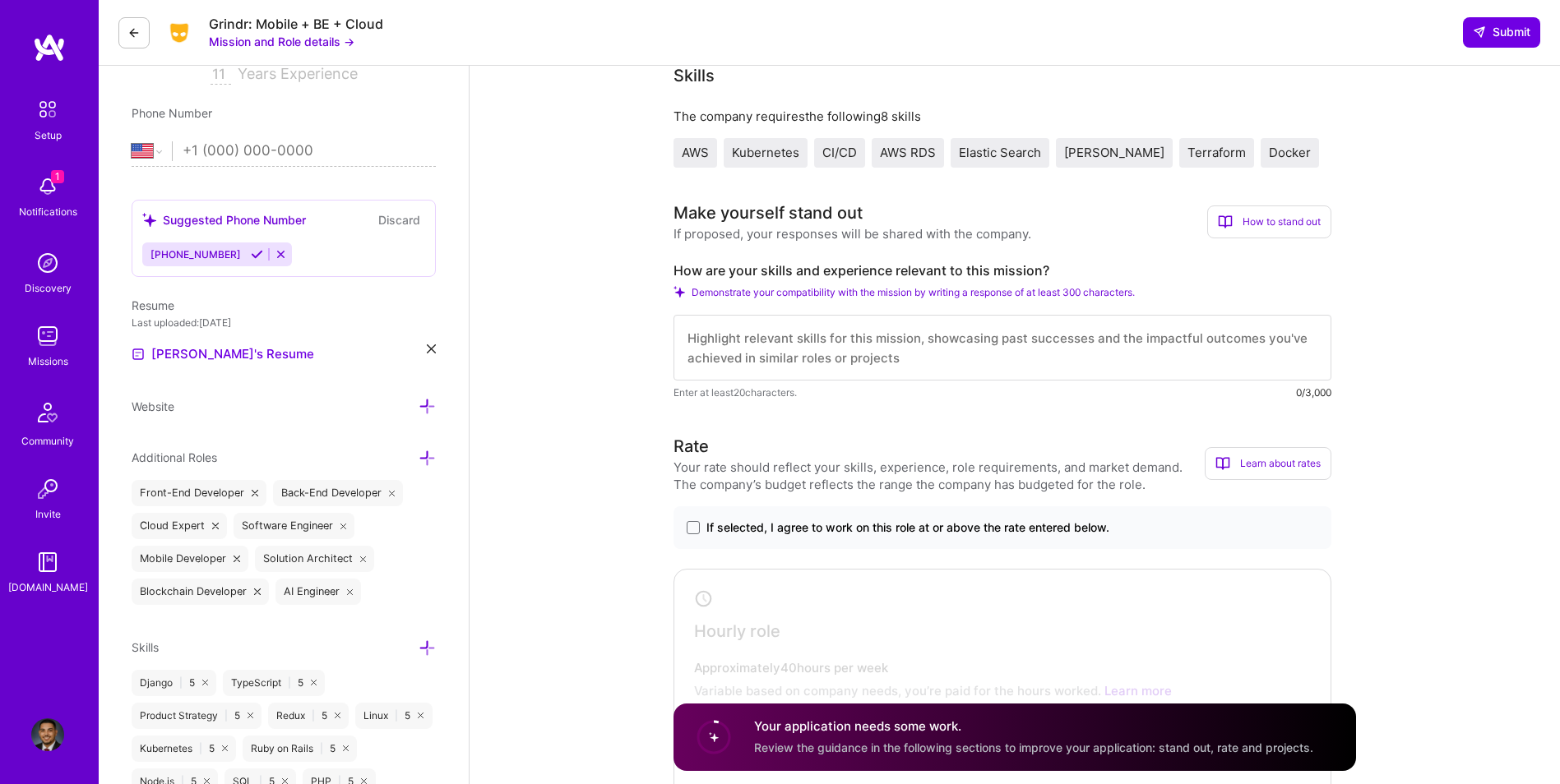
click at [783, 328] on textarea at bounding box center [1003, 348] width 658 height 66
click at [808, 337] on textarea at bounding box center [1003, 348] width 658 height 66
paste textarea "I have extensive experience building and managing scalable, secure cloud infras…"
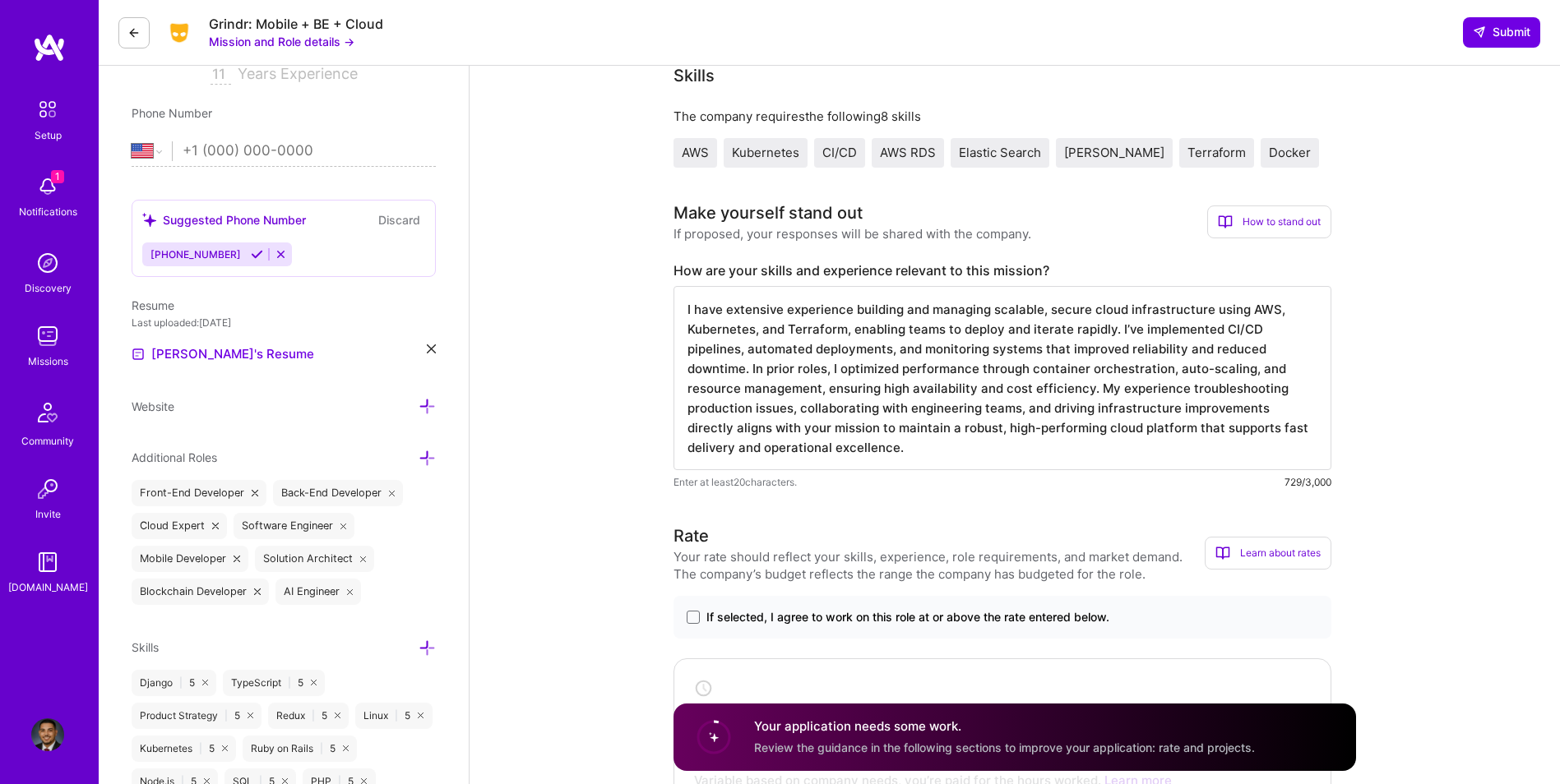
type textarea "I have extensive experience building and managing scalable, secure cloud infras…"
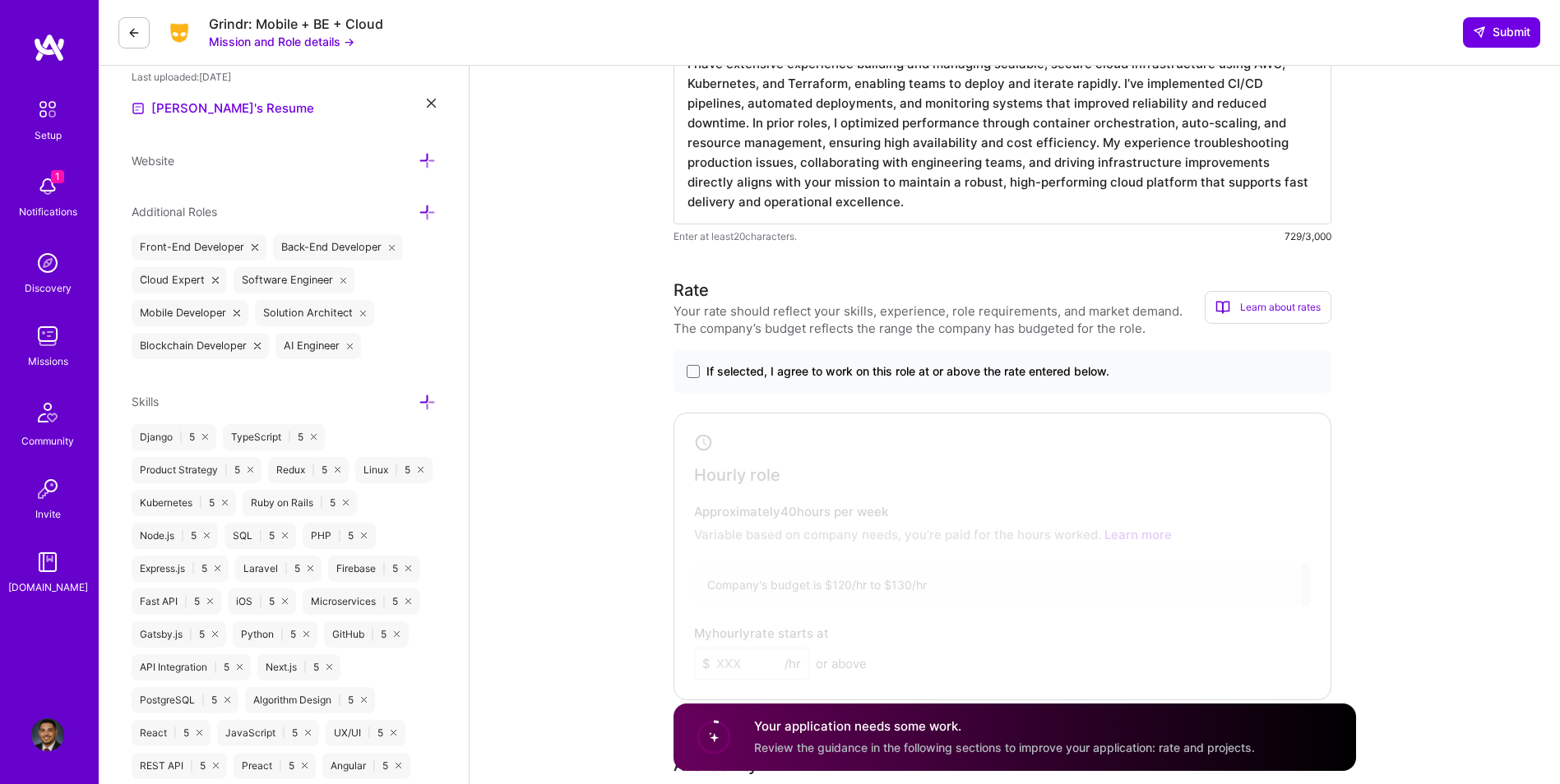
scroll to position [549, 0]
click at [699, 367] on span at bounding box center [693, 370] width 13 height 13
click at [0, 0] on input "If selected, I agree to work on this role at or above the rate entered below." at bounding box center [0, 0] width 0 height 0
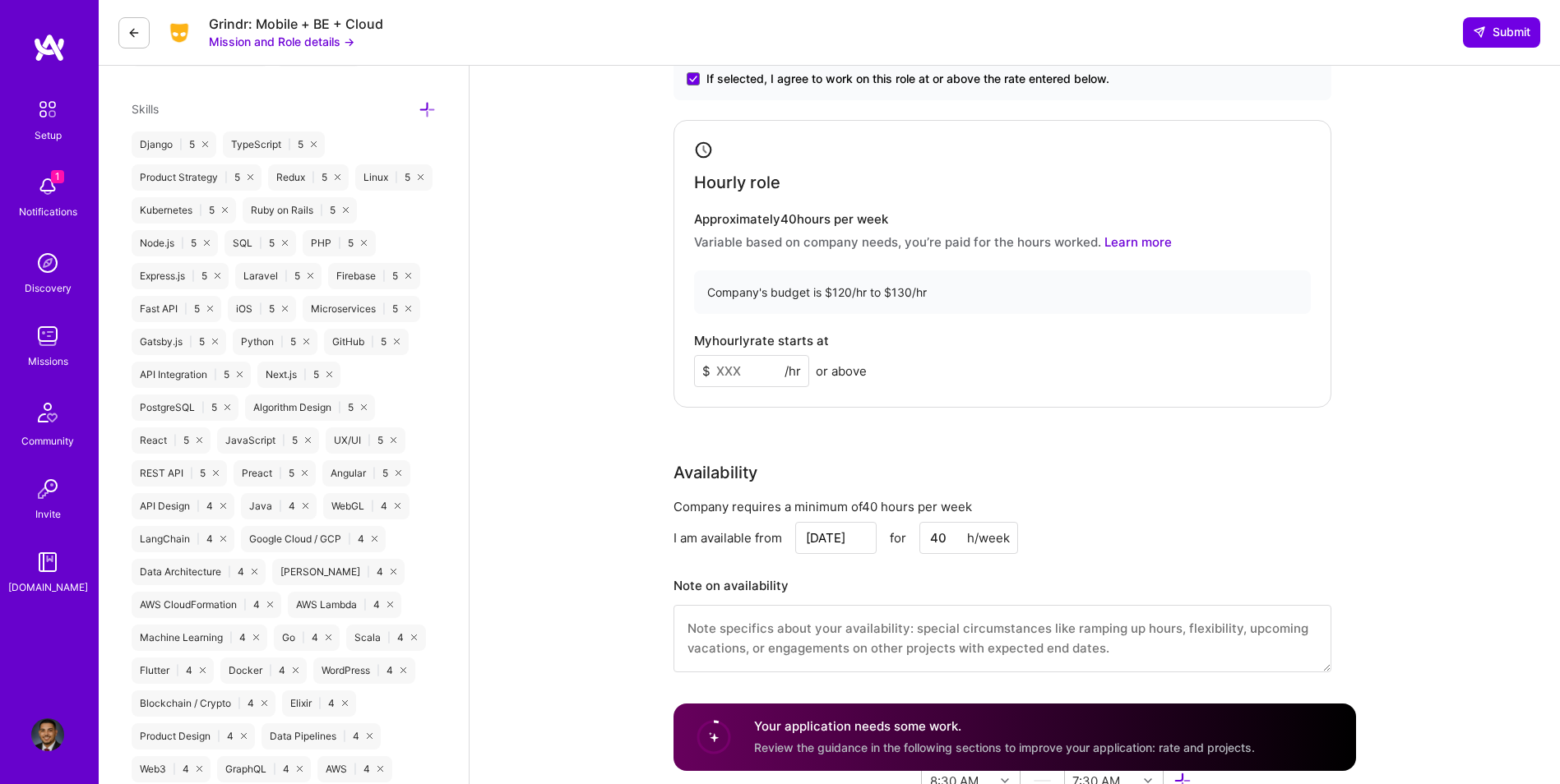
scroll to position [850, 0]
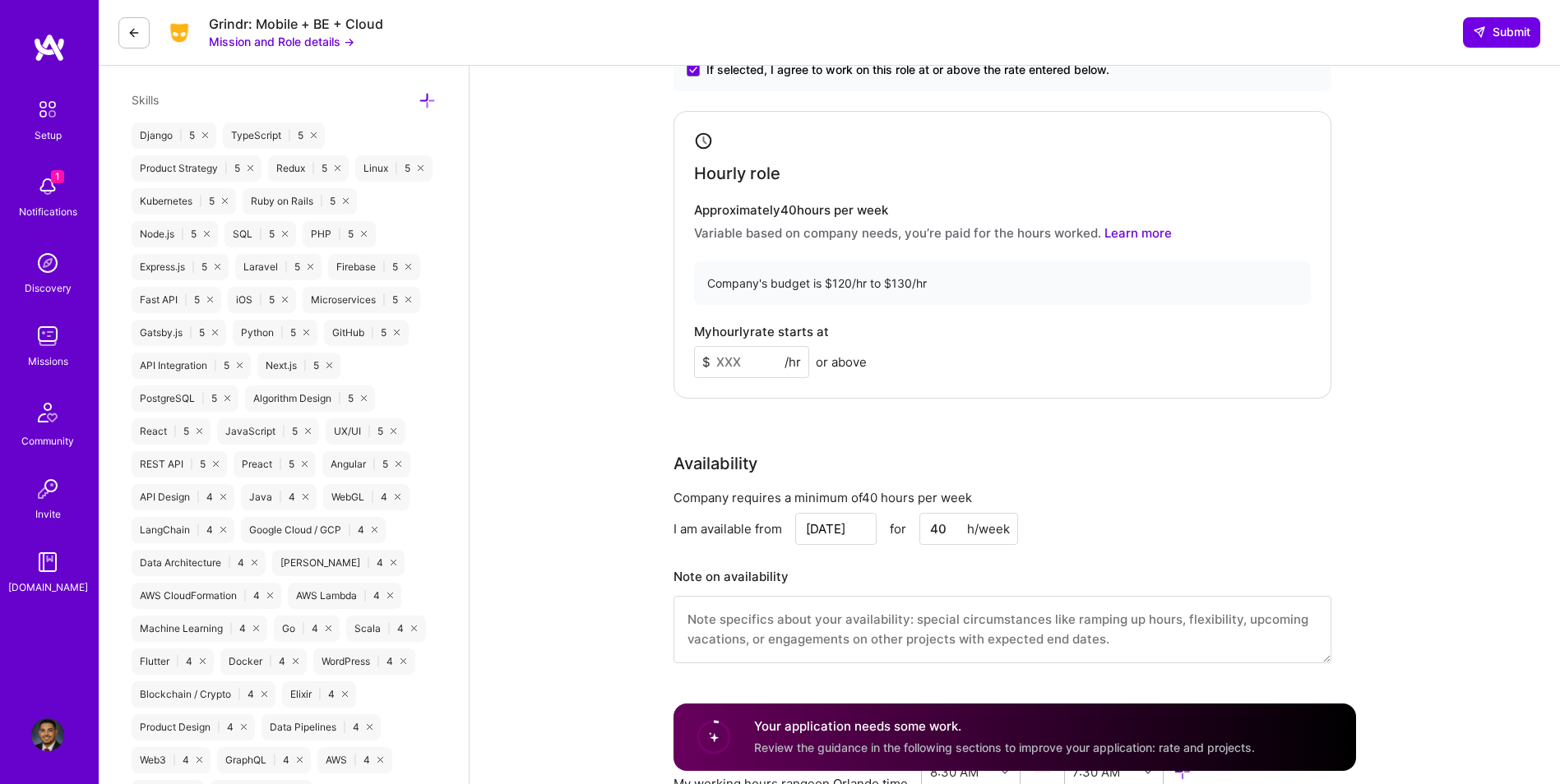
click at [727, 370] on input at bounding box center [752, 361] width 115 height 32
click at [740, 364] on input at bounding box center [752, 361] width 115 height 32
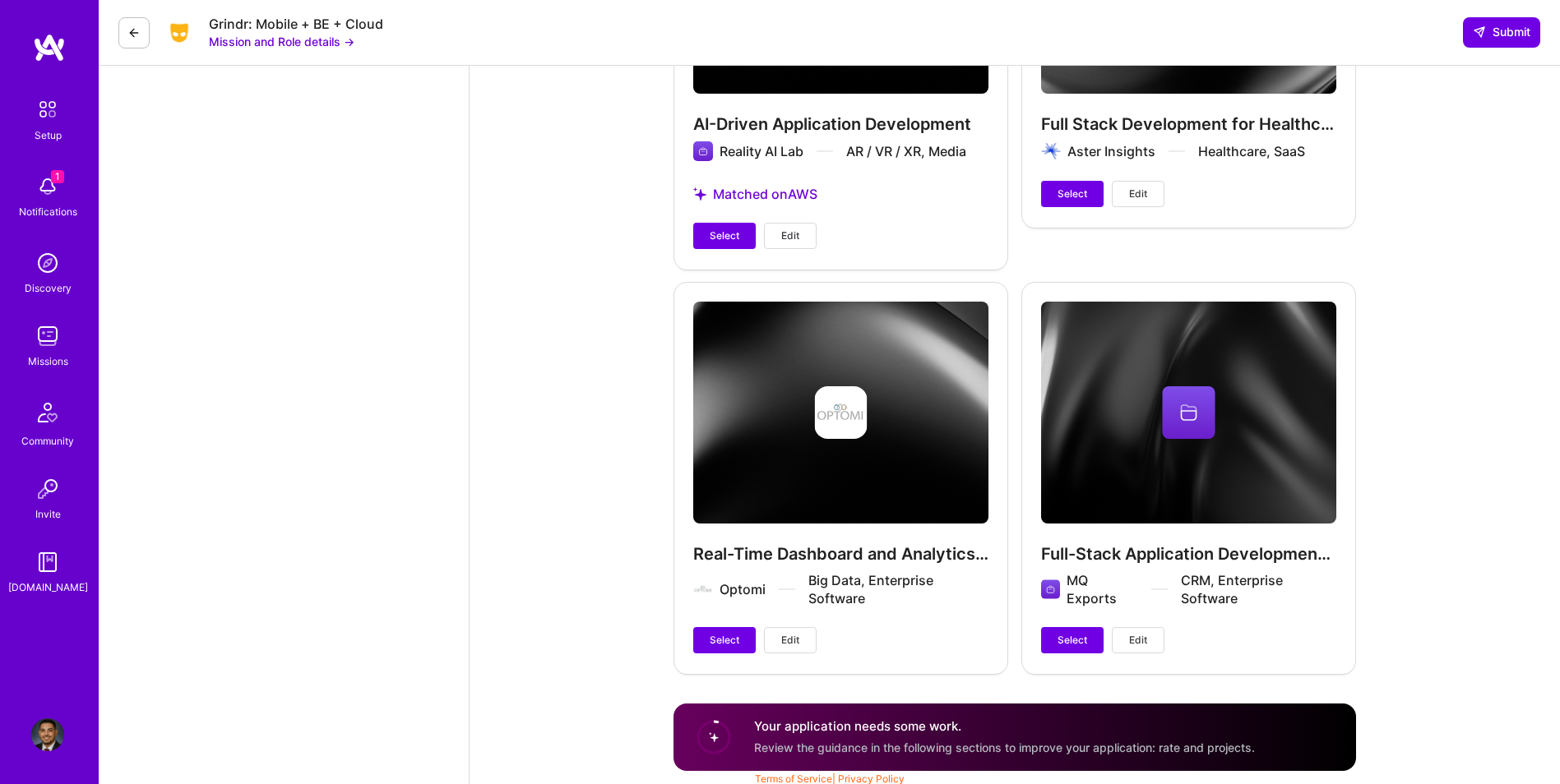
scroll to position [2880, 0]
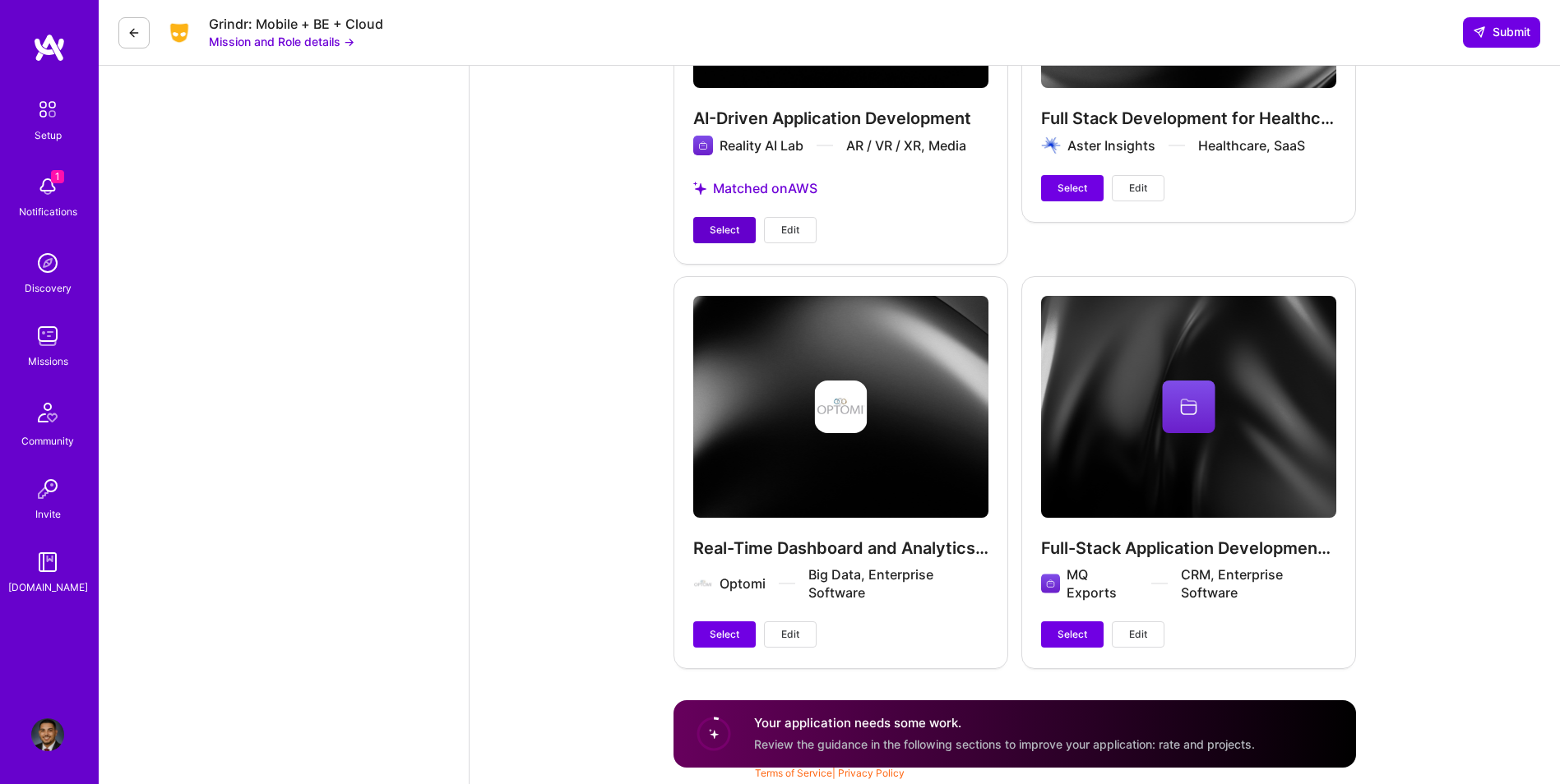
type input "120"
click at [727, 231] on span "Select" at bounding box center [725, 229] width 29 height 15
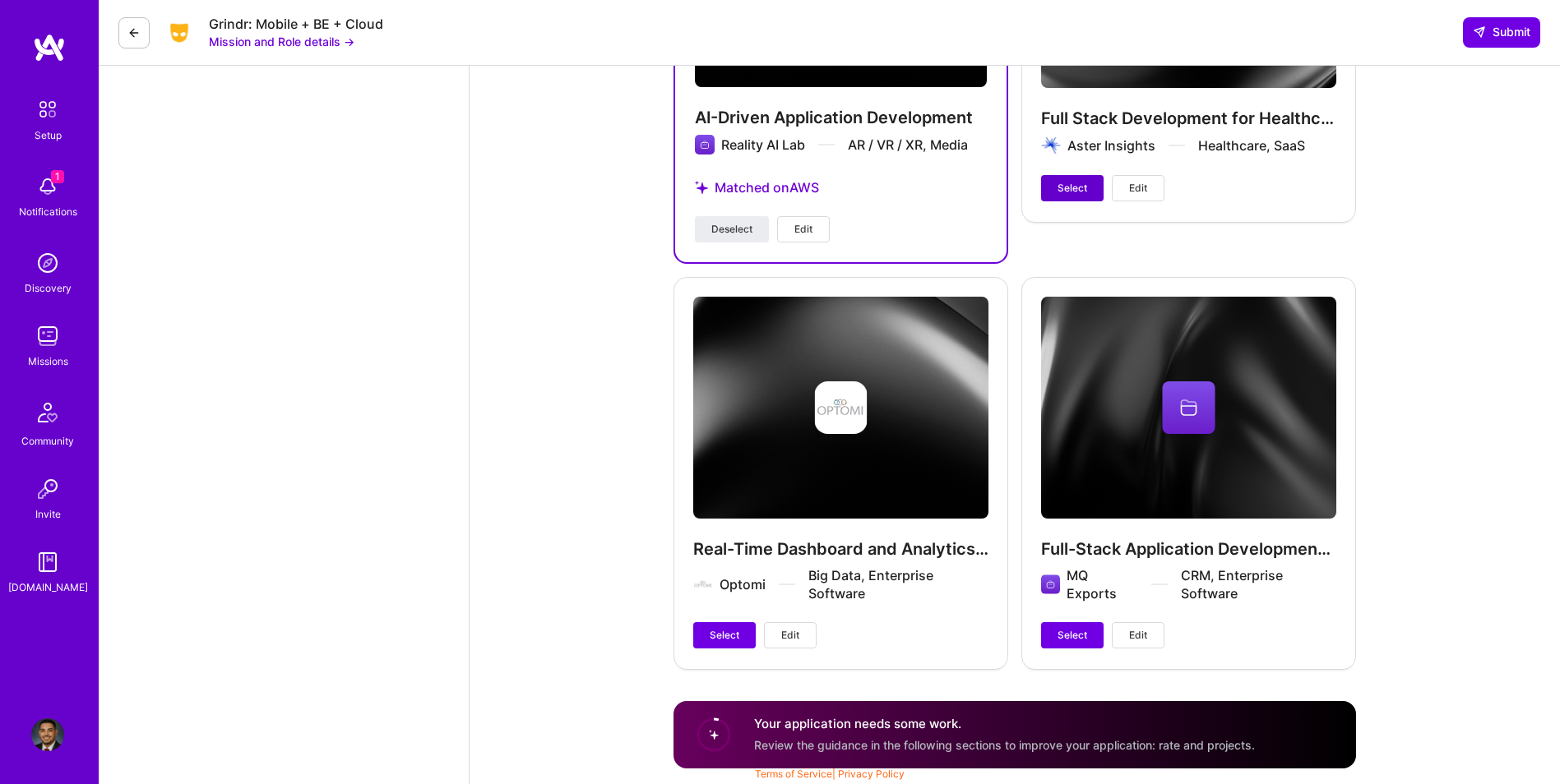
click at [1059, 191] on span "Select" at bounding box center [1072, 188] width 29 height 15
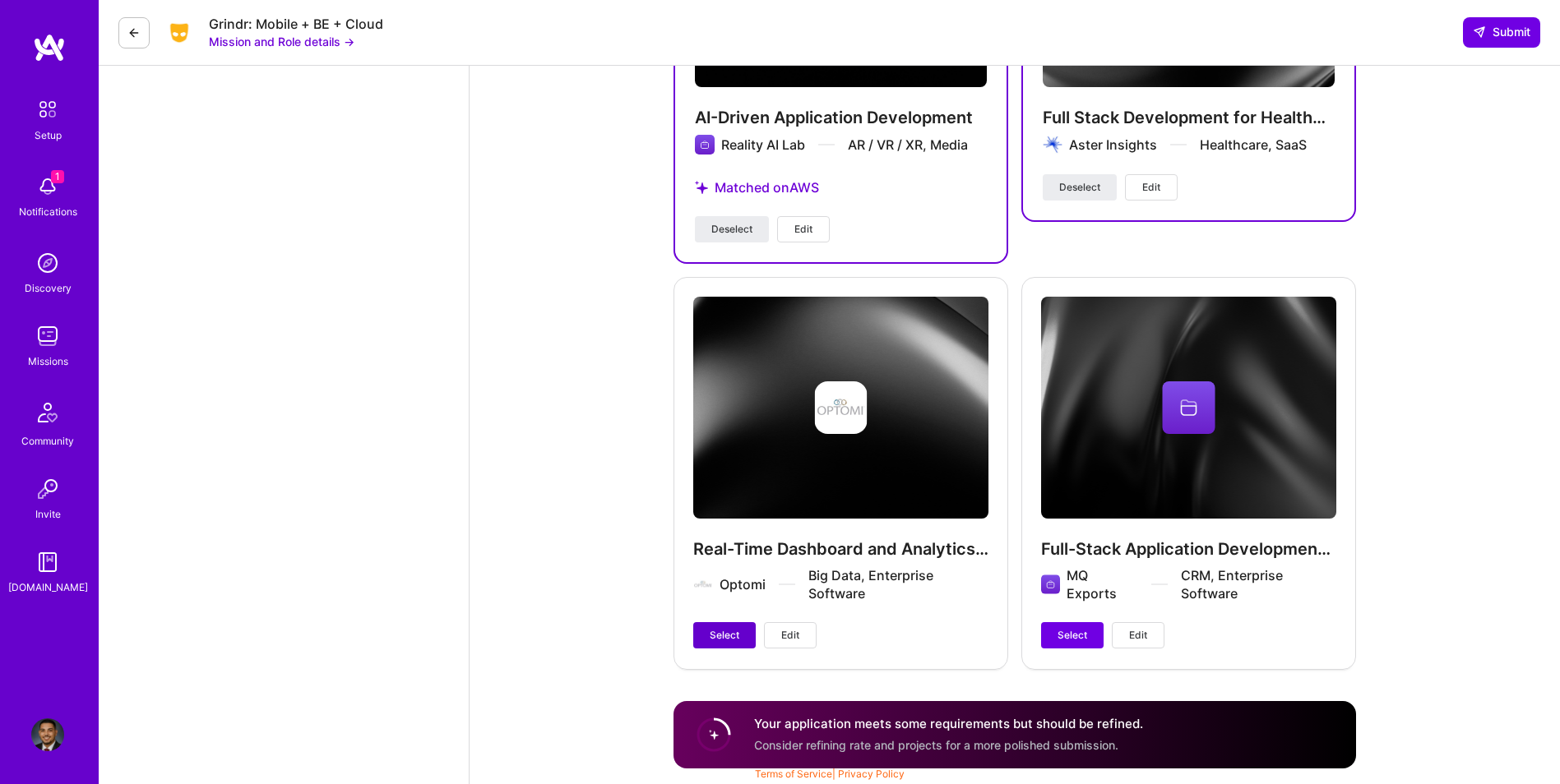
click at [748, 635] on button "Select" at bounding box center [725, 636] width 62 height 27
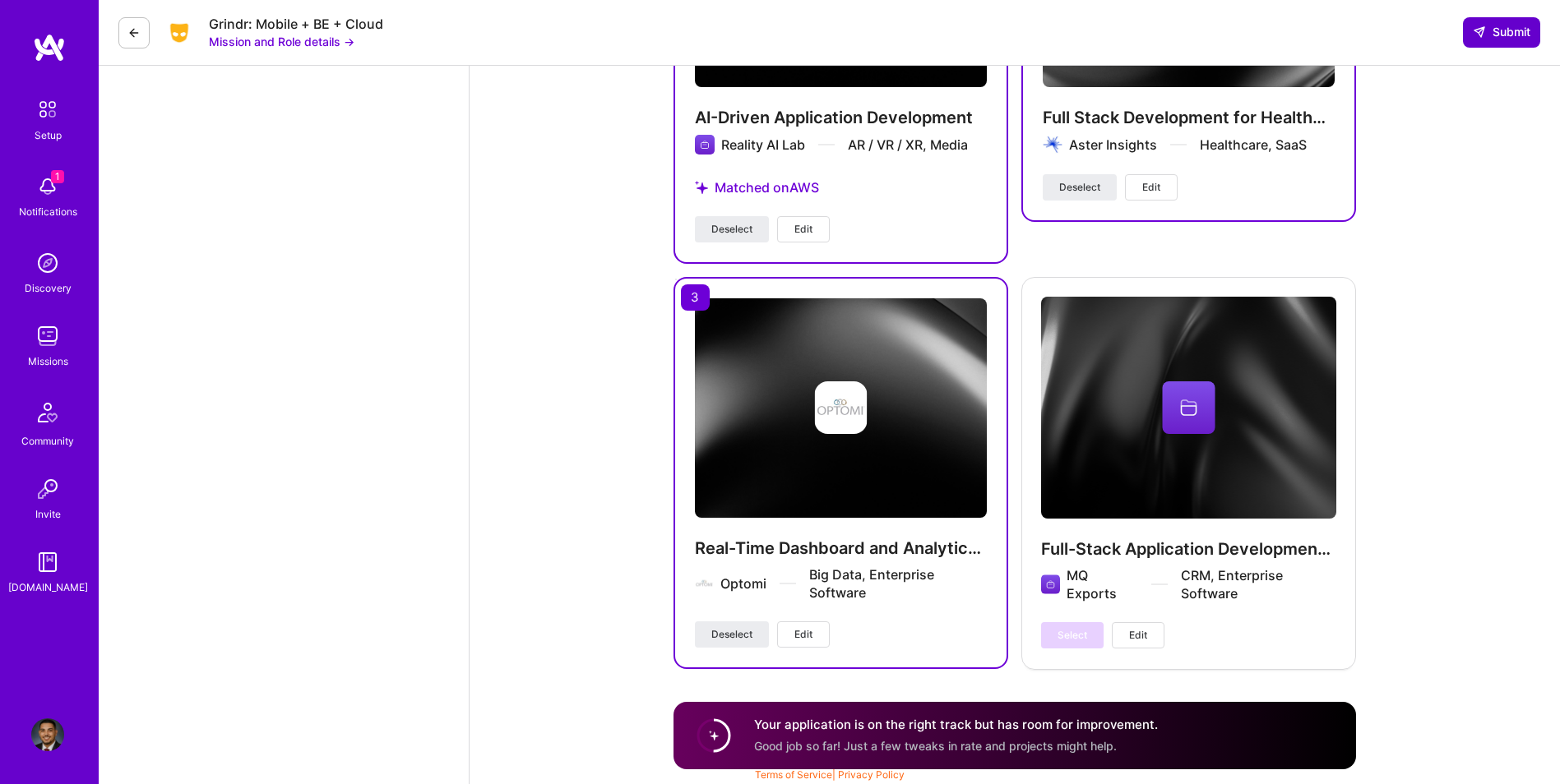
click at [1485, 40] on span "Submit" at bounding box center [1501, 32] width 58 height 16
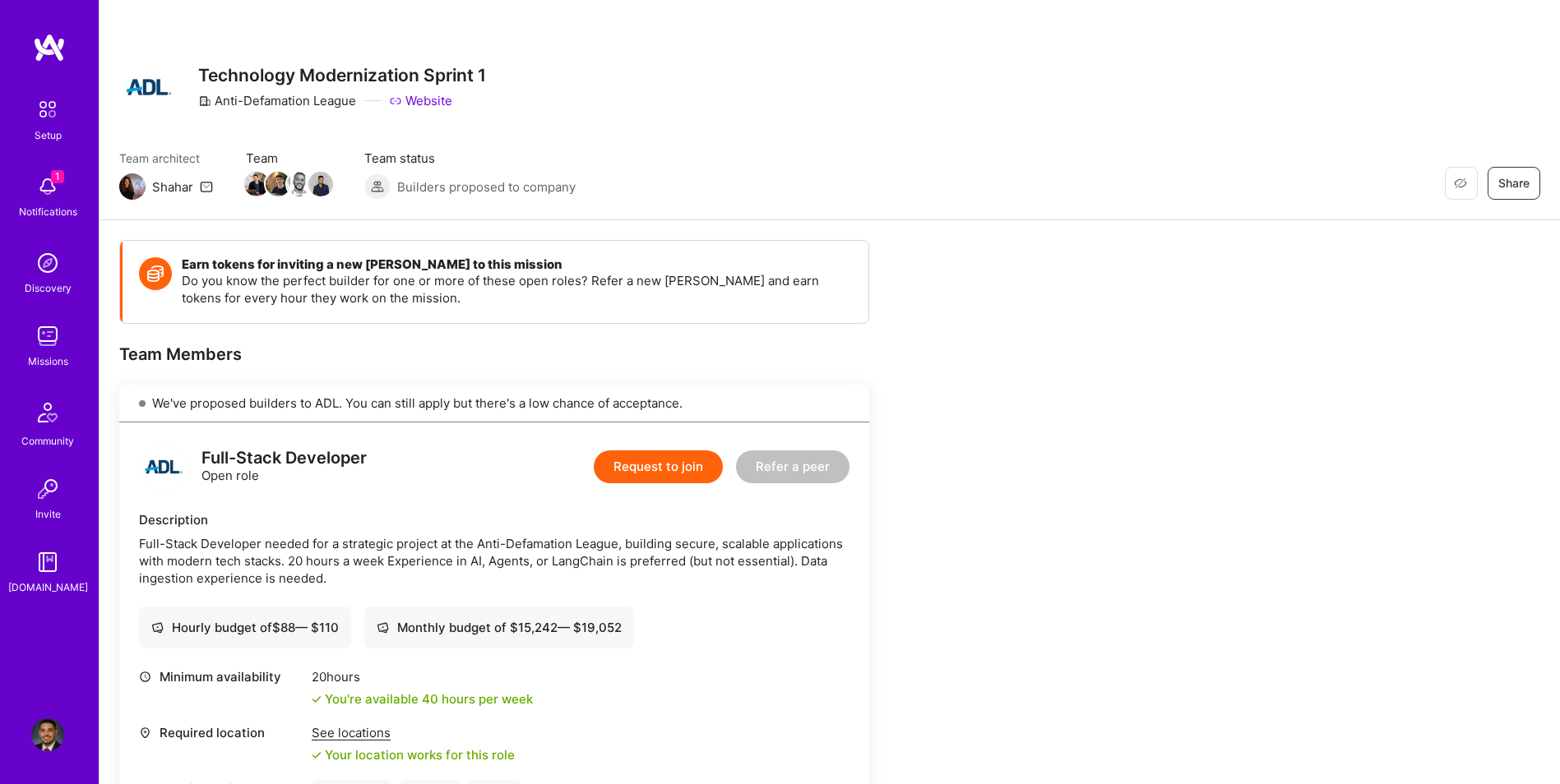
click at [685, 452] on button "Request to join" at bounding box center [658, 467] width 129 height 33
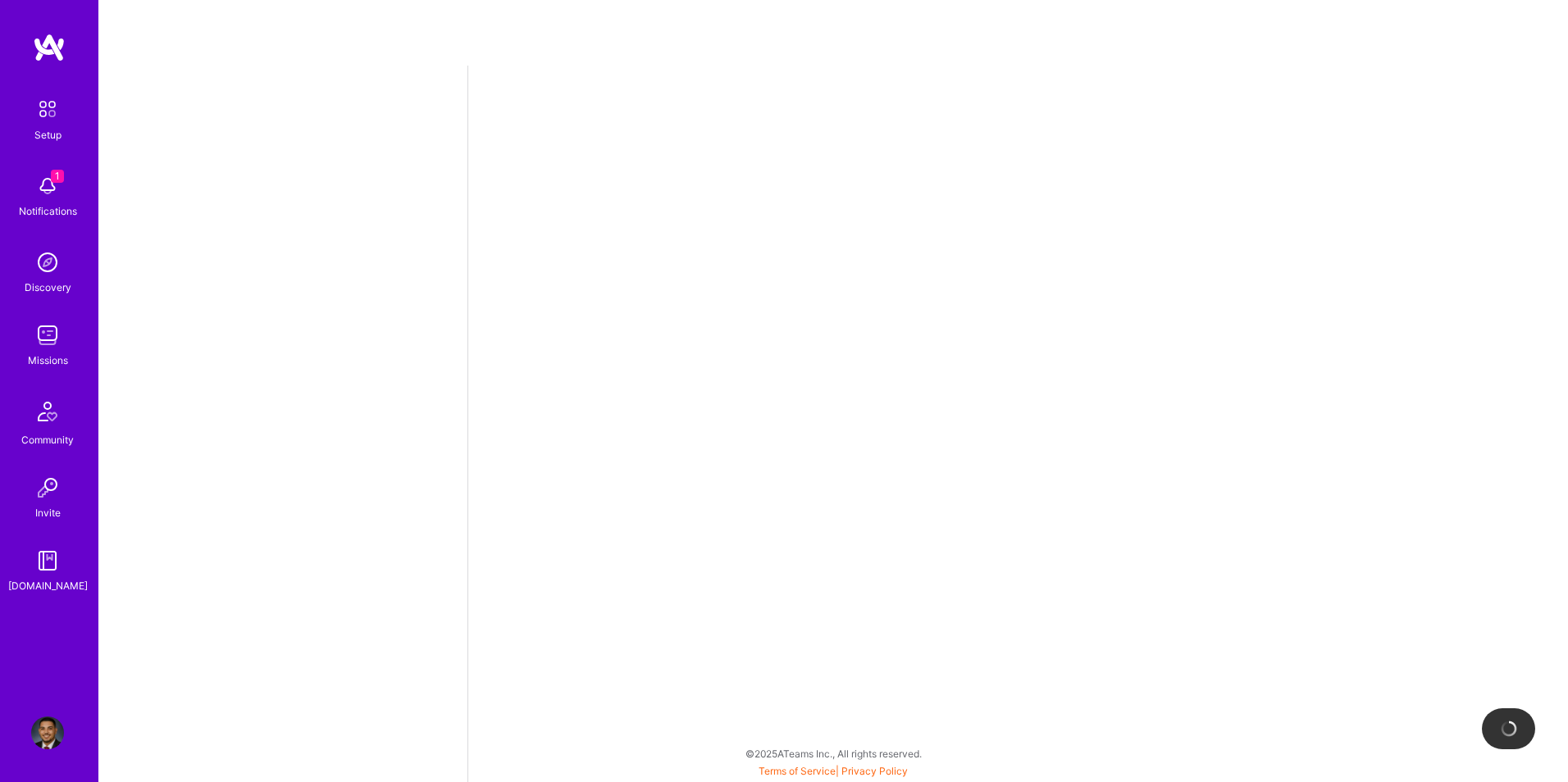
select select "US"
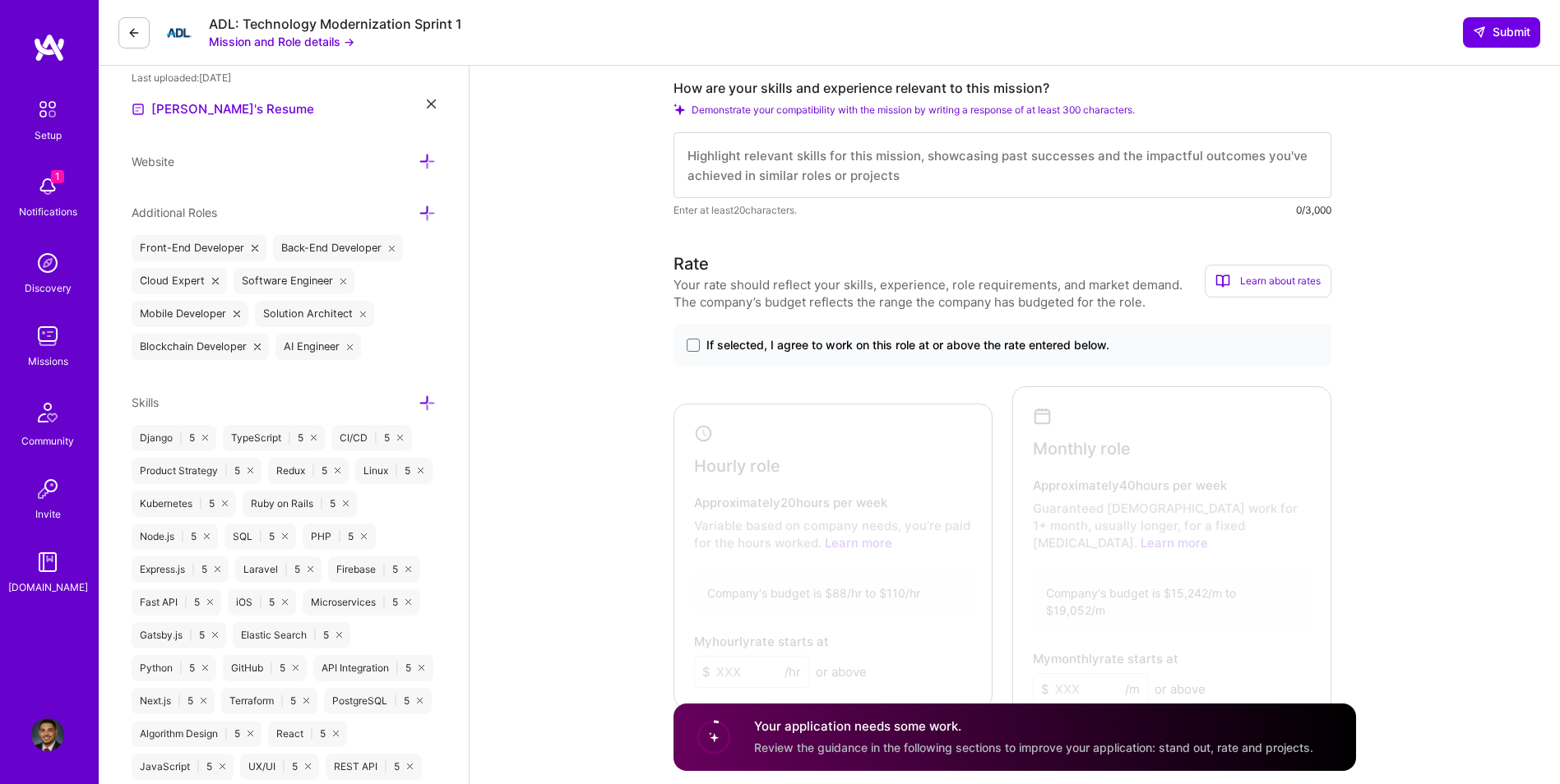
scroll to position [520, 0]
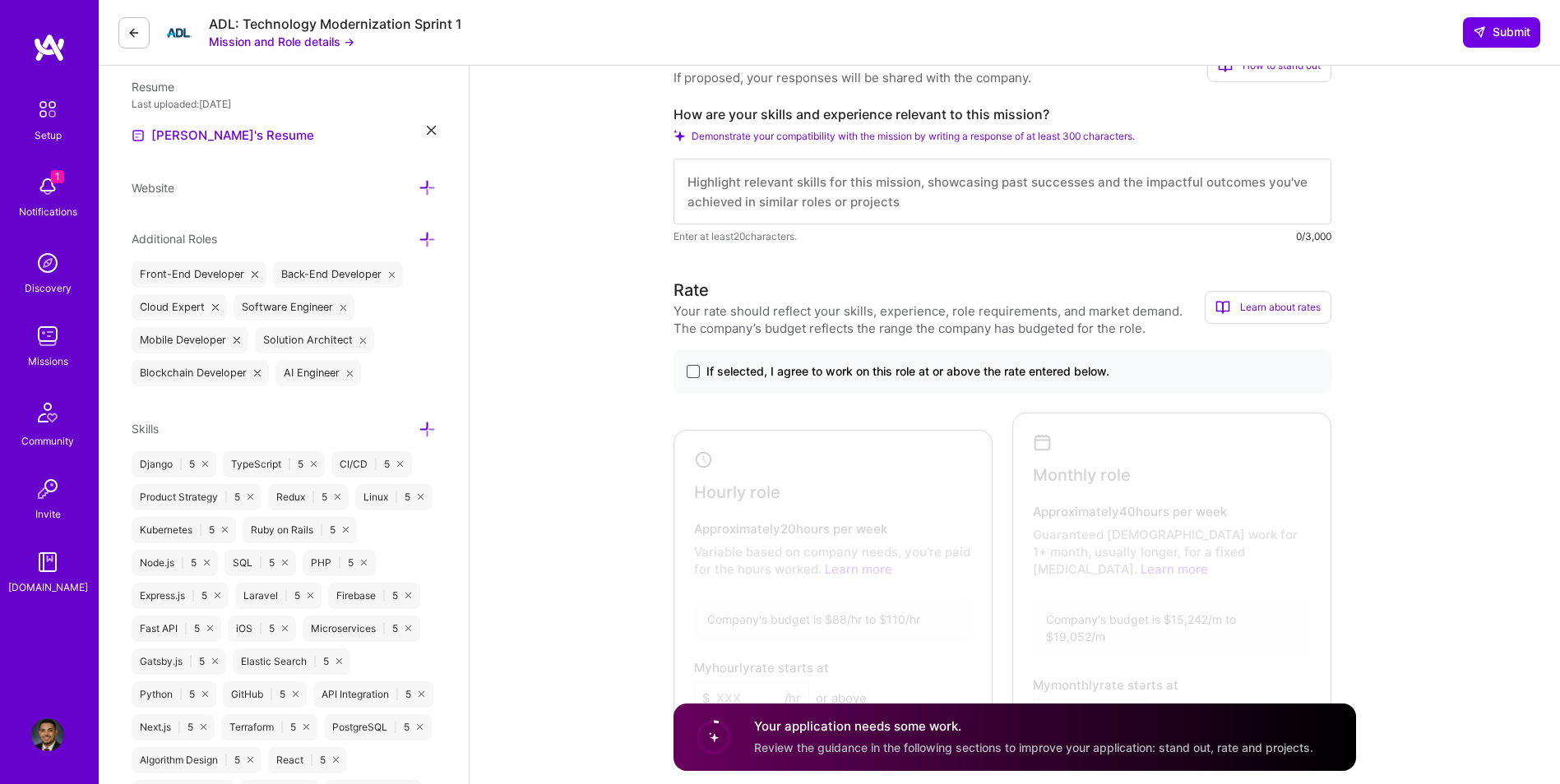
click at [694, 373] on span at bounding box center [693, 371] width 13 height 13
click at [0, 0] on input "If selected, I agree to work on this role at or above the rate entered below." at bounding box center [0, 0] width 0 height 0
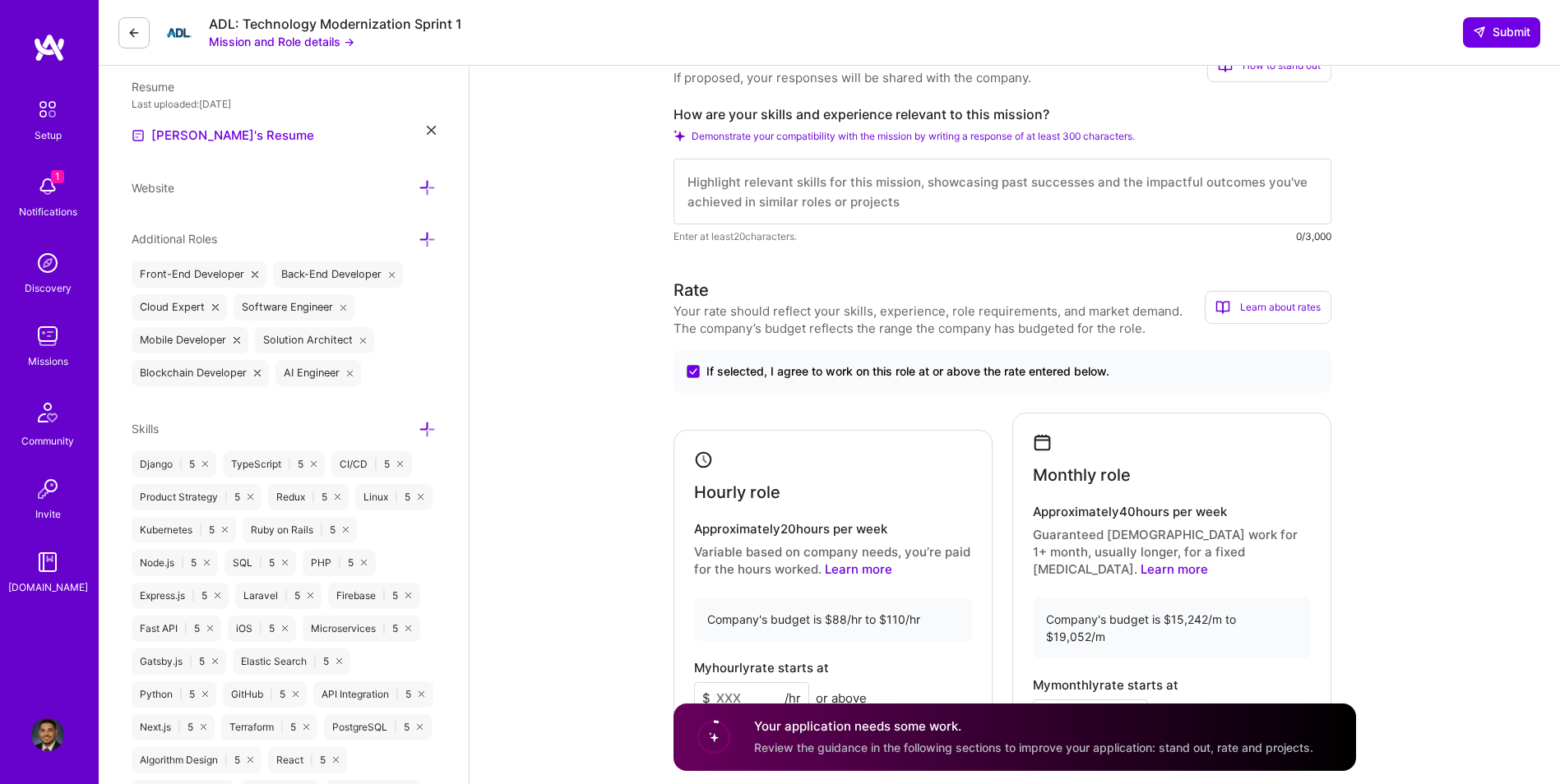
click at [899, 222] on textarea at bounding box center [1003, 191] width 658 height 66
click at [931, 214] on textarea at bounding box center [1003, 191] width 658 height 66
click at [960, 201] on textarea at bounding box center [1003, 191] width 658 height 66
paste textarea "I have extensive experience as a full-stack developer building secure, scalable…"
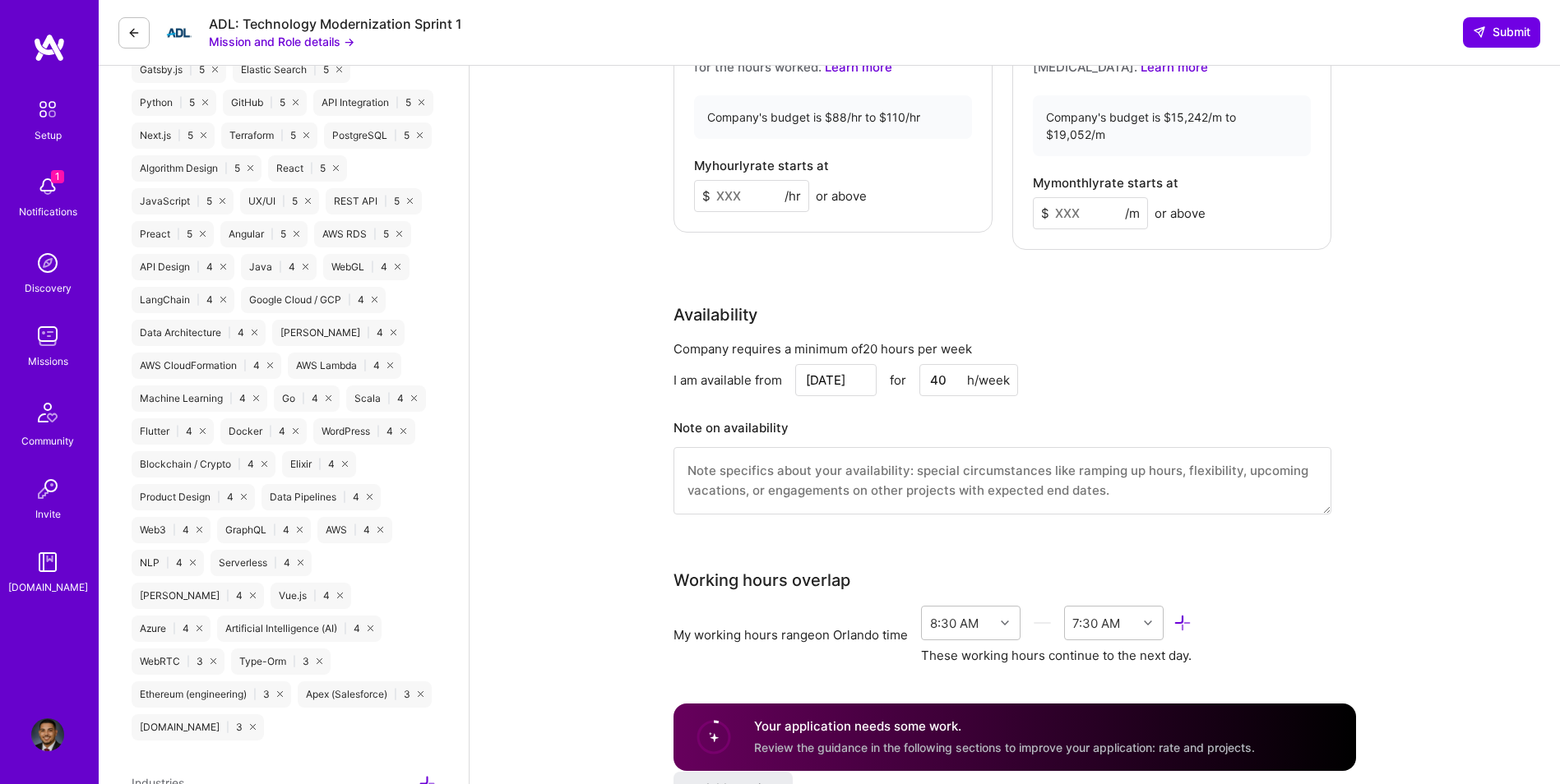
scroll to position [1124, 0]
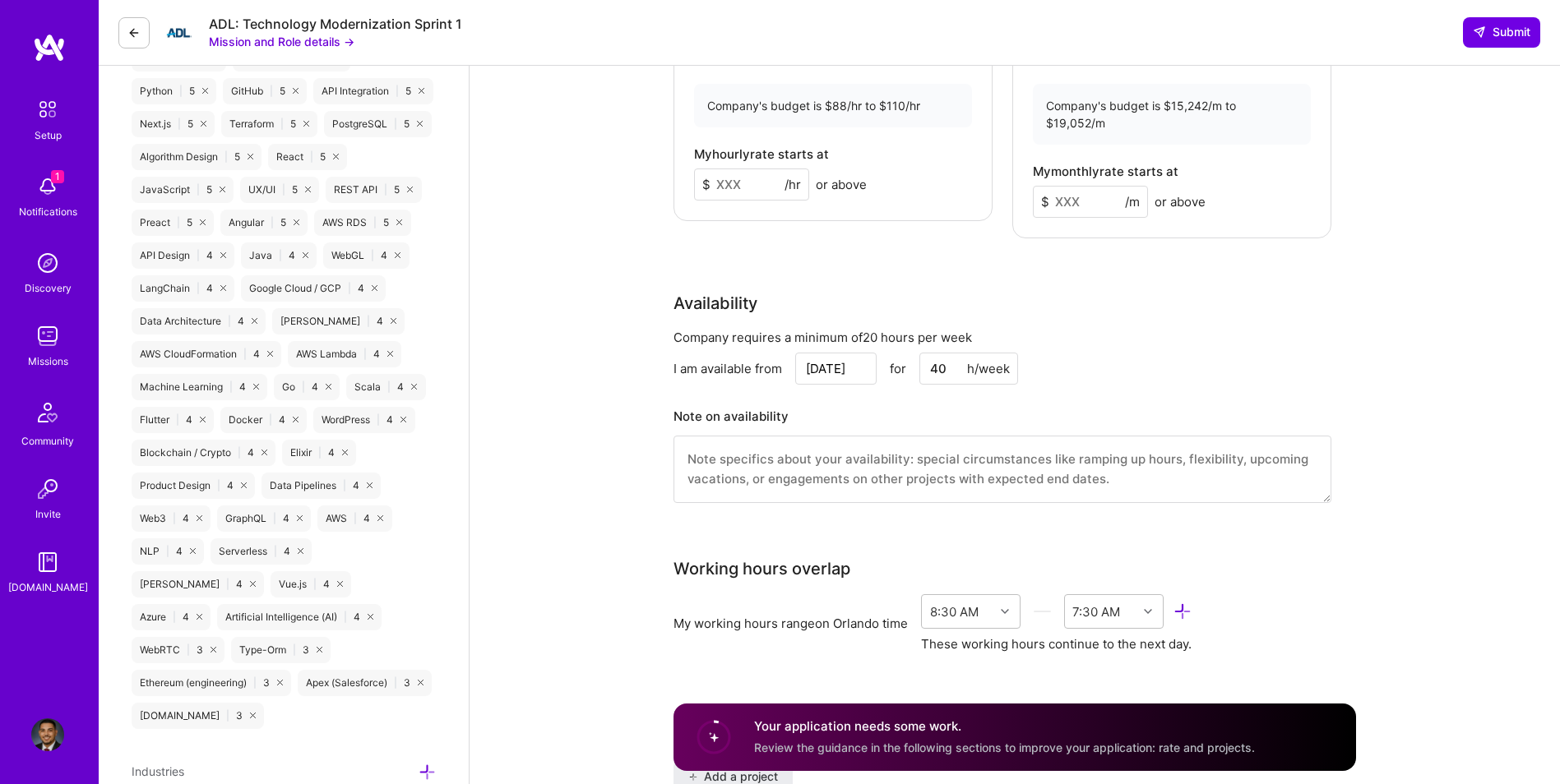
type textarea "I have extensive experience as a full-stack developer building secure, scalable…"
click at [738, 168] on input at bounding box center [752, 184] width 115 height 32
click at [1083, 185] on input at bounding box center [1090, 201] width 115 height 32
click at [736, 168] on input "90" at bounding box center [752, 184] width 115 height 32
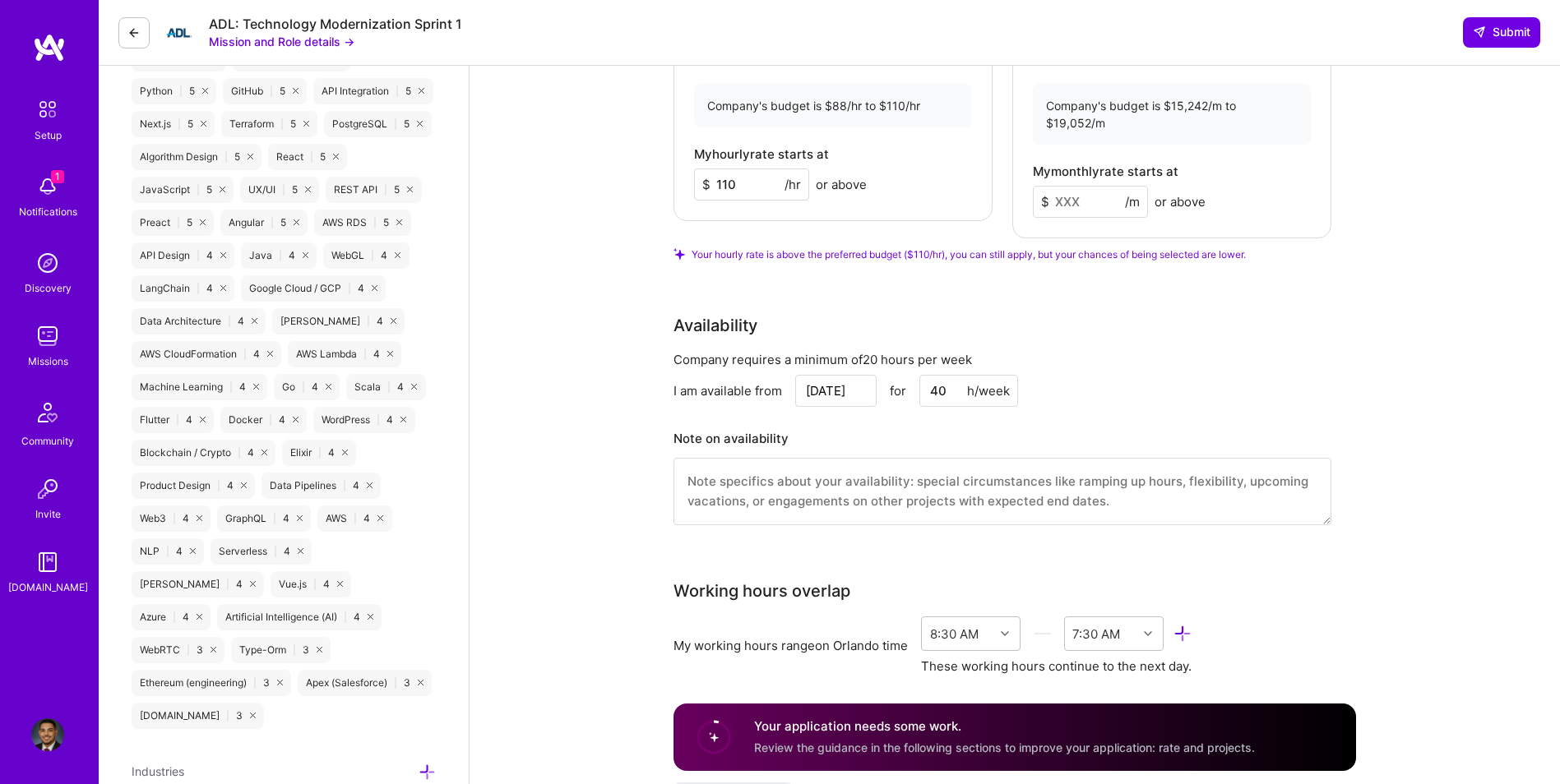
type input "110"
click at [1067, 185] on input at bounding box center [1090, 201] width 115 height 32
click at [1072, 185] on input at bounding box center [1090, 201] width 115 height 32
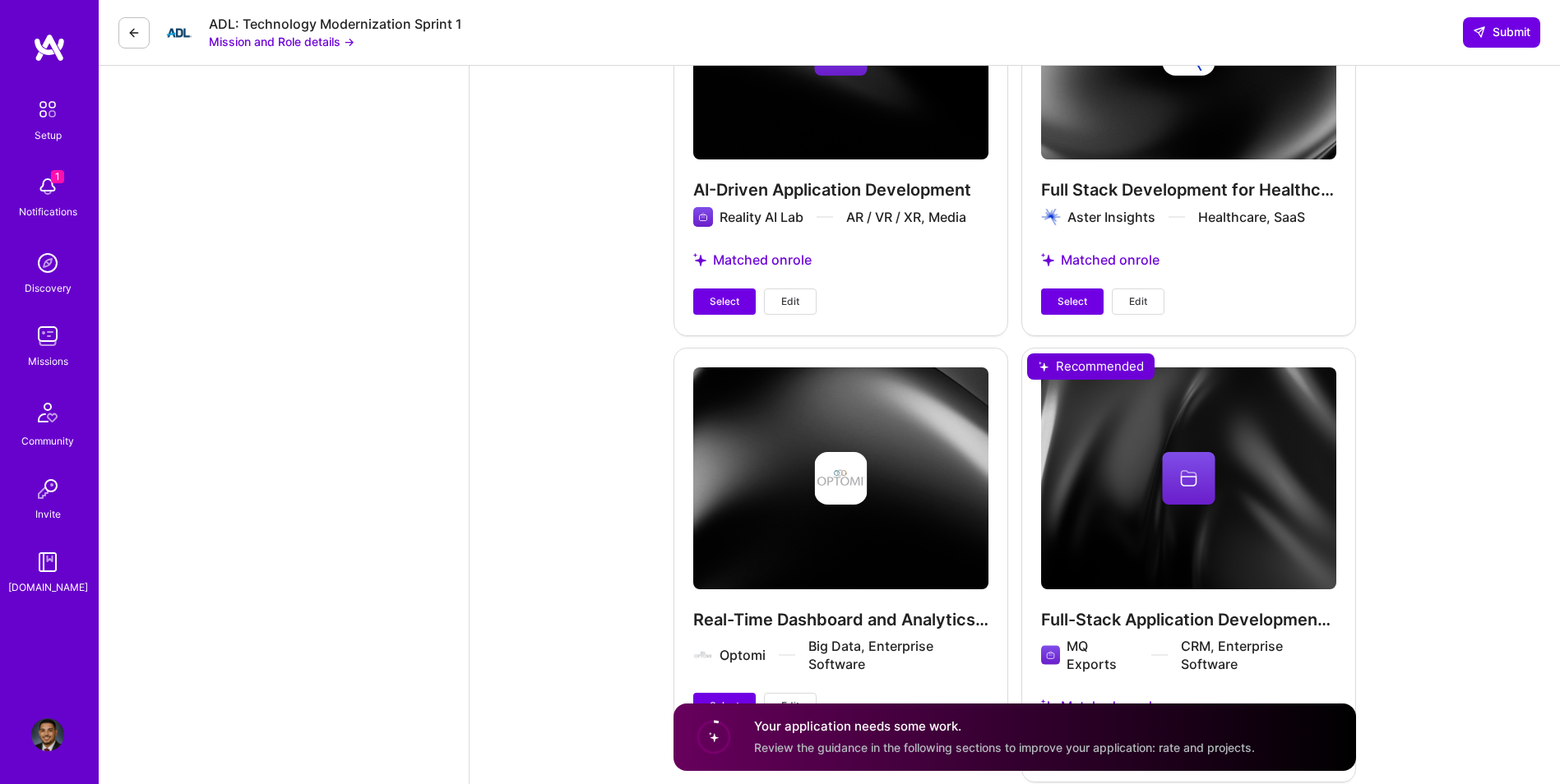
scroll to position [3024, 0]
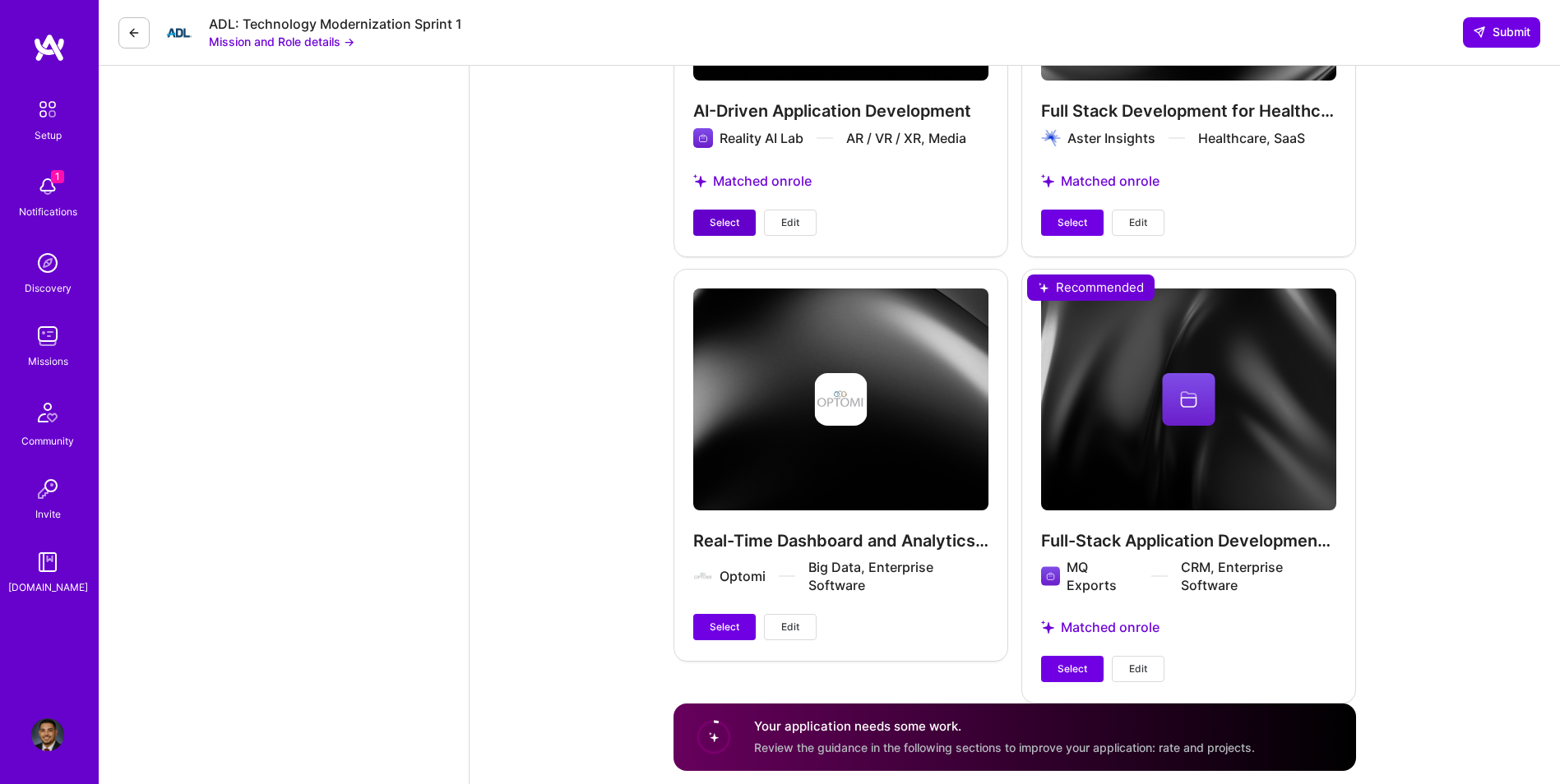
type input "19000"
click at [733, 216] on span "Select" at bounding box center [725, 223] width 29 height 15
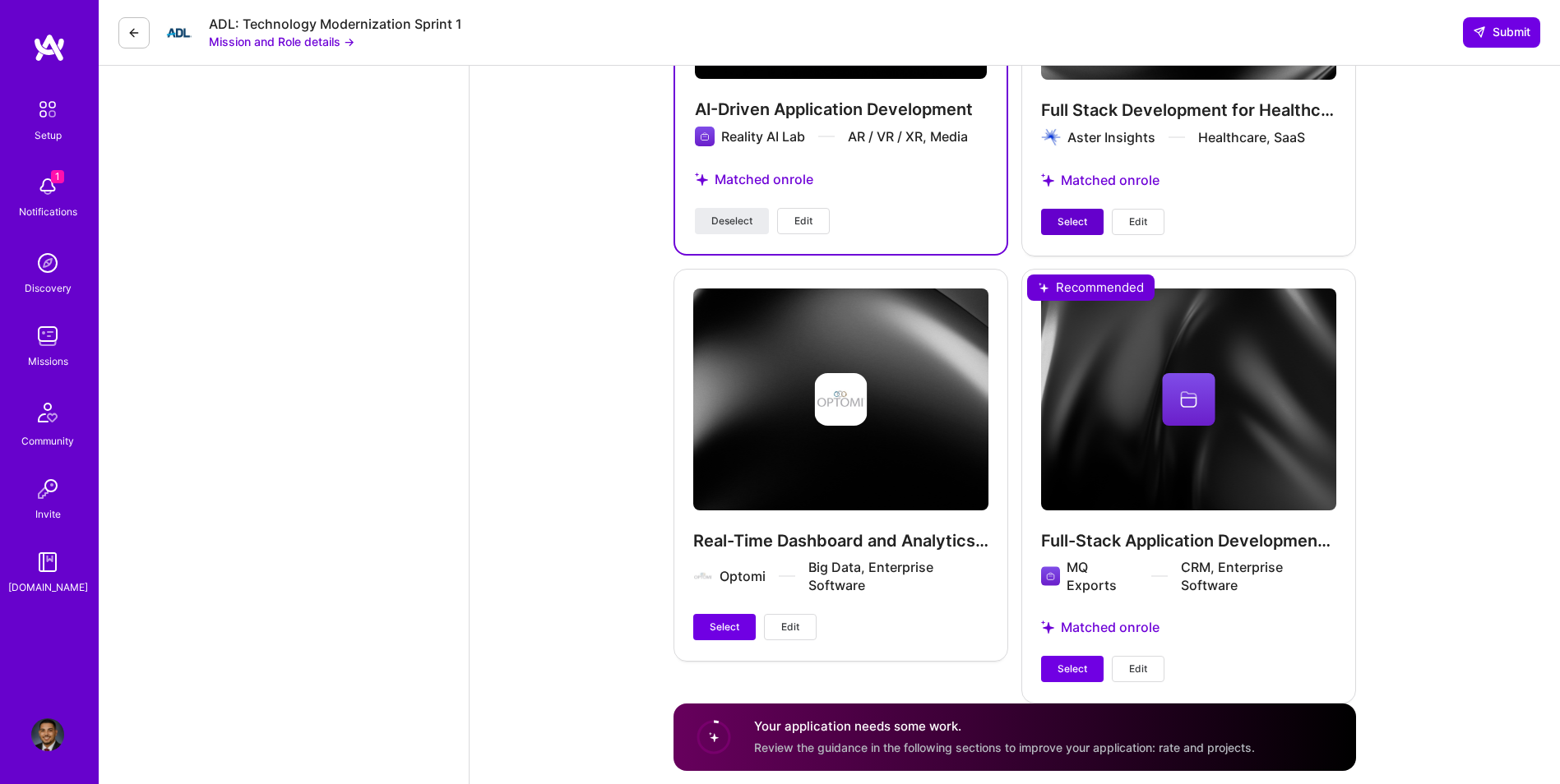
click at [1065, 215] on span "Select" at bounding box center [1072, 222] width 29 height 15
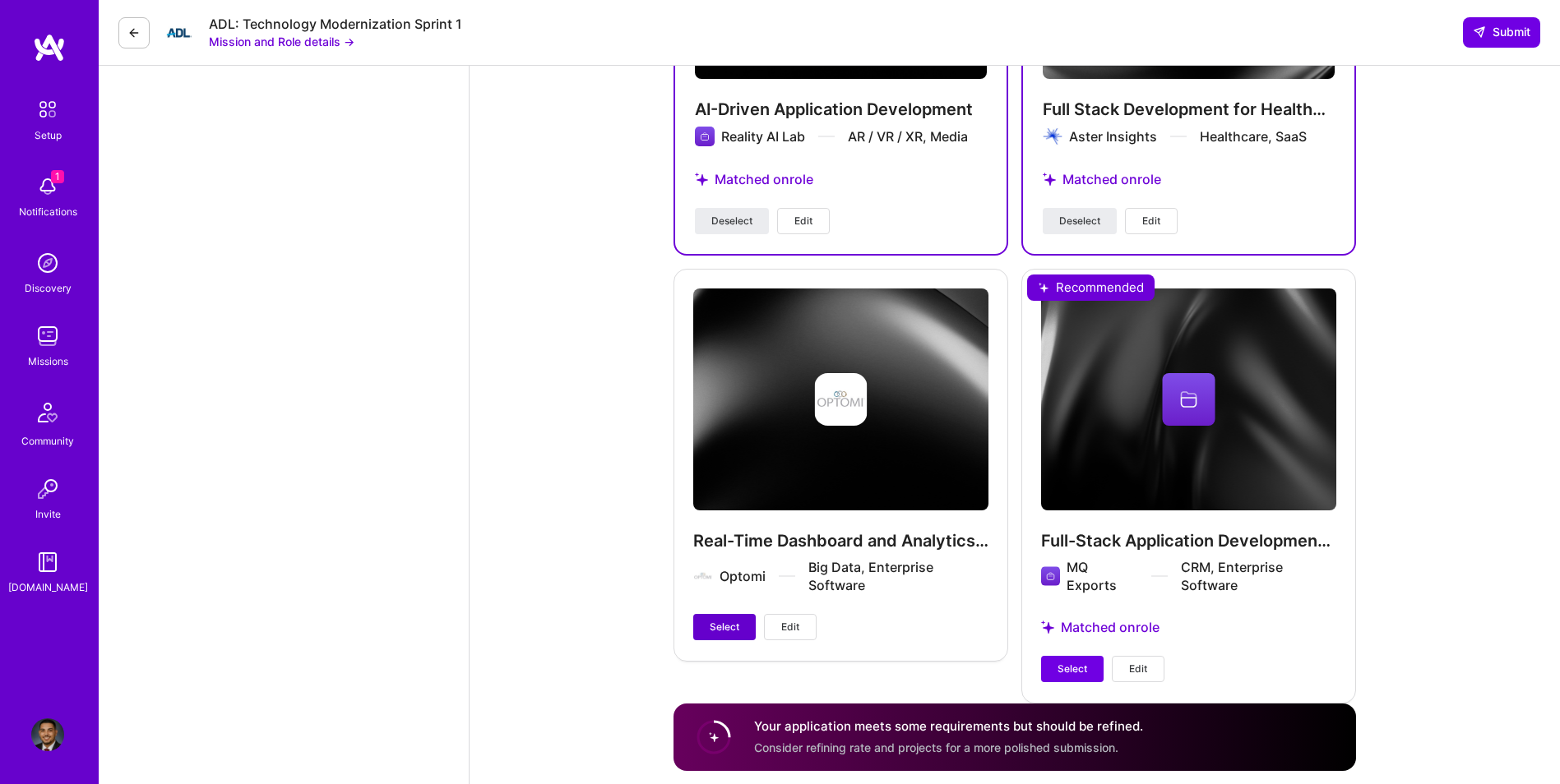
click at [731, 620] on span "Select" at bounding box center [725, 627] width 29 height 15
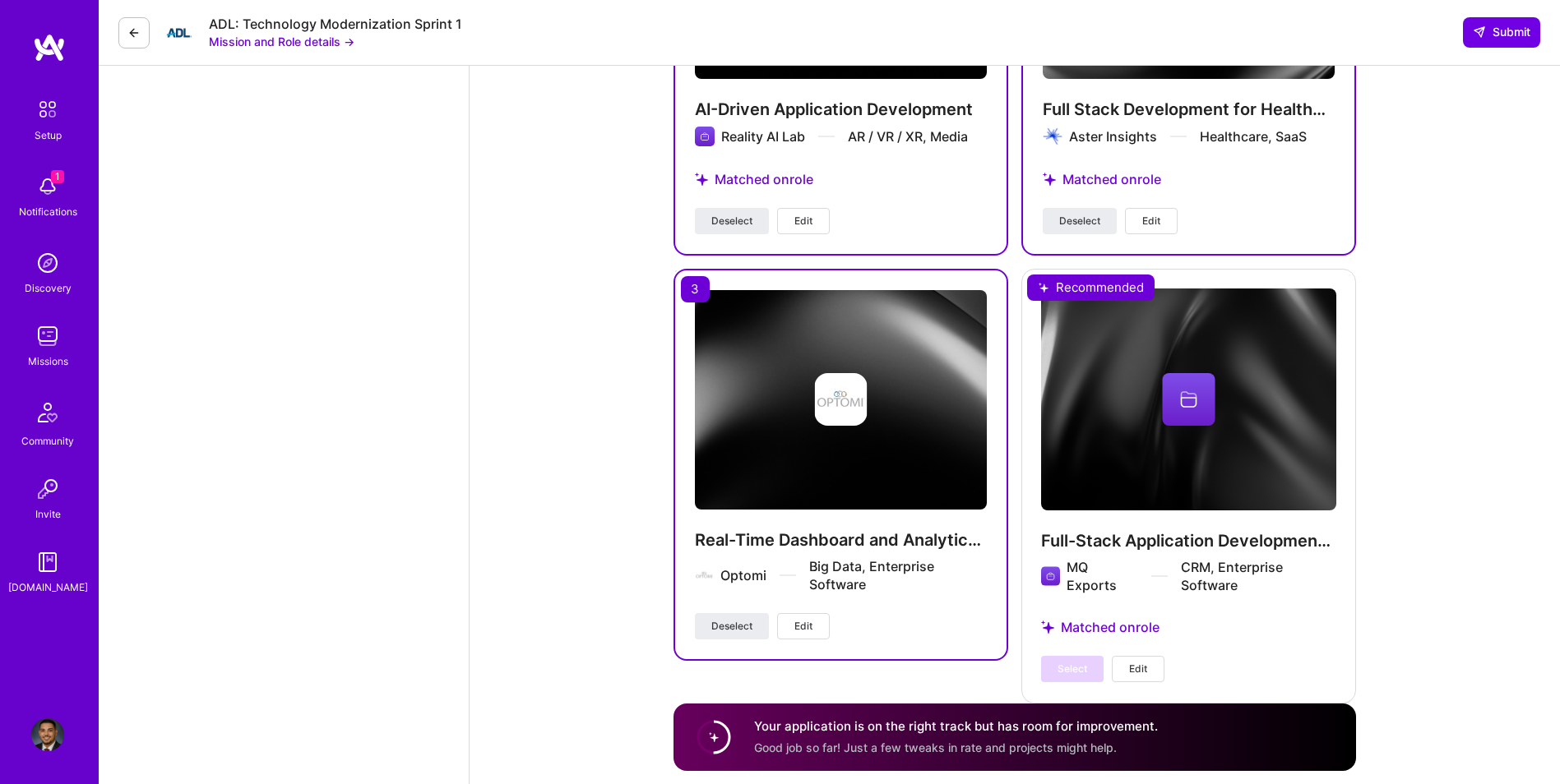
click at [1474, 36] on icon at bounding box center [1479, 32] width 13 height 13
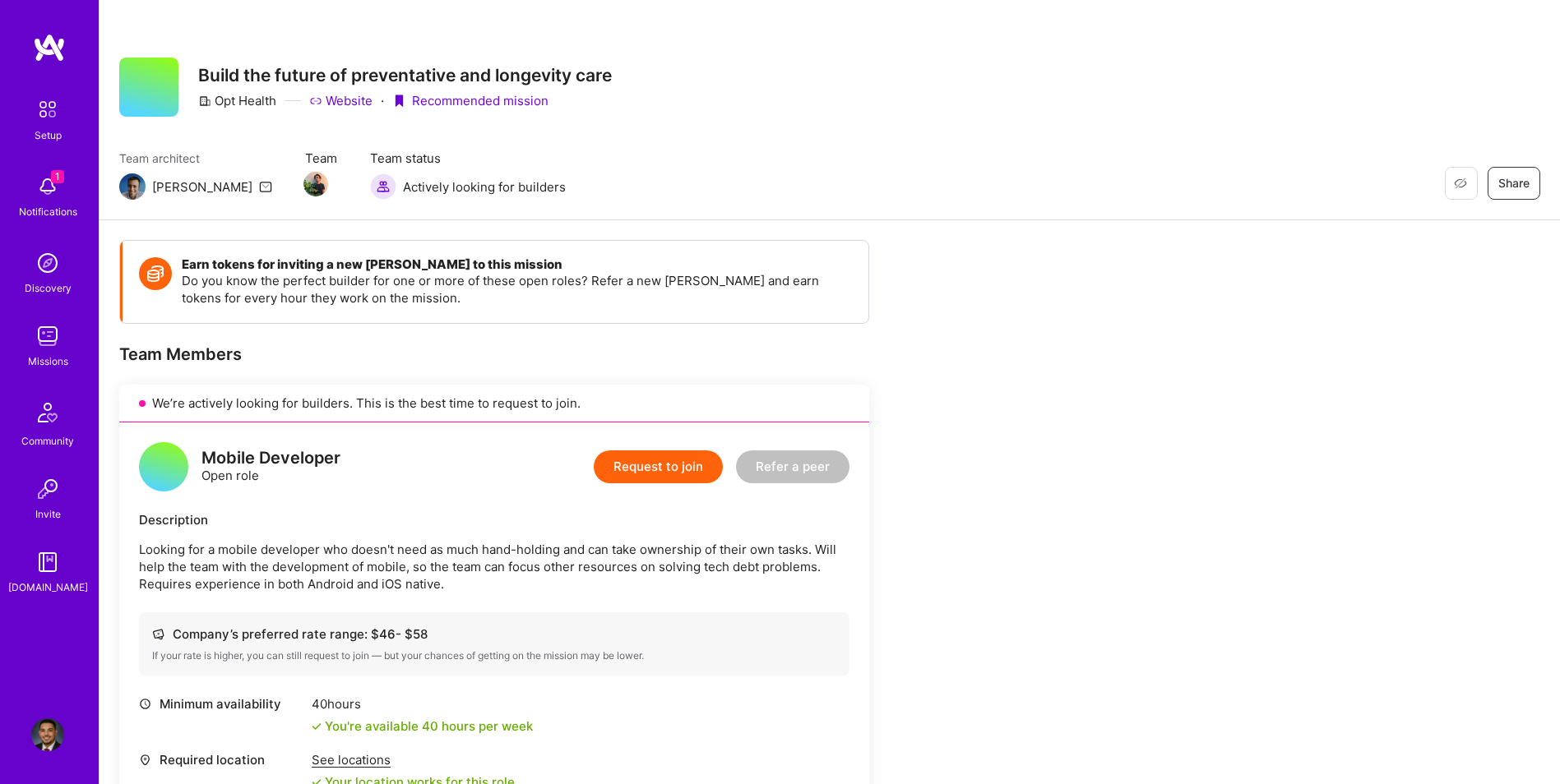
click at [625, 473] on button "Request to join" at bounding box center [658, 467] width 129 height 33
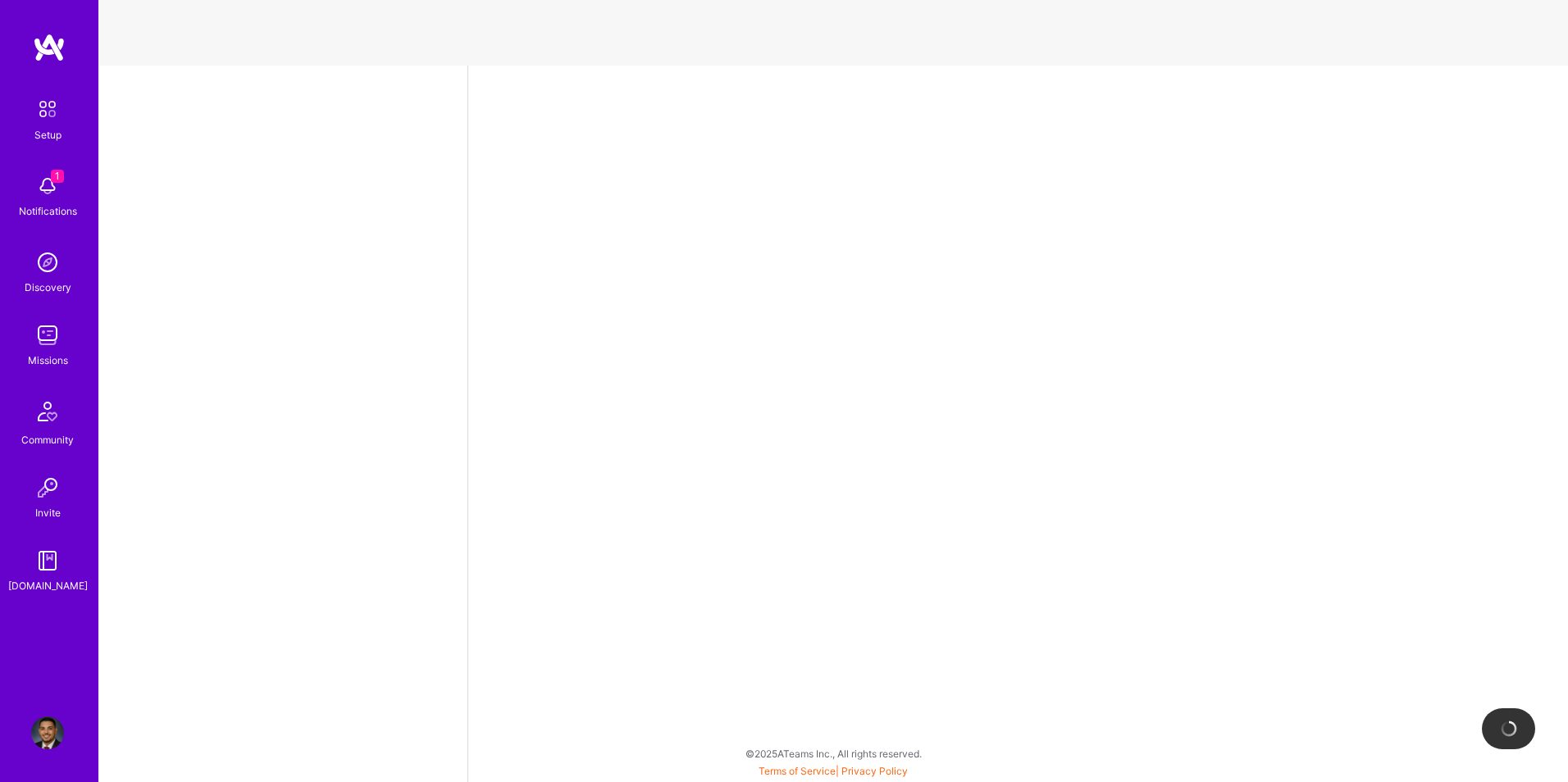
select select "US"
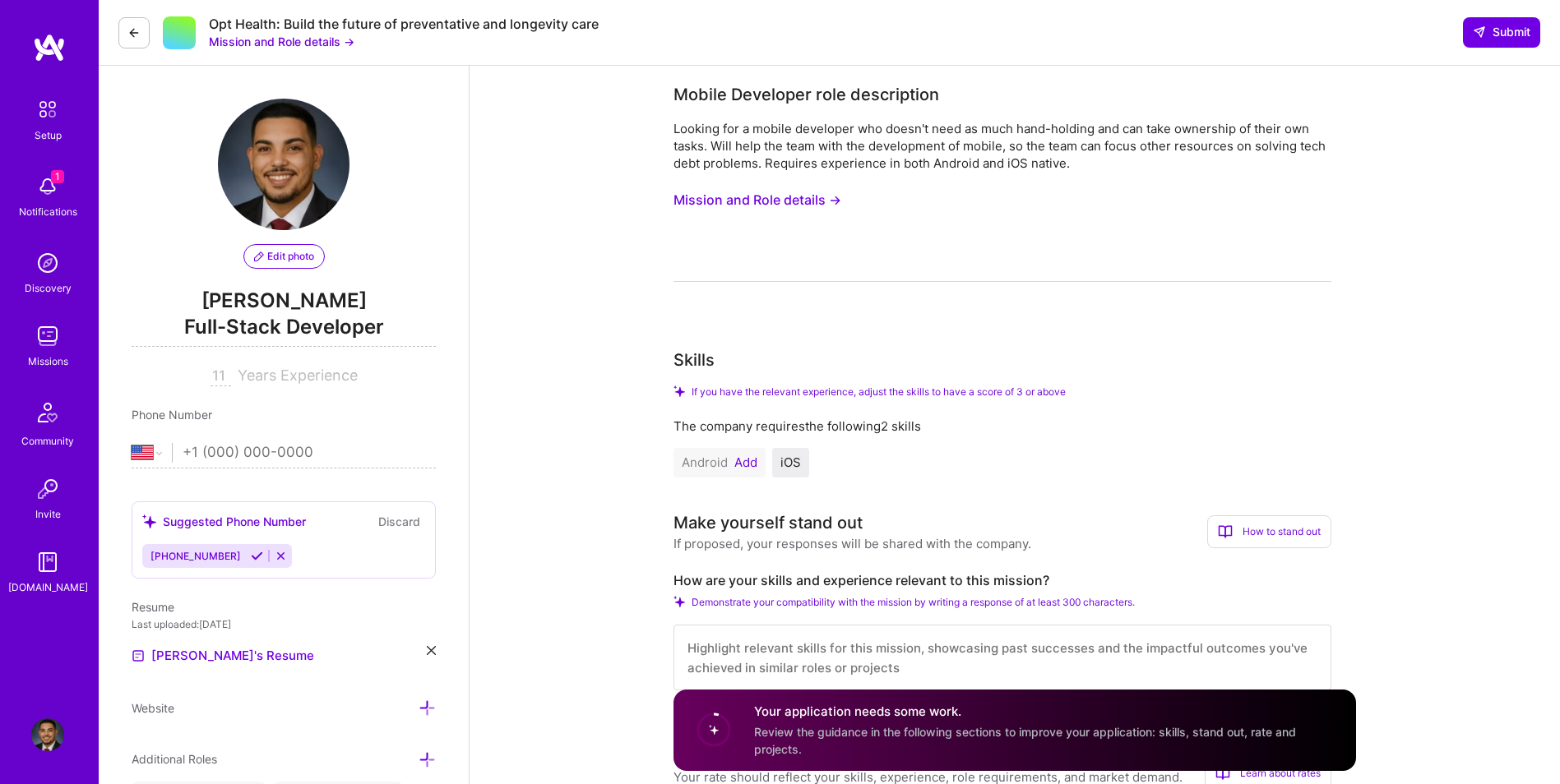
scroll to position [55, 0]
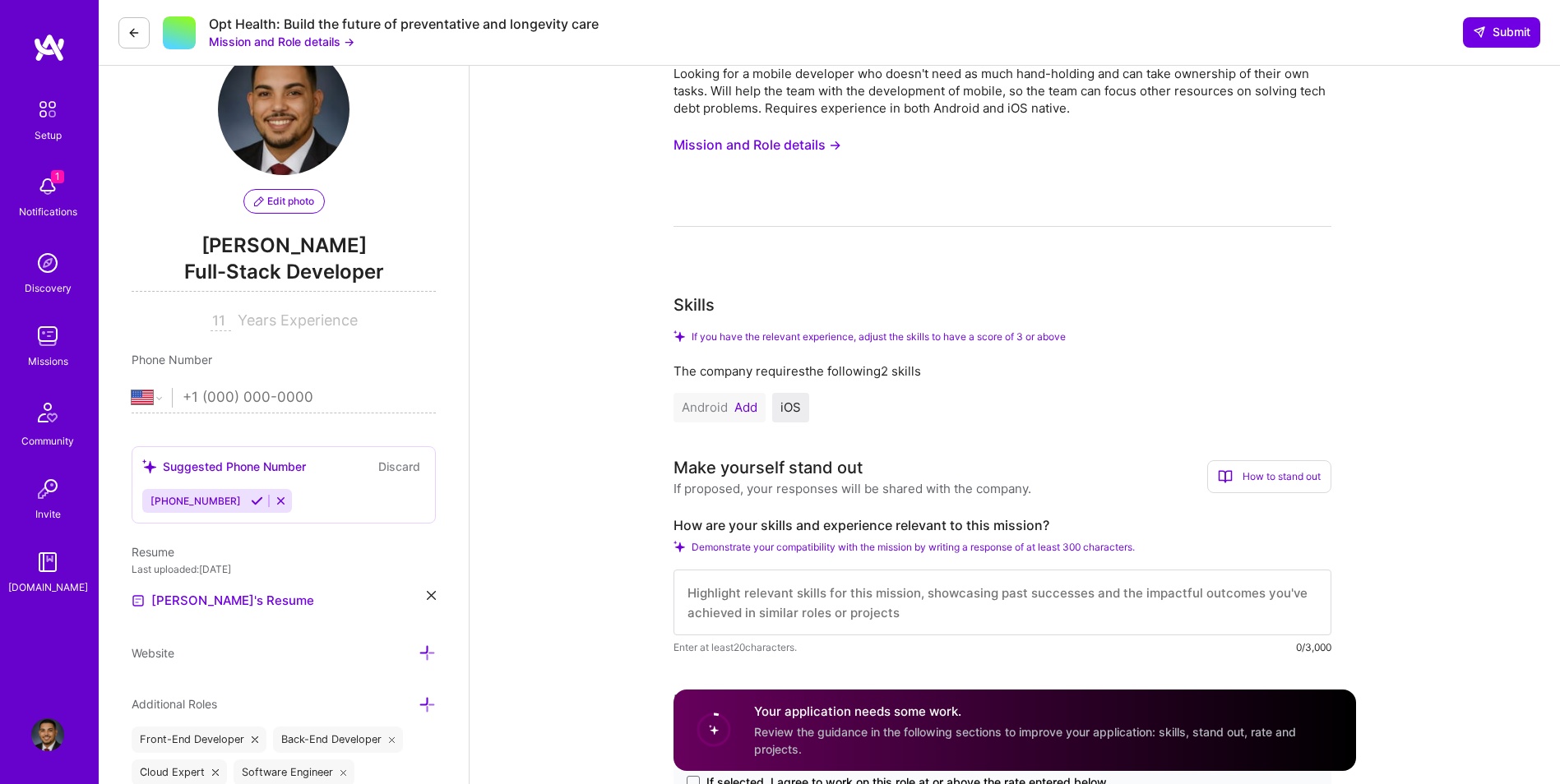
click at [752, 404] on button "Add" at bounding box center [745, 407] width 23 height 13
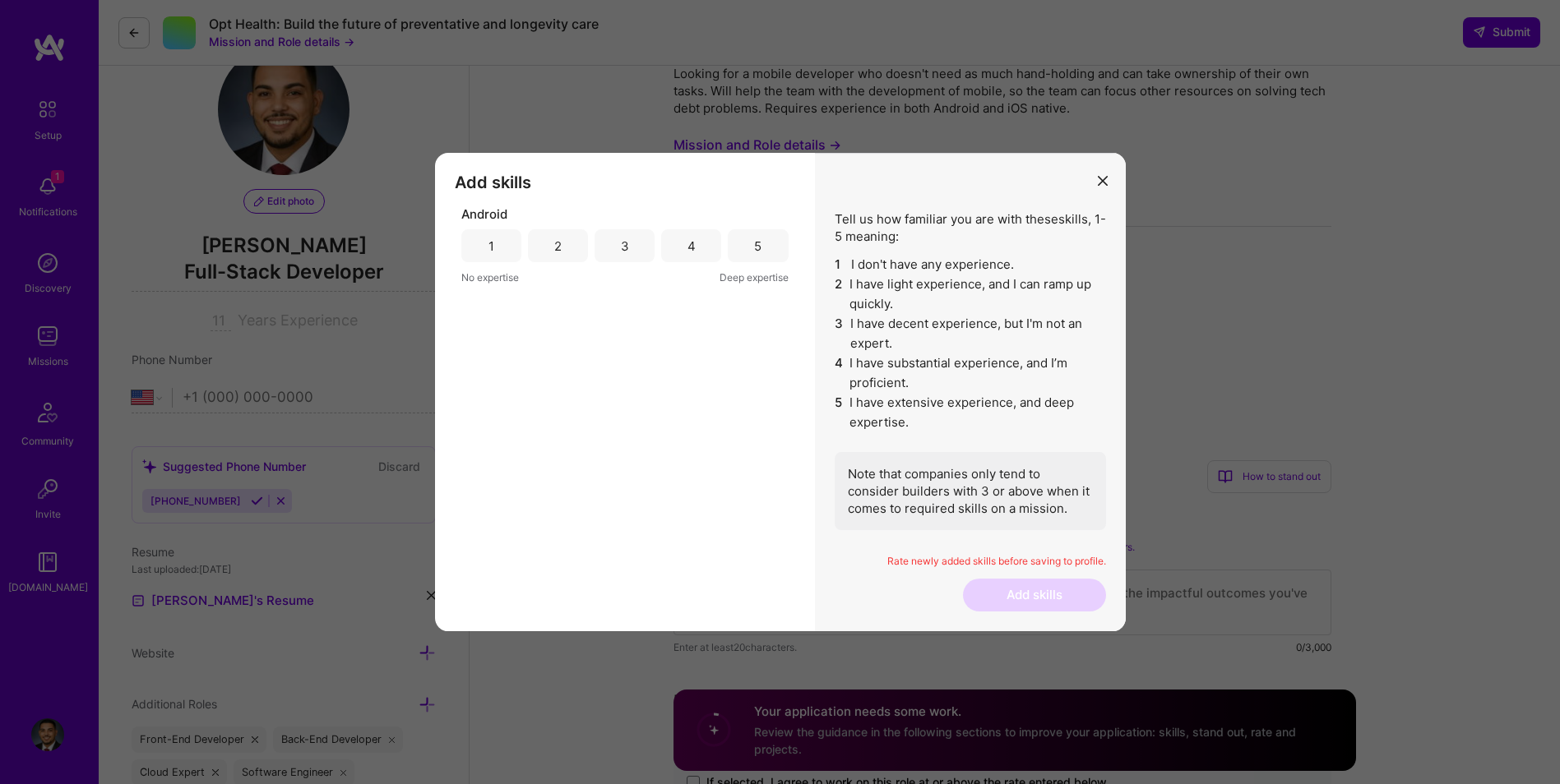
drag, startPoint x: 754, startPoint y: 244, endPoint x: 860, endPoint y: 453, distance: 234.3
click at [755, 244] on div "5" at bounding box center [758, 246] width 8 height 17
click at [1037, 590] on button "Add skills" at bounding box center [1035, 595] width 143 height 33
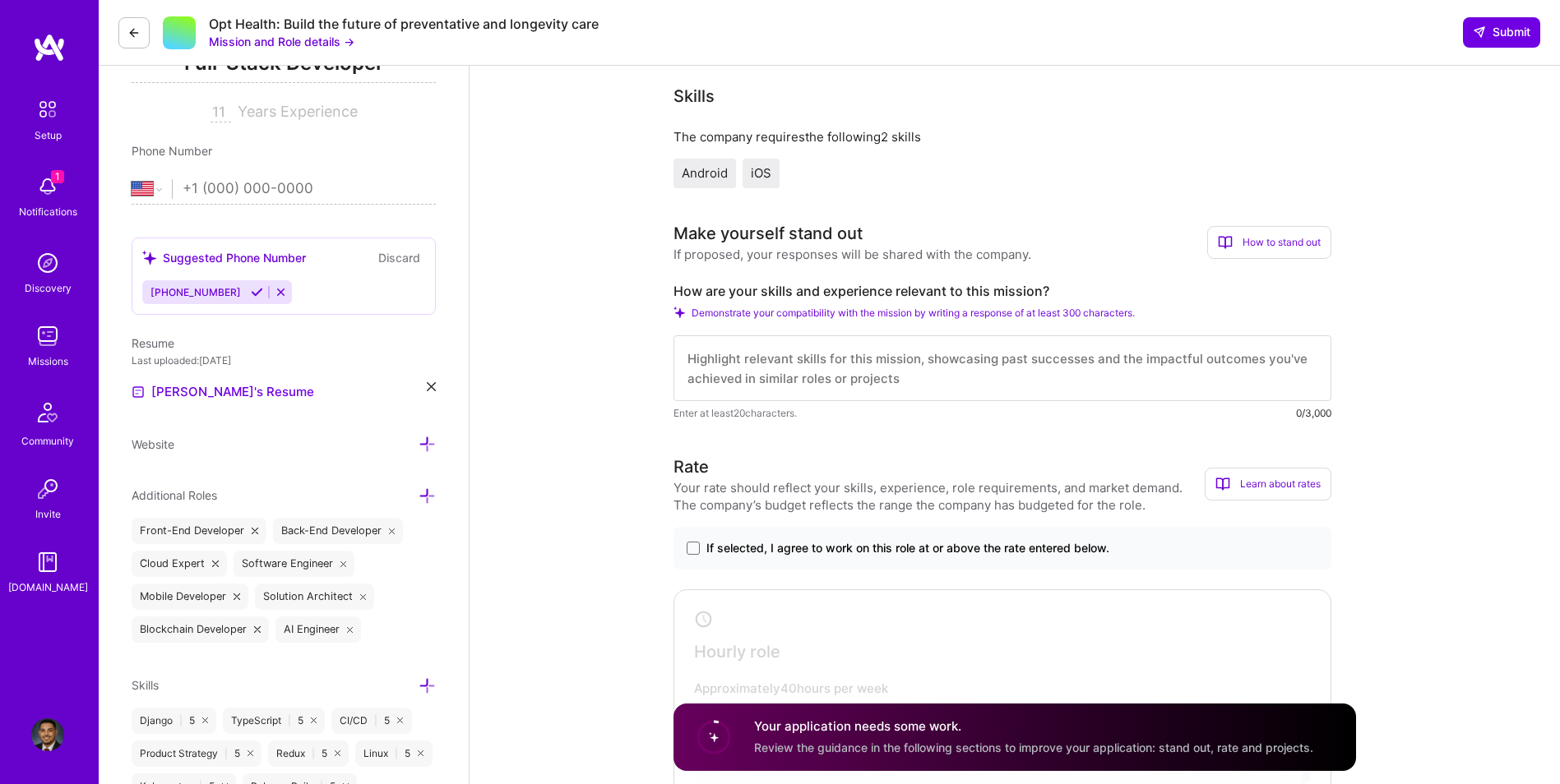
scroll to position [273, 0]
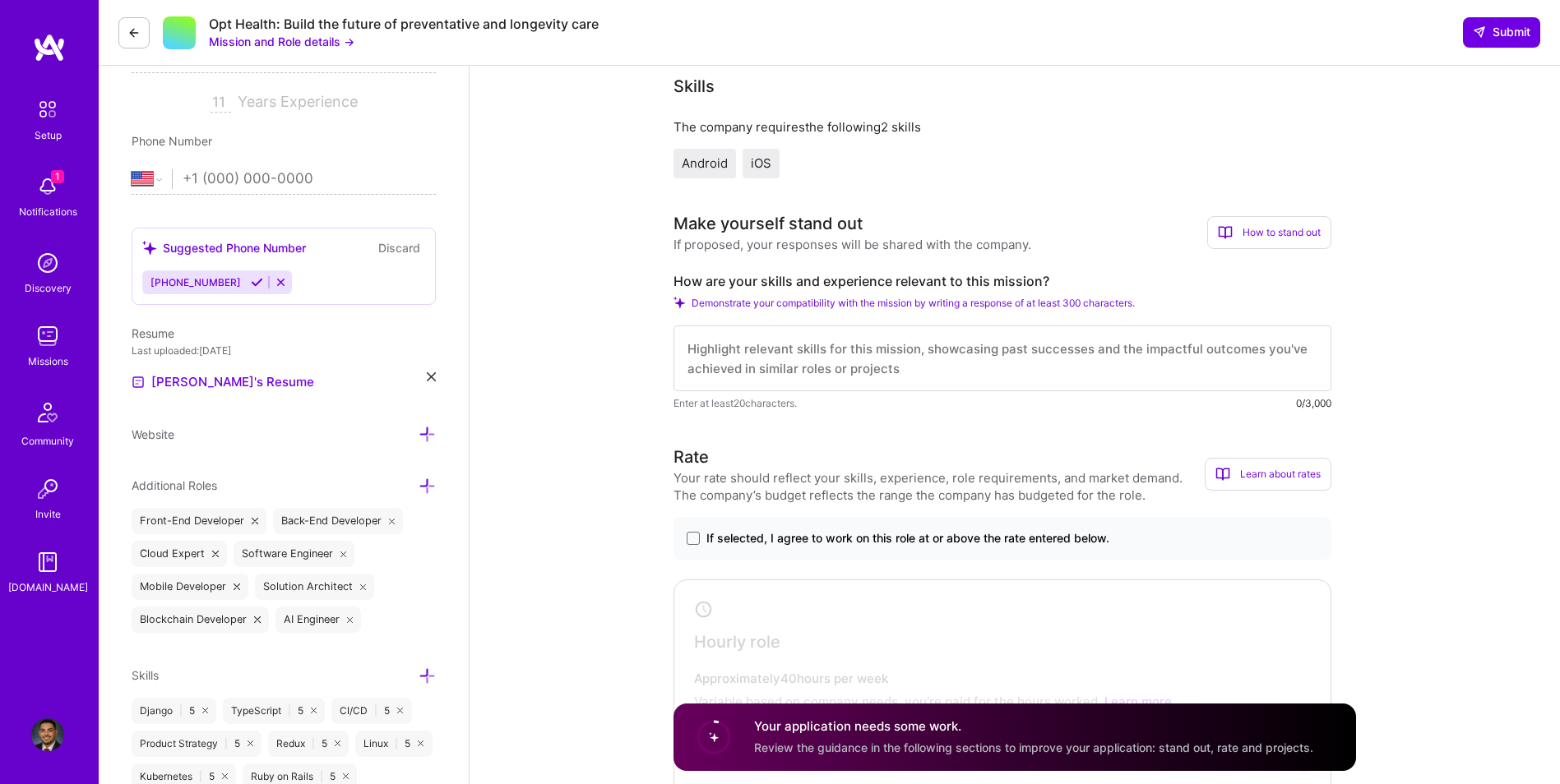
click at [760, 370] on textarea at bounding box center [1003, 358] width 658 height 66
click at [765, 366] on textarea at bounding box center [1003, 358] width 658 height 66
paste textarea "I bring extensive experience developing native mobile applications for both And…"
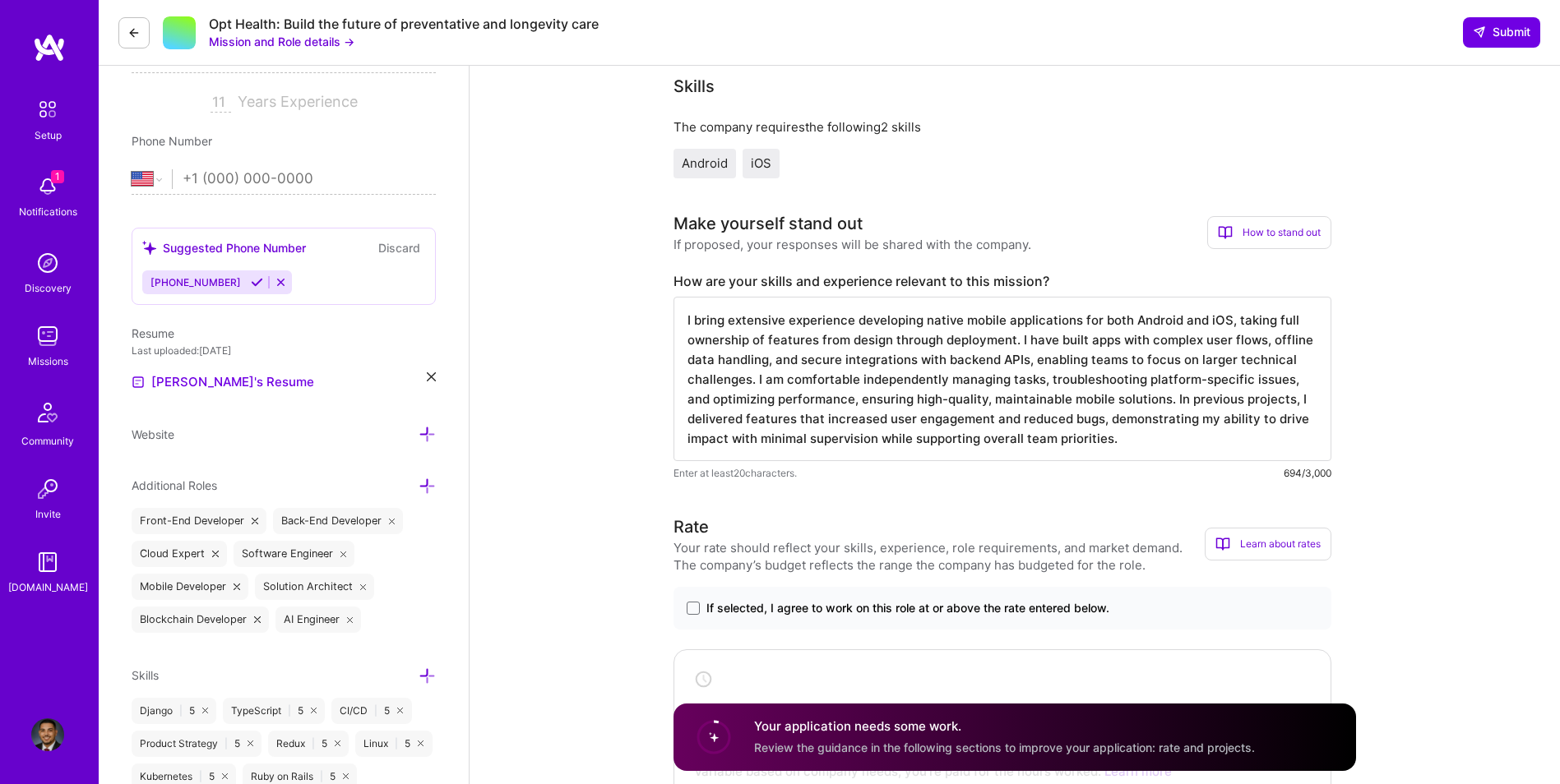
scroll to position [2, 0]
type textarea "I bring extensive experience developing native mobile applications for both And…"
click at [689, 607] on span at bounding box center [693, 608] width 13 height 13
click at [0, 0] on input "If selected, I agree to work on this role at or above the rate entered below." at bounding box center [0, 0] width 0 height 0
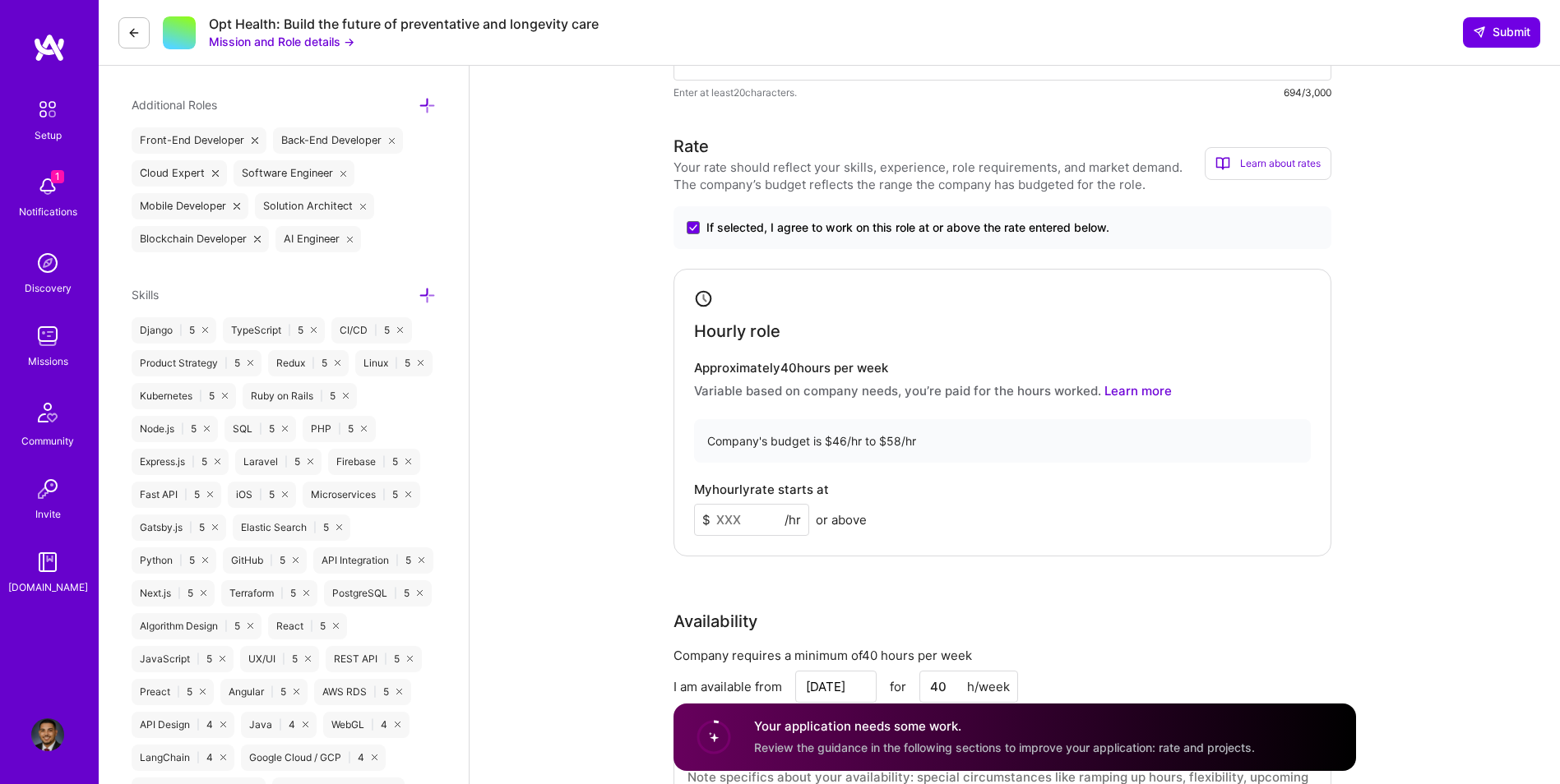
scroll to position [658, 0]
click at [721, 519] on input at bounding box center [752, 517] width 115 height 32
click at [741, 518] on input at bounding box center [752, 517] width 115 height 32
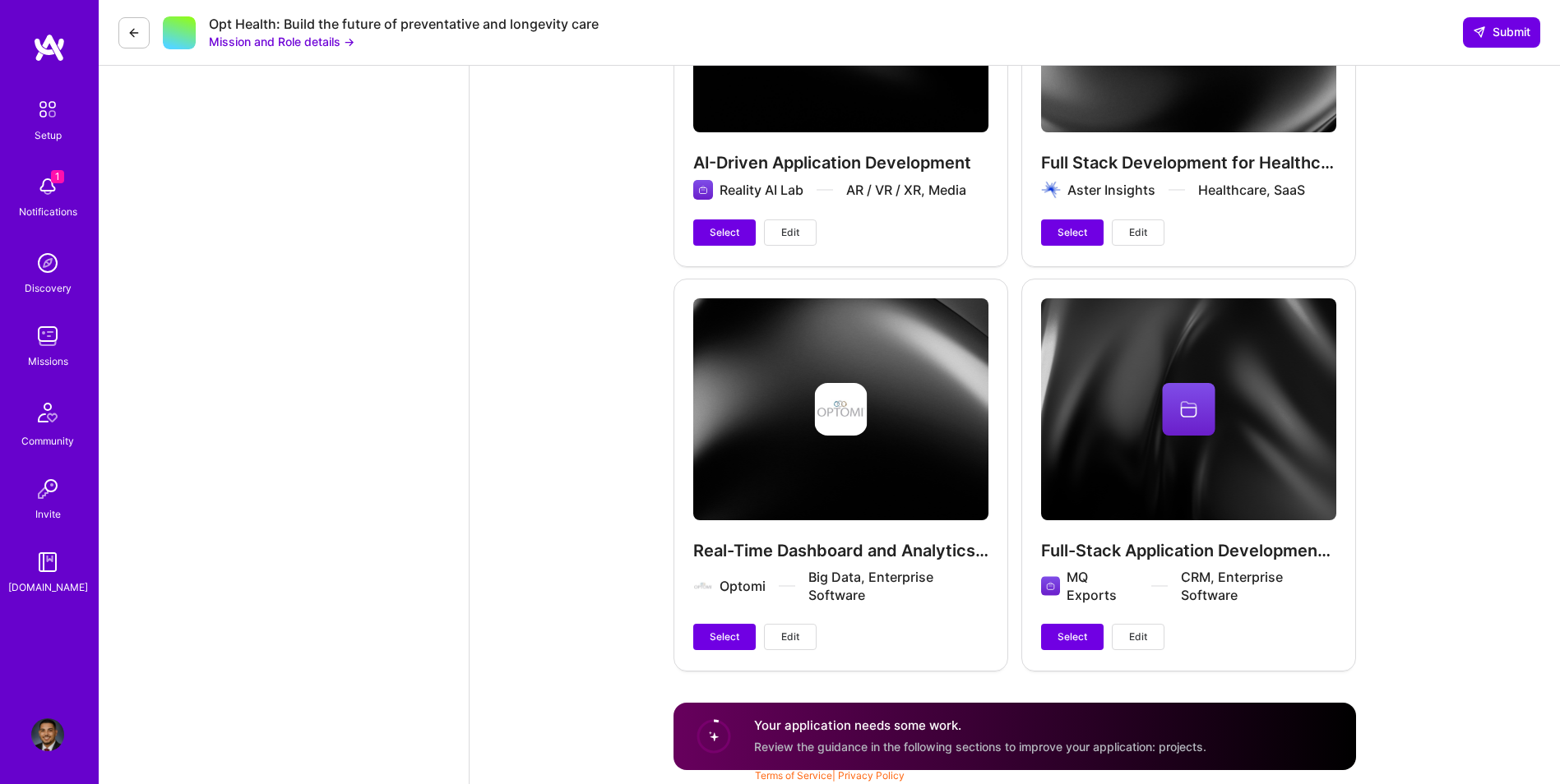
scroll to position [2801, 0]
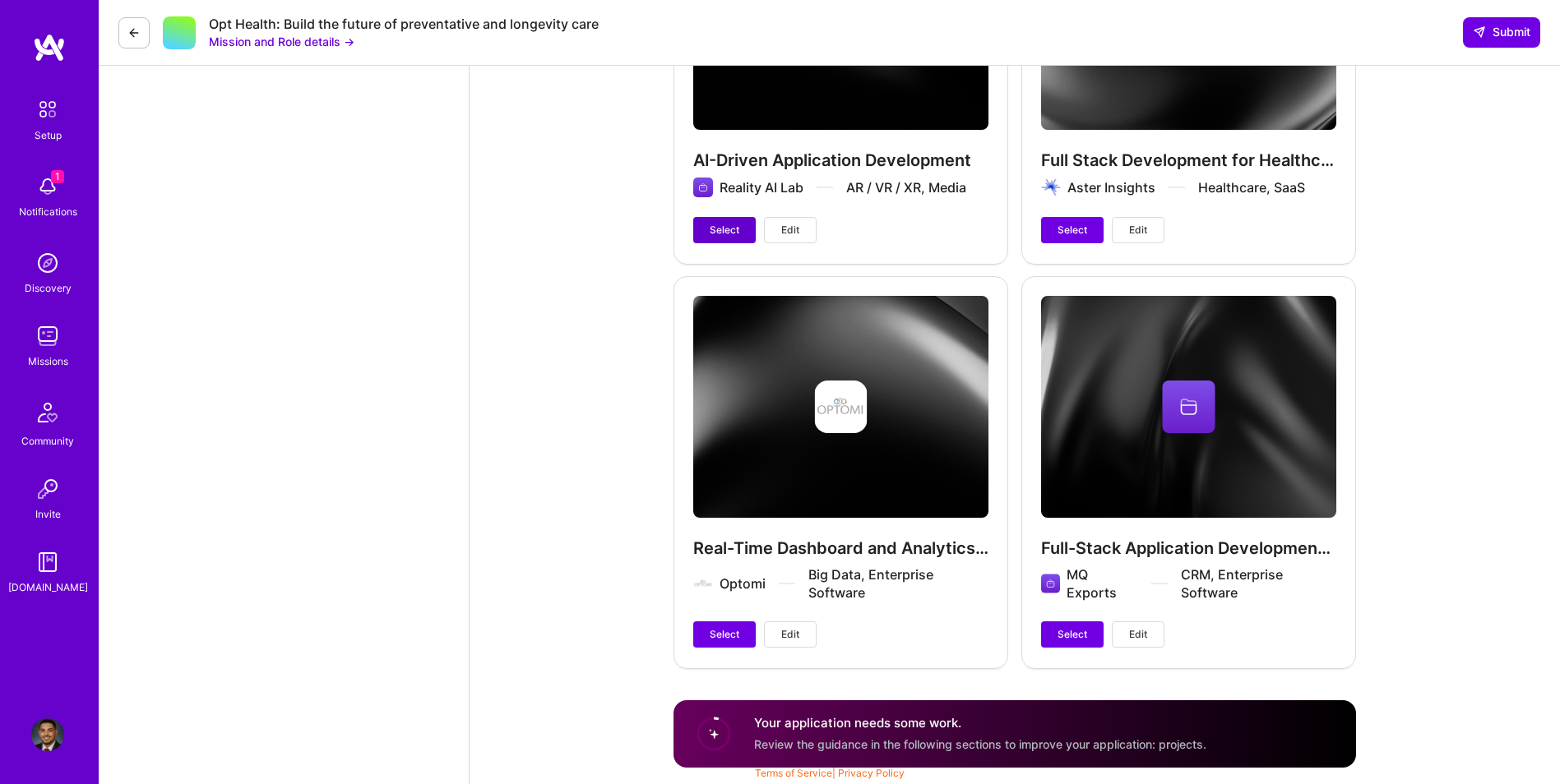
type input "55"
click at [727, 223] on span "Select" at bounding box center [725, 229] width 29 height 15
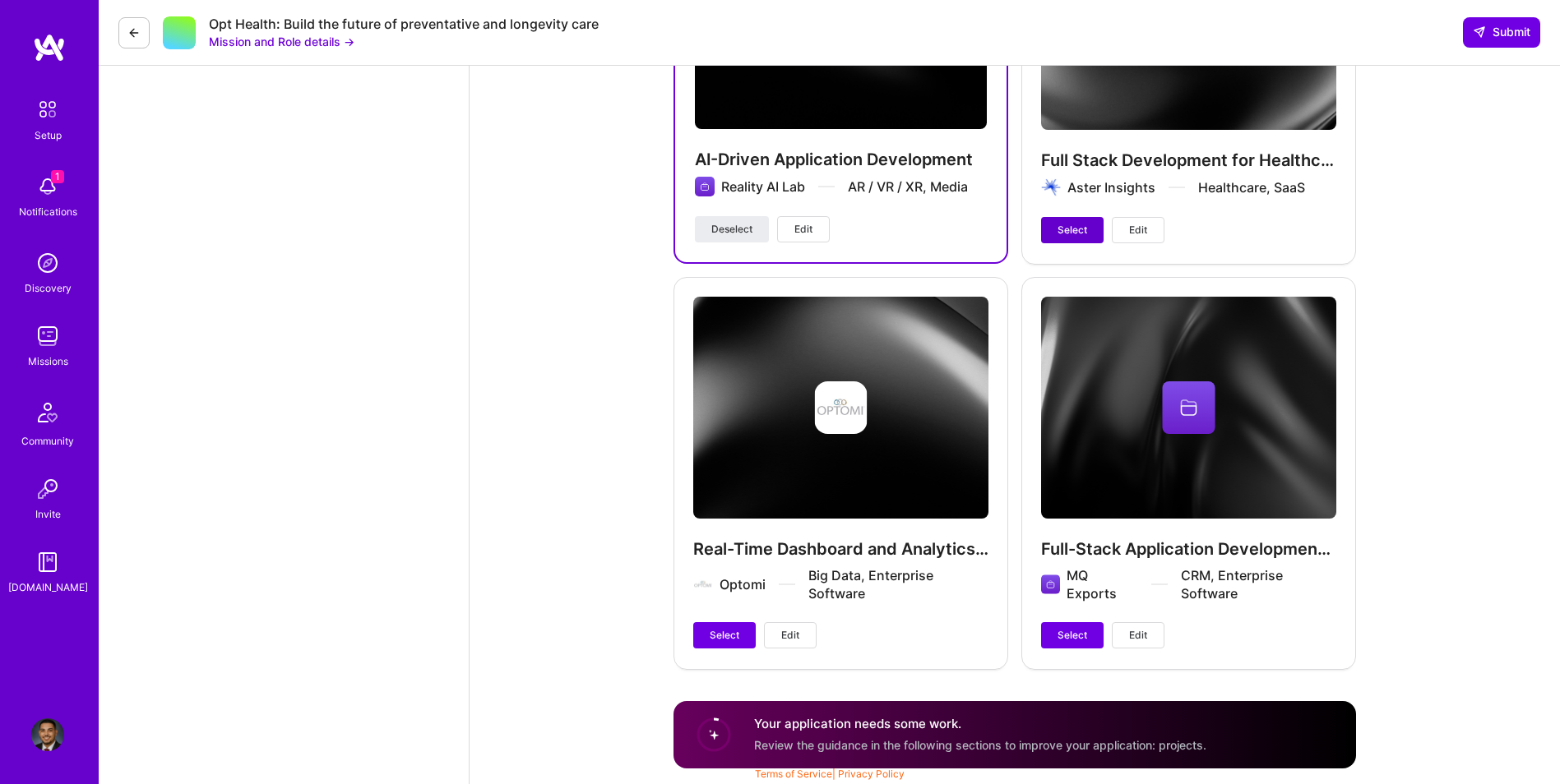
click at [1056, 230] on button "Select" at bounding box center [1072, 230] width 62 height 27
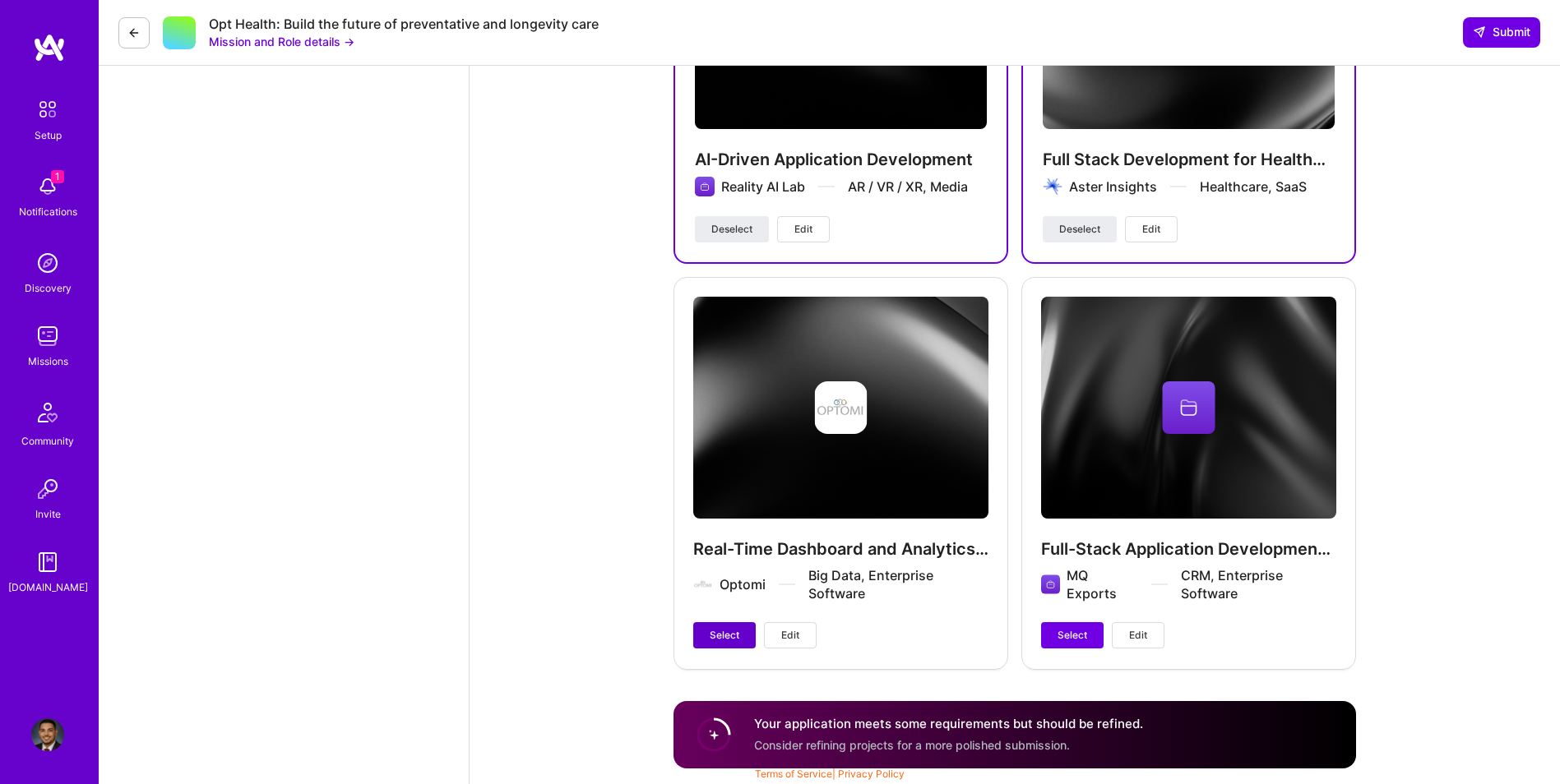
click at [720, 641] on span "Select" at bounding box center [725, 635] width 29 height 15
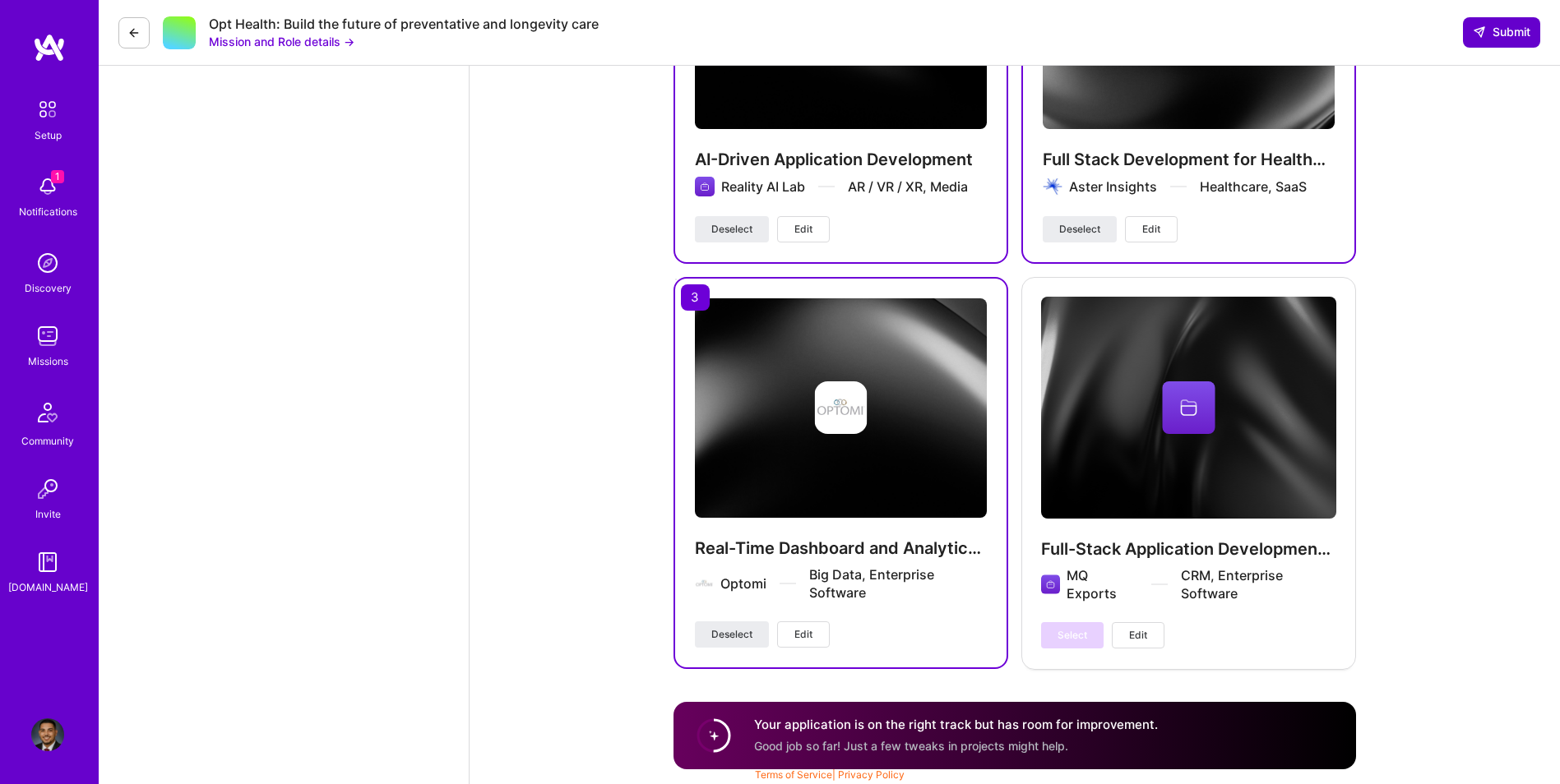
click at [1496, 29] on span "Submit" at bounding box center [1501, 32] width 58 height 16
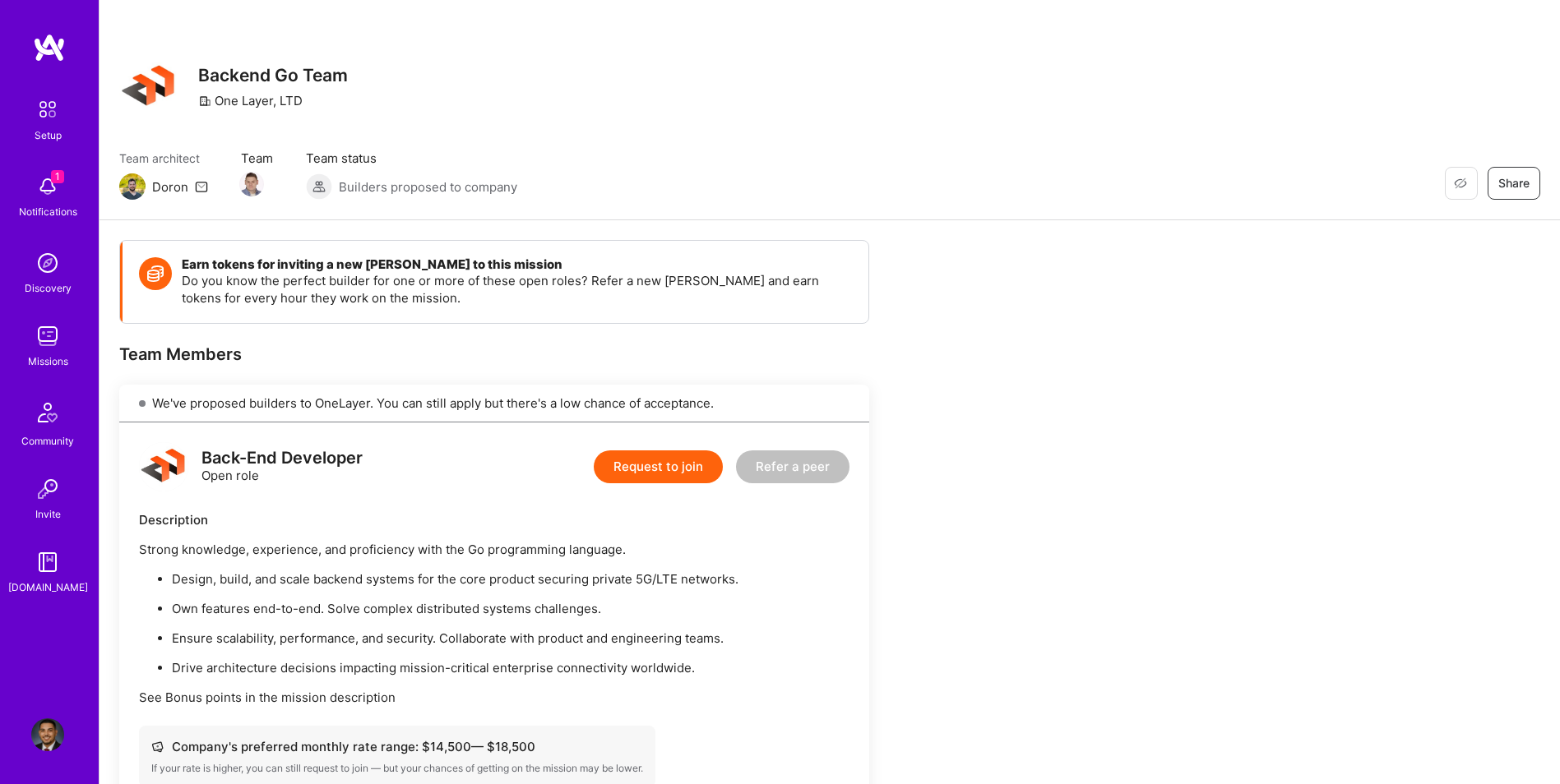
click at [664, 472] on button "Request to join" at bounding box center [658, 467] width 129 height 33
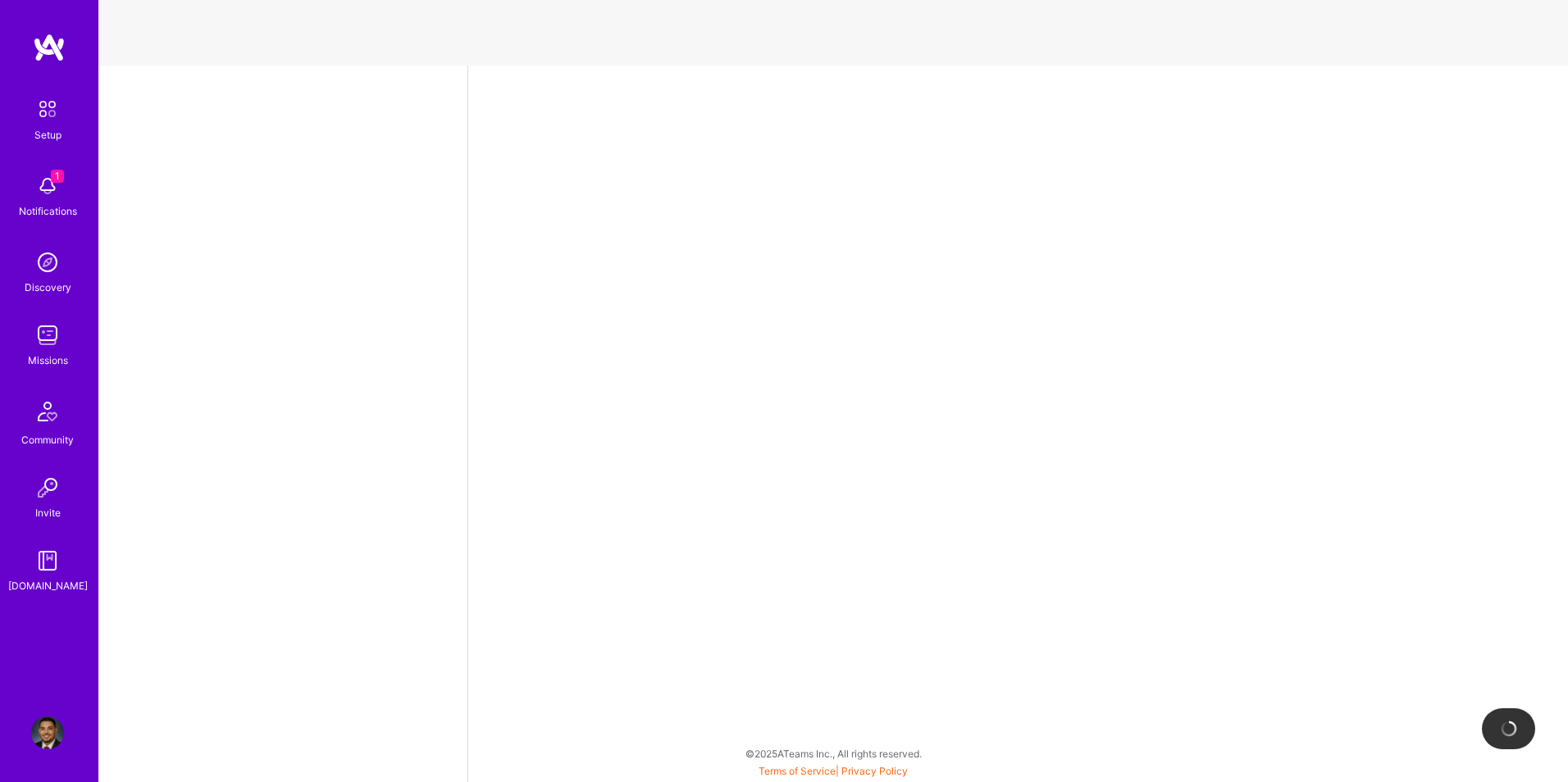
select select "US"
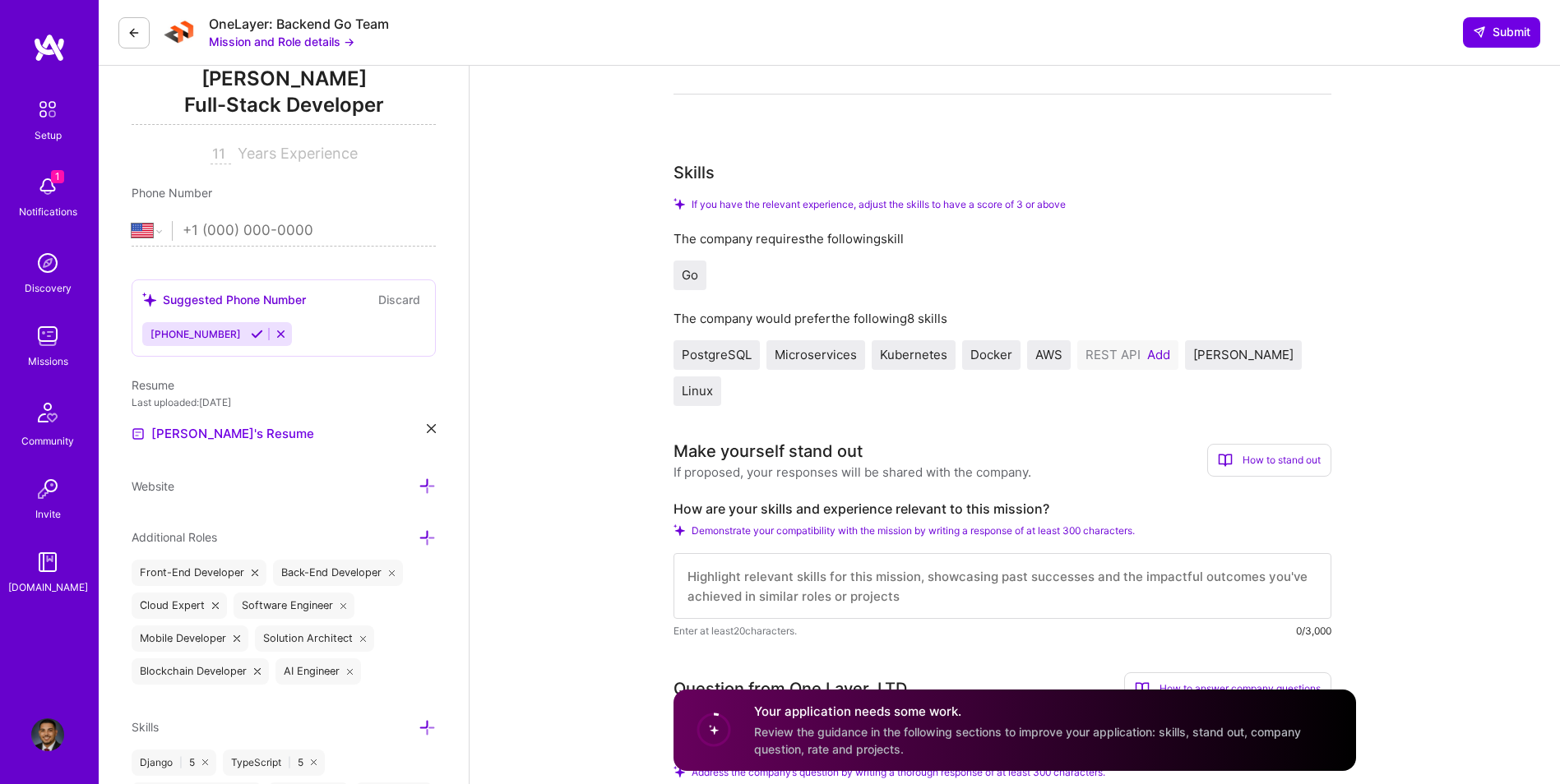
scroll to position [247, 0]
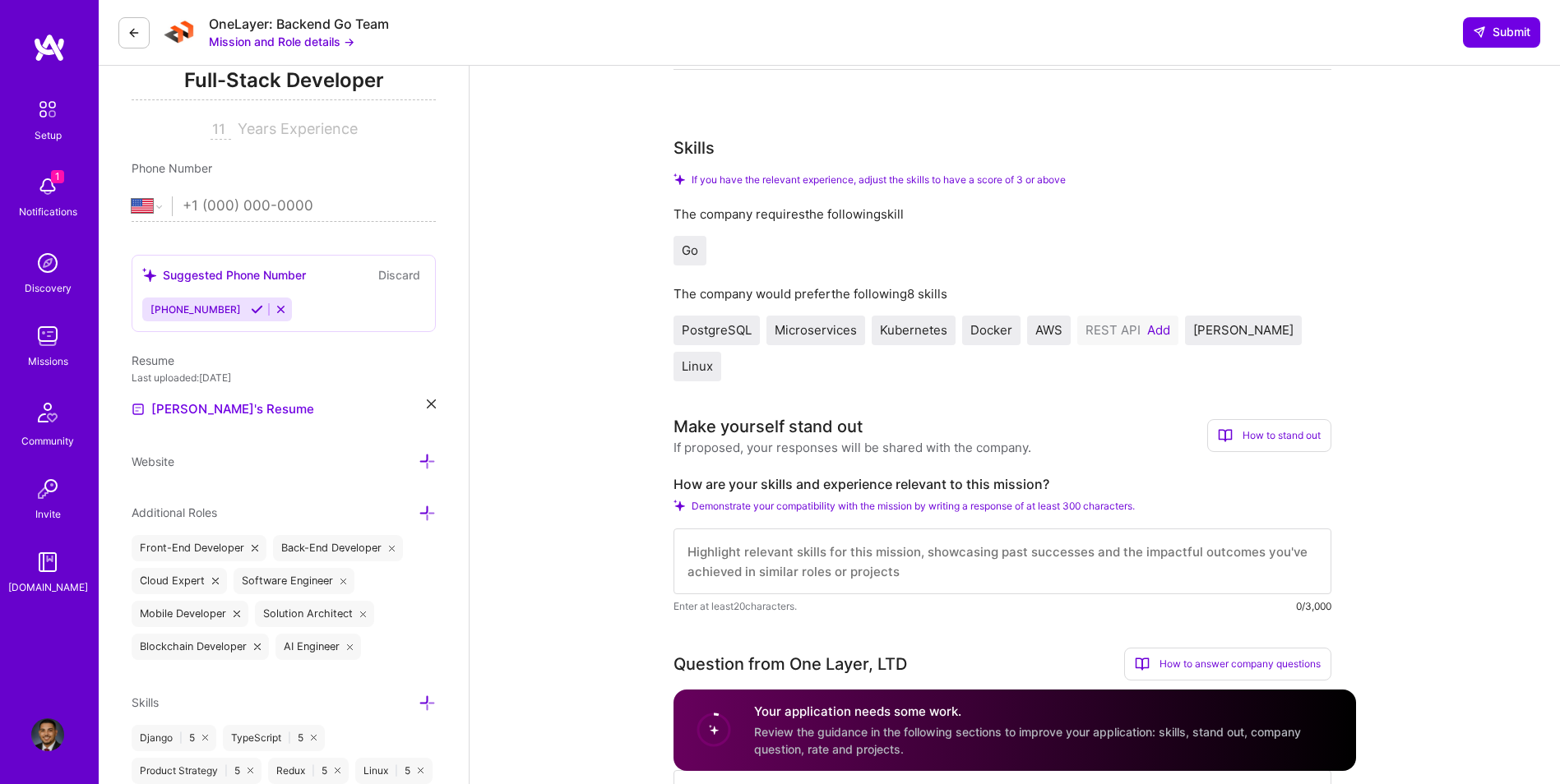
click at [1155, 327] on button "Add" at bounding box center [1159, 330] width 23 height 13
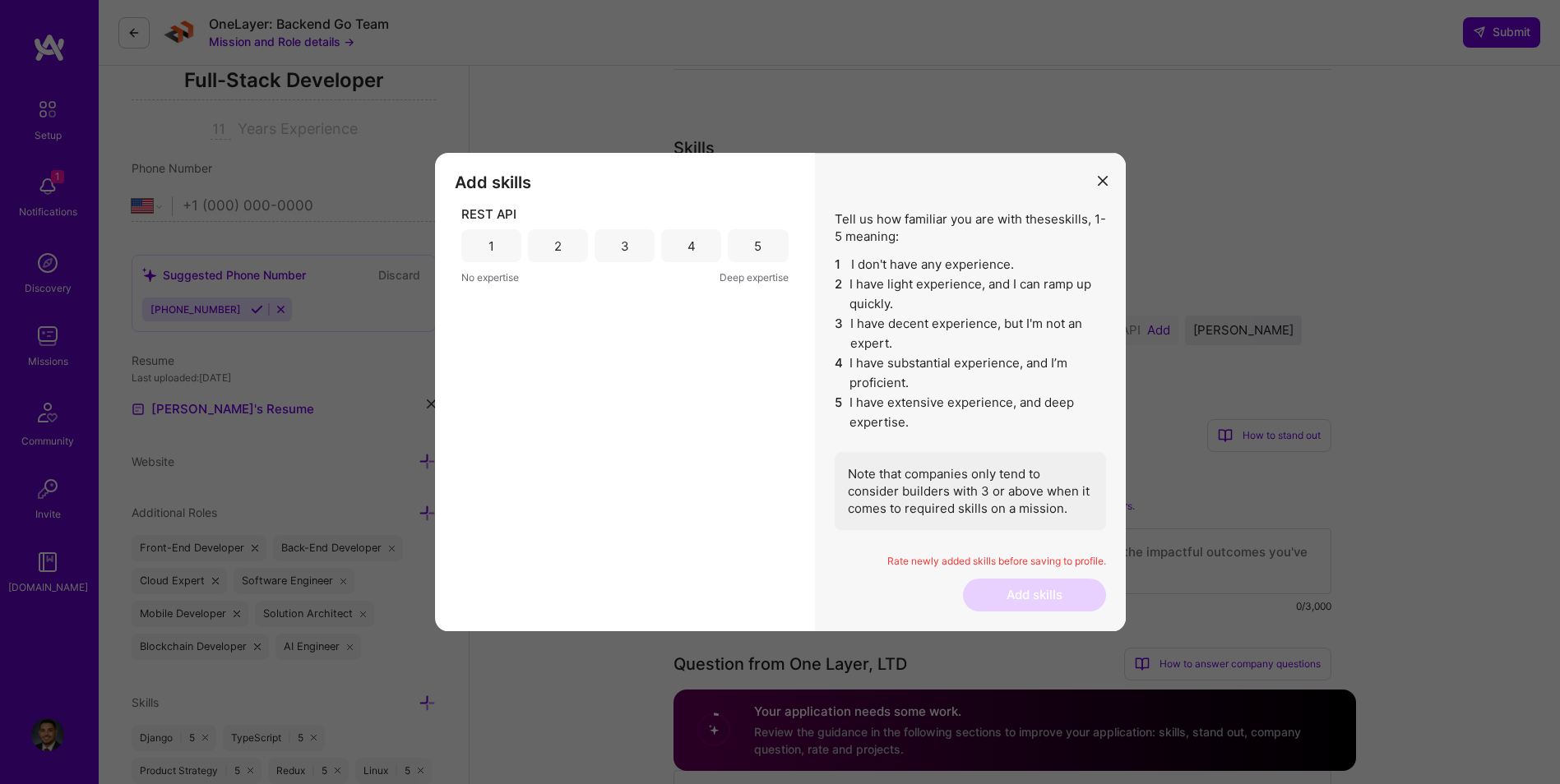
drag, startPoint x: 759, startPoint y: 254, endPoint x: 815, endPoint y: 331, distance: 95.2
click at [760, 254] on div "5" at bounding box center [758, 246] width 8 height 17
click at [1039, 601] on button "Add skills" at bounding box center [1035, 595] width 143 height 33
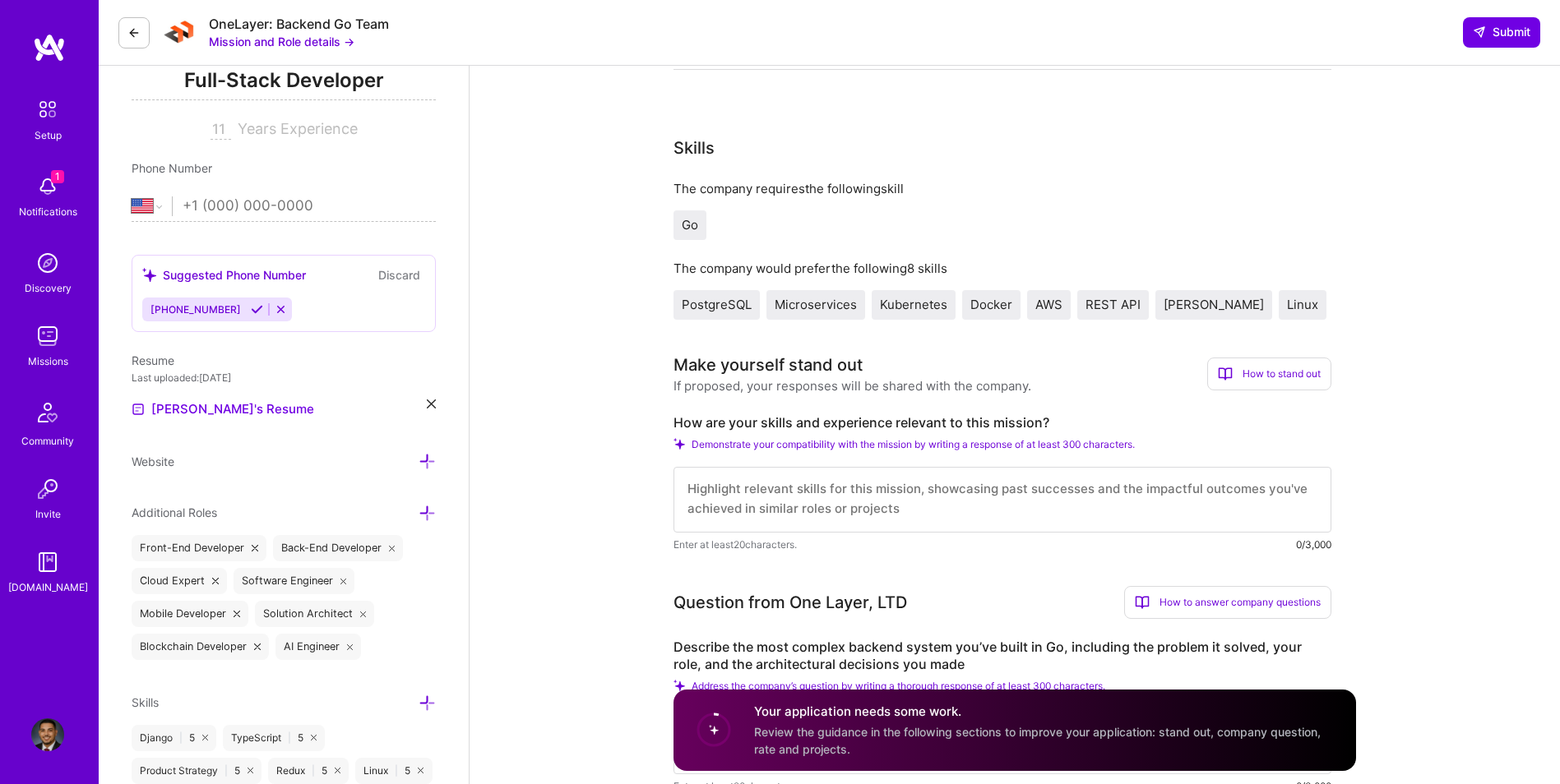
scroll to position [0, 0]
click at [764, 473] on textarea at bounding box center [1003, 499] width 658 height 66
click at [784, 486] on textarea at bounding box center [1003, 499] width 658 height 66
paste textarea "I bring deep expertise in Go, distributed systems, and backend architecture, ha…"
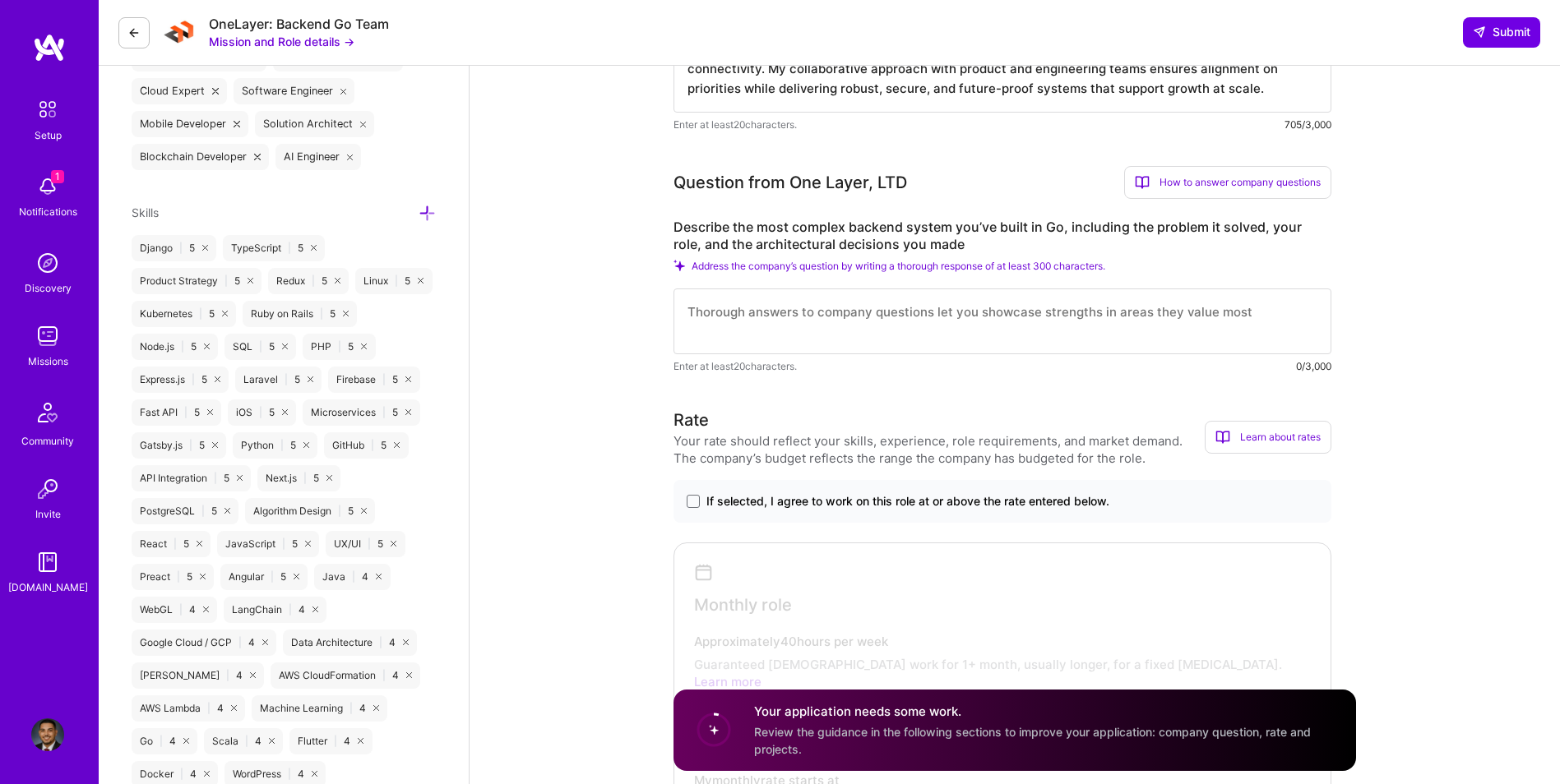
scroll to position [685, 0]
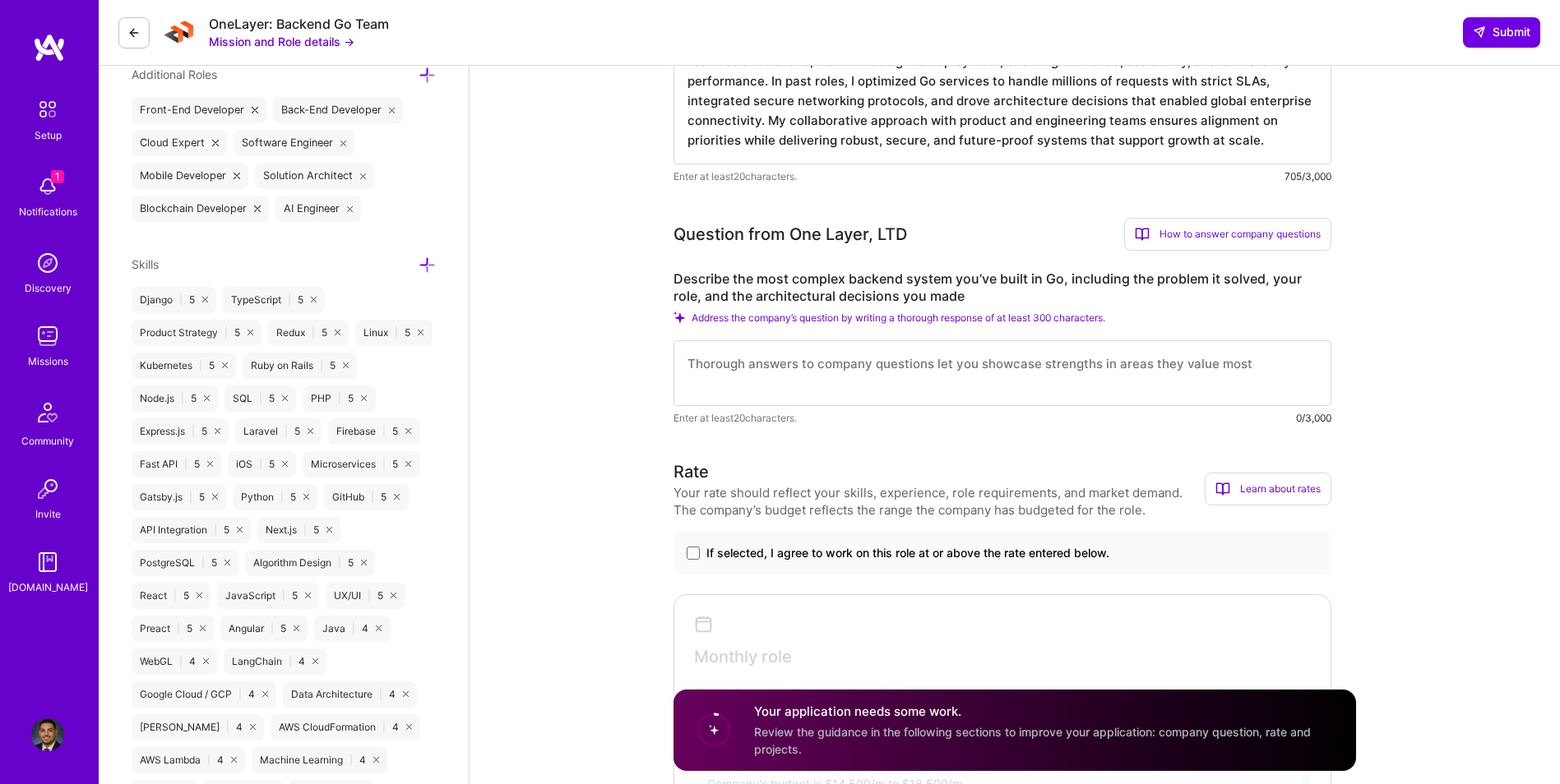
type textarea "I bring deep expertise in Go, distributed systems, and backend architecture, ha…"
drag, startPoint x: 735, startPoint y: 391, endPoint x: 764, endPoint y: 383, distance: 30.1
click at [736, 387] on textarea at bounding box center [1003, 373] width 658 height 66
click at [764, 383] on textarea at bounding box center [1003, 373] width 658 height 66
paste textarea "In a recent project, I led the development of a distributed backend system in G…"
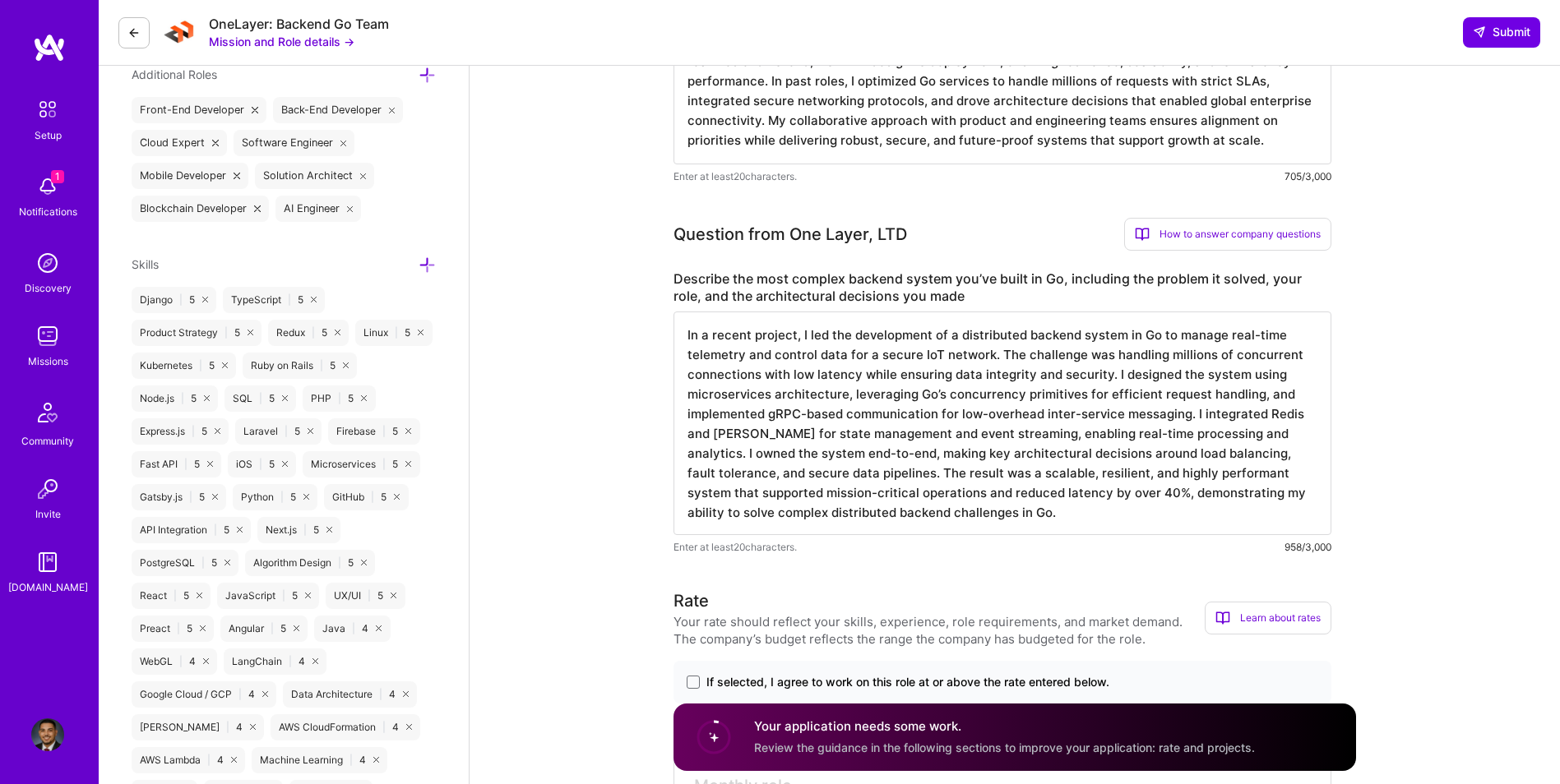
type textarea "In a recent project, I led the development of a distributed backend system in G…"
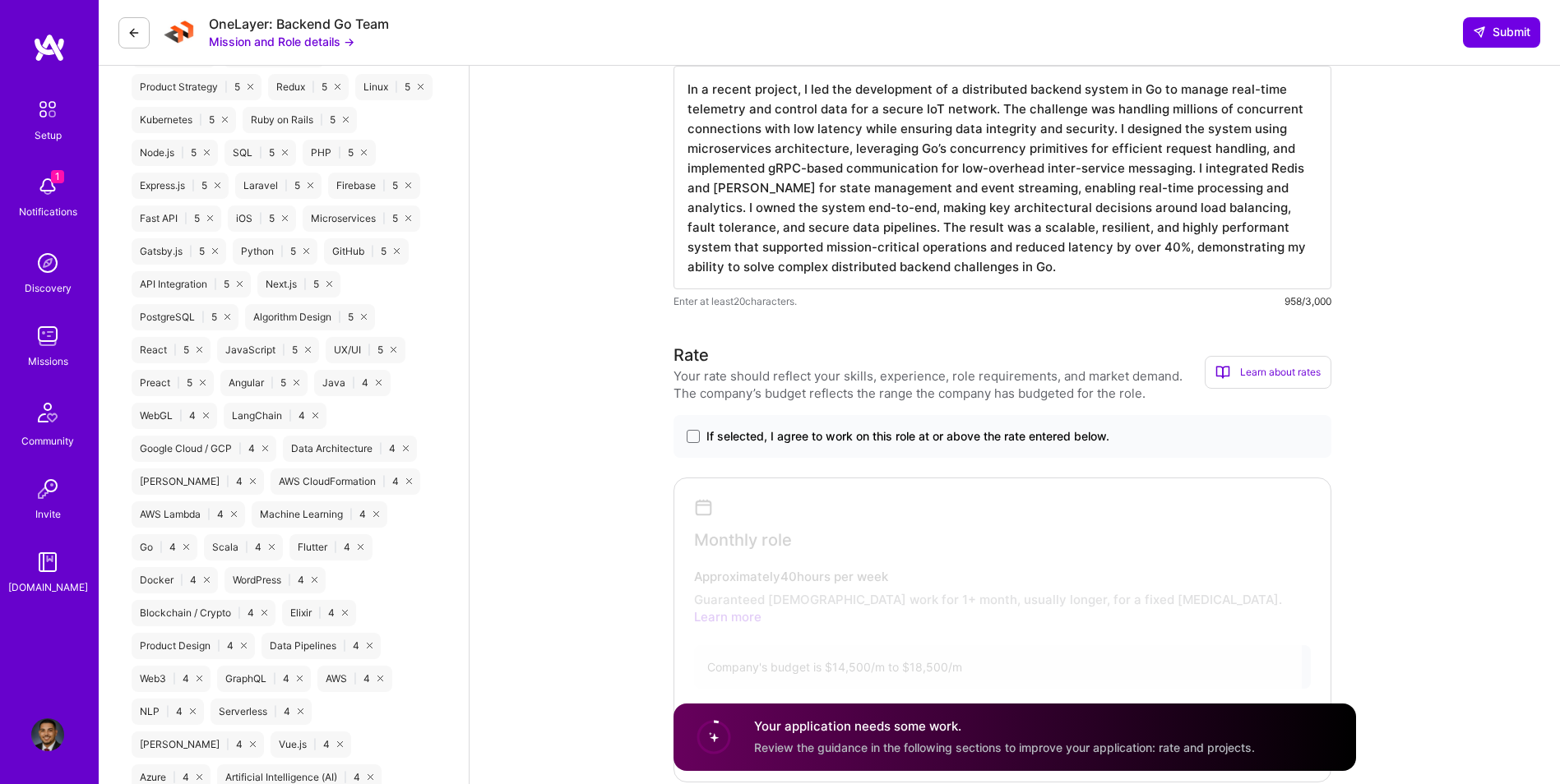
scroll to position [931, 0]
click at [697, 437] on span at bounding box center [693, 436] width 13 height 13
click at [0, 0] on input "If selected, I agree to work on this role at or above the rate entered below." at bounding box center [0, 0] width 0 height 0
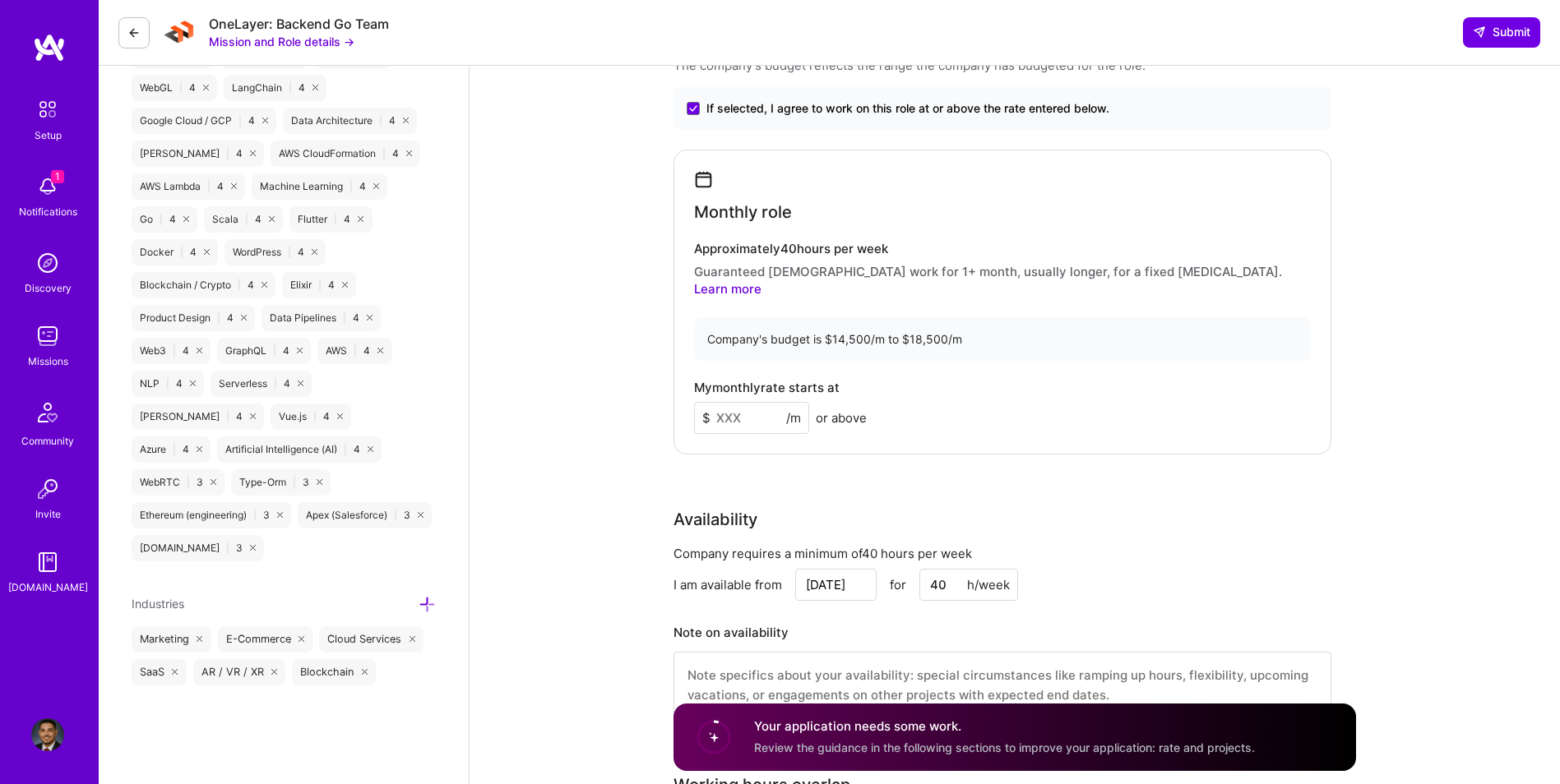
scroll to position [1370, 0]
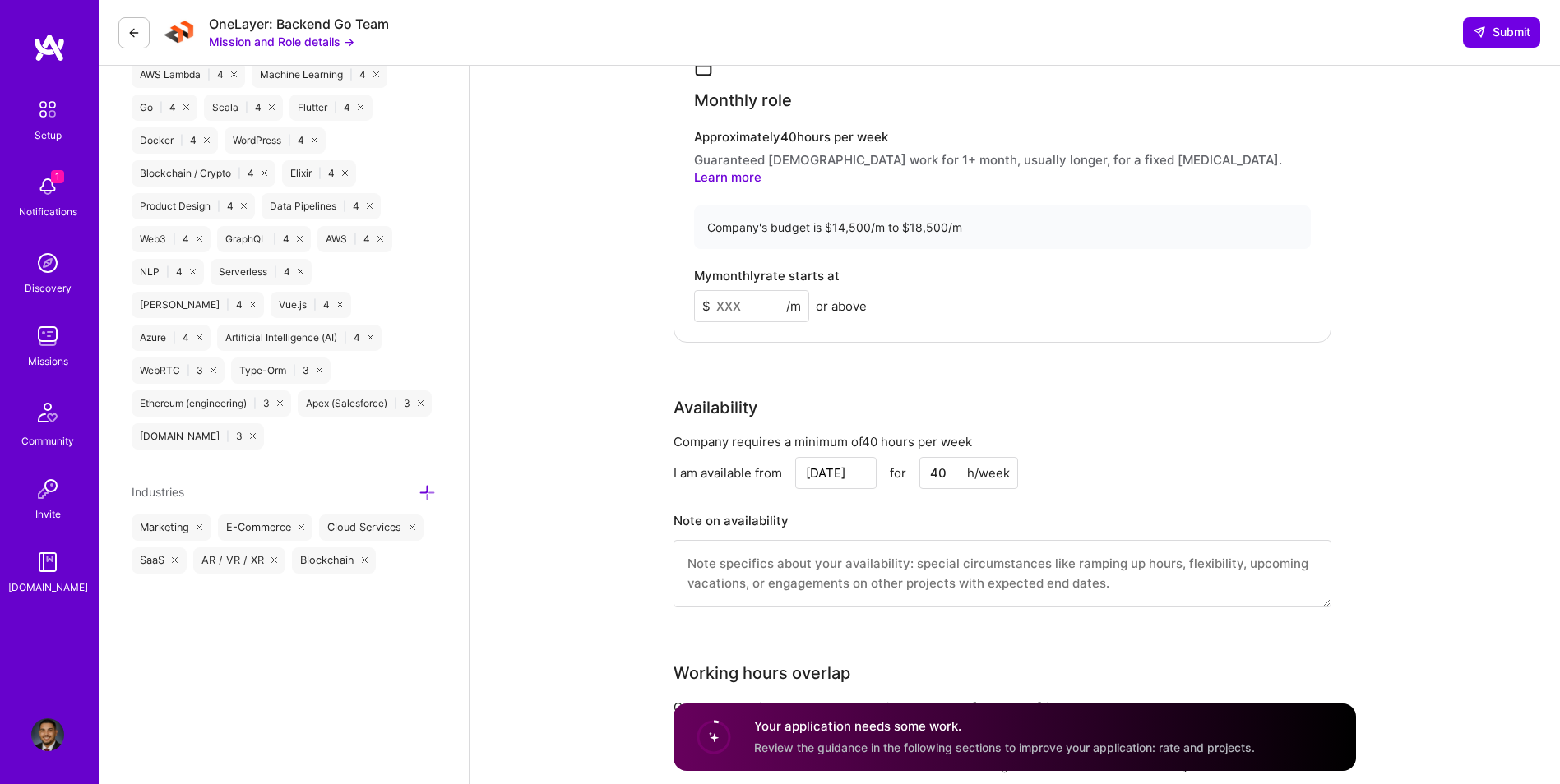
click at [735, 291] on input at bounding box center [752, 306] width 115 height 32
type input "16000"
click at [554, 347] on div "Back-End Developer role description Strong knowledge, experience, and proficien…" at bounding box center [1015, 714] width 1091 height 4039
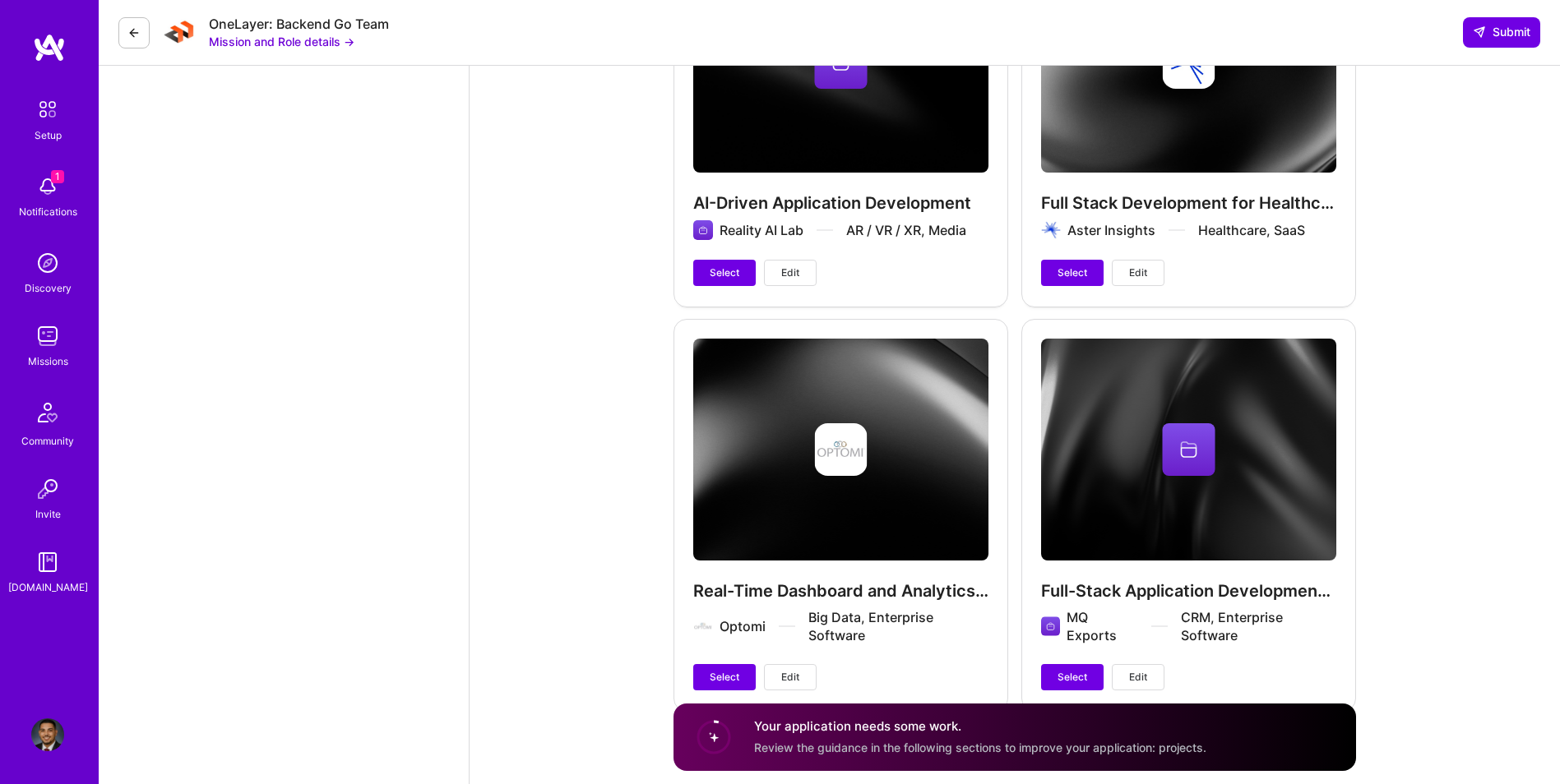
scroll to position [3303, 0]
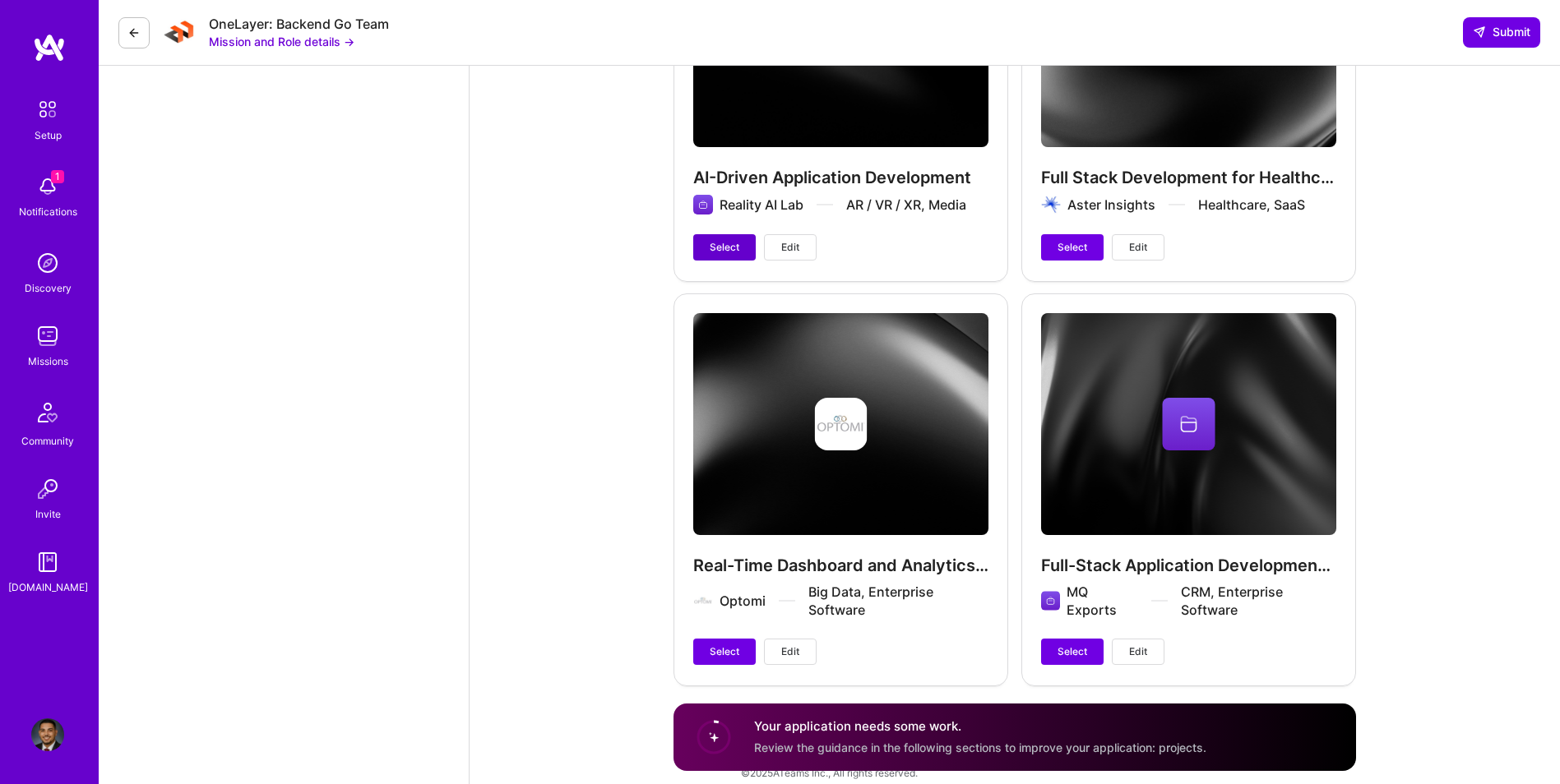
click at [726, 240] on button "Select" at bounding box center [725, 248] width 62 height 27
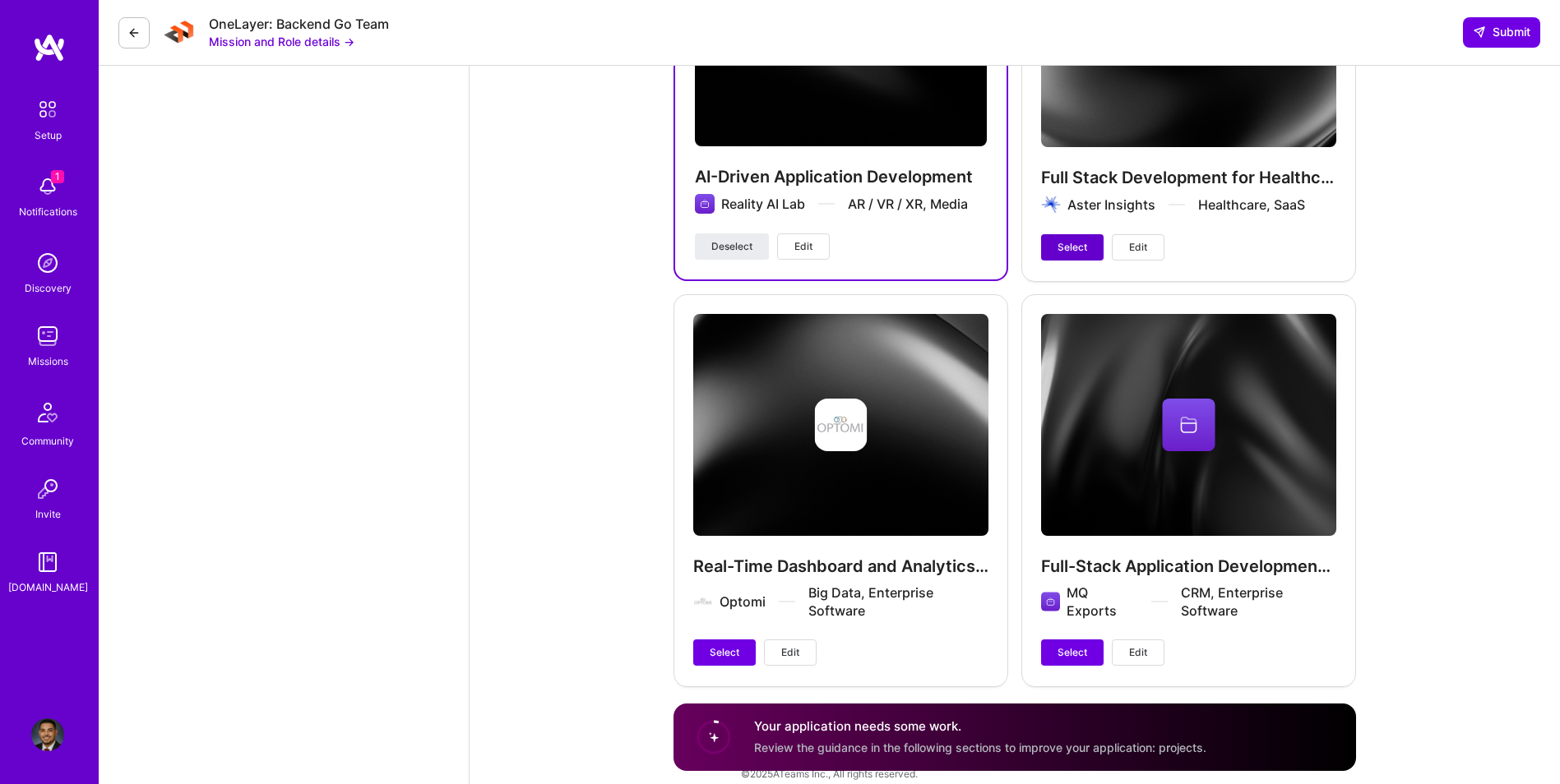
click at [1090, 241] on button "Select" at bounding box center [1072, 248] width 62 height 27
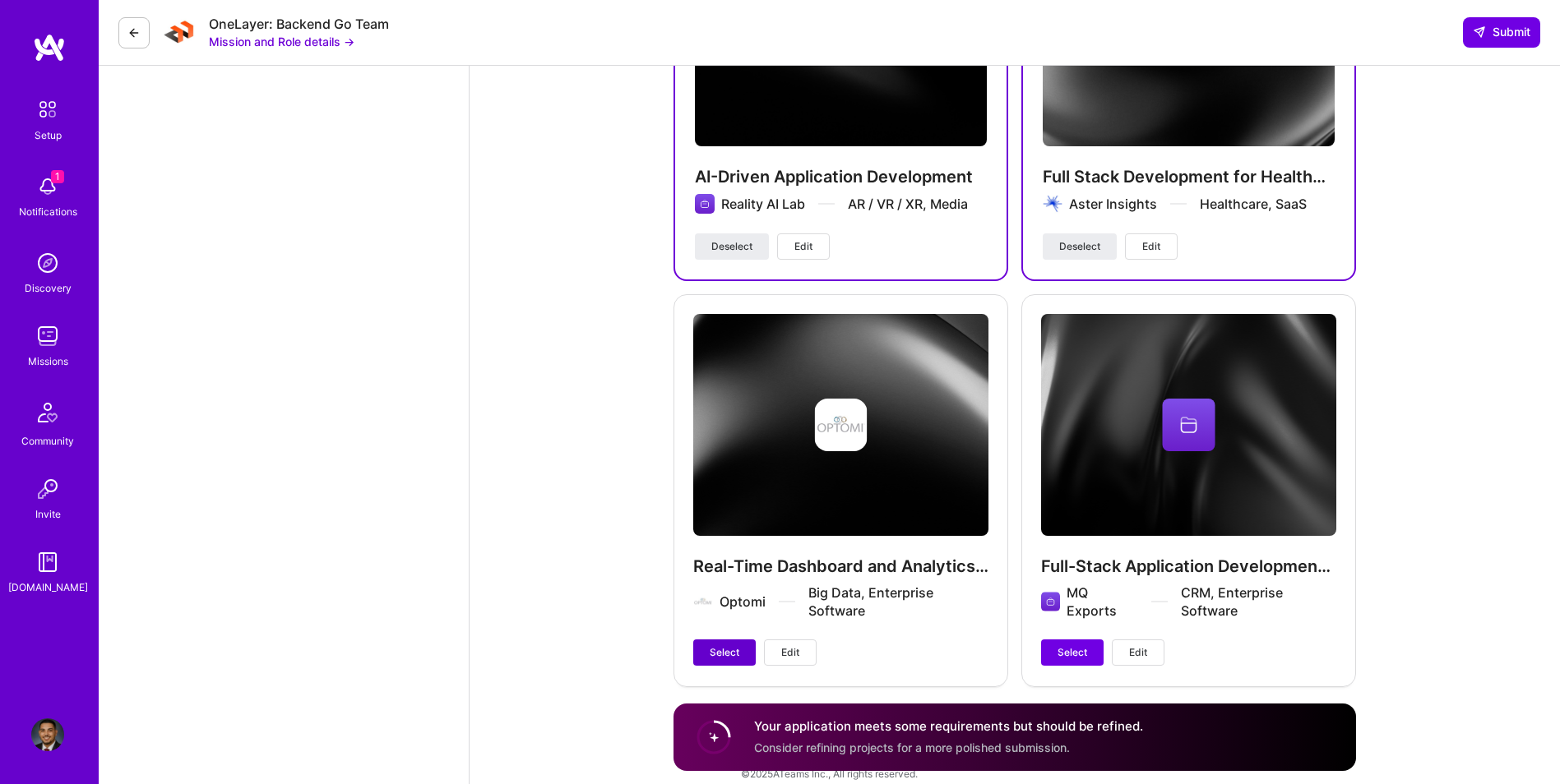
click at [717, 645] on span "Select" at bounding box center [725, 652] width 29 height 15
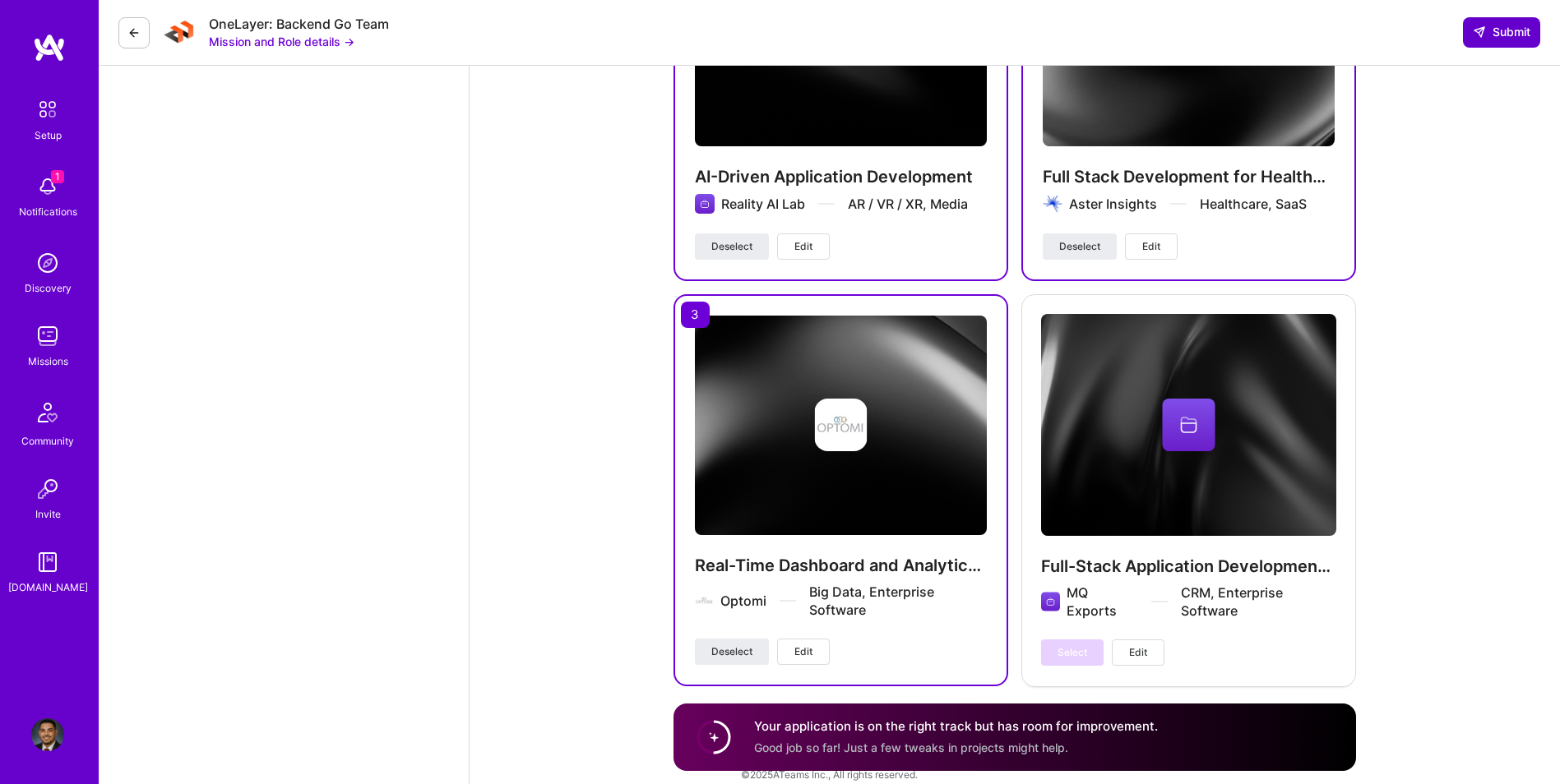
click at [1530, 36] on span "Submit" at bounding box center [1501, 32] width 58 height 16
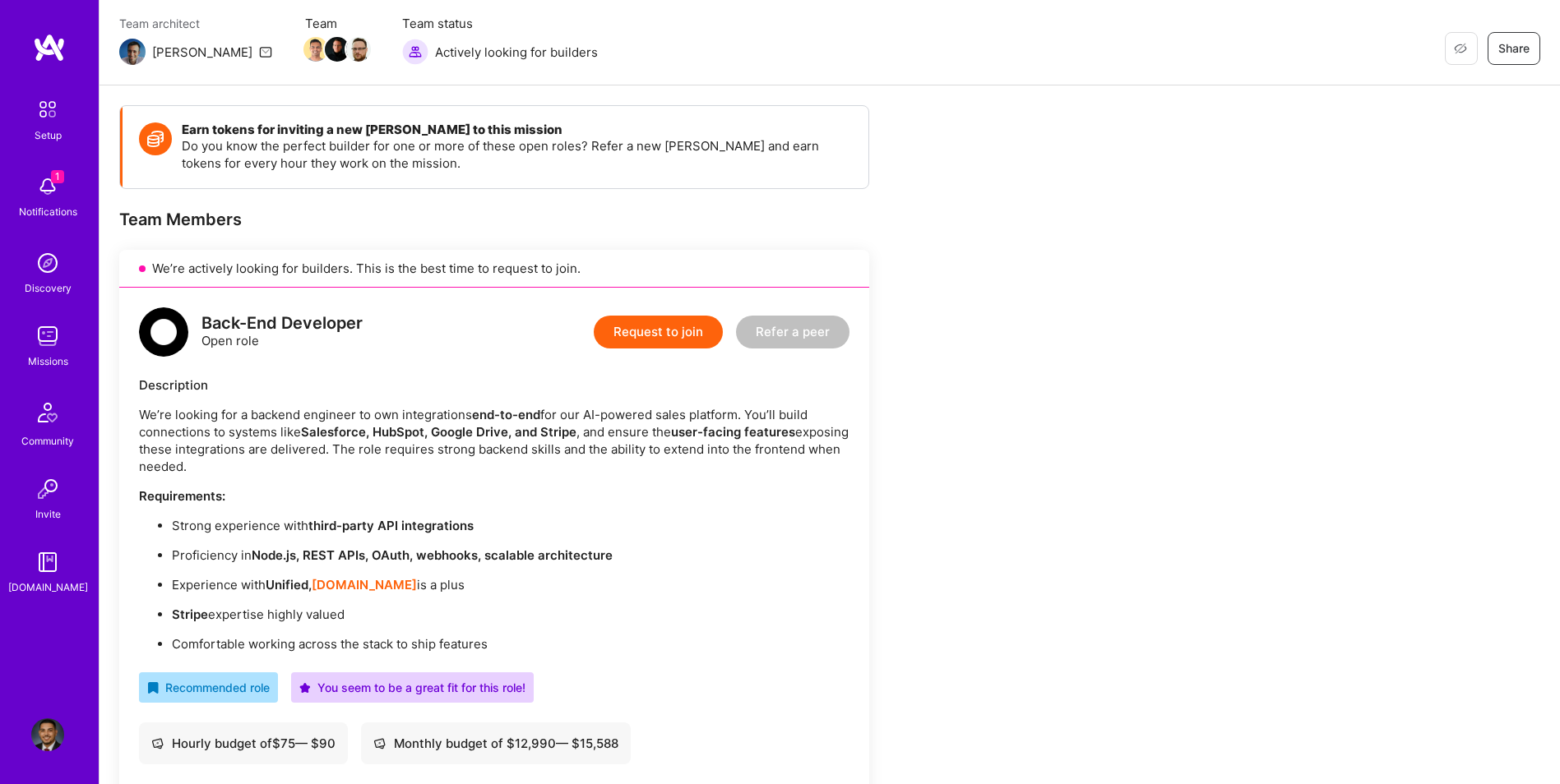
scroll to position [137, 0]
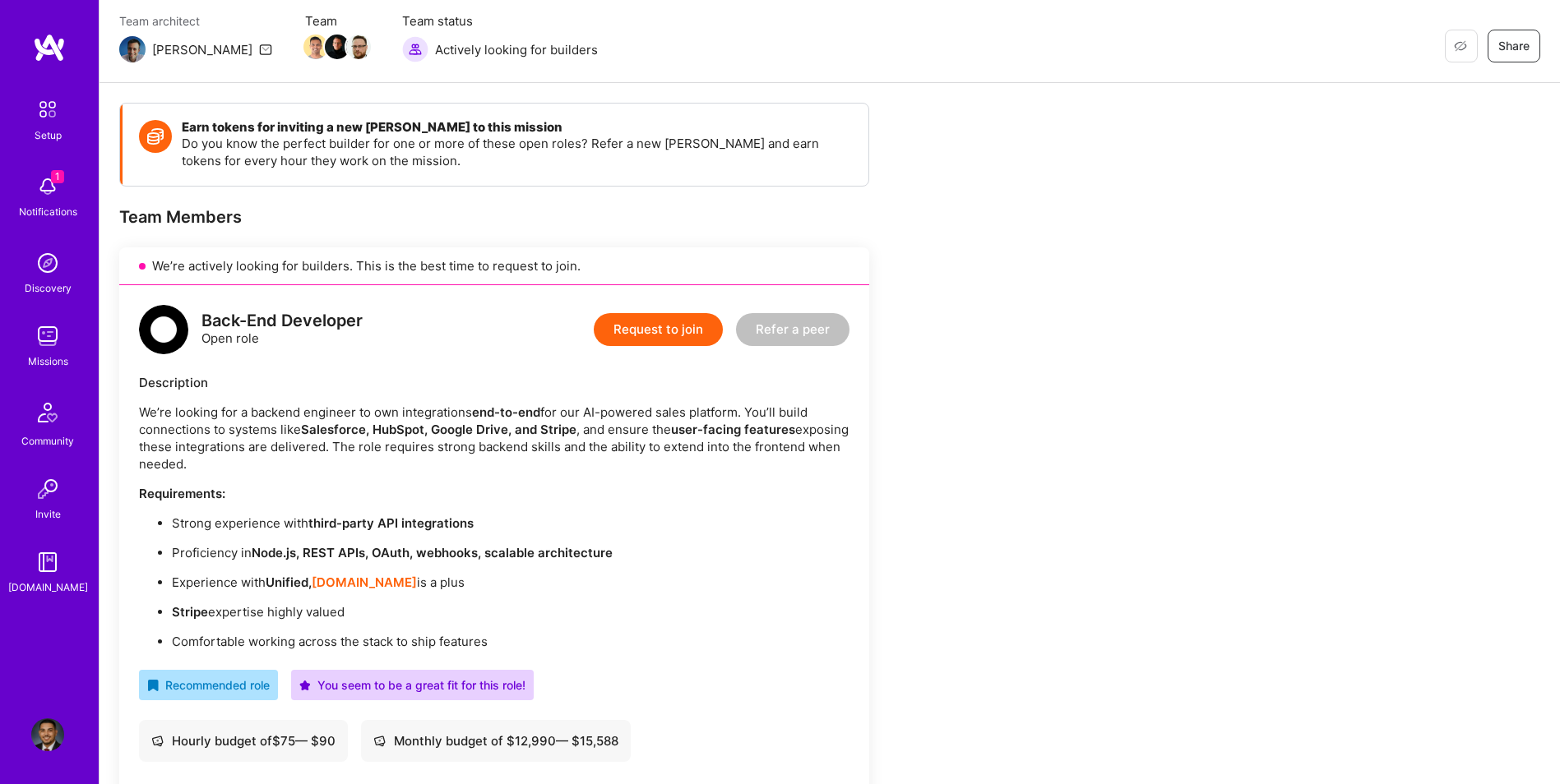
click at [631, 336] on button "Request to join" at bounding box center [658, 329] width 129 height 33
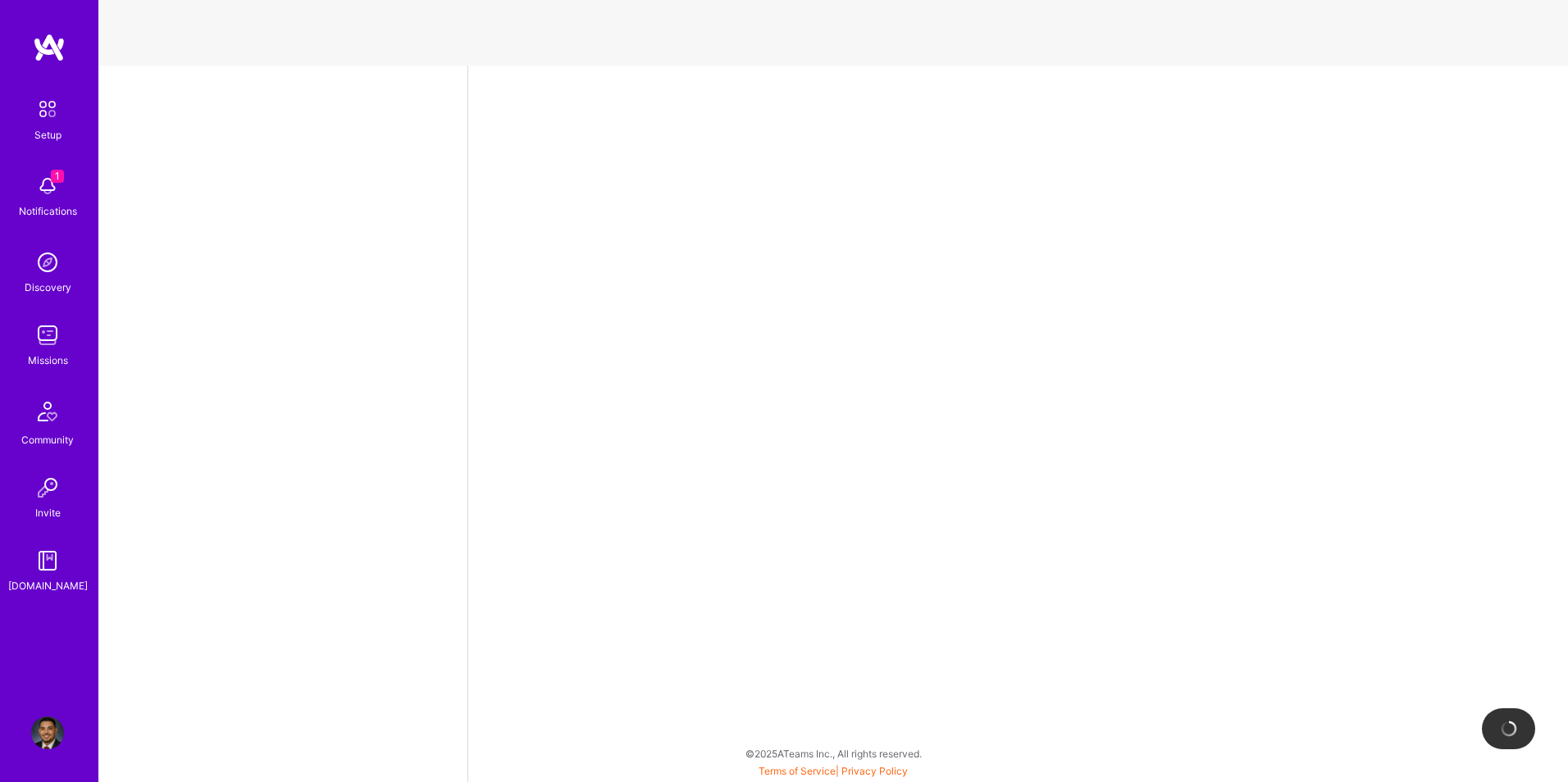
select select "US"
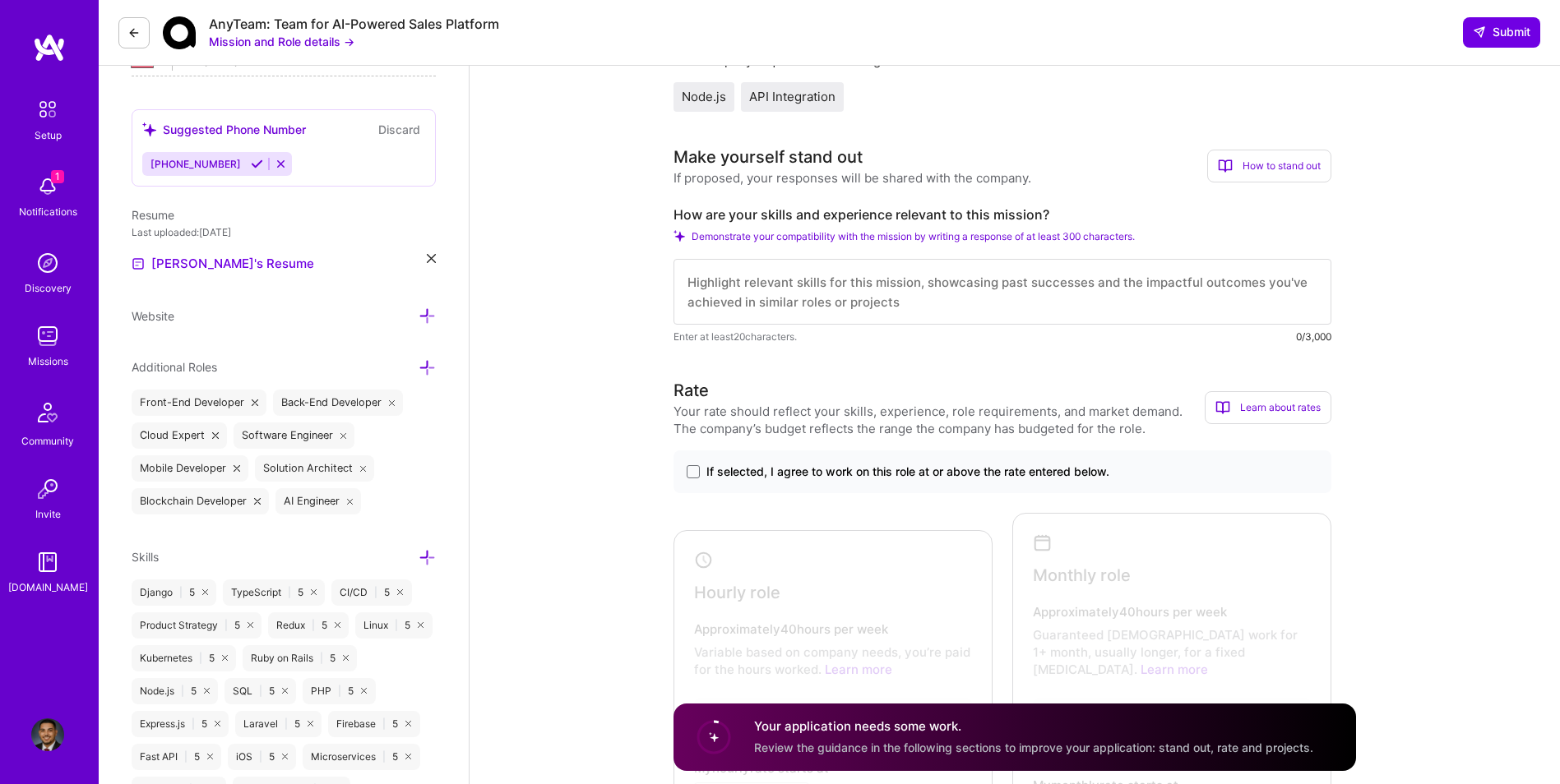
scroll to position [411, 0]
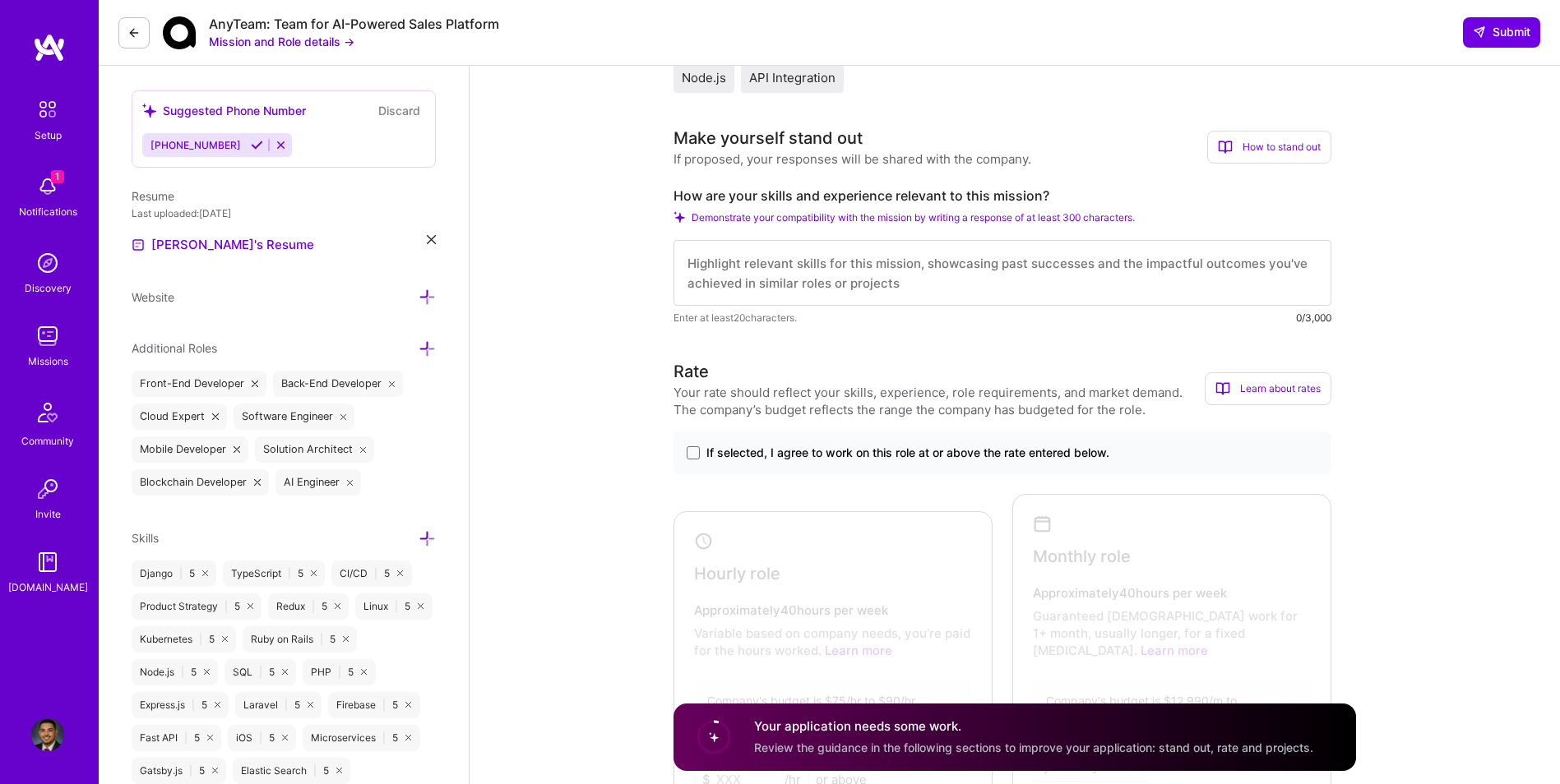
drag, startPoint x: 745, startPoint y: 287, endPoint x: 786, endPoint y: 287, distance: 41.0
click at [745, 287] on textarea at bounding box center [1003, 273] width 658 height 66
click at [786, 287] on textarea at bounding box center [1003, 273] width 658 height 66
paste textarea "I have extensive experience building end-to-end backend integrations with platf…"
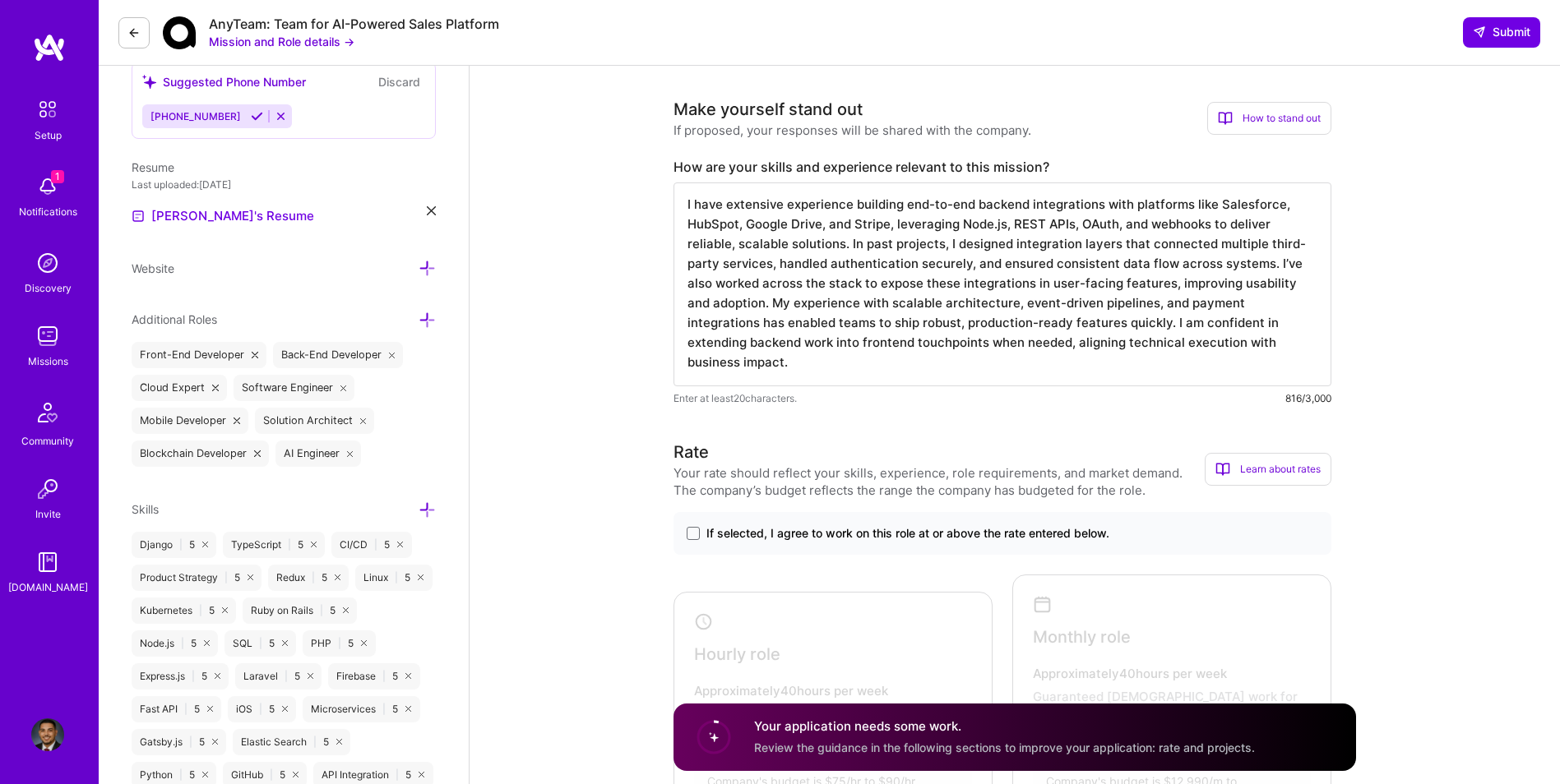
scroll to position [467, 0]
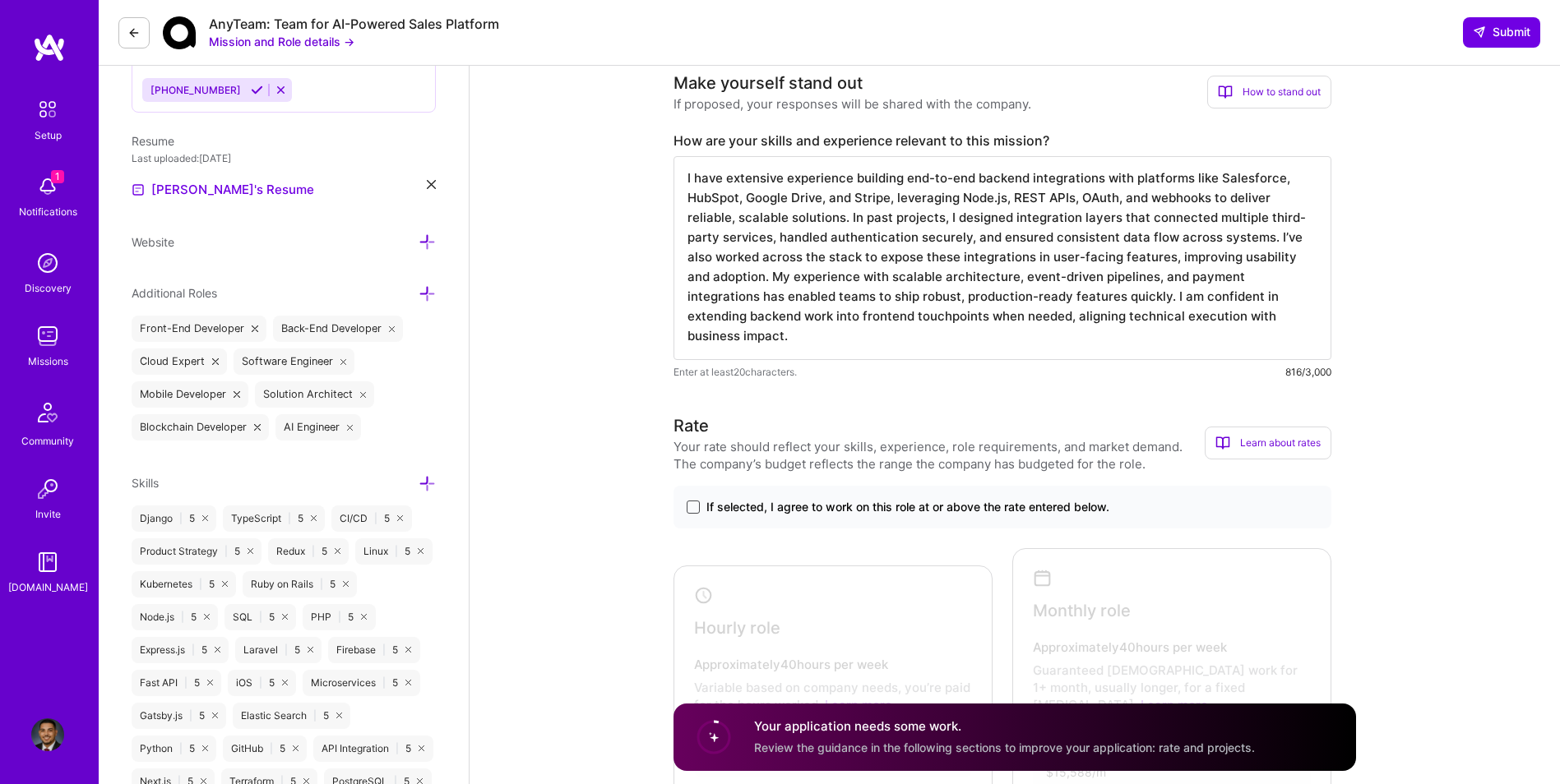
type textarea "I have extensive experience building end-to-end backend integrations with platf…"
click at [698, 505] on span at bounding box center [693, 507] width 13 height 13
click at [0, 0] on input "If selected, I agree to work on this role at or above the rate entered below." at bounding box center [0, 0] width 0 height 0
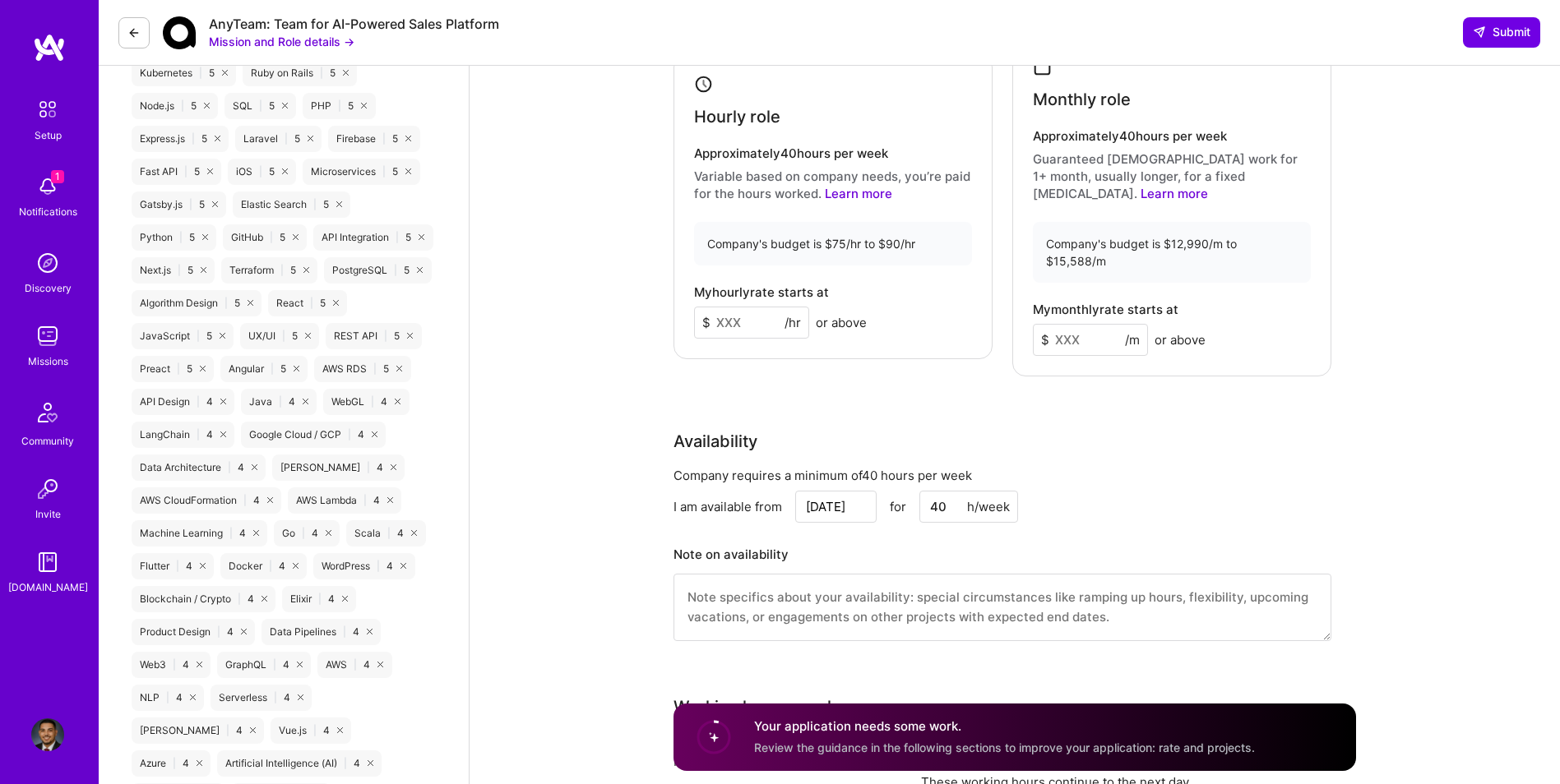
scroll to position [987, 0]
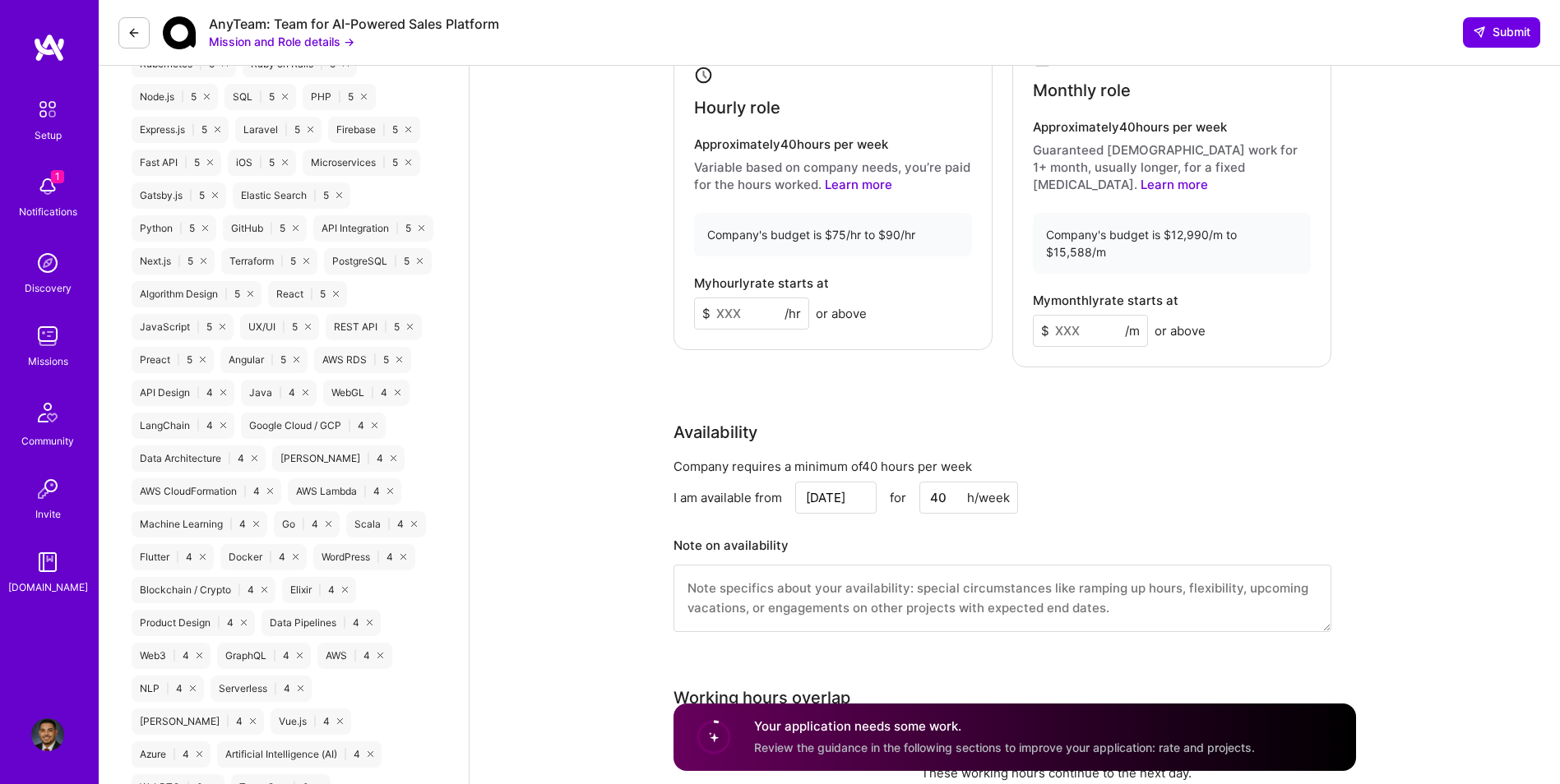
click at [754, 298] on input at bounding box center [752, 313] width 115 height 32
type input "80"
click at [1083, 315] on input at bounding box center [1090, 330] width 115 height 32
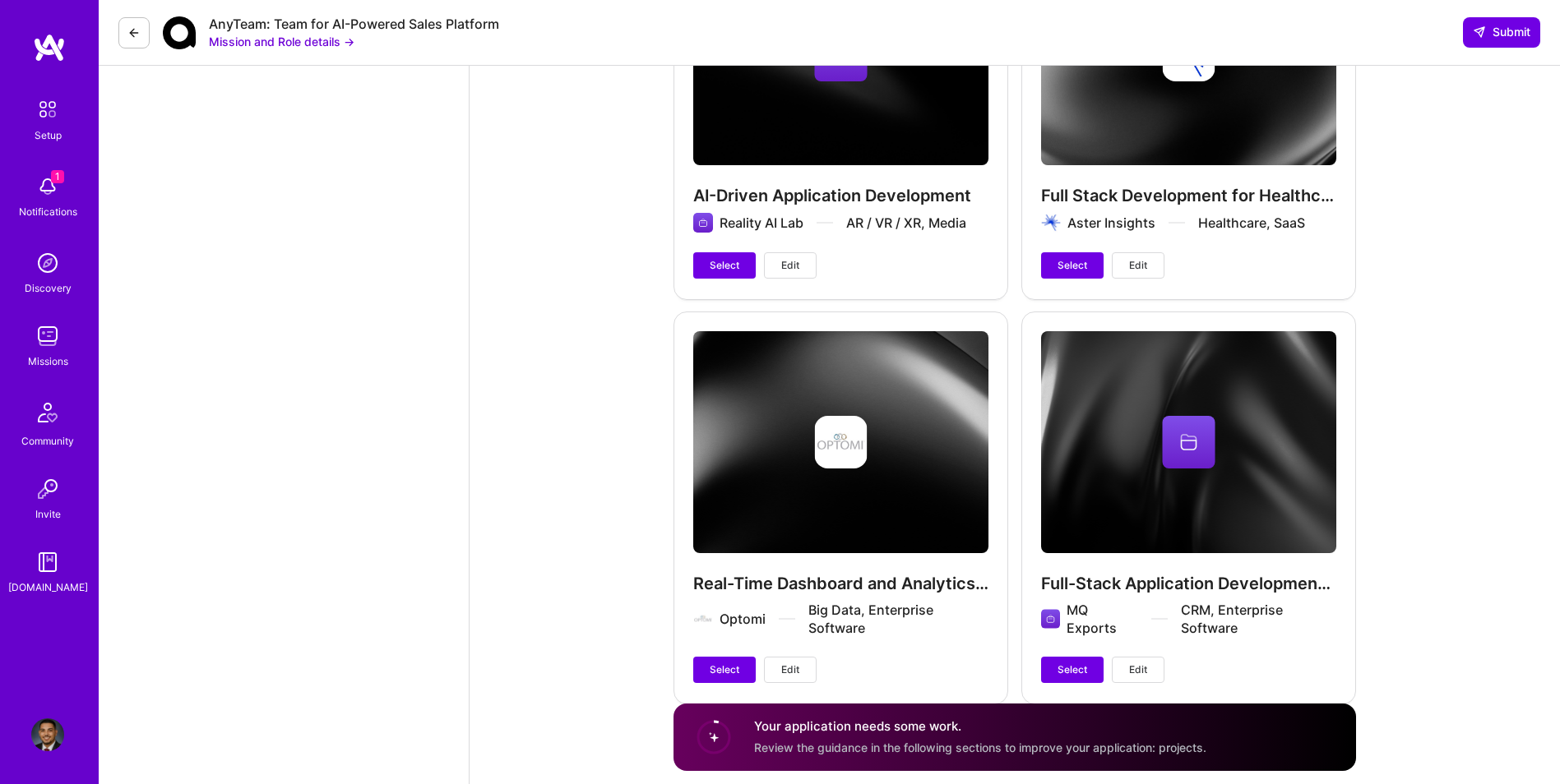
scroll to position [2910, 0]
type input "13000"
click at [731, 257] on span "Select" at bounding box center [725, 264] width 29 height 15
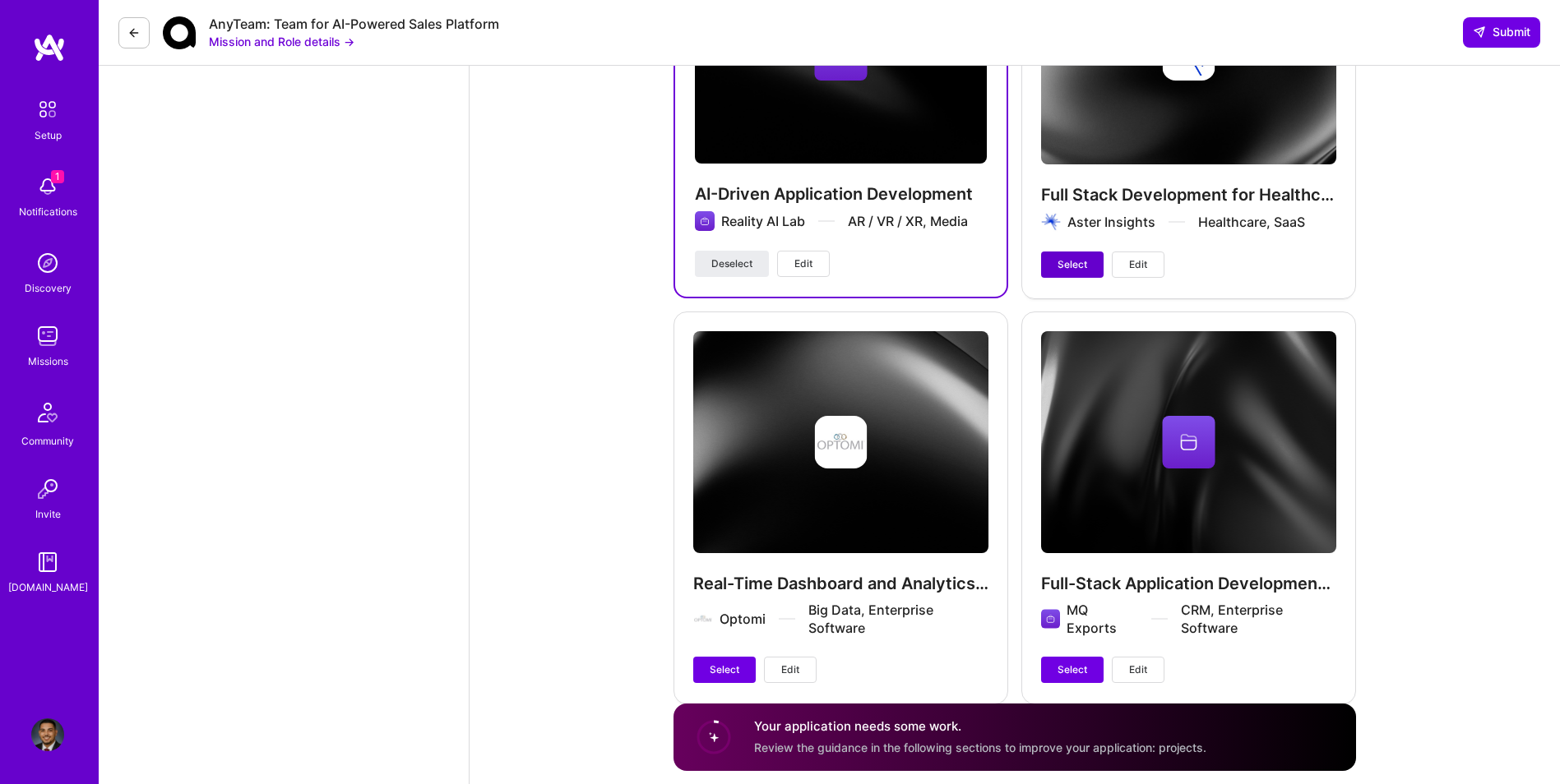
click at [1072, 257] on span "Select" at bounding box center [1072, 264] width 29 height 15
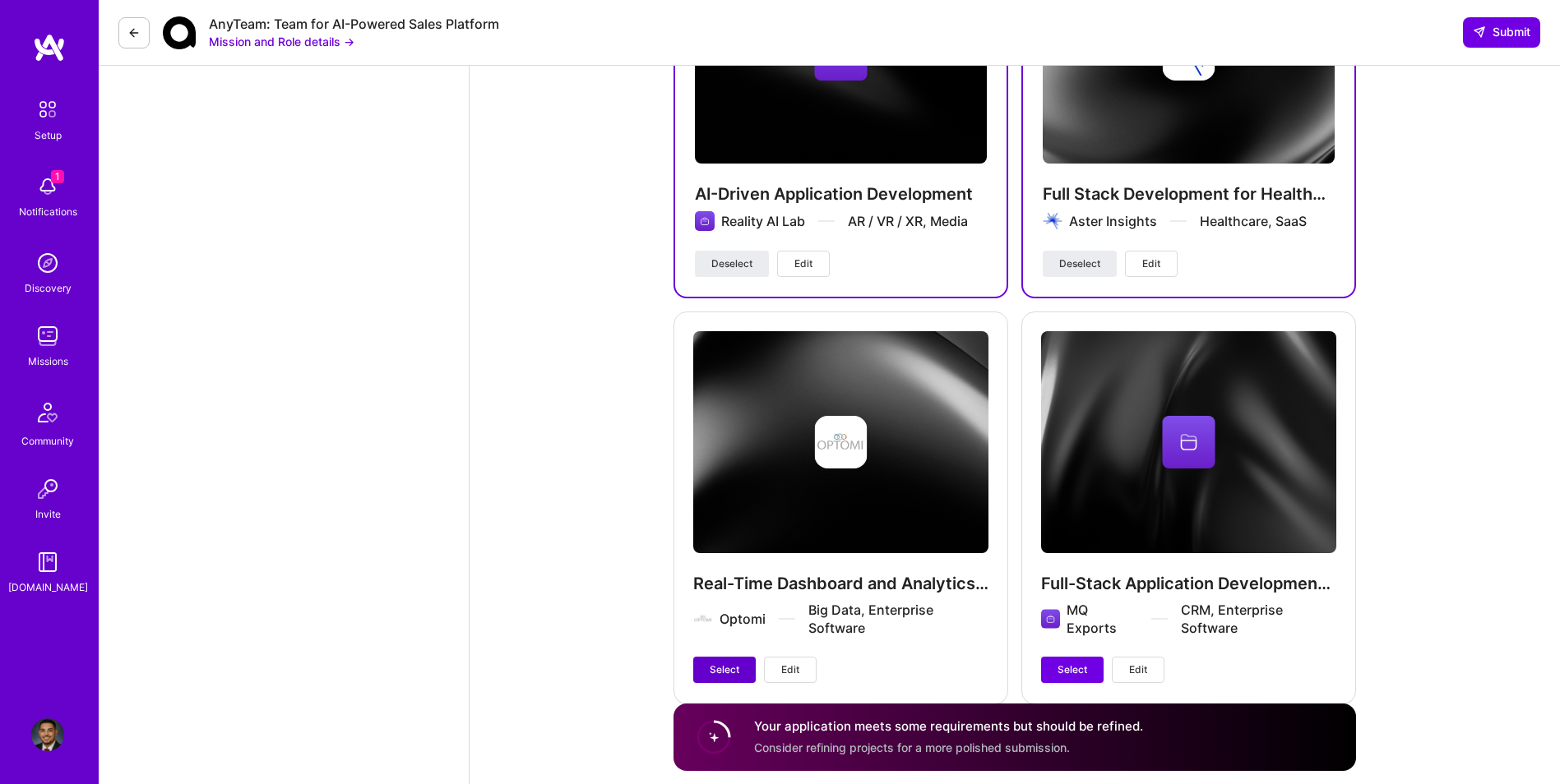
click at [708, 657] on button "Select" at bounding box center [725, 670] width 62 height 27
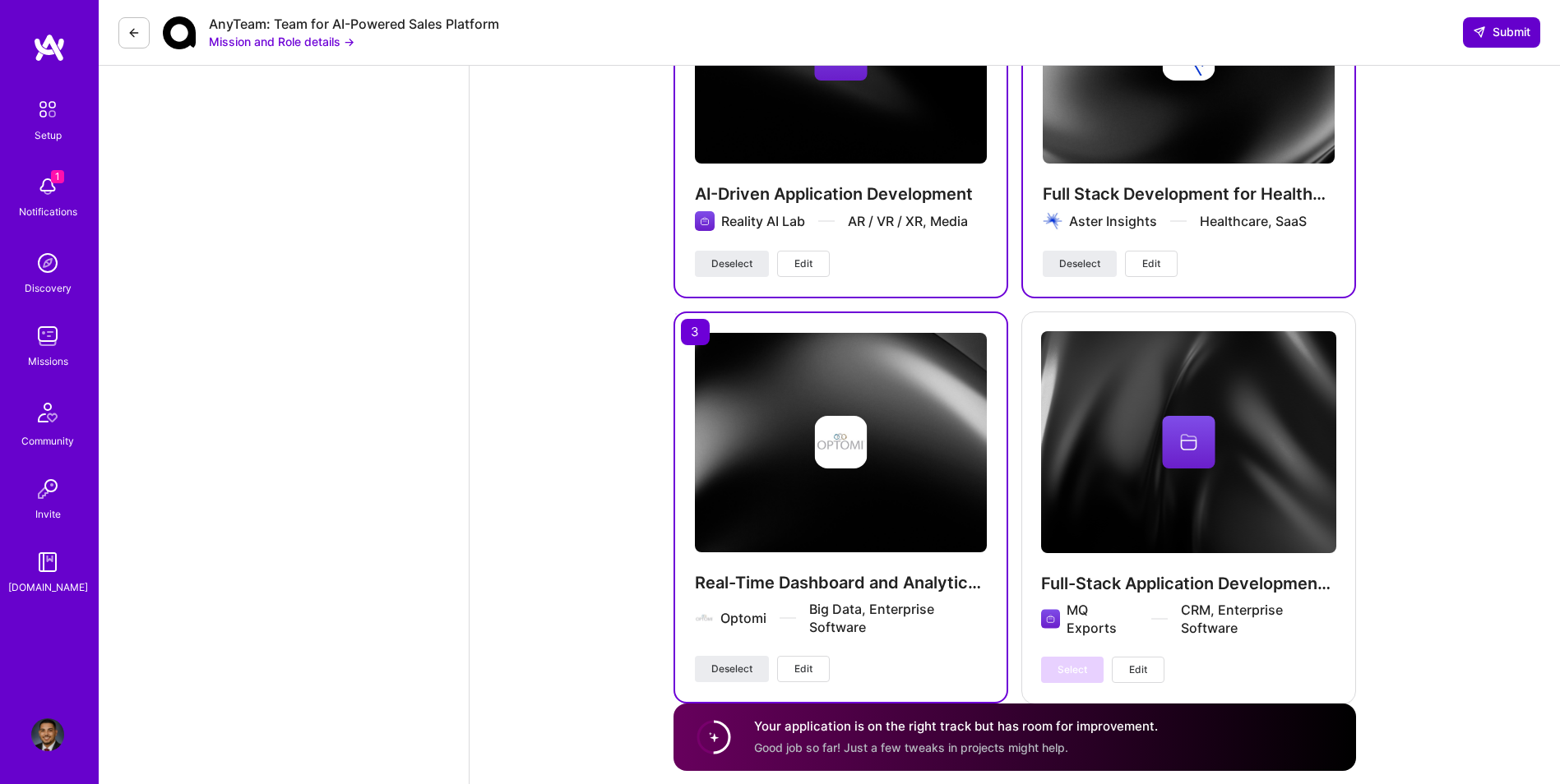
click at [1531, 41] on button "Submit" at bounding box center [1502, 32] width 78 height 29
